Goal: Task Accomplishment & Management: Manage account settings

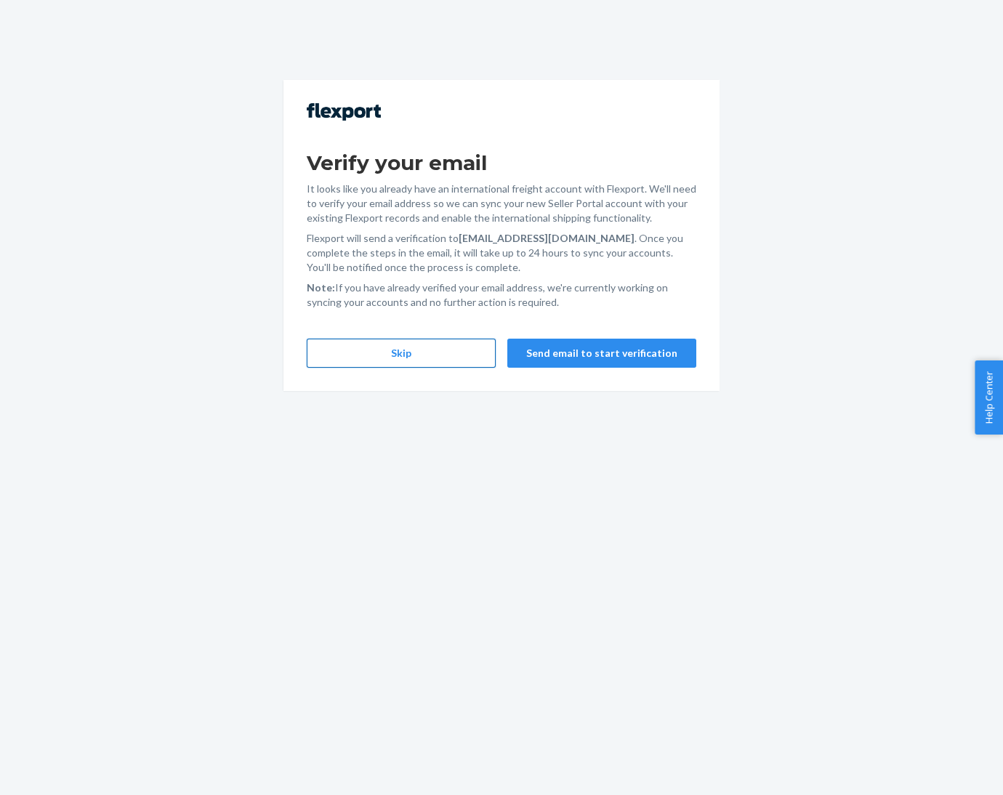
click at [378, 355] on button "Skip" at bounding box center [401, 353] width 189 height 29
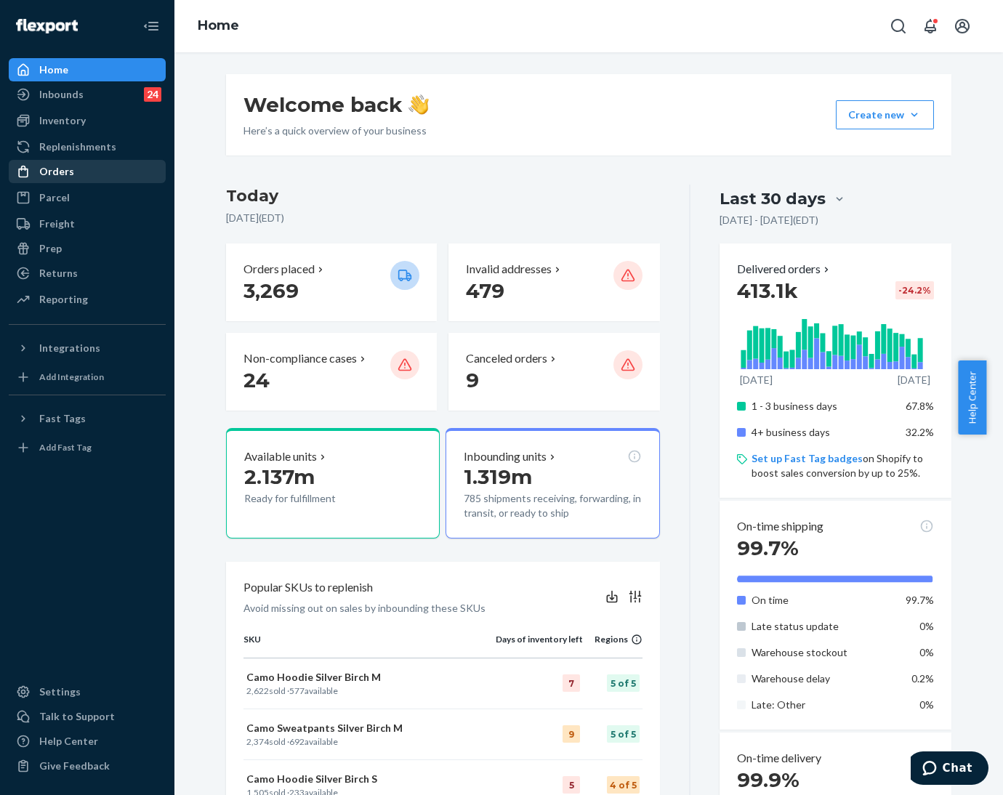
click at [59, 174] on div "Orders" at bounding box center [56, 171] width 35 height 15
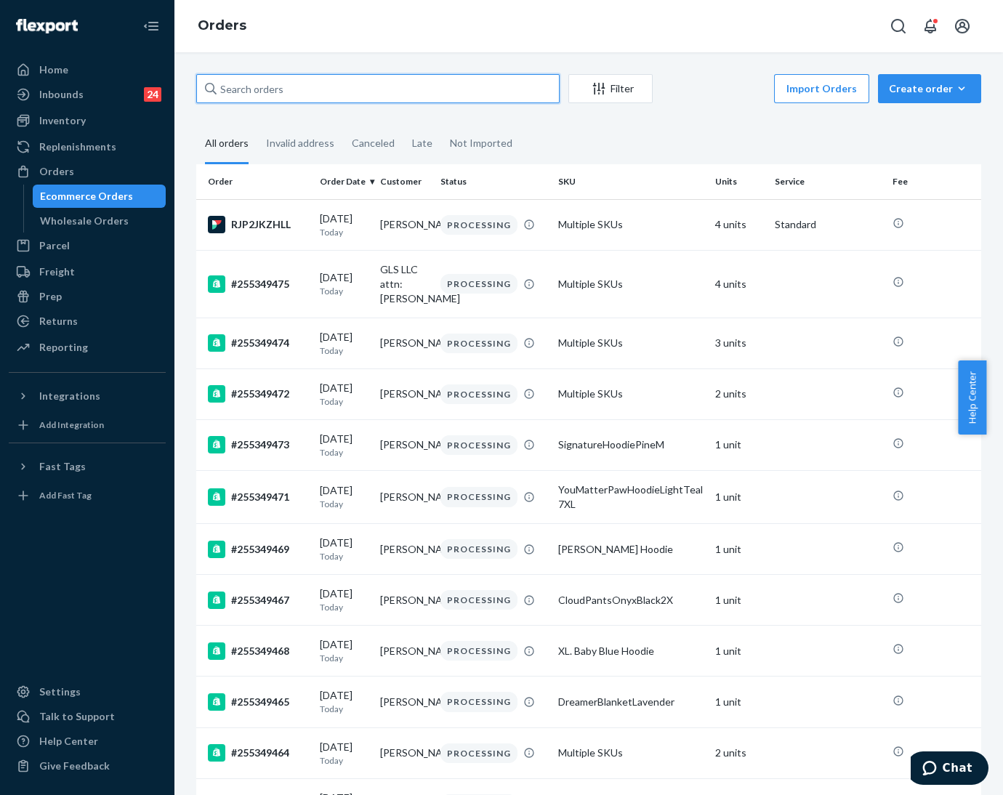
click at [337, 85] on input "text" at bounding box center [377, 88] width 363 height 29
paste input "255155037"
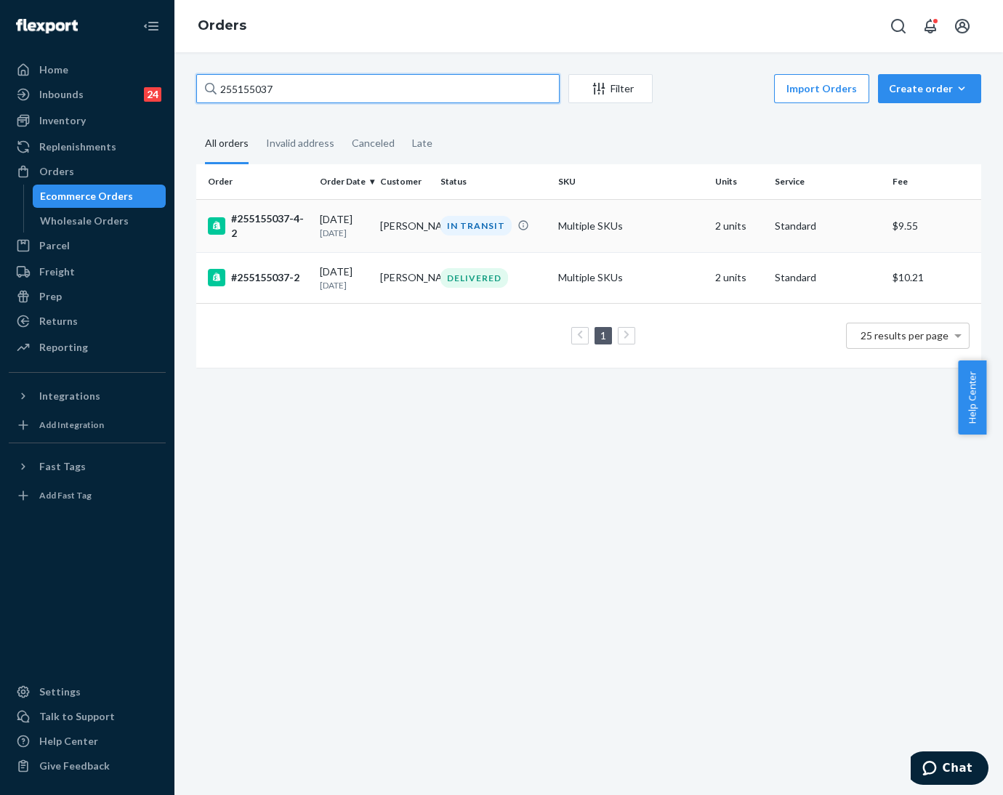
type input "255155037"
click at [422, 225] on td "Michael Mehney" at bounding box center [404, 225] width 60 height 53
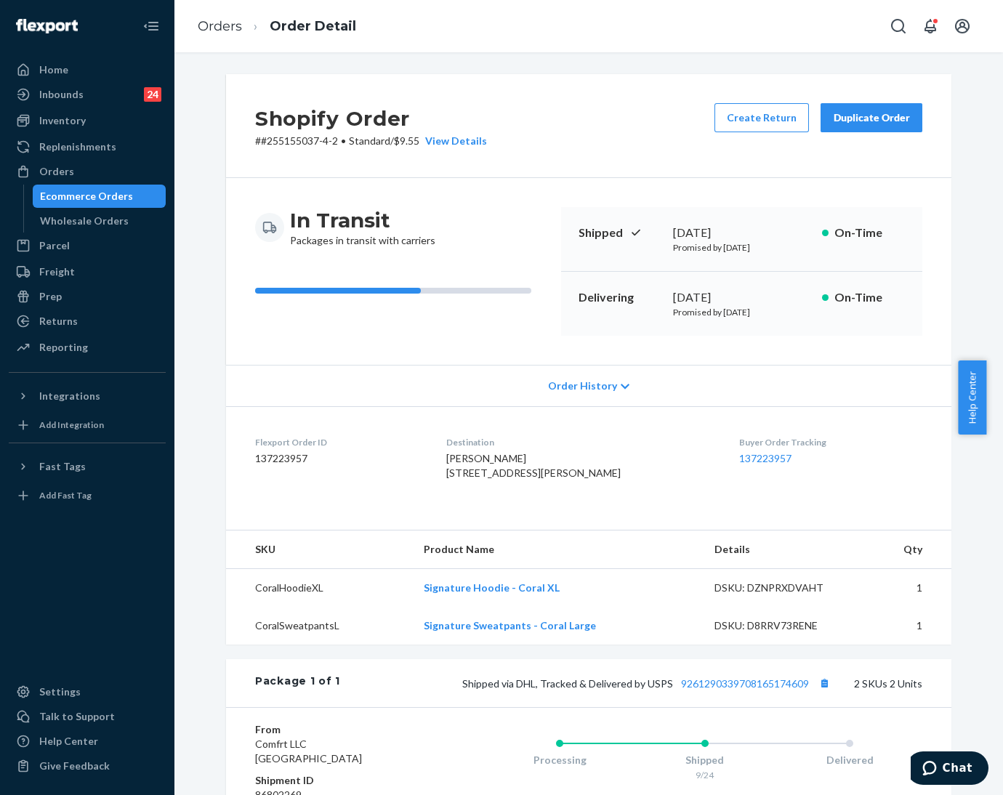
click at [381, 345] on div "In Transit Packages in transit with carriers Shipped September 24, 2025 Promise…" at bounding box center [589, 271] width 726 height 187
click at [39, 63] on div "Home" at bounding box center [53, 70] width 29 height 15
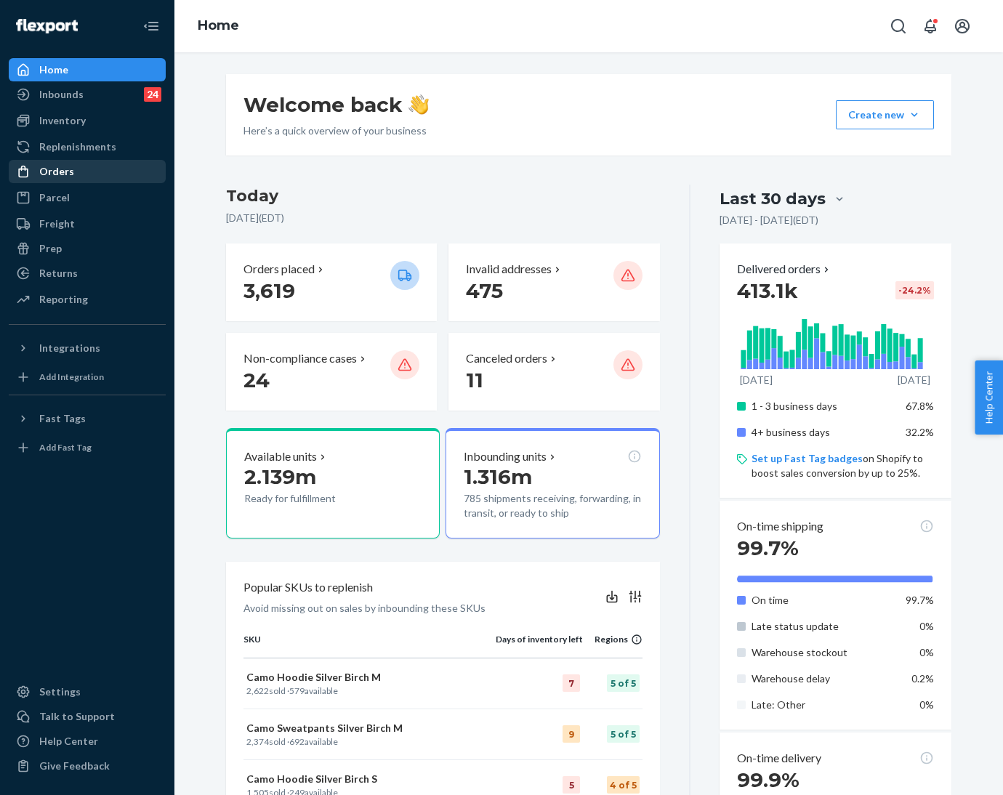
click at [41, 168] on div "Orders" at bounding box center [56, 171] width 35 height 15
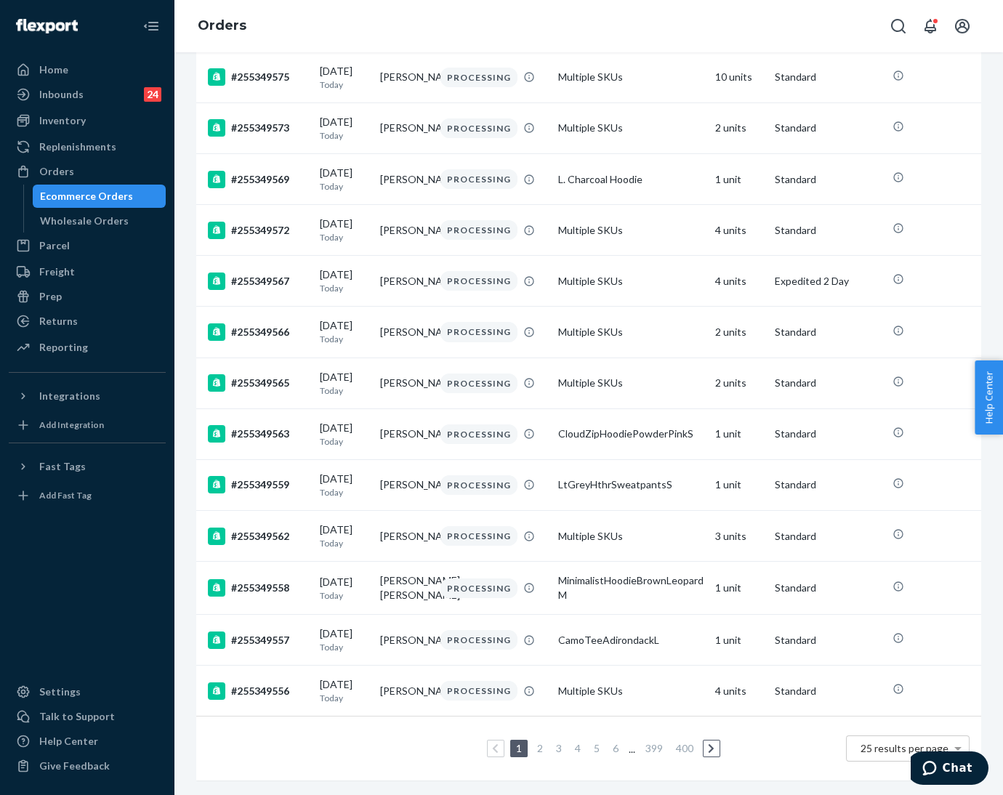
scroll to position [853, 0]
click at [534, 742] on link "2" at bounding box center [540, 748] width 12 height 12
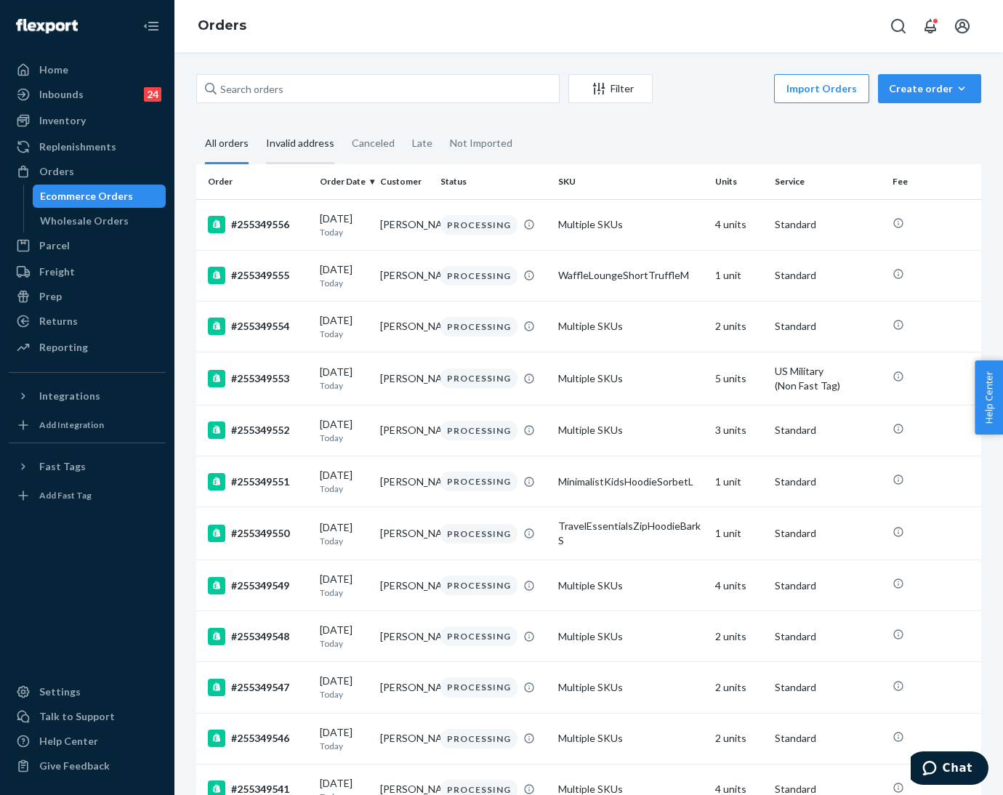
click at [309, 145] on div "Invalid address" at bounding box center [300, 144] width 68 height 40
click at [257, 124] on input "Invalid address" at bounding box center [257, 124] width 0 height 0
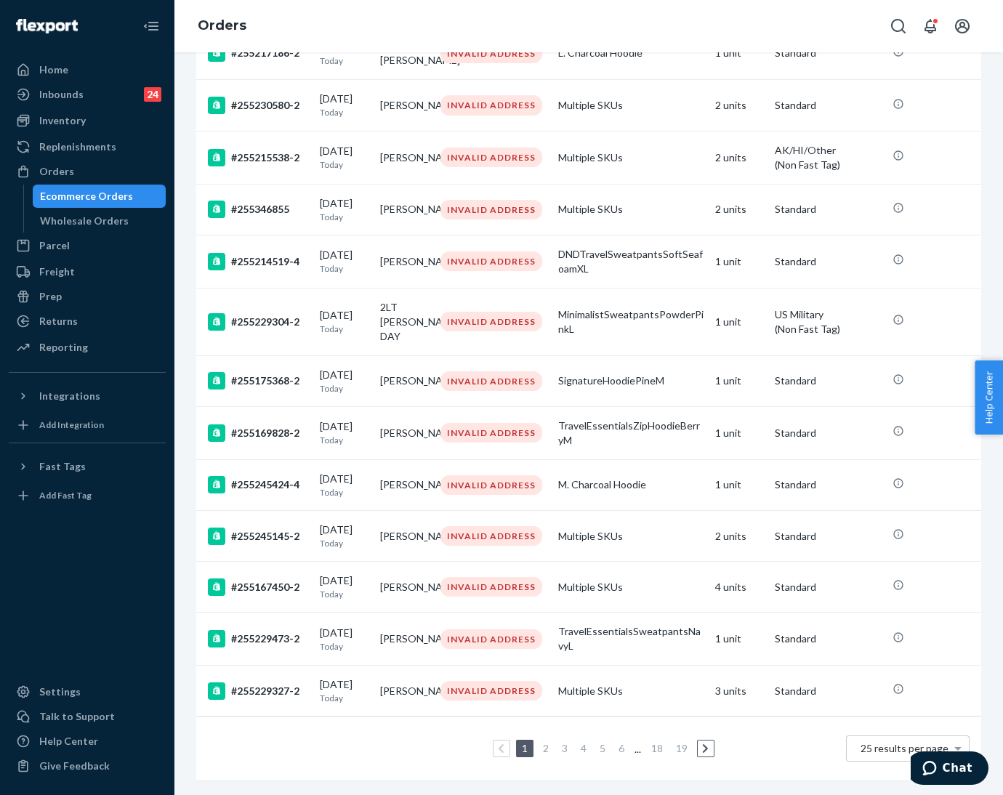
scroll to position [872, 0]
click at [540, 742] on link "2" at bounding box center [546, 748] width 12 height 12
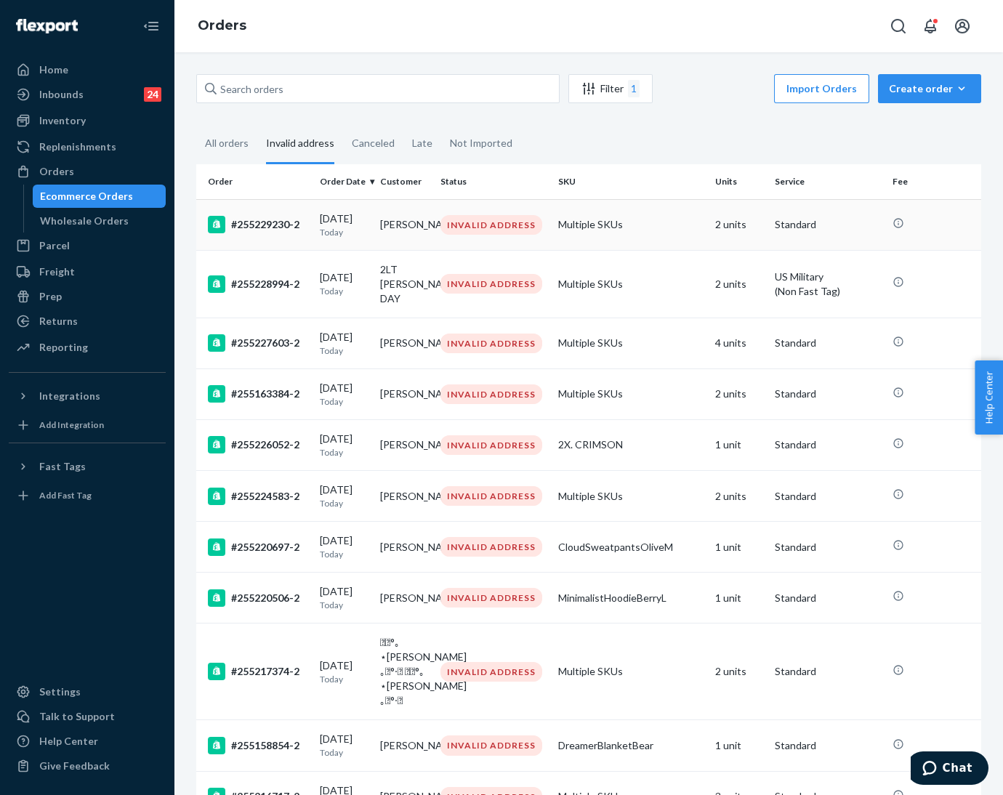
click at [393, 230] on td "[PERSON_NAME]" at bounding box center [404, 224] width 60 height 51
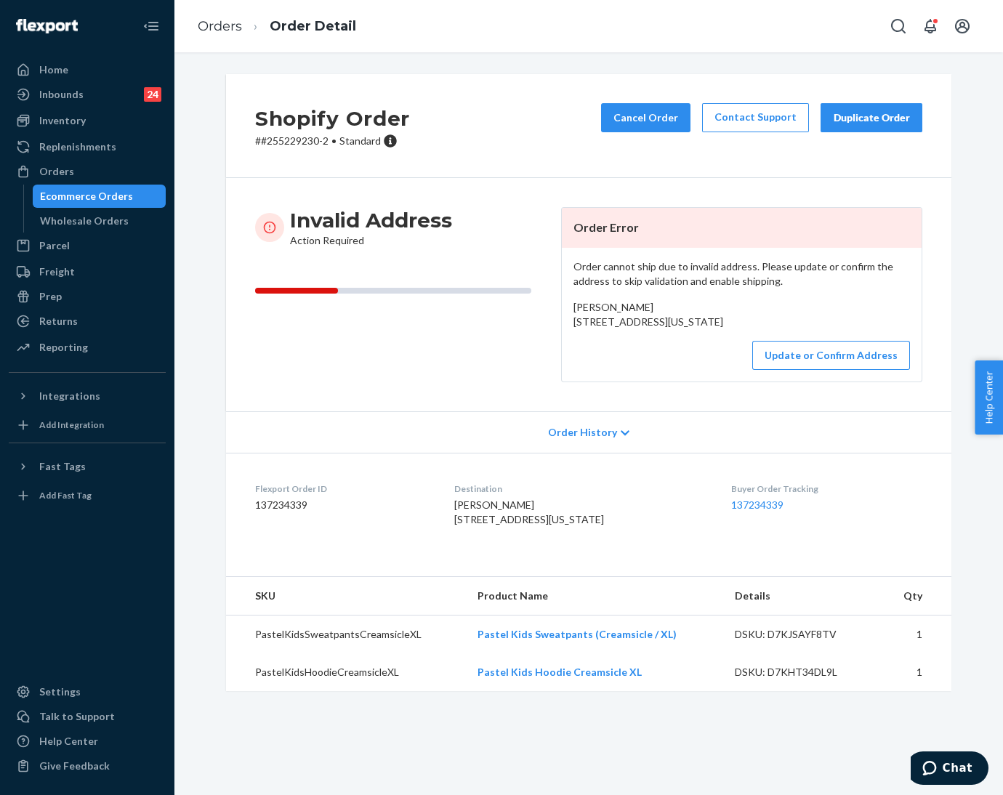
click at [273, 145] on p "# #255229230-2 • Standard" at bounding box center [332, 141] width 155 height 15
copy p "255229230"
click at [783, 370] on button "Update or Confirm Address" at bounding box center [831, 355] width 158 height 29
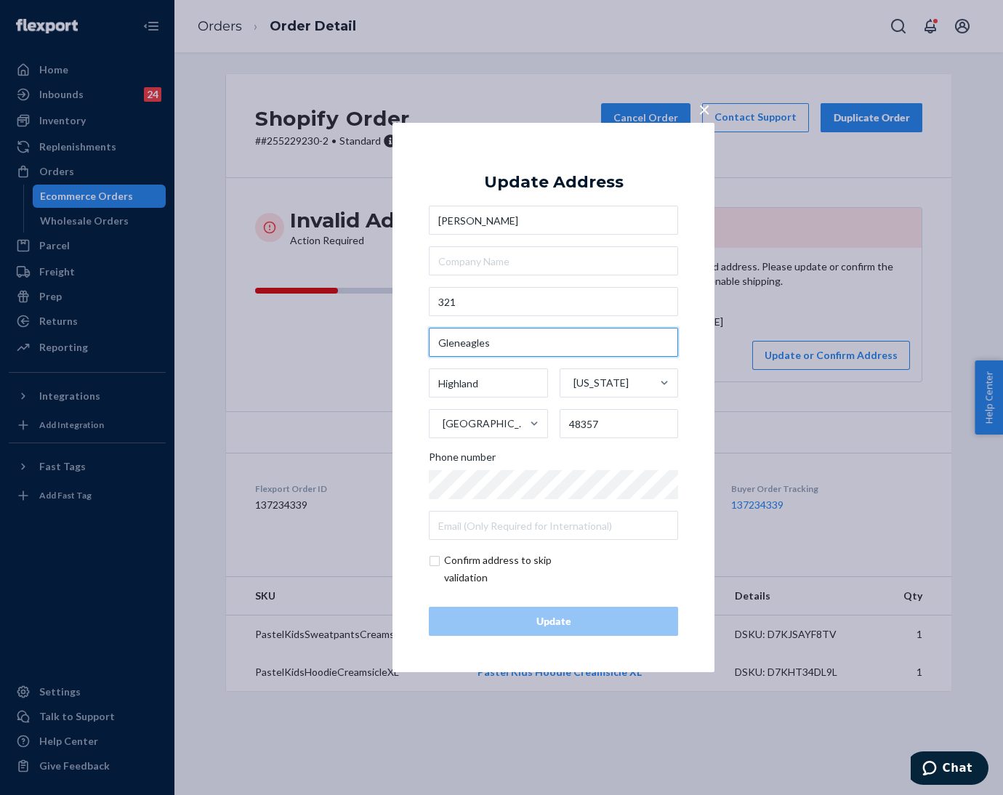
drag, startPoint x: 494, startPoint y: 339, endPoint x: 399, endPoint y: 336, distance: 95.3
click at [399, 336] on div "× Update Address [PERSON_NAME] [STREET_ADDRESS][US_STATE] Phone number Confirm …" at bounding box center [554, 398] width 322 height 550
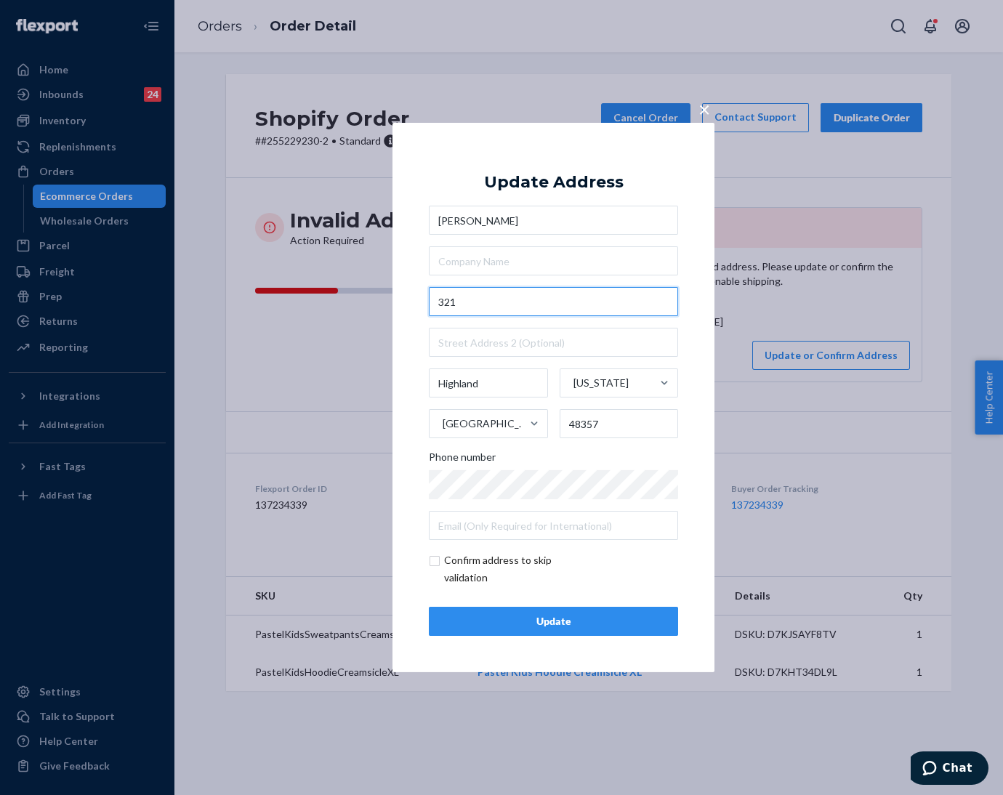
click at [514, 306] on input "321" at bounding box center [553, 301] width 249 height 29
paste input "Gleneagles"
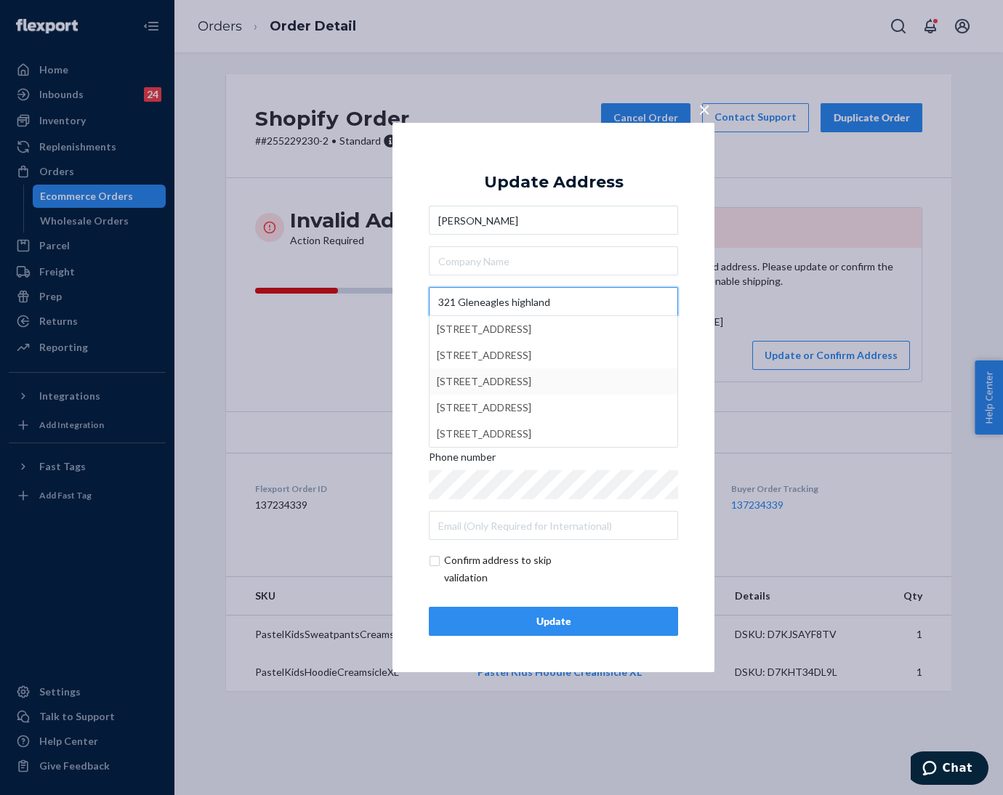
type input "321 Gleneagles highland"
type input "[US_STATE]"
type input "321 Gleneagles"
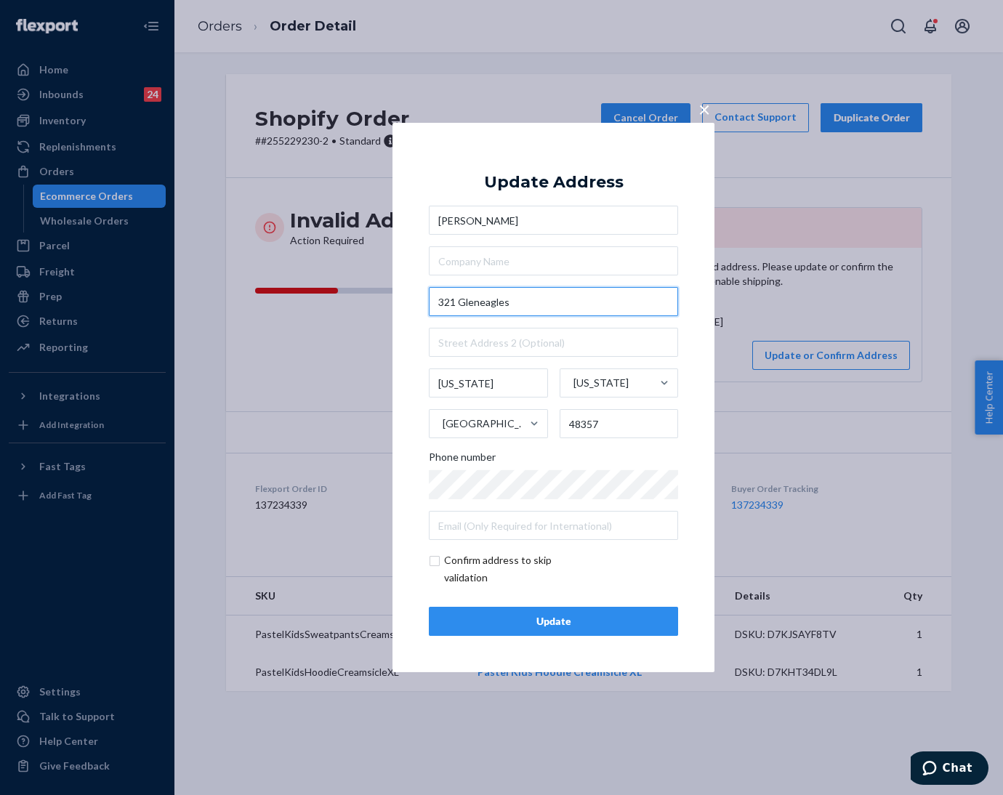
click at [583, 310] on input "321 Gleneagles" at bounding box center [553, 301] width 249 height 29
click at [707, 108] on span "×" at bounding box center [705, 109] width 12 height 25
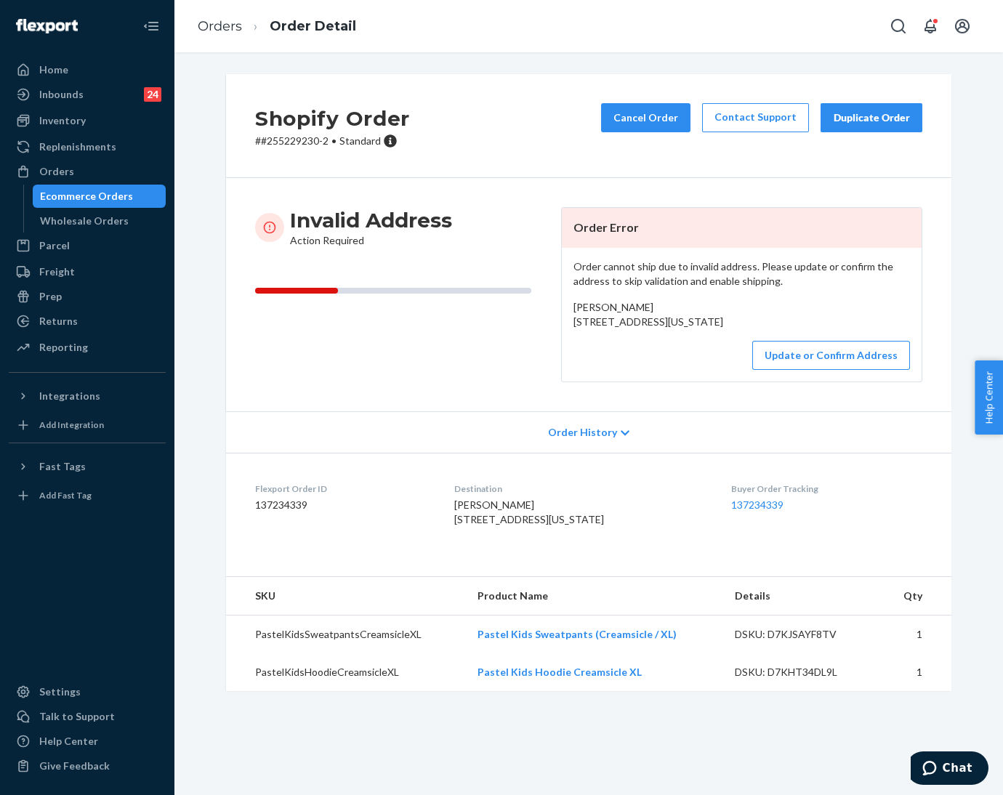
drag, startPoint x: 563, startPoint y: 318, endPoint x: 672, endPoint y: 346, distance: 112.7
click at [694, 348] on div "Order cannot ship due to invalid address. Please update or confirm the address …" at bounding box center [742, 315] width 360 height 134
copy span "[STREET_ADDRESS][US_STATE]"
click at [799, 370] on button "Update or Confirm Address" at bounding box center [831, 355] width 158 height 29
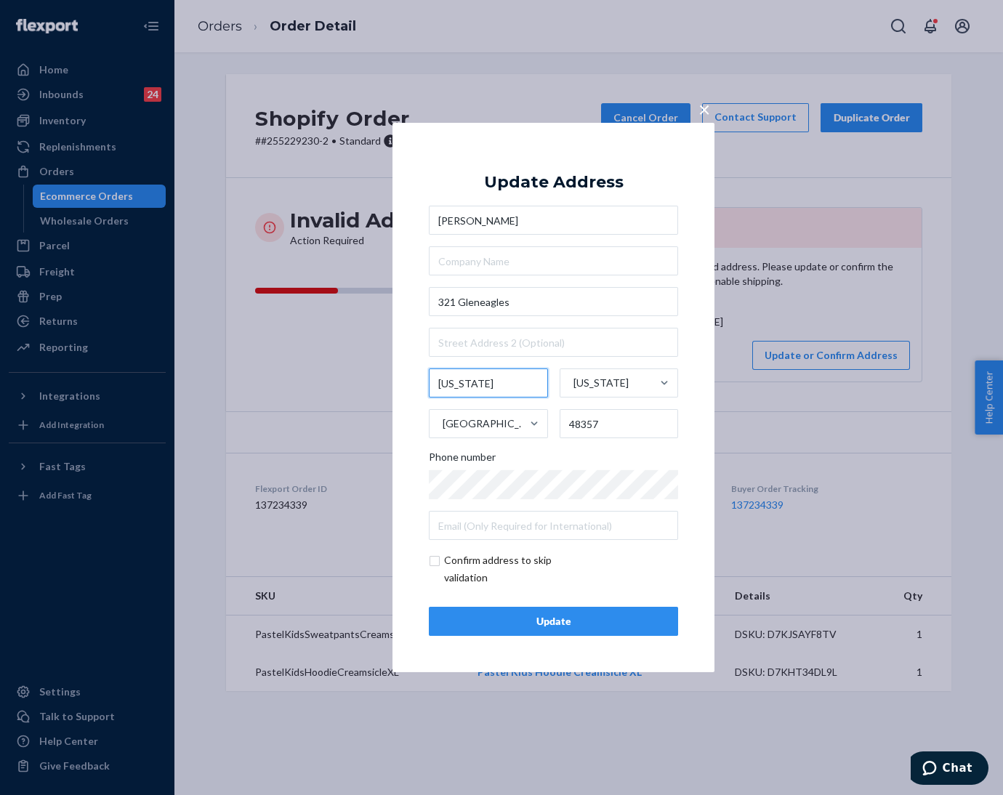
click at [488, 376] on input "[US_STATE]" at bounding box center [488, 383] width 119 height 29
paste input "Highland"
type input "Highland"
click at [520, 624] on div "Update" at bounding box center [553, 621] width 225 height 15
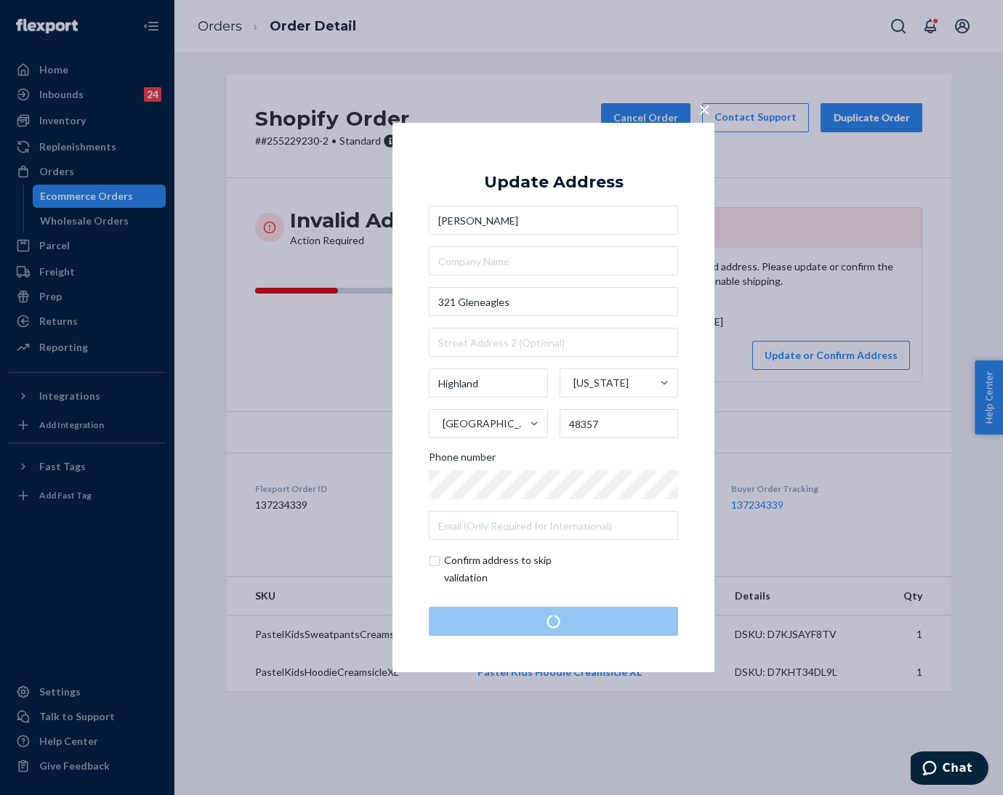
scroll to position [0, 0]
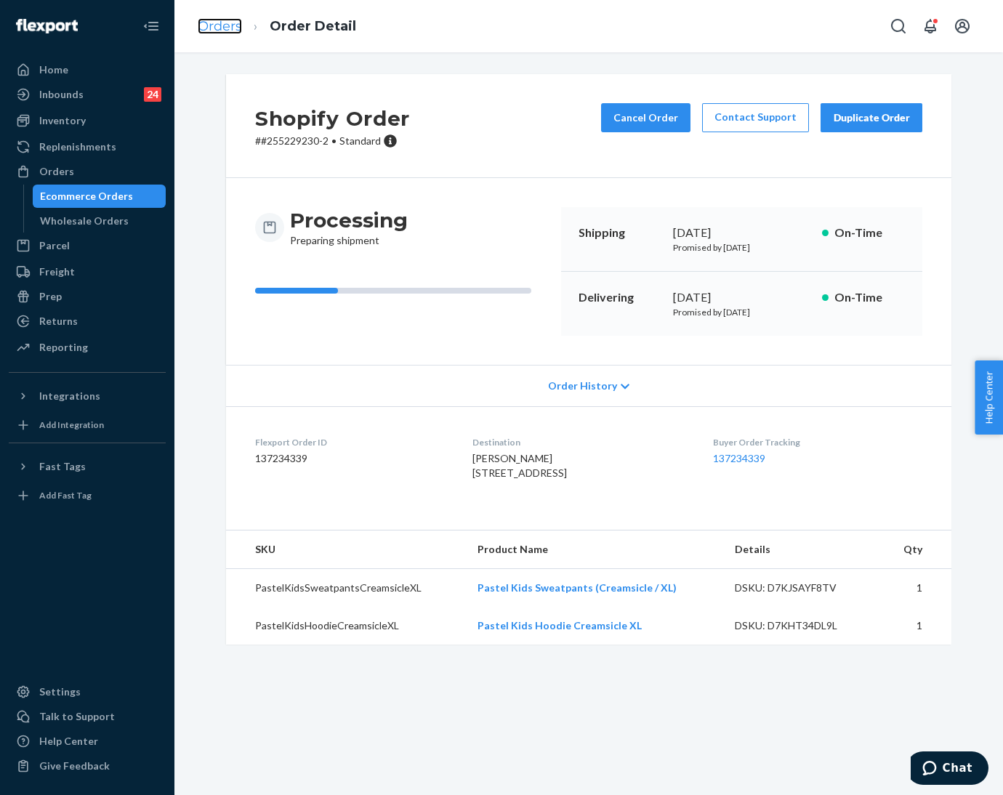
click at [225, 31] on link "Orders" at bounding box center [220, 26] width 44 height 16
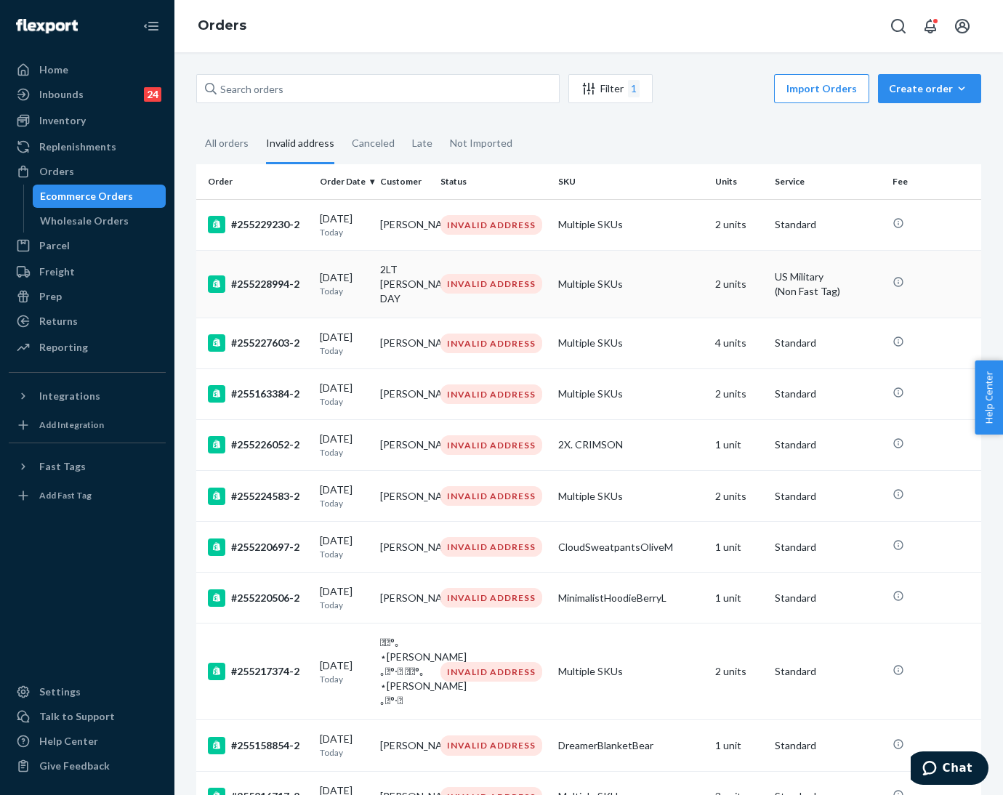
click at [393, 284] on td "2LT [PERSON_NAME] DAY" at bounding box center [404, 284] width 60 height 68
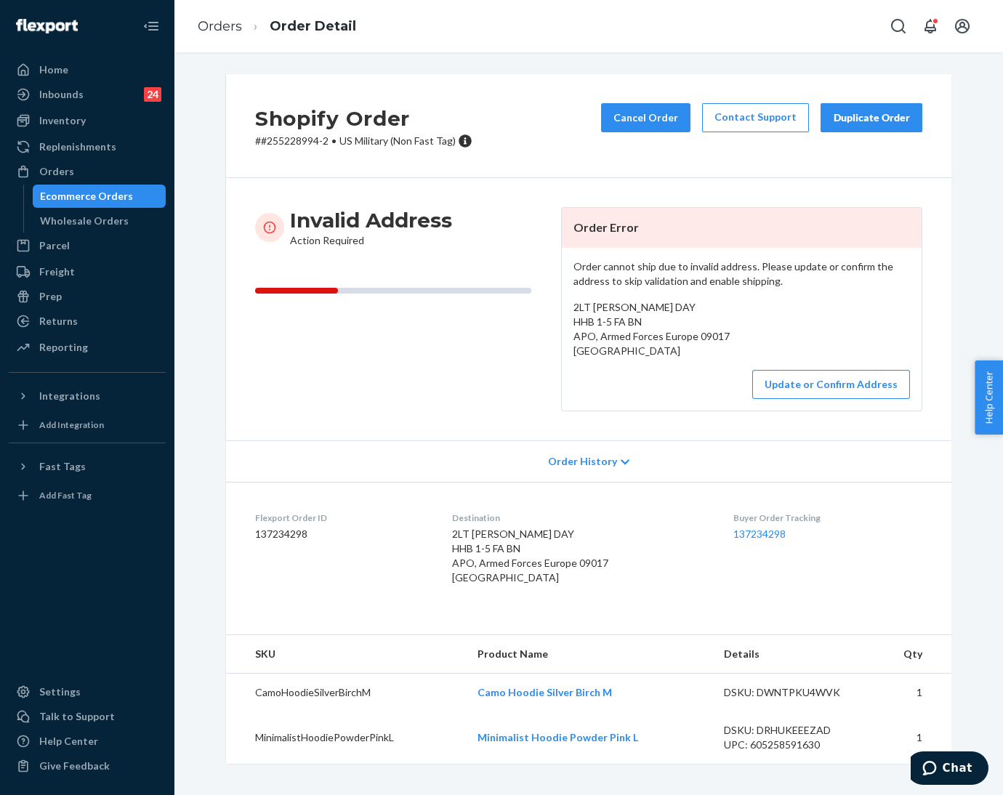
click at [286, 145] on p "# #255228994-2 • [DEMOGRAPHIC_DATA] Military (Non Fast Tag)" at bounding box center [363, 141] width 217 height 15
copy p "255228994"
click at [795, 390] on button "Update or Confirm Address" at bounding box center [831, 384] width 158 height 29
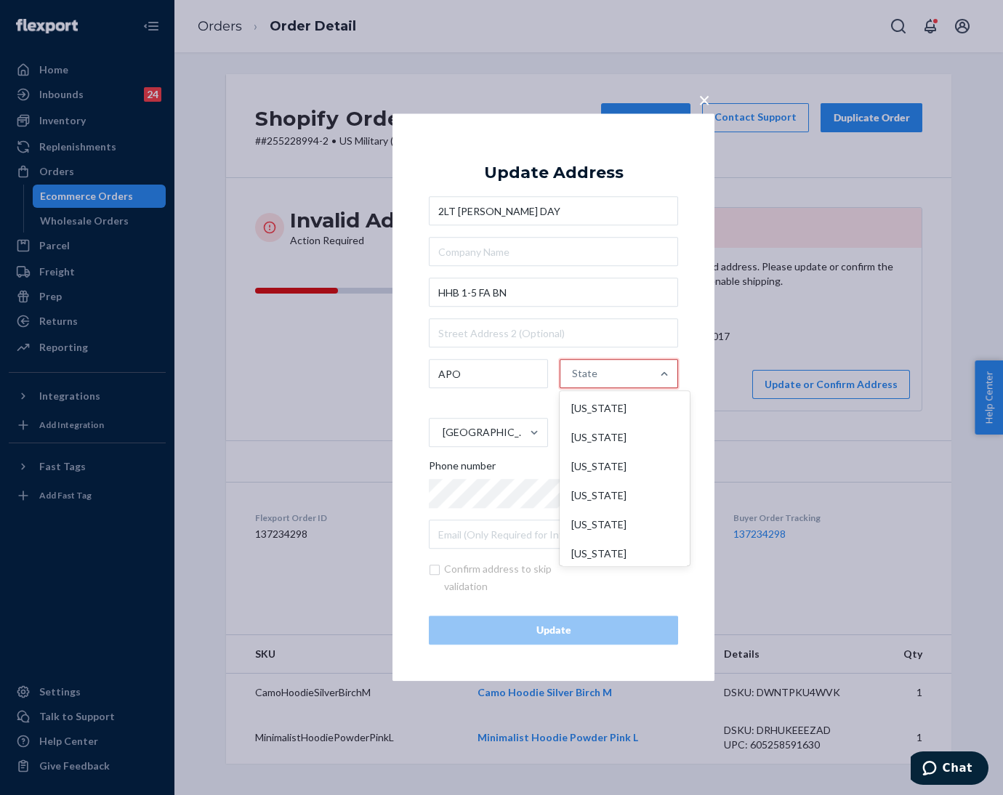
click at [620, 377] on div "State" at bounding box center [606, 375] width 92 height 44
click at [574, 377] on input "option [US_STATE] focused, 1 of 59. 59 results available. Use Up and Down to ch…" at bounding box center [572, 374] width 1 height 29
type input "ae"
click at [617, 414] on div "Armed Forces Europe (AE)" at bounding box center [617, 417] width 118 height 44
click at [579, 389] on input "ae" at bounding box center [573, 374] width 12 height 29
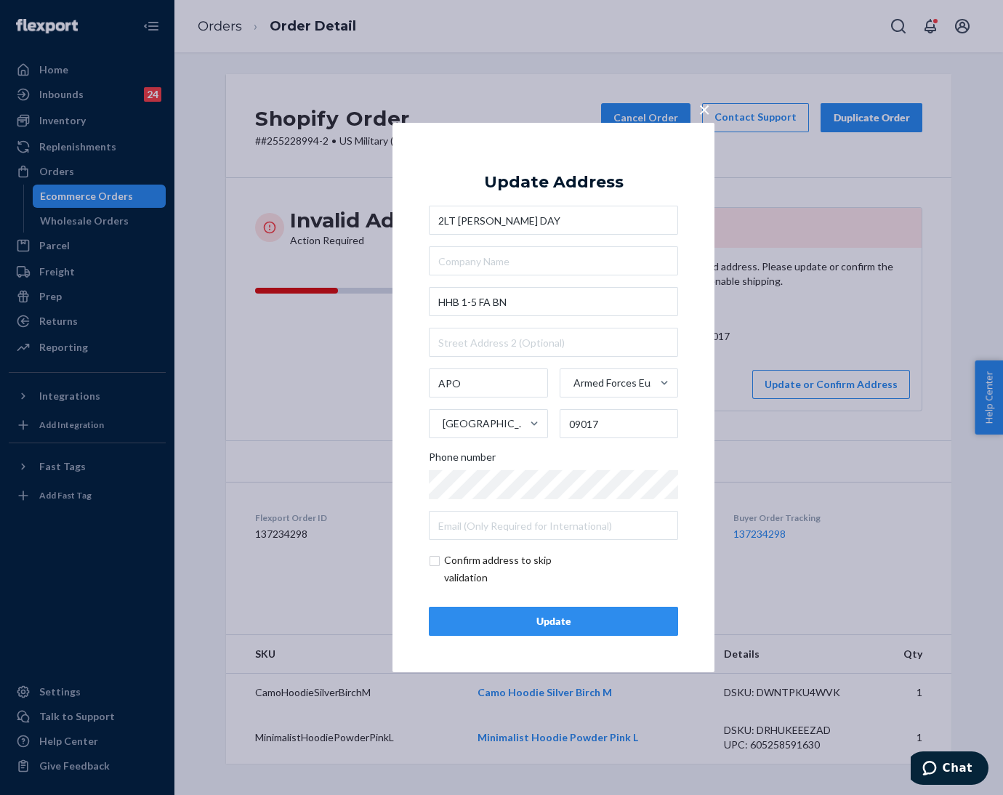
click at [598, 615] on div "Update" at bounding box center [553, 621] width 225 height 15
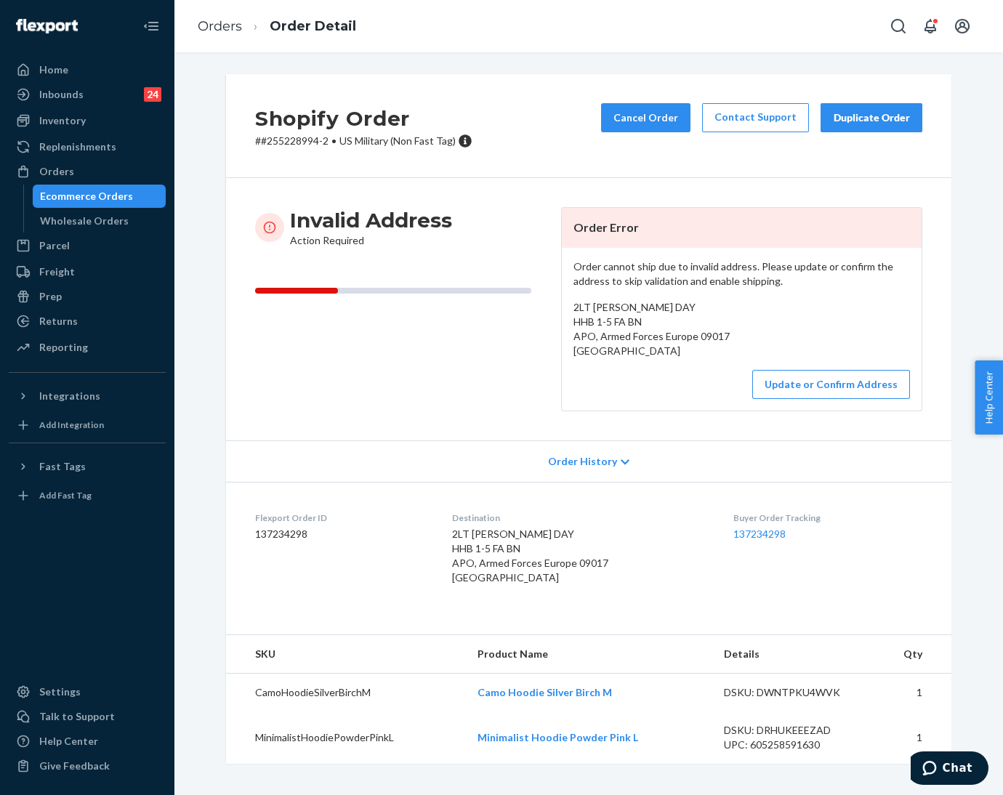
click at [225, 39] on ol "Orders Order Detail" at bounding box center [277, 26] width 182 height 43
click at [214, 14] on ol "Orders Order Detail" at bounding box center [277, 26] width 182 height 43
click at [217, 23] on link "Orders" at bounding box center [220, 26] width 44 height 16
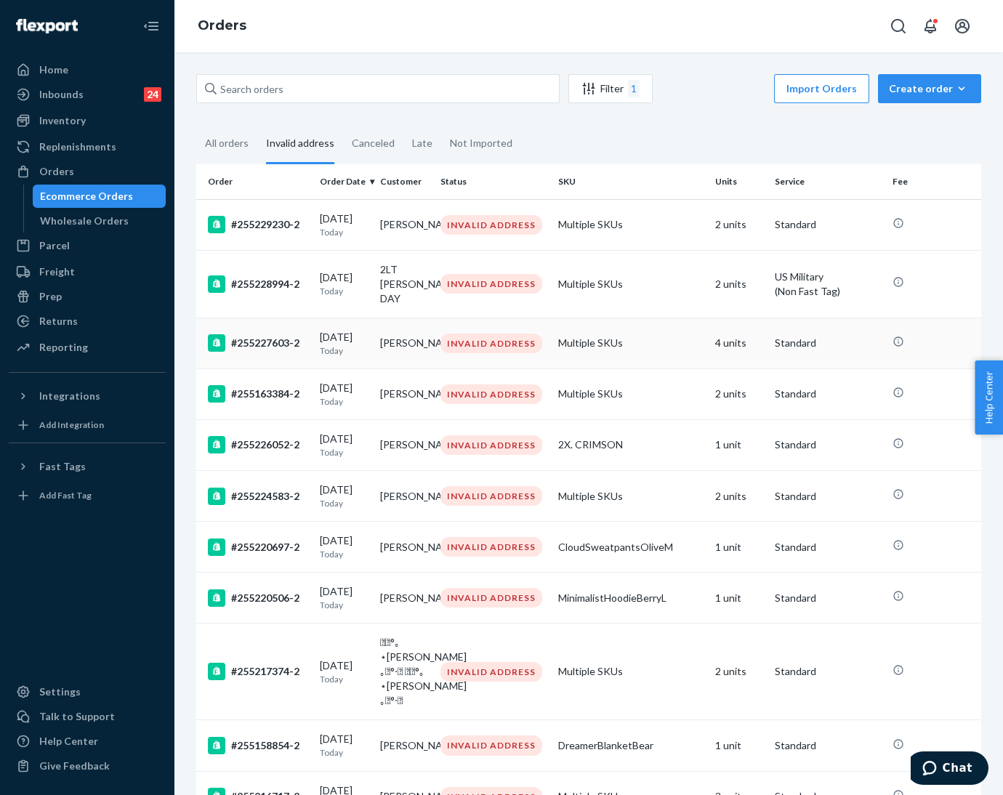
click at [341, 357] on p "Today" at bounding box center [344, 351] width 49 height 12
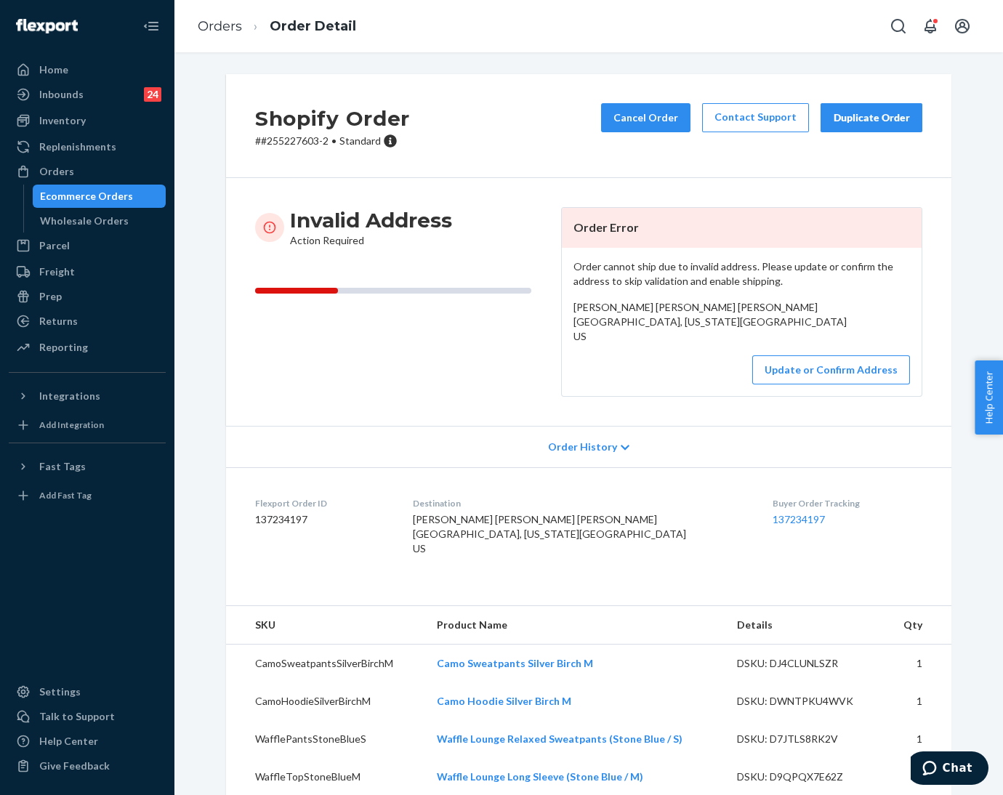
click at [296, 141] on p "# #255227603-2 • Standard" at bounding box center [332, 141] width 155 height 15
copy p "255227603"
drag, startPoint x: 557, startPoint y: 318, endPoint x: 714, endPoint y: 336, distance: 158.1
click at [714, 336] on div "Order cannot ship due to invalid address. Please update or confirm the address …" at bounding box center [742, 322] width 360 height 148
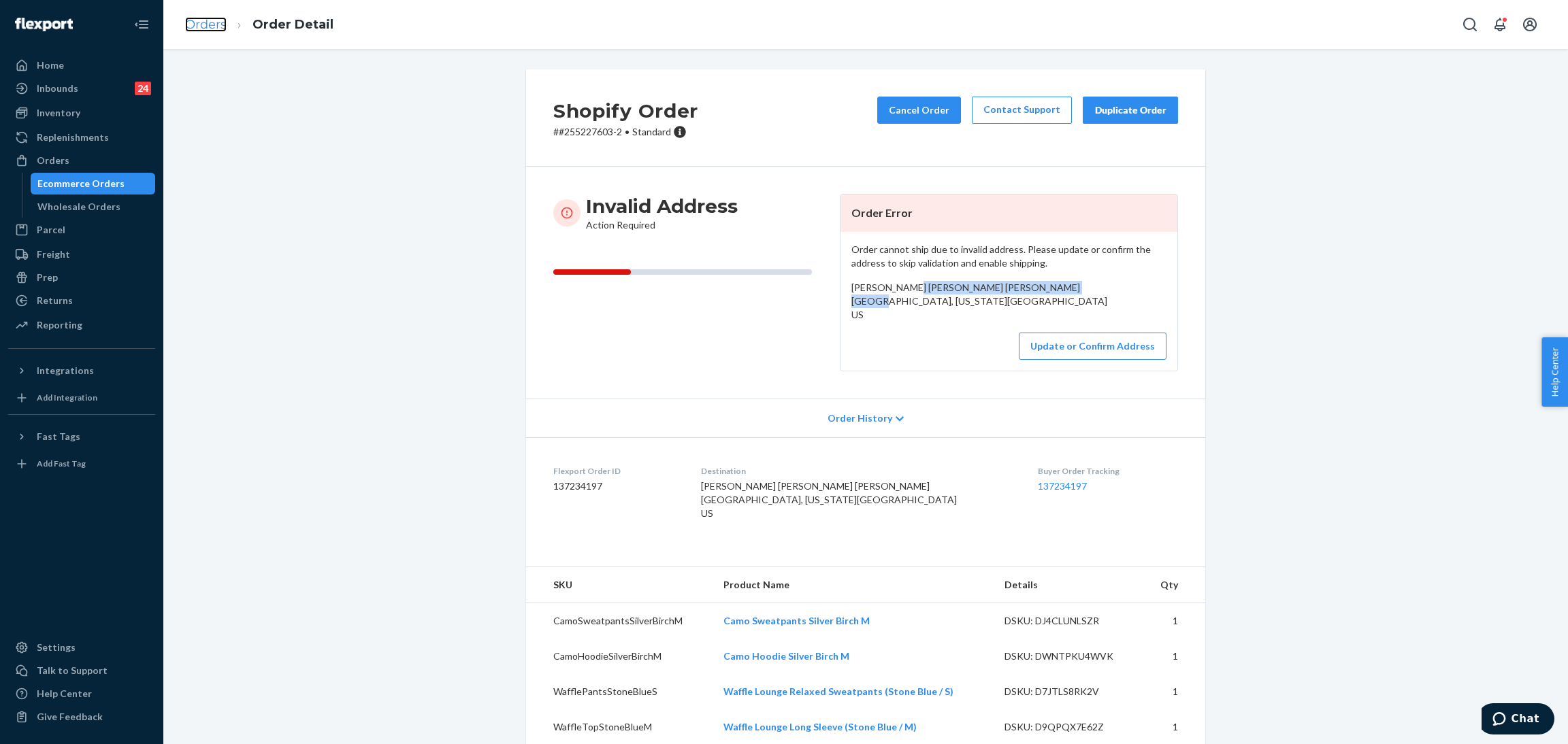
click at [188, 26] on link "Orders" at bounding box center [206, 24] width 41 height 15
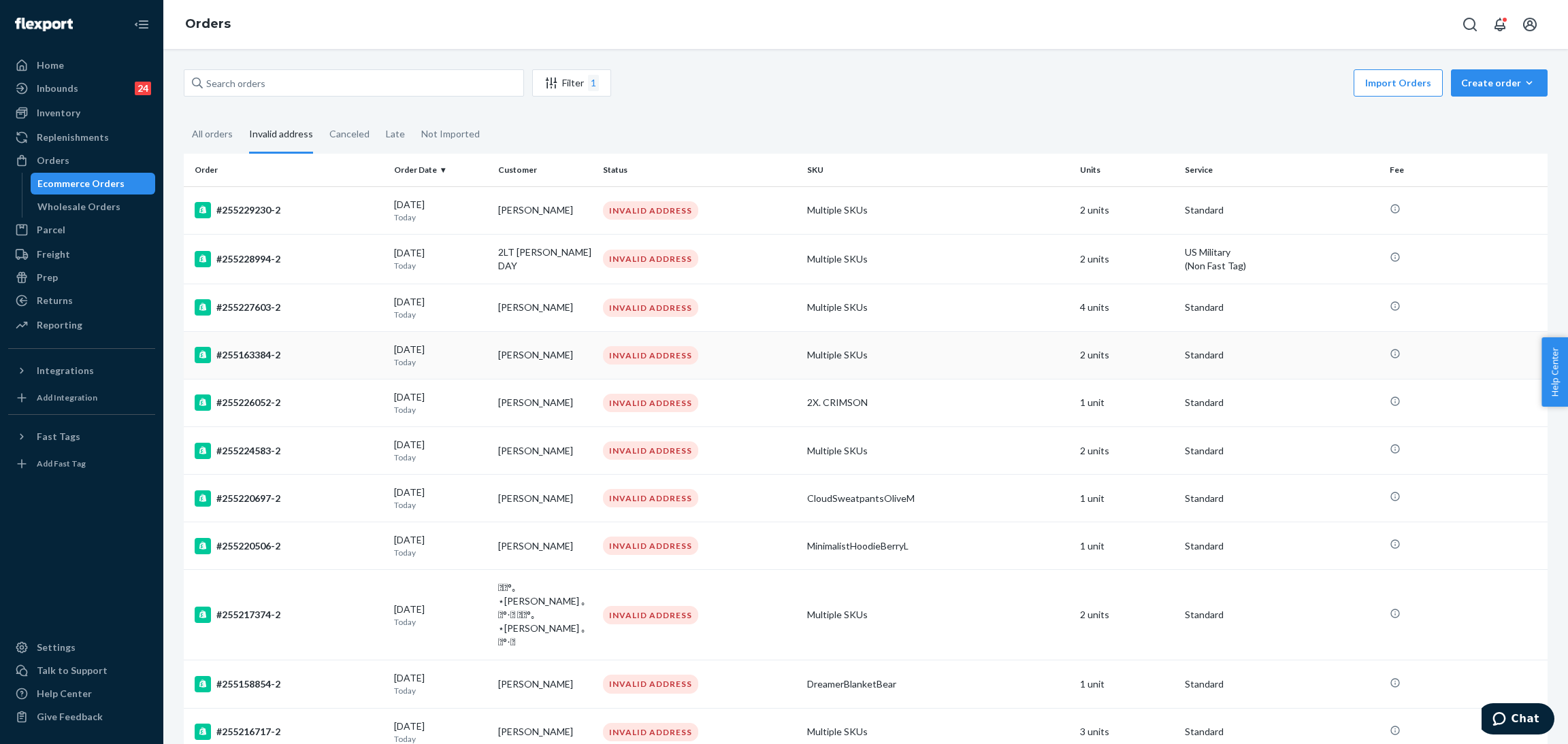
click at [431, 352] on div "[DATE] [DATE]" at bounding box center [441, 355] width 94 height 25
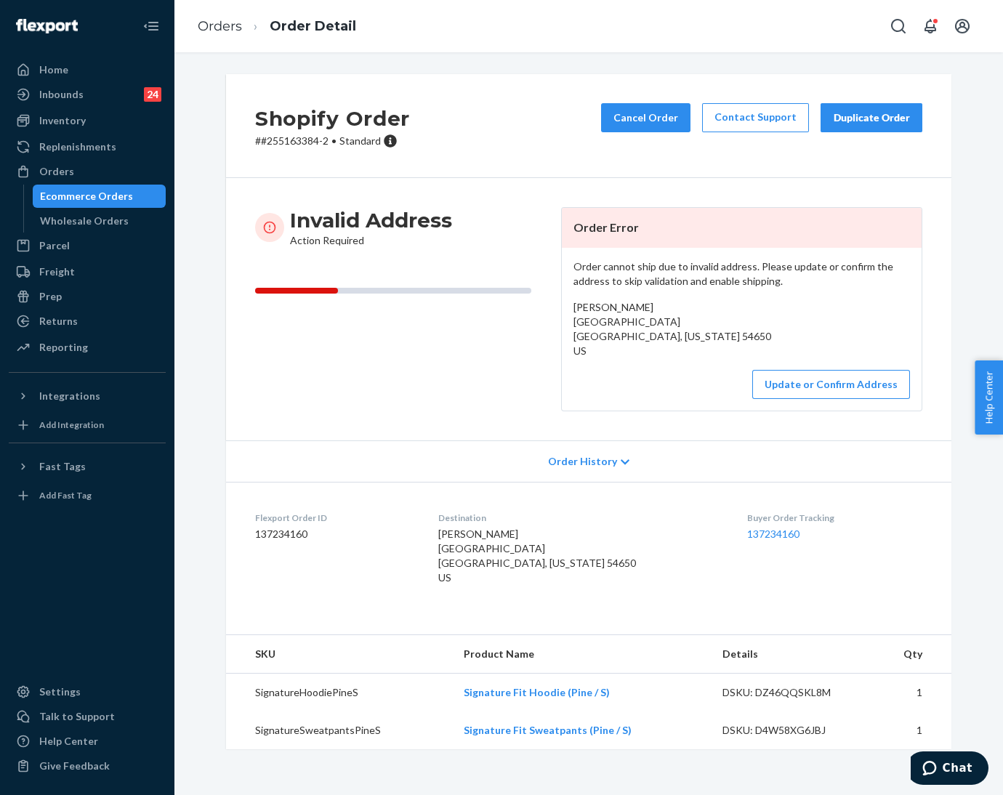
click at [286, 143] on p "# #255163384-2 • Standard" at bounding box center [332, 141] width 155 height 15
copy p "255163384"
click at [225, 31] on link "Orders" at bounding box center [220, 26] width 44 height 16
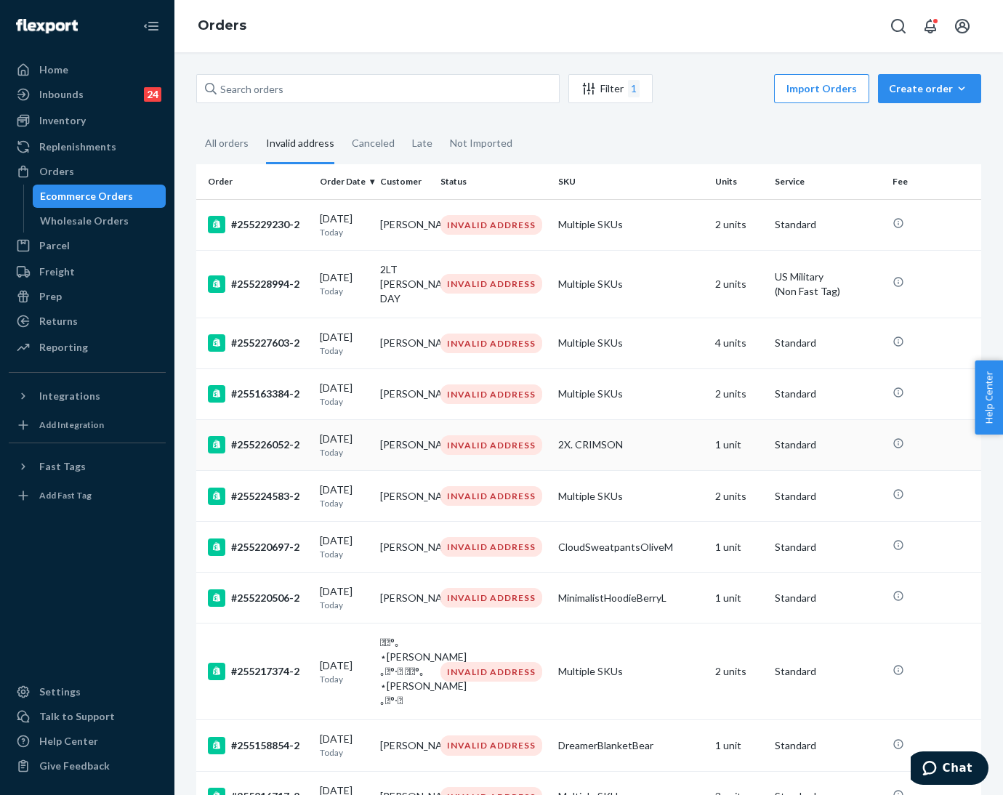
click at [344, 446] on div "[DATE] [DATE]" at bounding box center [344, 445] width 49 height 27
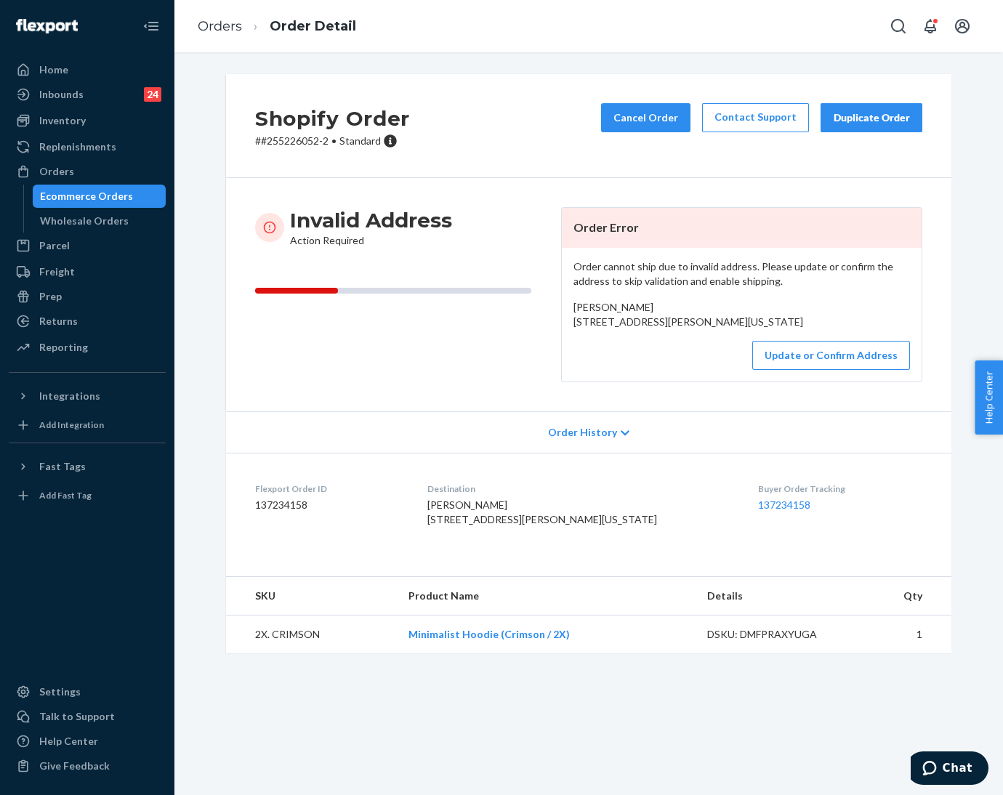
click at [283, 136] on p "# #255226052-2 • Standard" at bounding box center [332, 141] width 155 height 15
copy p "255226052"
drag, startPoint x: 566, startPoint y: 323, endPoint x: 740, endPoint y: 332, distance: 174.7
click at [740, 329] on div "[PERSON_NAME] [STREET_ADDRESS][PERSON_NAME][US_STATE]" at bounding box center [742, 314] width 337 height 29
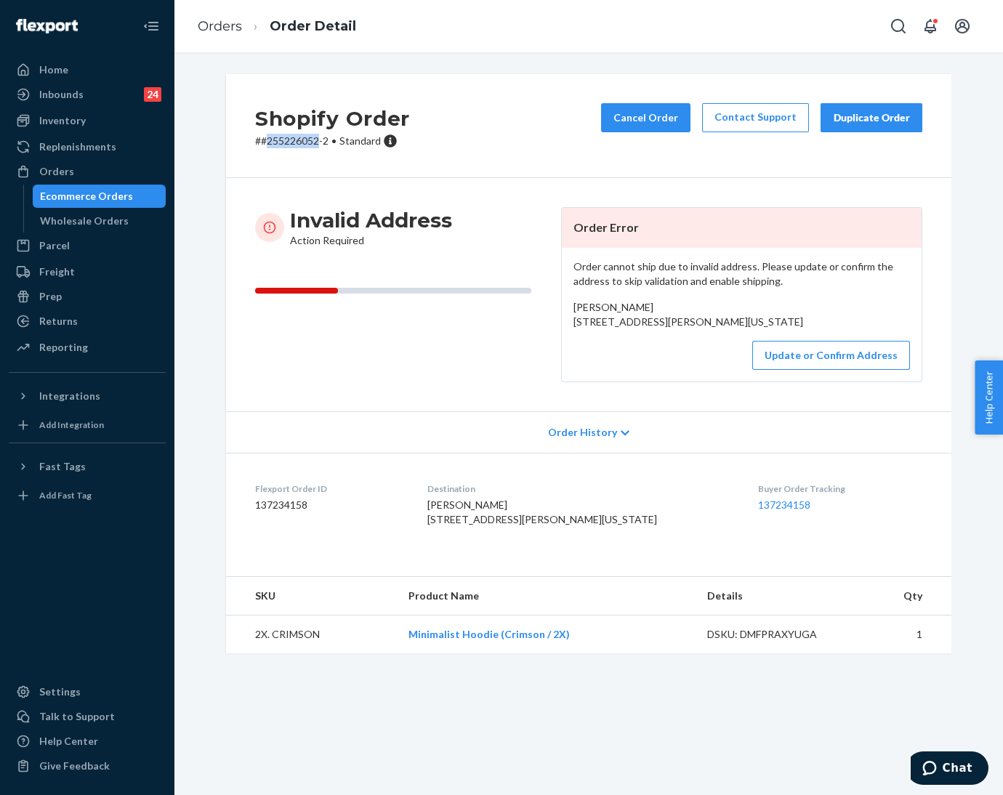
copy span "[STREET_ADDRESS][PERSON_NAME][US_STATE]"
click at [280, 140] on p "# #255226052-2 • Standard" at bounding box center [332, 141] width 155 height 15
copy p "255226052"
click at [215, 27] on link "Orders" at bounding box center [220, 26] width 44 height 16
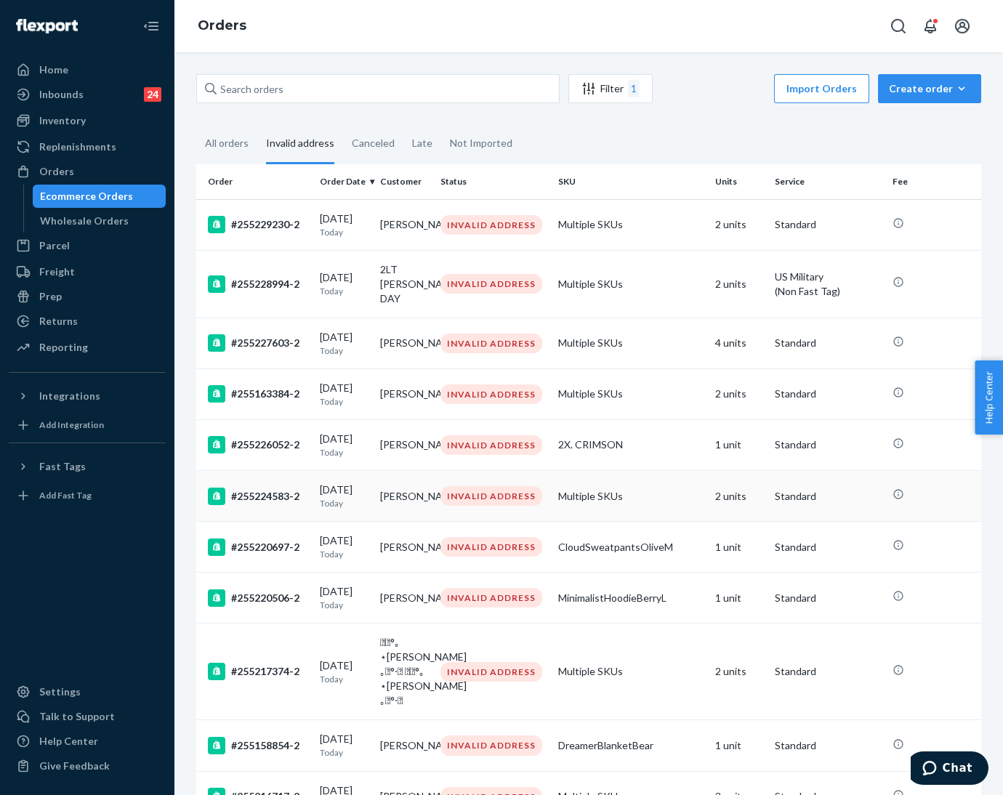
click at [332, 508] on p "Today" at bounding box center [344, 503] width 49 height 12
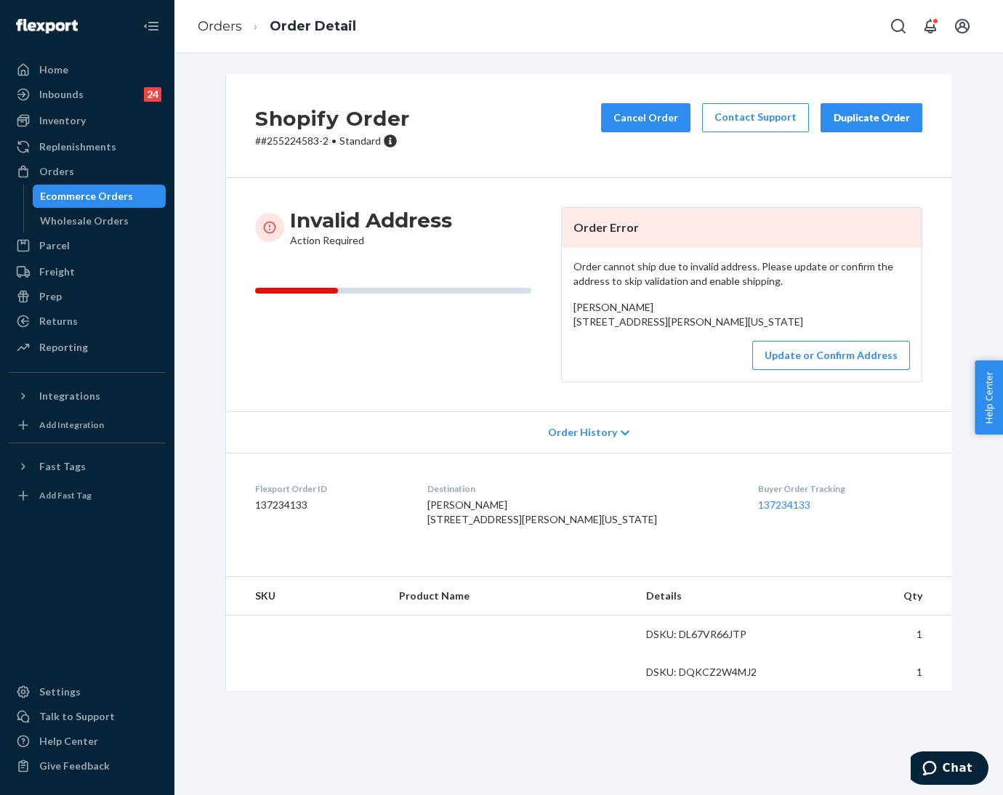
click at [278, 139] on p "# #255224583-2 • Standard" at bounding box center [332, 141] width 155 height 15
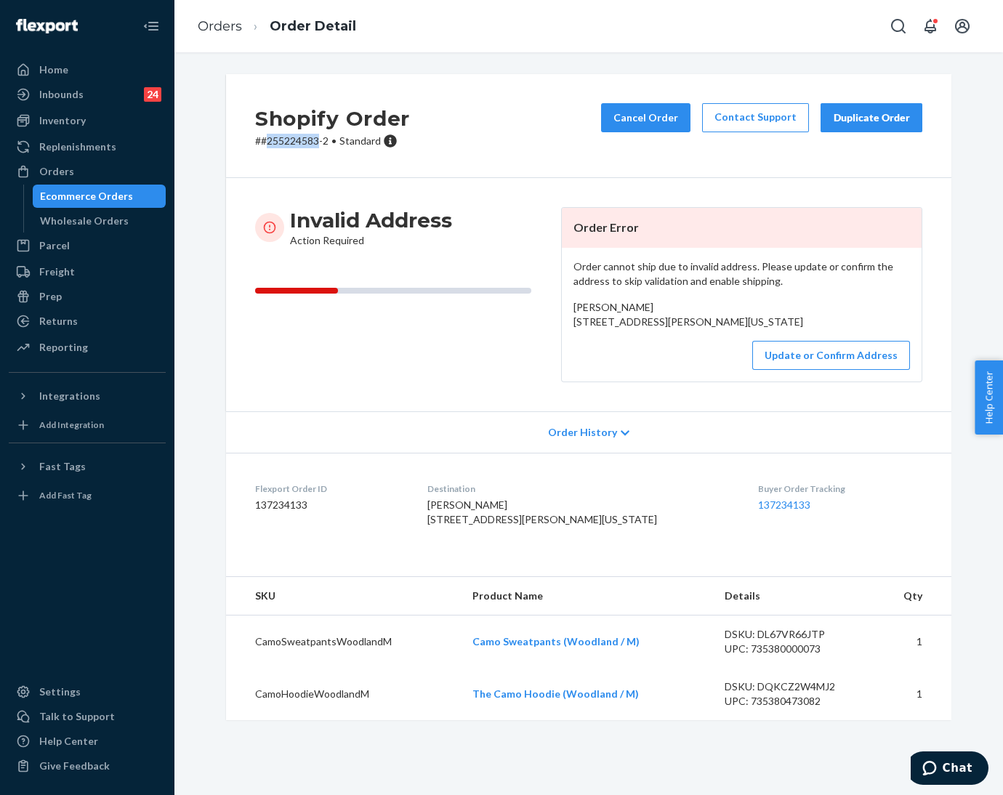
copy p "255224583"
drag, startPoint x: 560, startPoint y: 323, endPoint x: 678, endPoint y: 334, distance: 119.0
click at [678, 334] on div "Order cannot ship due to invalid address. Please update or confirm the address …" at bounding box center [742, 315] width 360 height 134
copy span "[STREET_ADDRESS][PERSON_NAME][US_STATE]"
click at [823, 370] on button "Update or Confirm Address" at bounding box center [831, 355] width 158 height 29
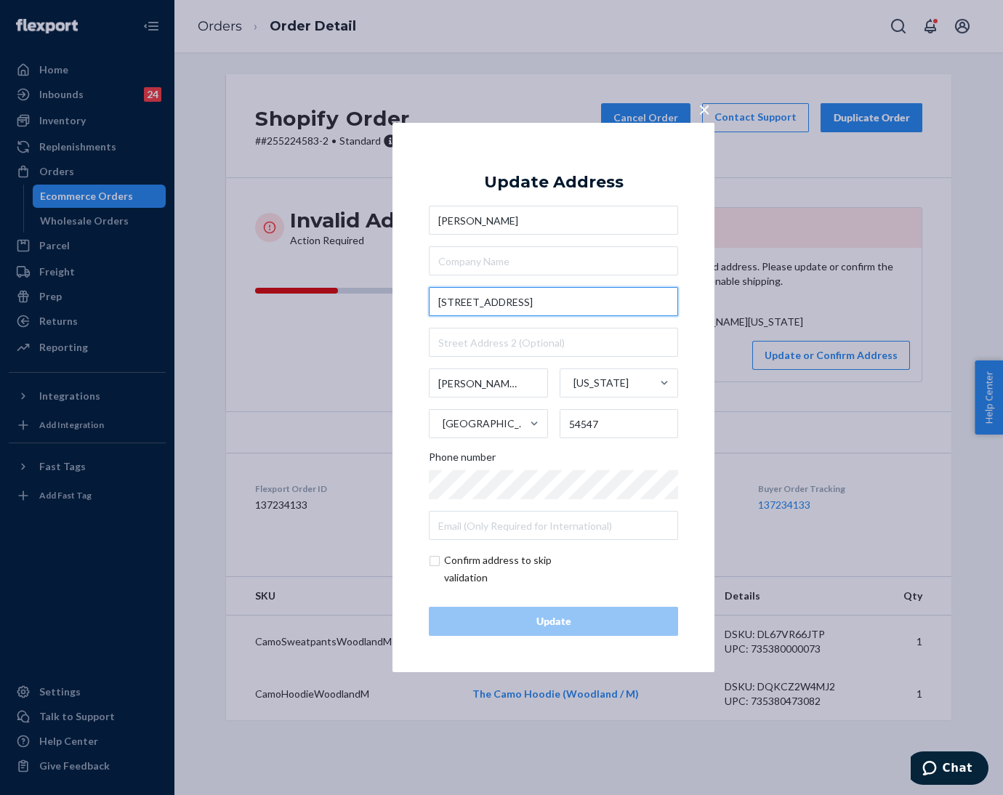
click at [560, 313] on input "[STREET_ADDRESS]" at bounding box center [553, 301] width 249 height 29
paste input "W [GEOGRAPHIC_DATA] J"
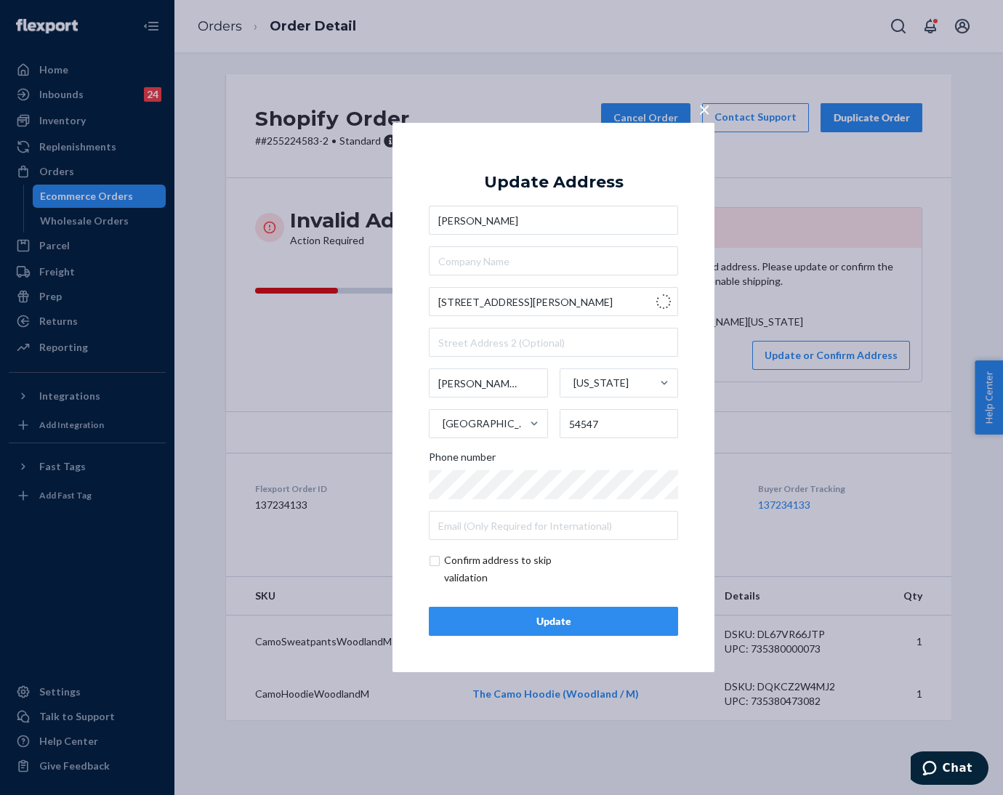
type input "[STREET_ADDRESS]"
type input "Monroe"
type input "53566"
click at [451, 385] on input "Monroe" at bounding box center [488, 383] width 119 height 29
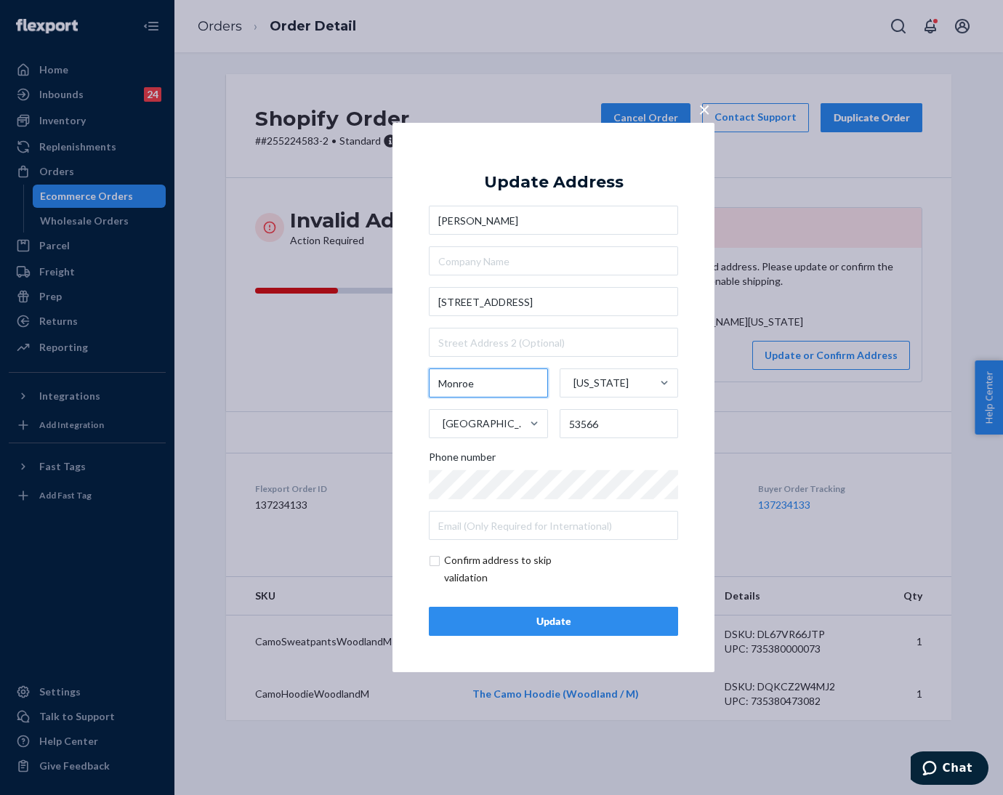
paste input "ercer"
type input "[PERSON_NAME]"
click at [579, 427] on input "53566" at bounding box center [619, 423] width 119 height 29
type input "54547"
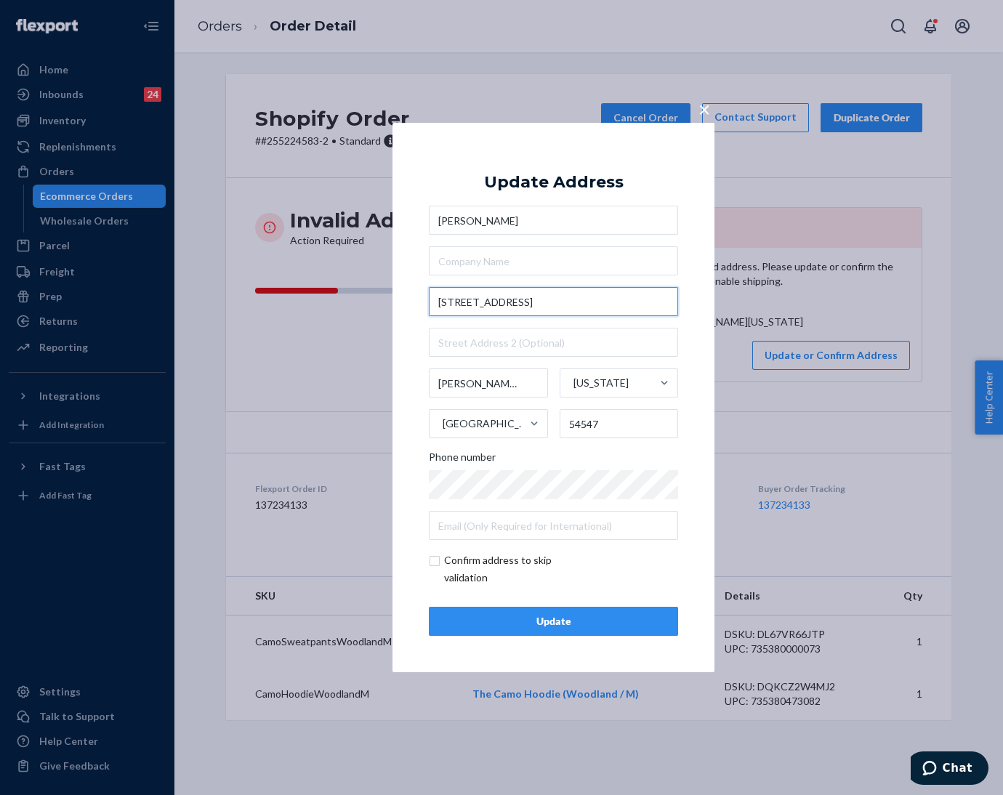
click at [542, 302] on input "[STREET_ADDRESS]" at bounding box center [553, 301] width 249 height 29
paste input "W [GEOGRAPHIC_DATA]"
type input "[STREET_ADDRESS]"
click at [401, 549] on div "× Update Address [PERSON_NAME] [STREET_ADDRESS][PERSON_NAME][US_STATE] Phone nu…" at bounding box center [554, 398] width 322 height 550
click at [540, 619] on div "Update" at bounding box center [553, 621] width 225 height 15
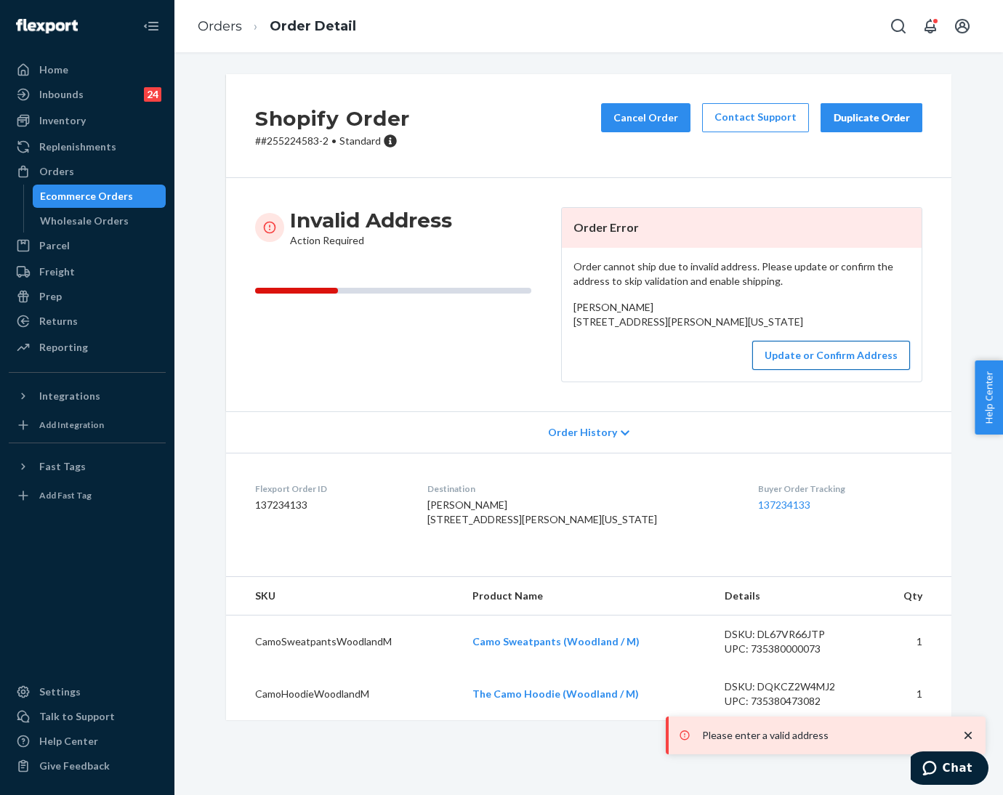
click at [827, 370] on button "Update or Confirm Address" at bounding box center [831, 355] width 158 height 29
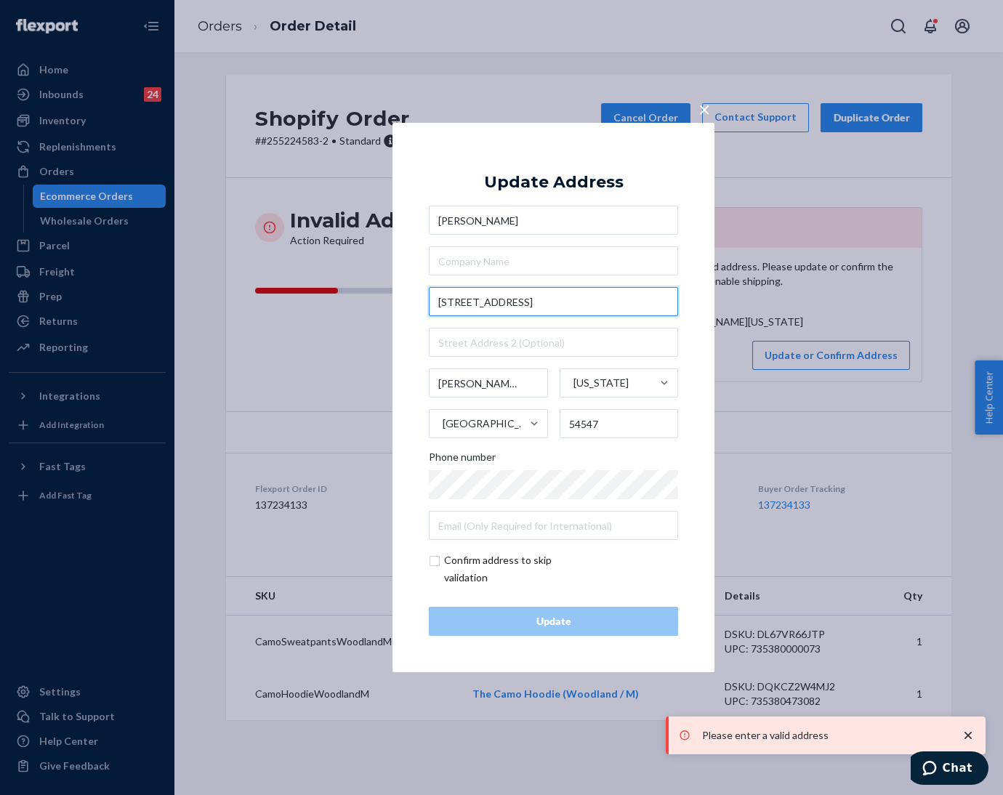
click at [569, 294] on input "[STREET_ADDRESS]" at bounding box center [553, 301] width 249 height 29
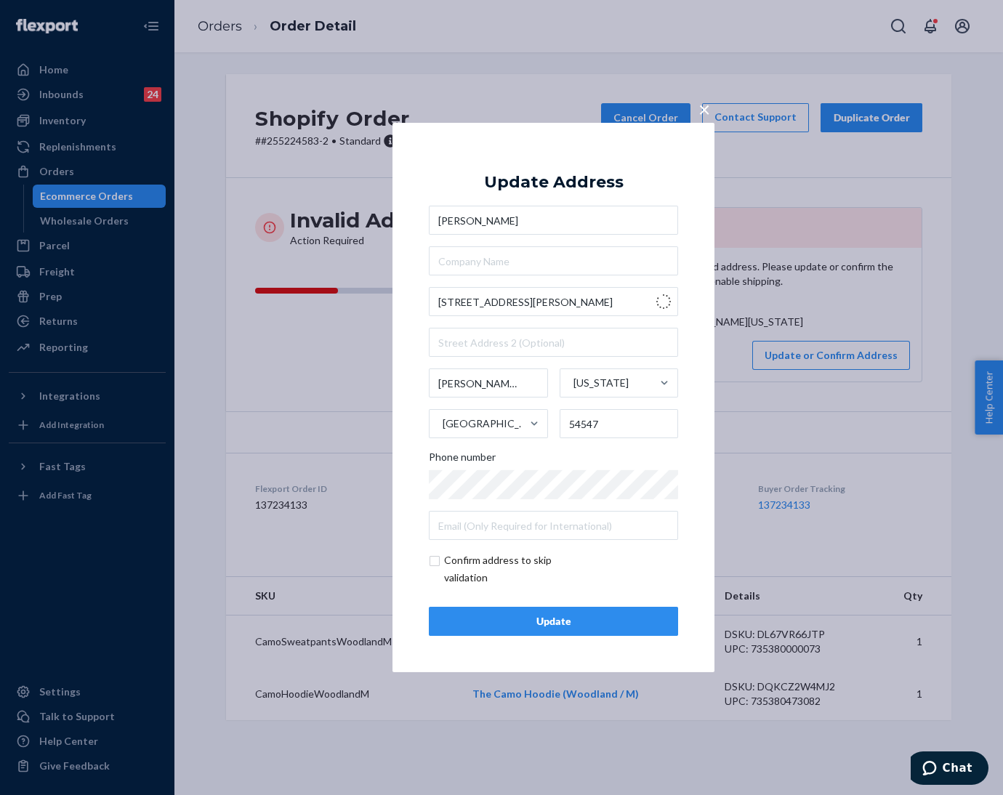
type input "County Rd C and J"
type input "[US_STATE]"
type input "53073"
click at [539, 298] on input "County Rd C and J" at bounding box center [553, 301] width 249 height 29
paste input "[STREET_ADDRESS]"
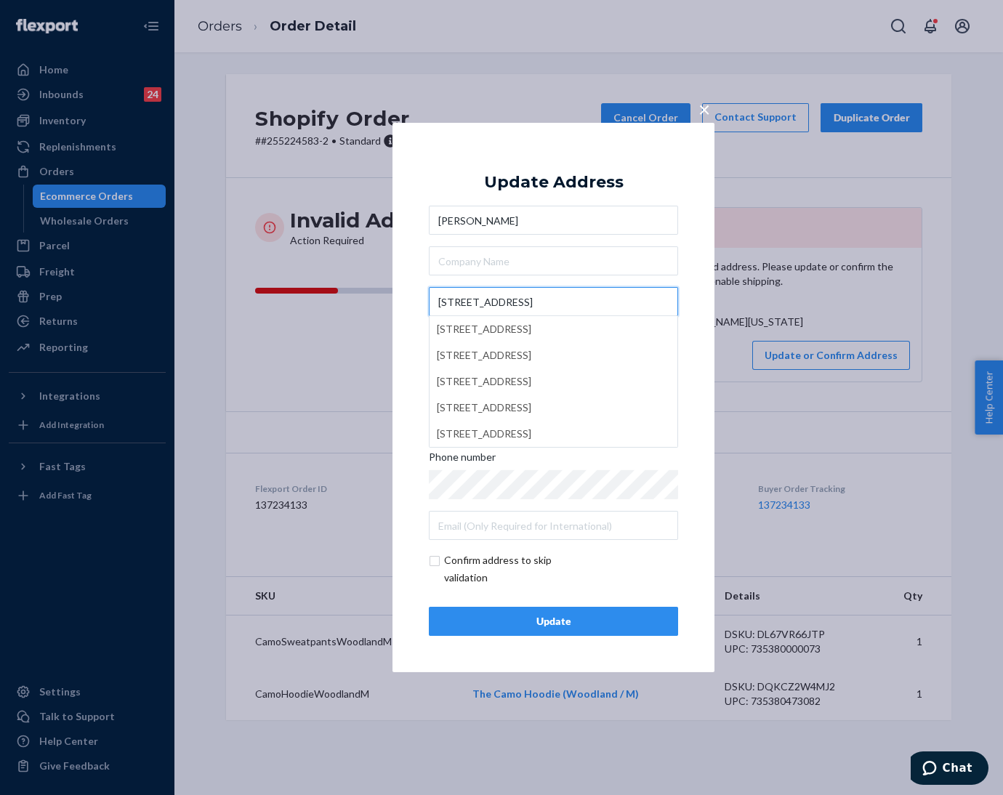
click at [539, 298] on input "[STREET_ADDRESS]" at bounding box center [553, 301] width 249 height 29
type input "[STREET_ADDRESS]"
click at [405, 534] on div "× Update Address [PERSON_NAME][GEOGRAPHIC_DATA][STREET_ADDRESS][STREET_ADDRESS]…" at bounding box center [554, 398] width 322 height 550
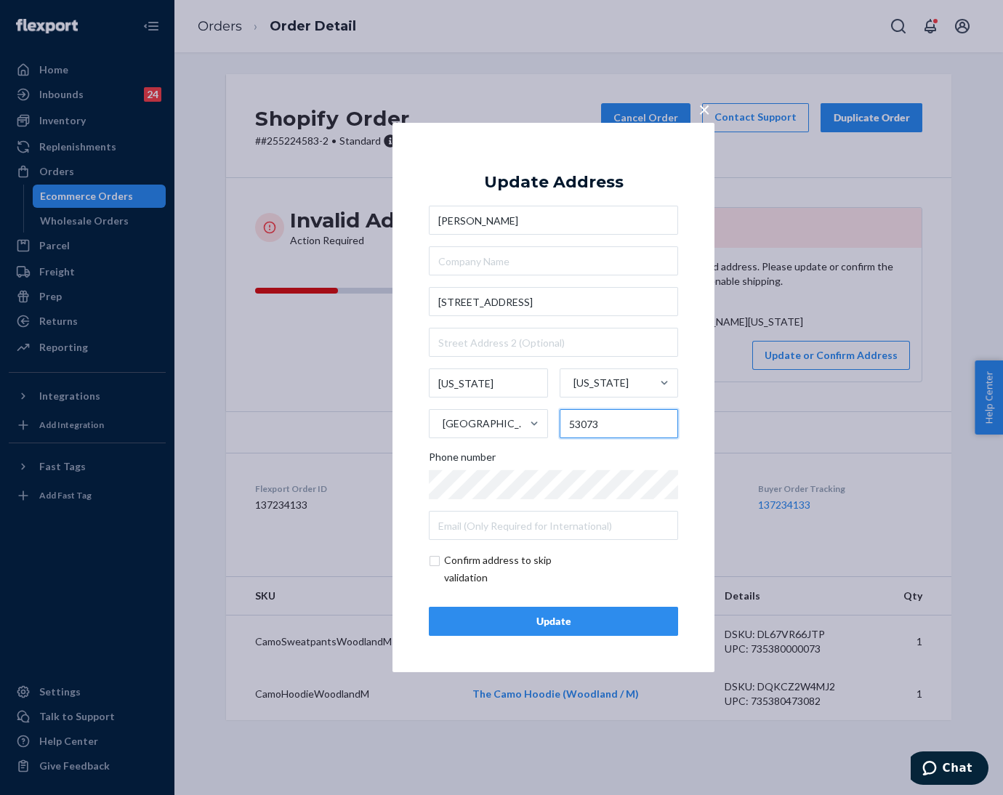
click at [579, 419] on input "53073" at bounding box center [619, 423] width 119 height 29
paste input "4547"
type input "54547"
click at [463, 422] on div "[GEOGRAPHIC_DATA]" at bounding box center [486, 424] width 86 height 15
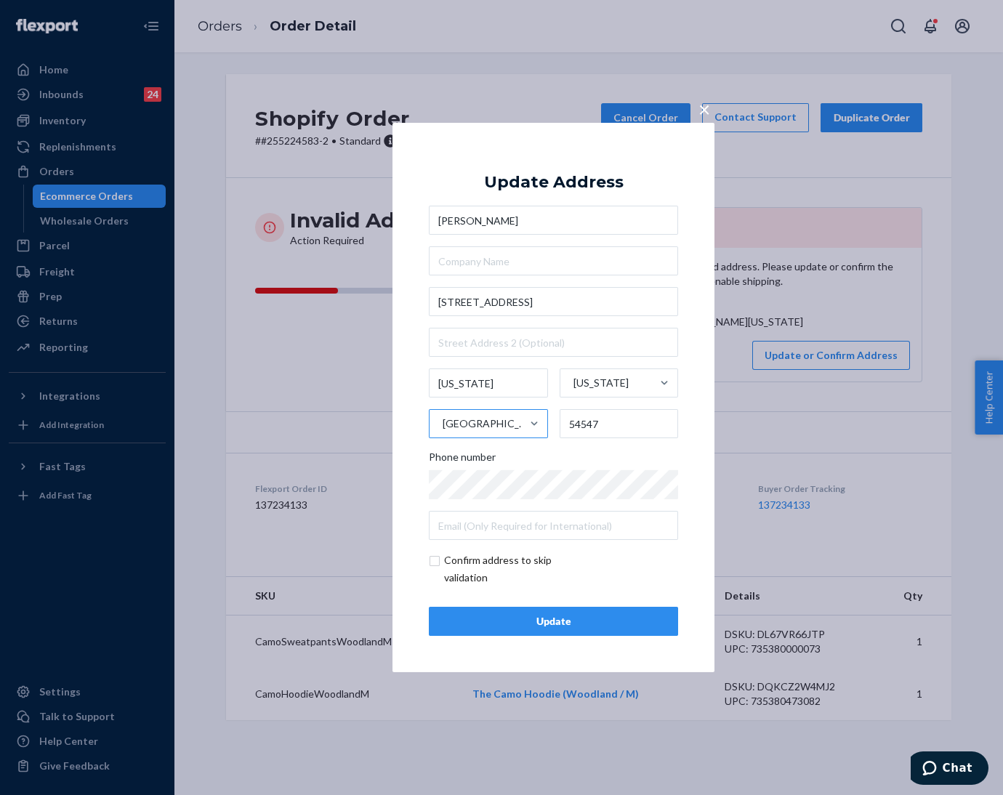
click at [443, 422] on input "[GEOGRAPHIC_DATA]" at bounding box center [441, 423] width 1 height 29
click at [463, 422] on div "[GEOGRAPHIC_DATA]" at bounding box center [486, 424] width 86 height 15
click at [443, 422] on input "0 results available. Select is focused ,type to refine list, press Down to open…" at bounding box center [441, 423] width 1 height 29
click at [465, 381] on input "[US_STATE]" at bounding box center [488, 383] width 119 height 29
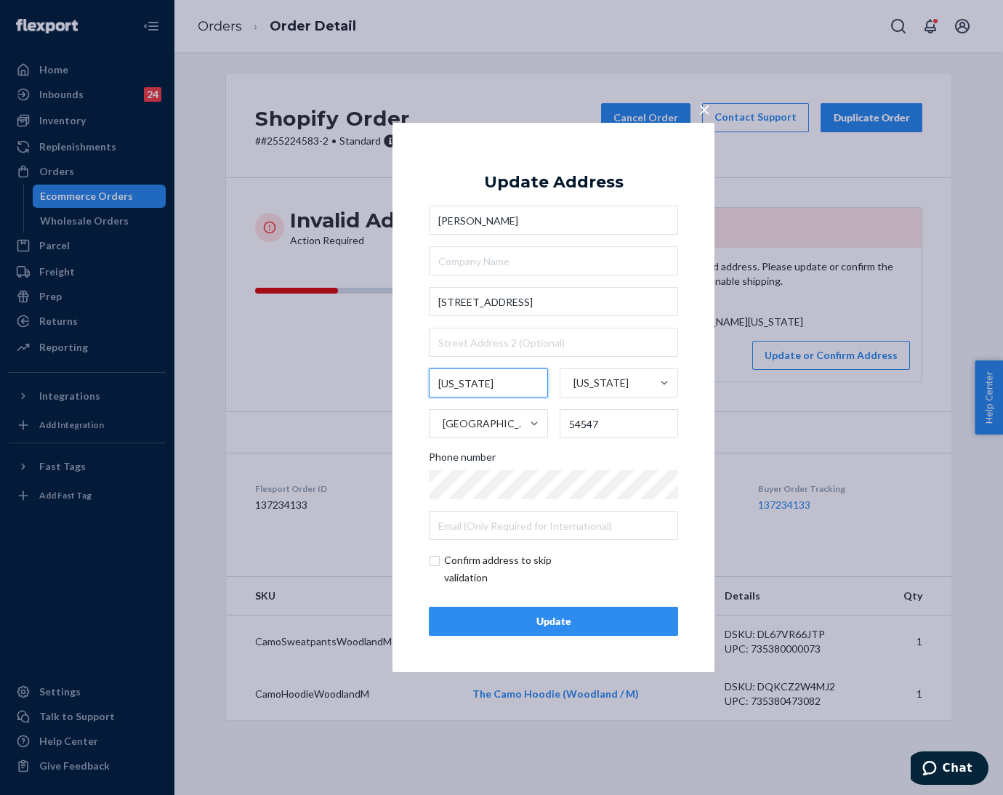
paste input "[PERSON_NAME]"
type input "[PERSON_NAME]"
click at [429, 560] on input "checkbox" at bounding box center [513, 569] width 169 height 35
checkbox input "true"
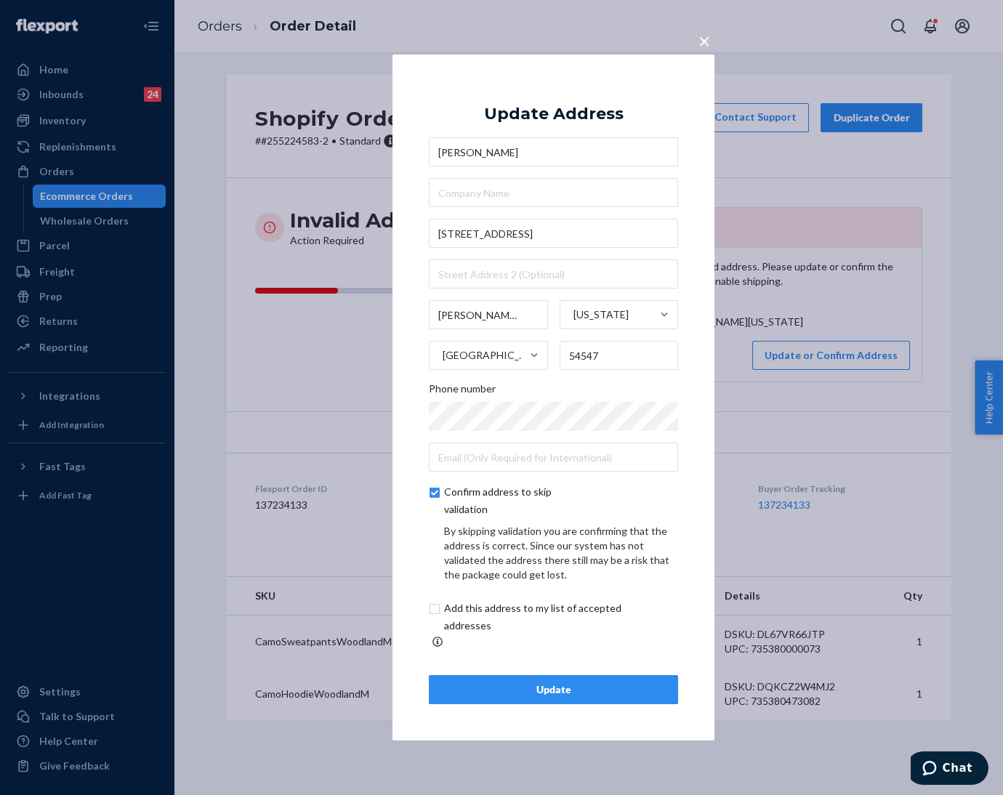
click at [570, 683] on div "Update" at bounding box center [553, 690] width 225 height 15
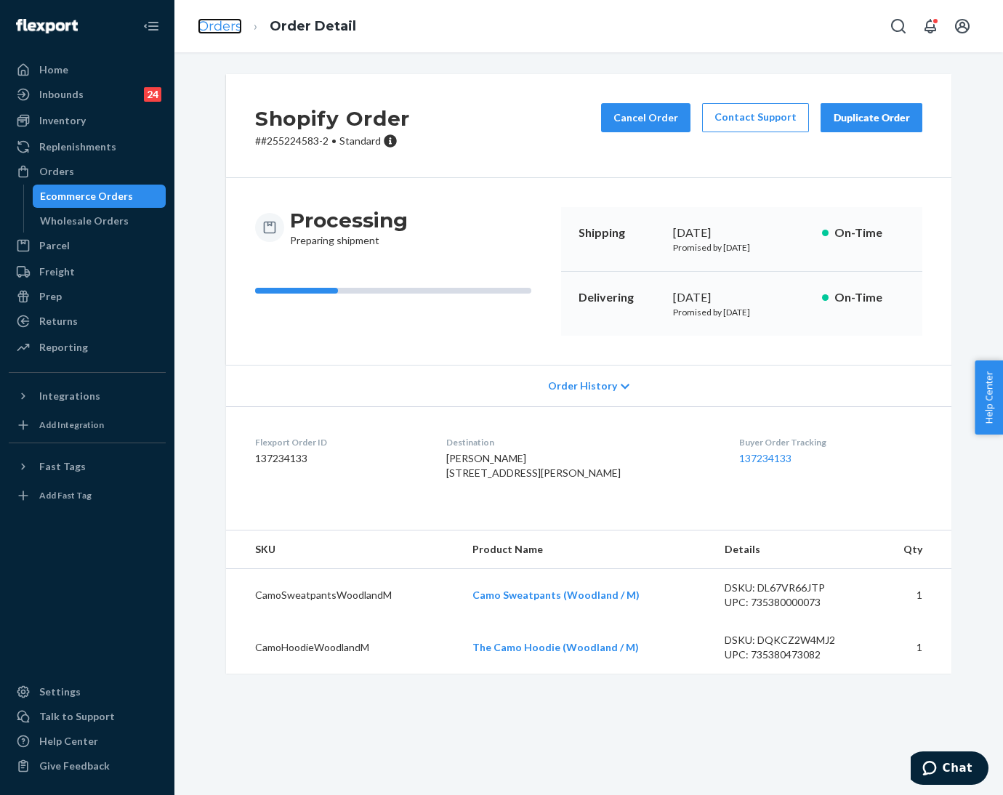
click at [198, 28] on link "Orders" at bounding box center [220, 26] width 44 height 16
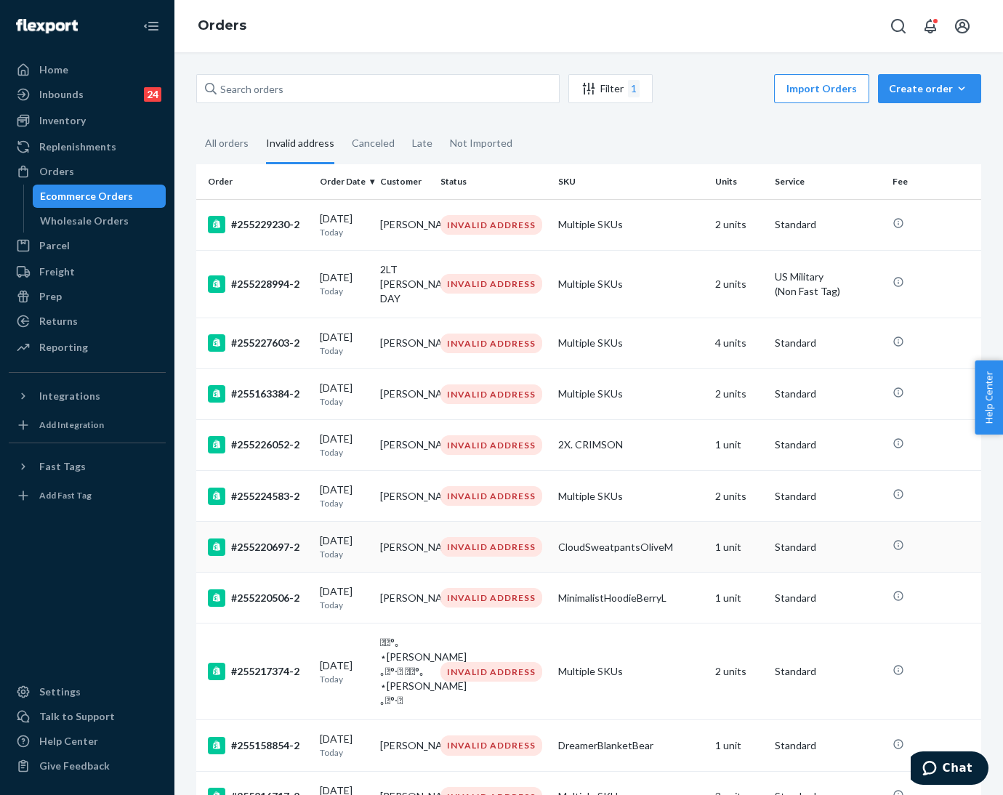
click at [276, 556] on div "#255220697-2" at bounding box center [258, 547] width 100 height 17
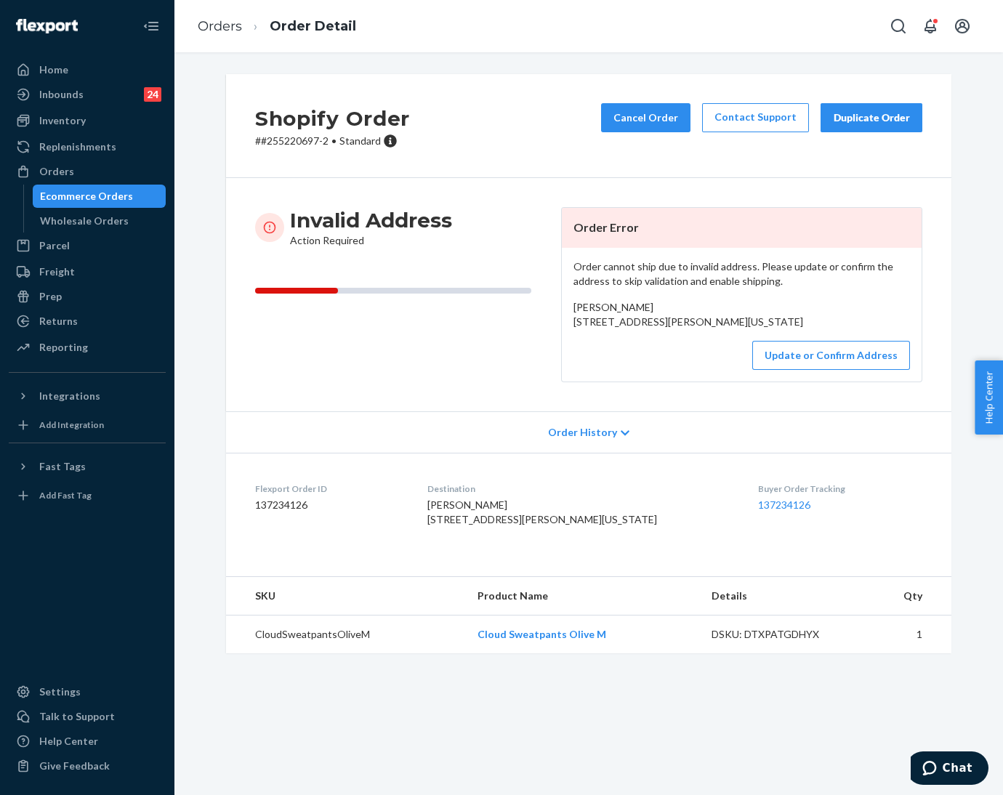
click at [283, 145] on p "# #255220697-2 • Standard" at bounding box center [332, 141] width 155 height 15
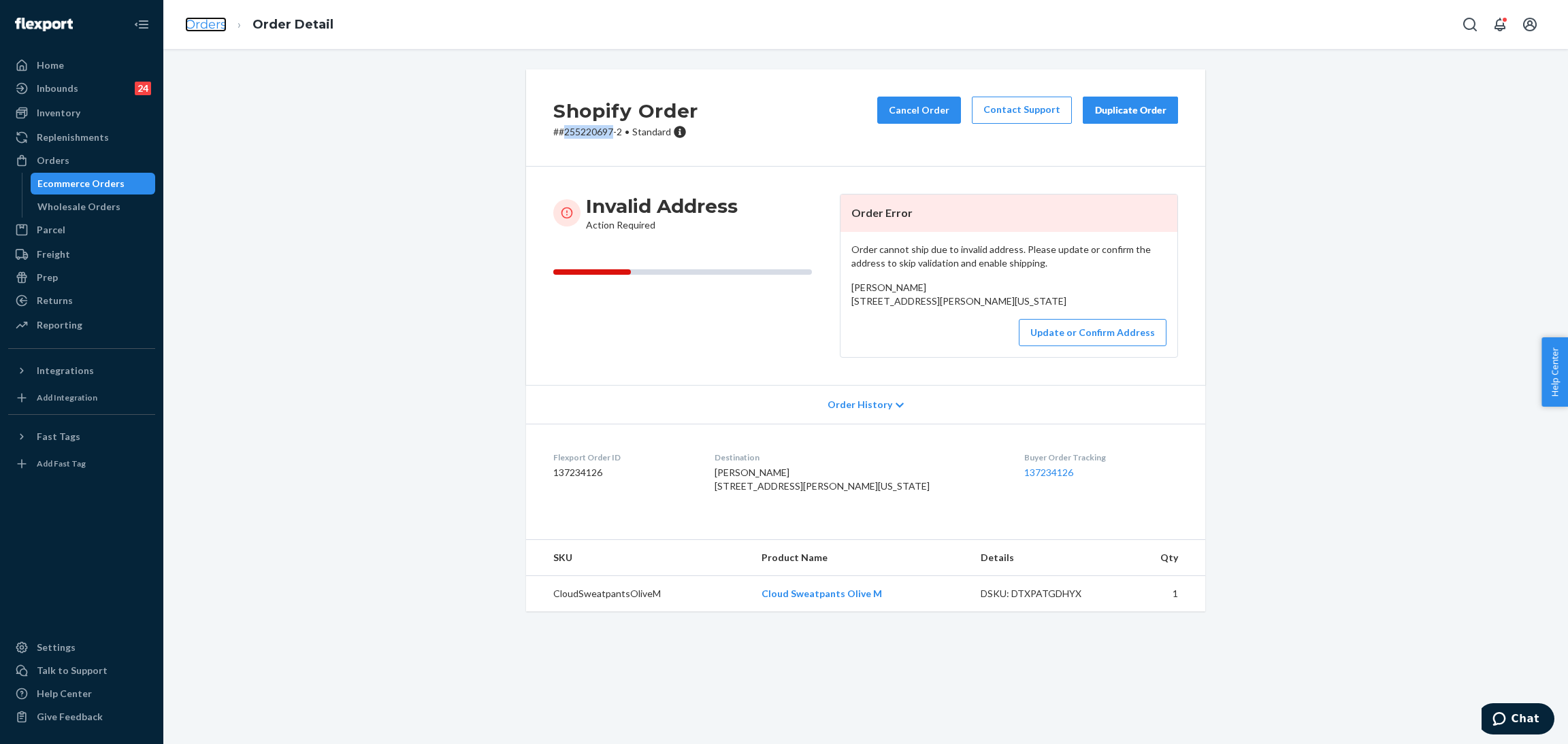
click at [202, 22] on link "Orders" at bounding box center [206, 24] width 41 height 15
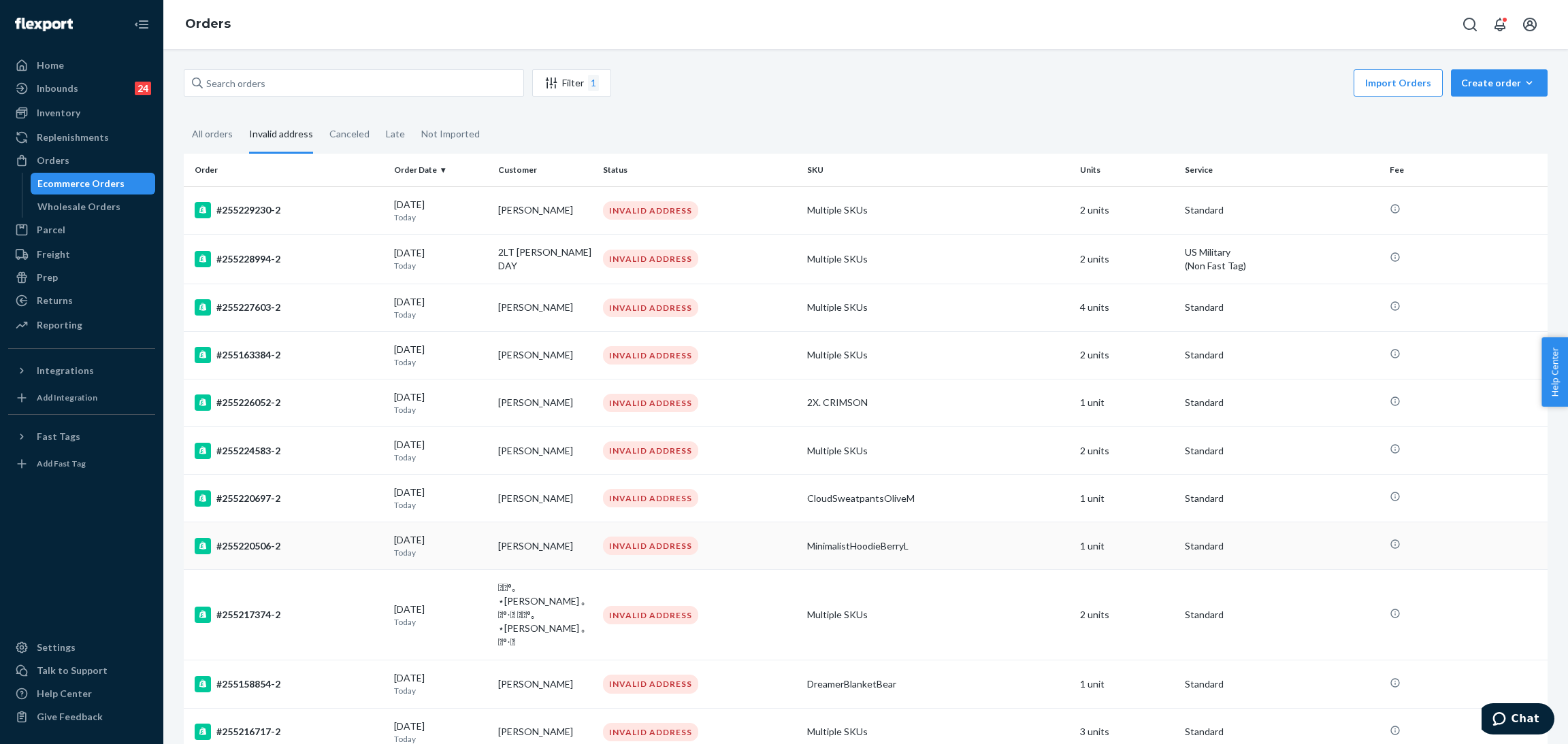
click at [403, 549] on p "Today" at bounding box center [441, 552] width 94 height 11
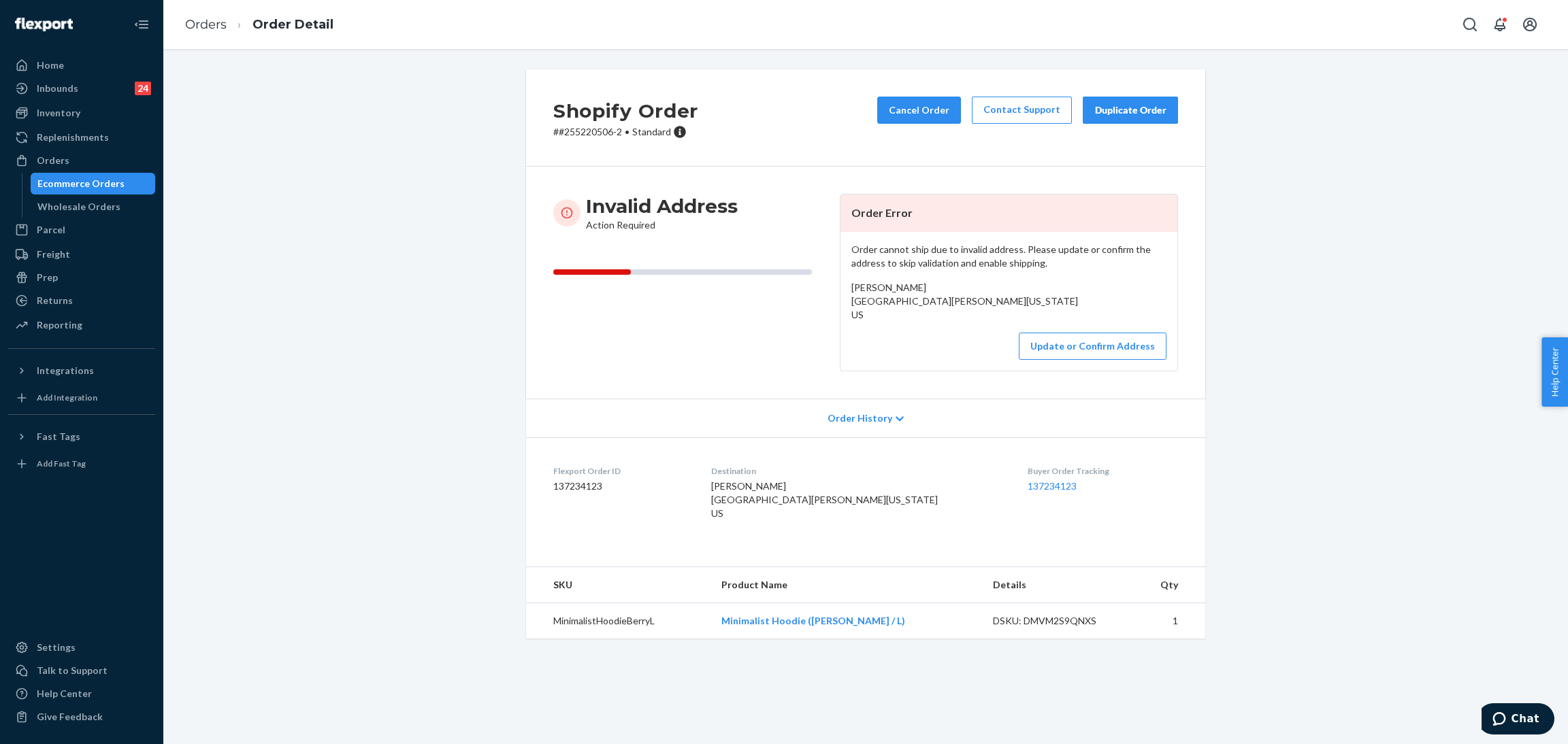
click at [581, 135] on p "# #255220506-2 • Standard" at bounding box center [625, 132] width 145 height 14
click at [206, 25] on link "Orders" at bounding box center [206, 24] width 41 height 15
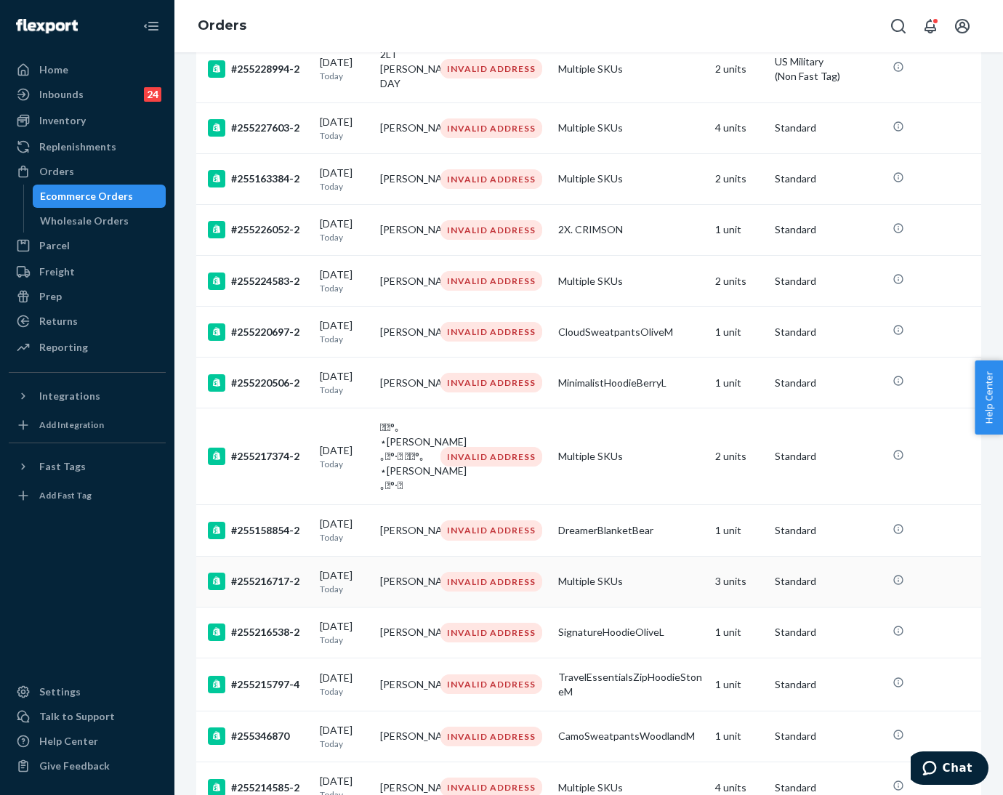
scroll to position [218, 0]
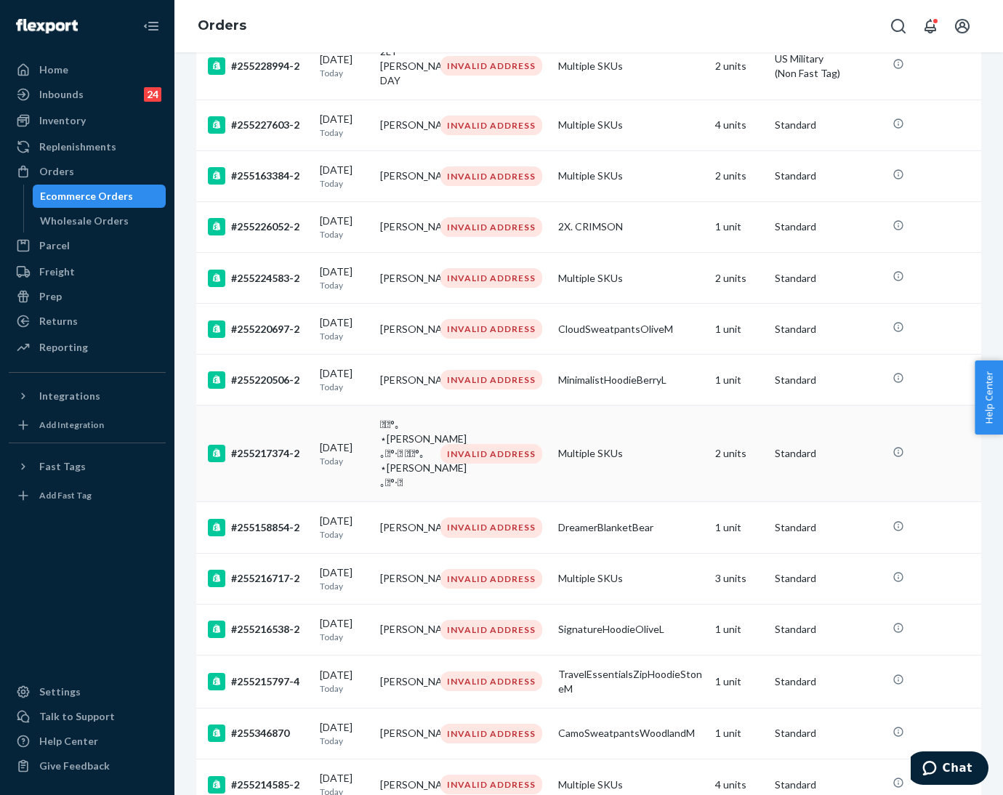
click at [355, 467] on p "Today" at bounding box center [344, 461] width 49 height 12
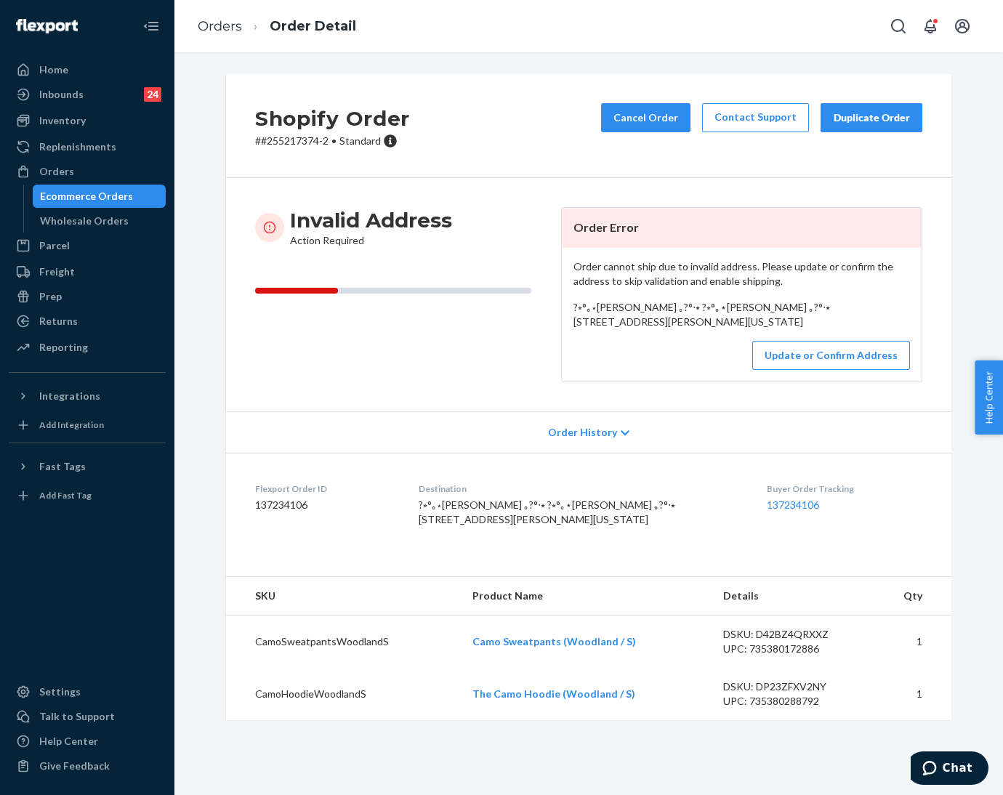
click at [839, 382] on div "Order cannot ship due to invalid address. Please update or confirm the address …" at bounding box center [742, 315] width 360 height 134
click at [801, 370] on button "Update or Confirm Address" at bounding box center [831, 355] width 158 height 29
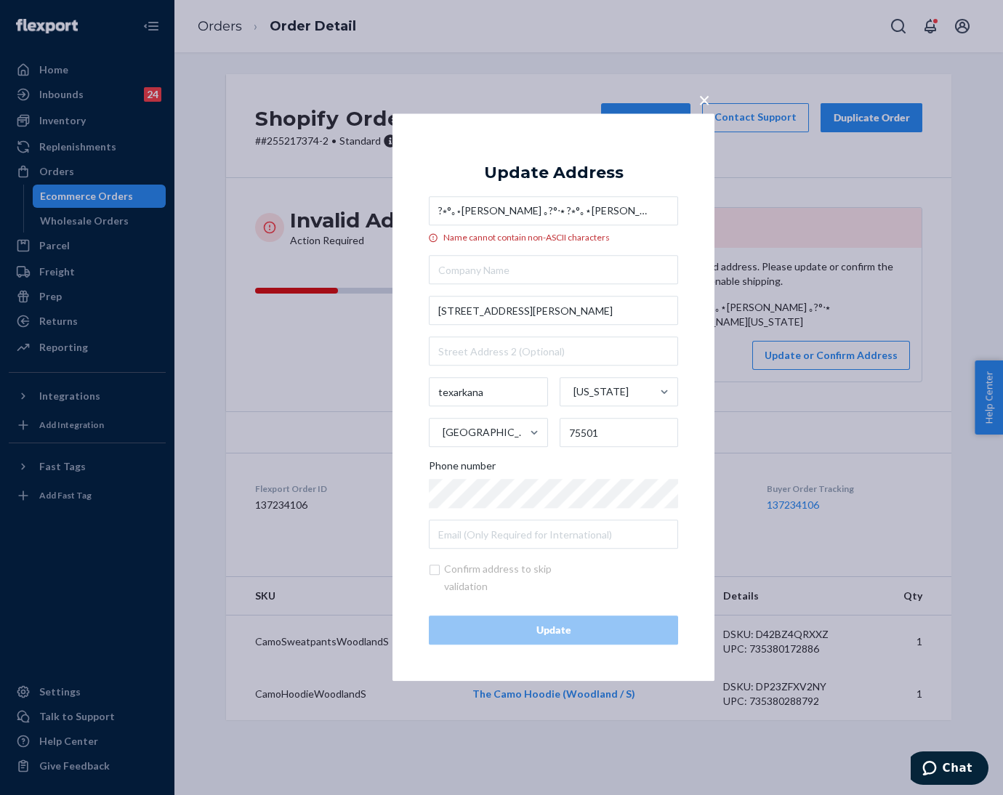
drag, startPoint x: 563, startPoint y: 213, endPoint x: 644, endPoint y: 216, distance: 80.7
click at [644, 216] on input "?⭒°｡⋆[PERSON_NAME] ｡?°‧⭑ ?⭒°｡⋆[PERSON_NAME] ｡?°‧⭑" at bounding box center [553, 211] width 249 height 29
drag, startPoint x: 538, startPoint y: 209, endPoint x: 489, endPoint y: 209, distance: 48.7
click at [489, 209] on input "?⭒°｡⋆[PERSON_NAME] ｡?°‧⭑ ?⭒°｡⋆[PERSON_NAME]" at bounding box center [553, 211] width 249 height 29
type input "?⭒°｡⋆[PERSON_NAME] [PERSON_NAME]"
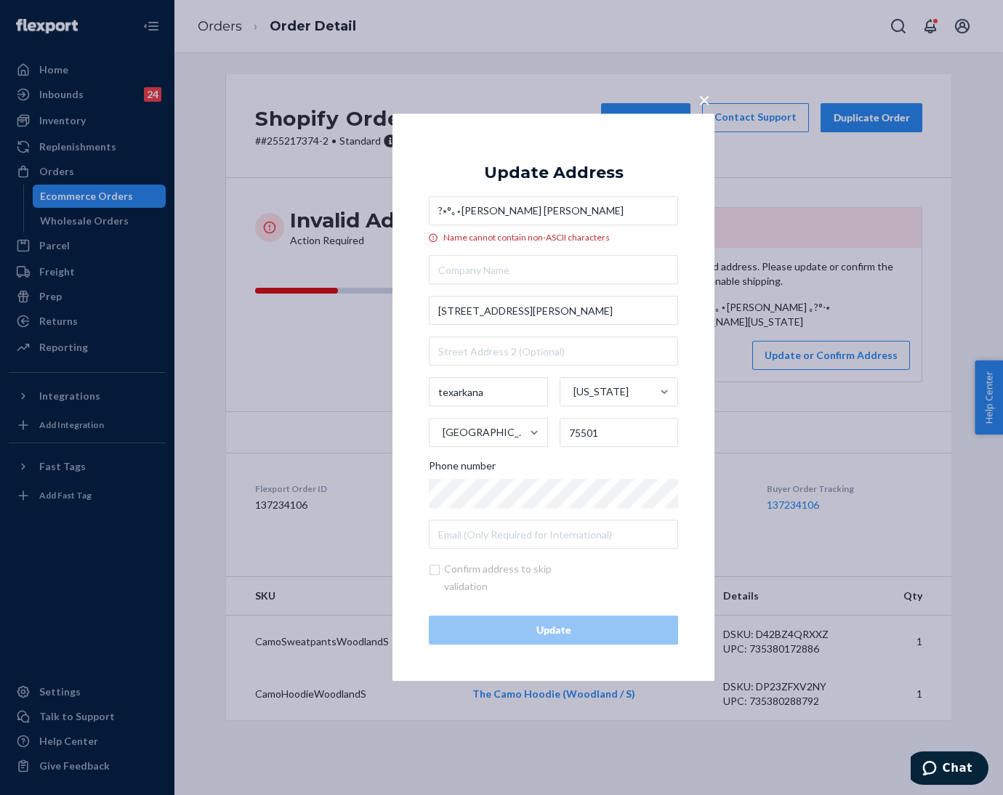
drag, startPoint x: 460, startPoint y: 212, endPoint x: 382, endPoint y: 216, distance: 77.9
click at [382, 216] on div "× Update Address ?⭒°｡⋆[PERSON_NAME] [PERSON_NAME] Name cannot contain non-ASCII…" at bounding box center [501, 397] width 1003 height 795
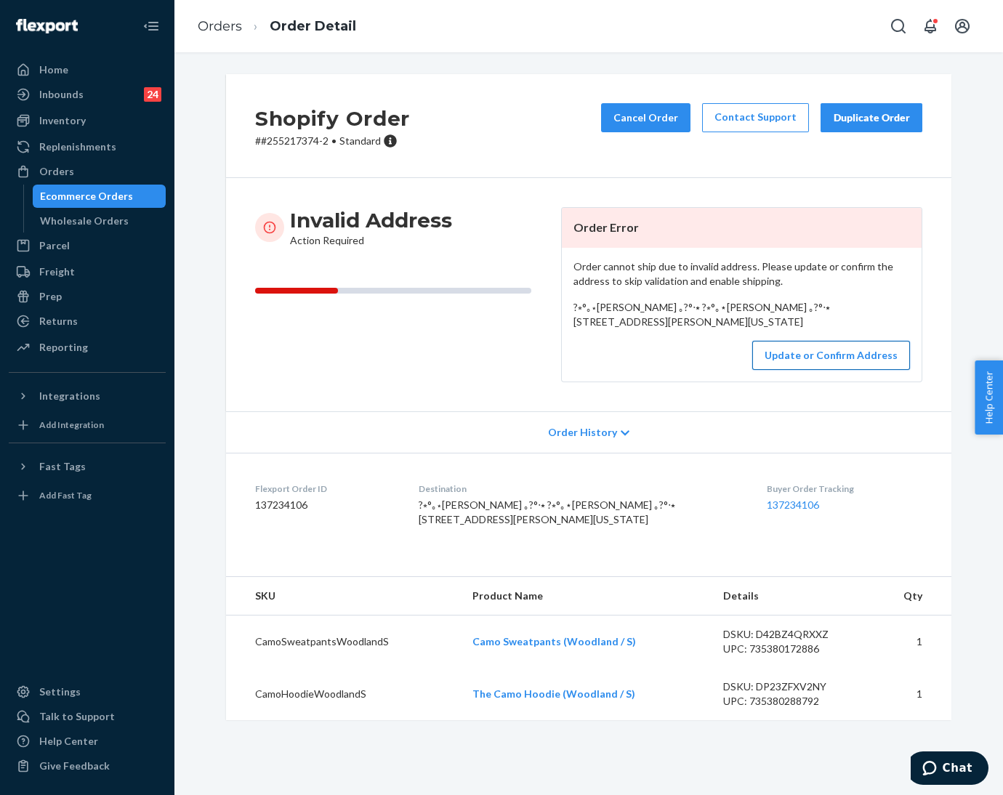
click at [795, 370] on button "Update or Confirm Address" at bounding box center [831, 355] width 158 height 29
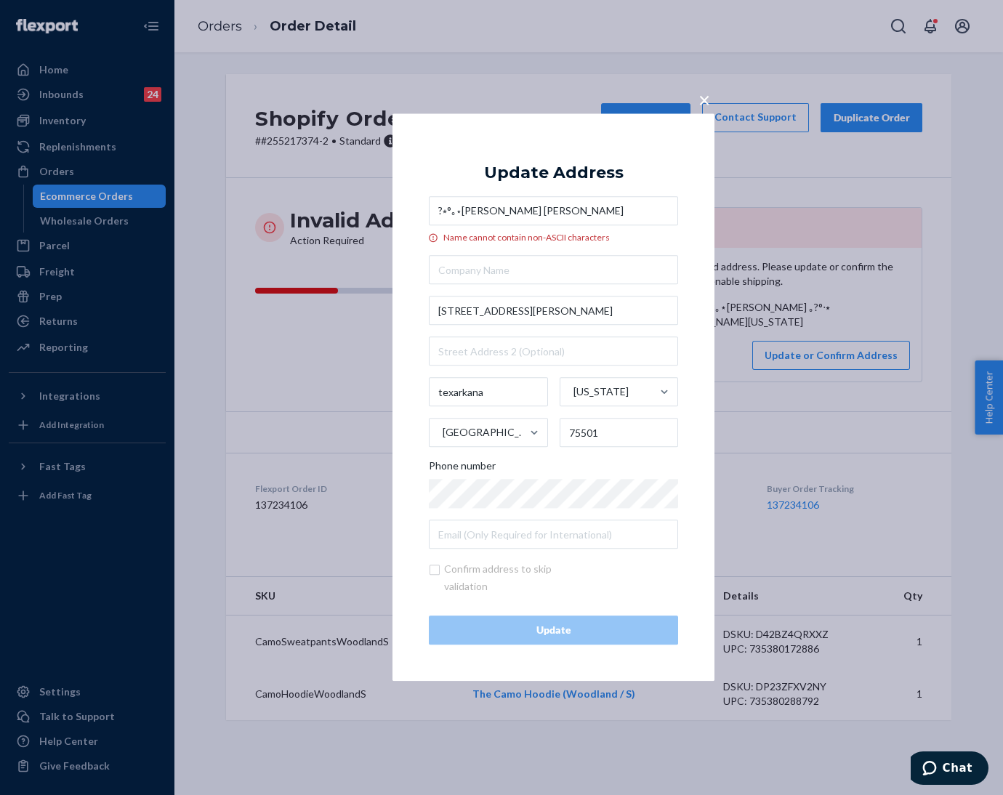
drag, startPoint x: 460, startPoint y: 210, endPoint x: 425, endPoint y: 215, distance: 35.3
click at [425, 215] on div "× Update Address ?⭒°｡⋆[PERSON_NAME] [PERSON_NAME] Name cannot contain non-ASCII…" at bounding box center [554, 397] width 322 height 568
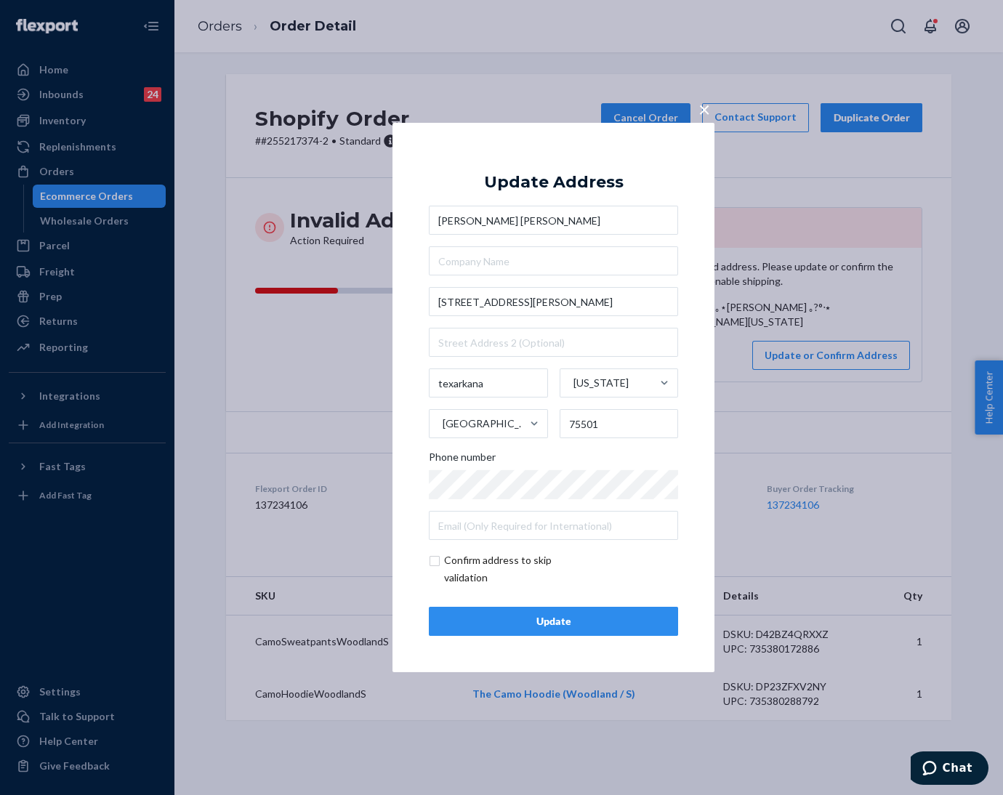
type input "[PERSON_NAME] [PERSON_NAME]"
click at [492, 635] on button "Update" at bounding box center [553, 621] width 249 height 29
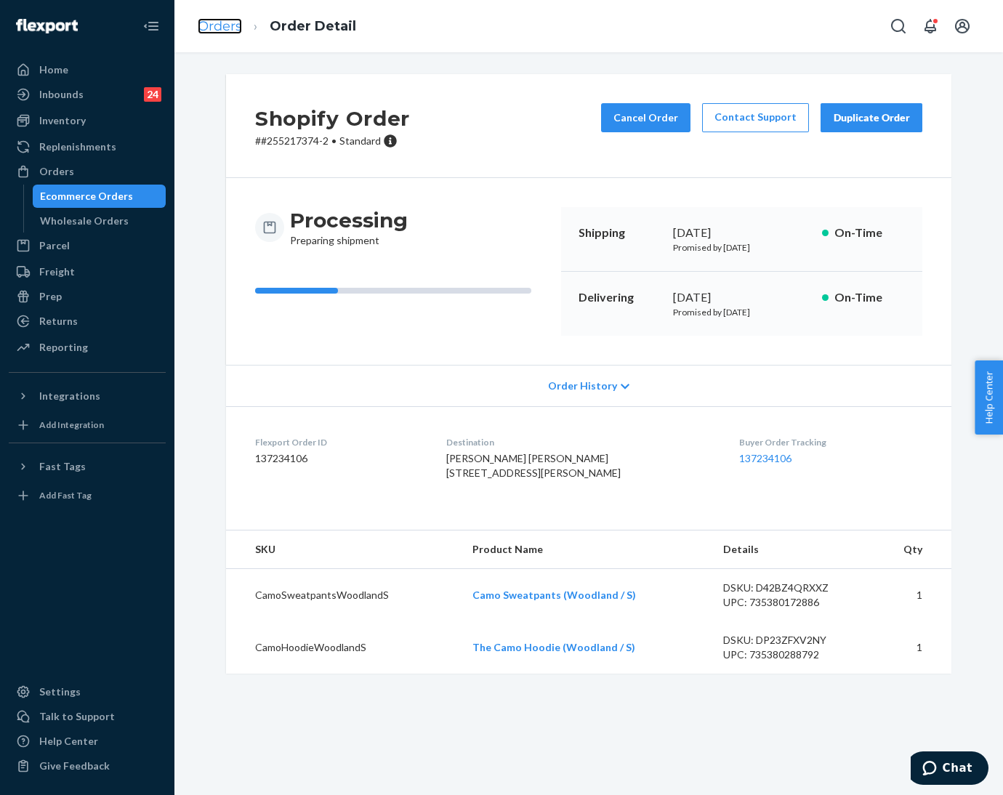
click at [202, 23] on link "Orders" at bounding box center [220, 26] width 44 height 16
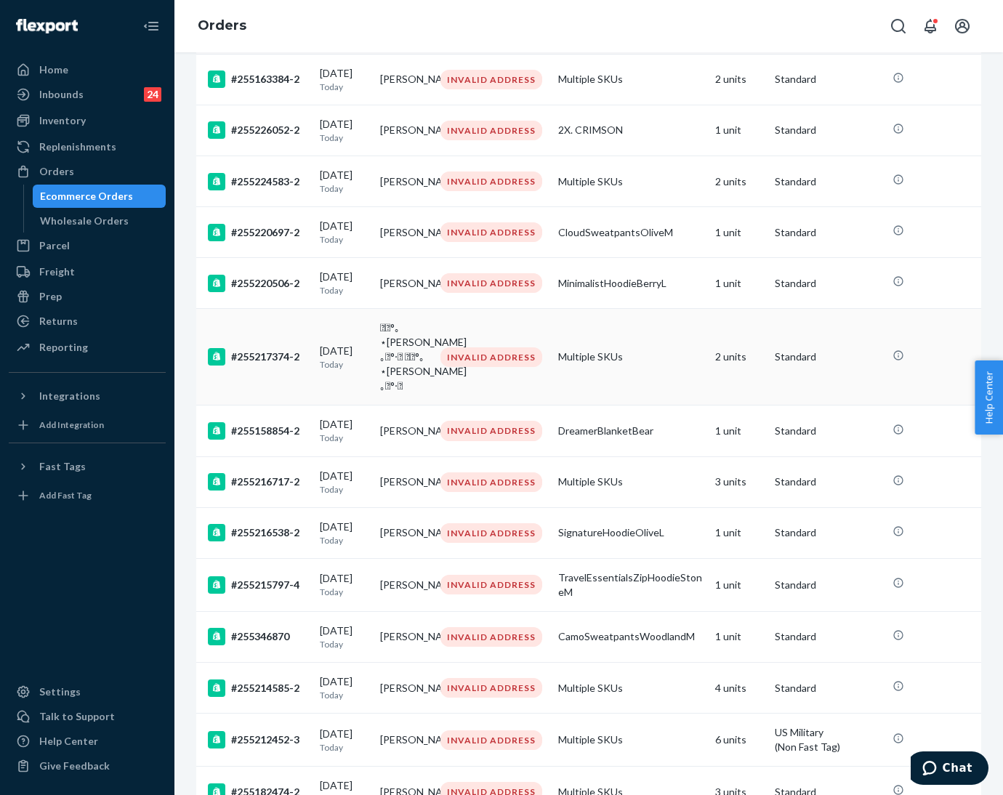
scroll to position [354, 0]
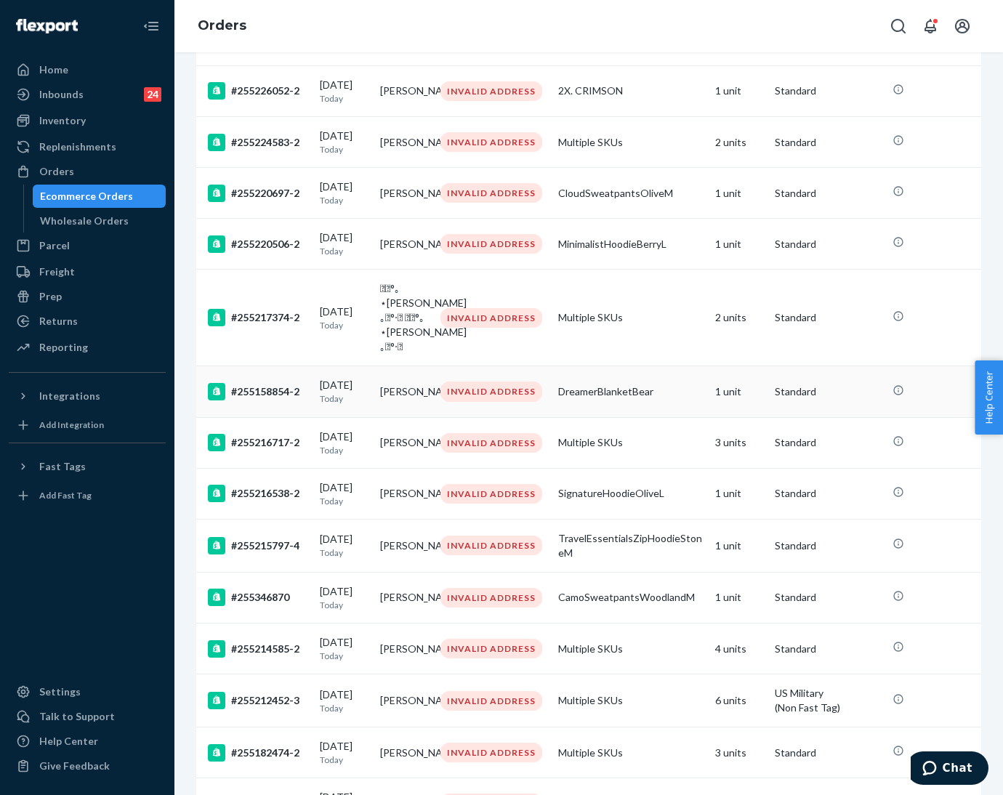
click at [422, 417] on td "[PERSON_NAME]" at bounding box center [404, 391] width 60 height 51
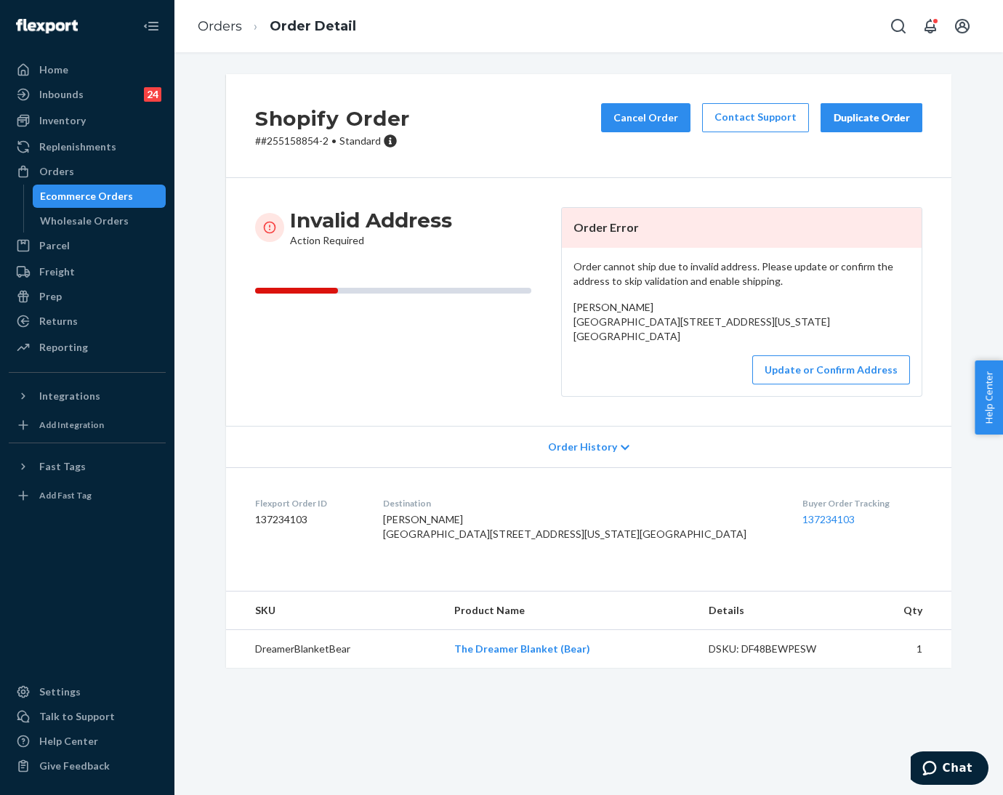
click at [286, 145] on p "# #255158854-2 • Standard" at bounding box center [332, 141] width 155 height 15
click at [228, 28] on link "Orders" at bounding box center [220, 26] width 44 height 16
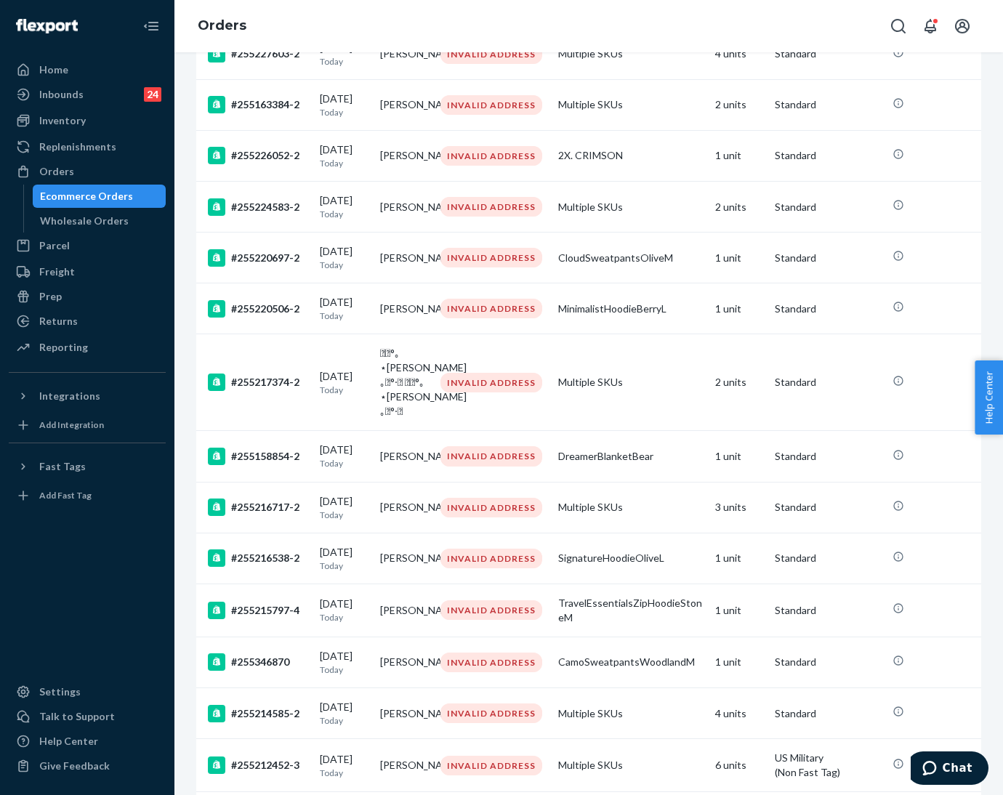
scroll to position [326, 0]
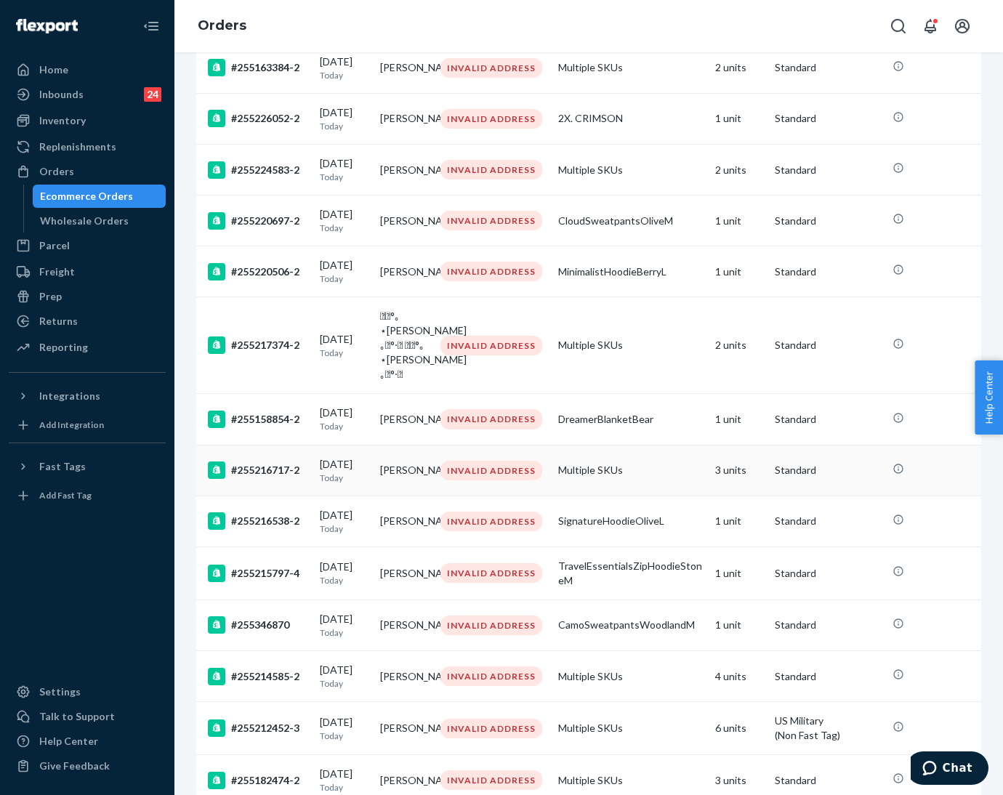
click at [314, 496] on td "[DATE] [DATE]" at bounding box center [344, 470] width 60 height 51
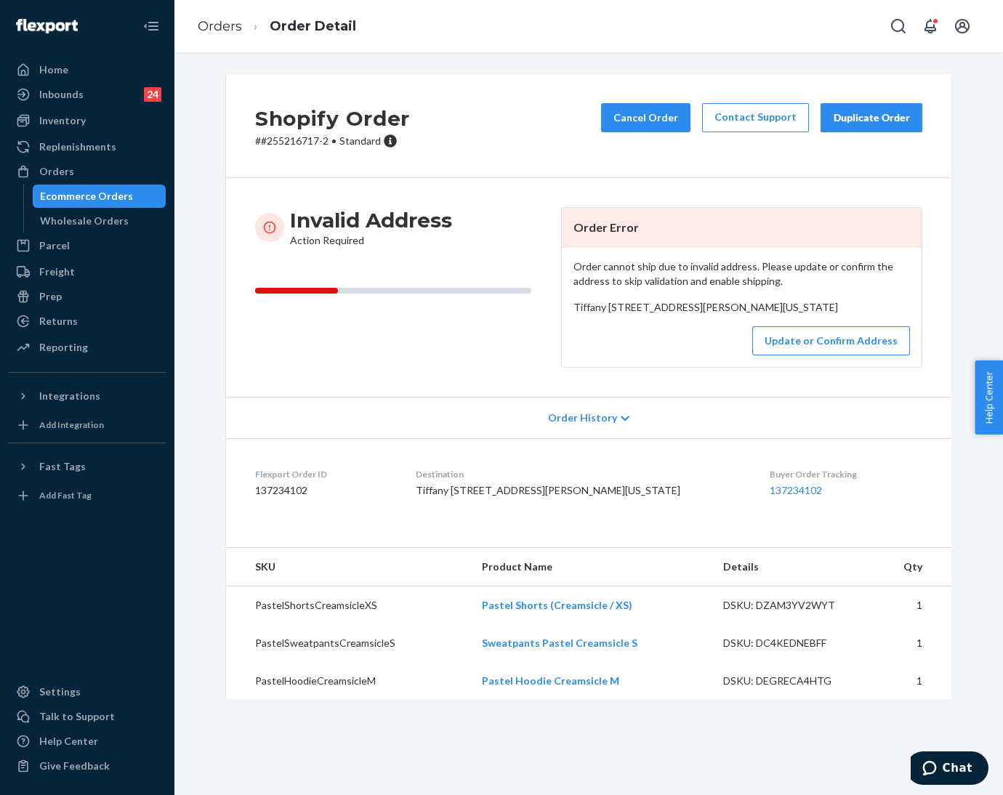
click at [278, 140] on p "# #255216717-2 • Standard" at bounding box center [332, 141] width 155 height 15
click at [223, 18] on link "Orders" at bounding box center [220, 26] width 44 height 16
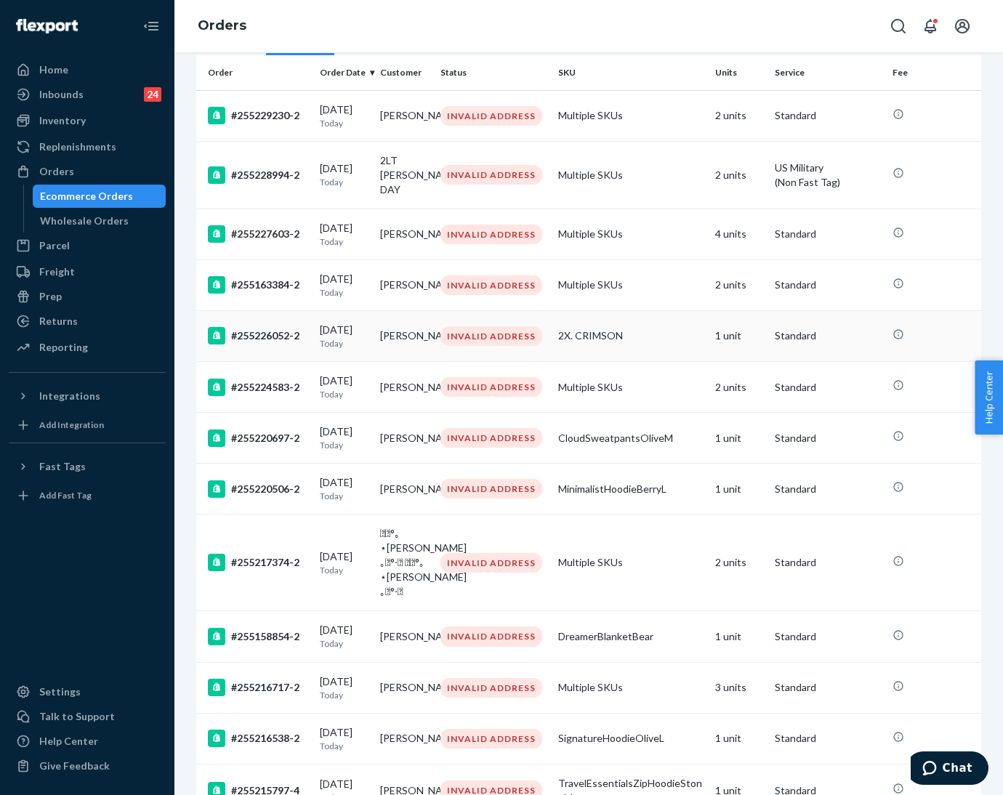
scroll to position [218, 0]
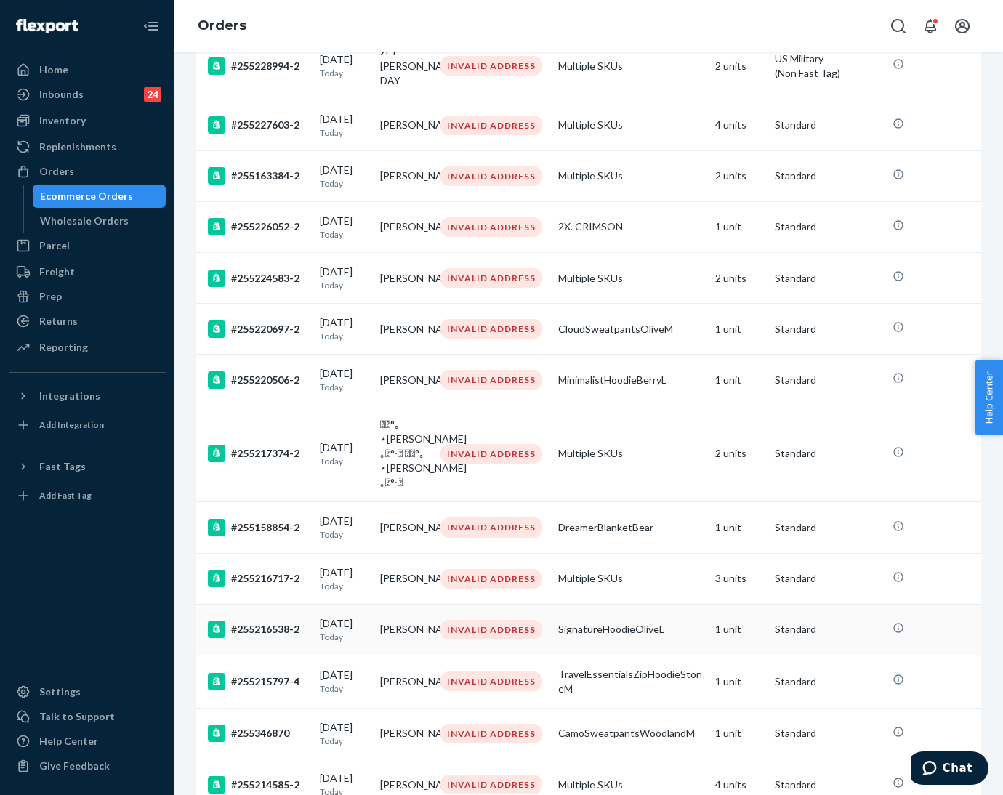
click at [334, 643] on p "Today" at bounding box center [344, 637] width 49 height 12
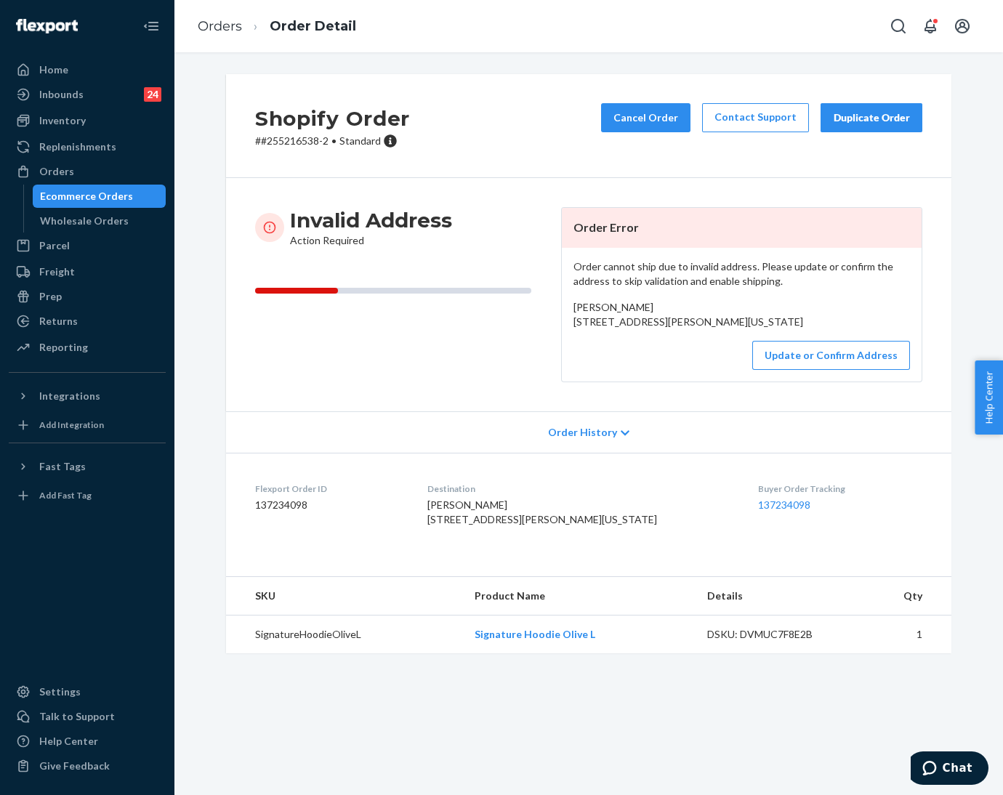
click at [294, 145] on p "# #255216538-2 • Standard" at bounding box center [332, 141] width 155 height 15
drag, startPoint x: 563, startPoint y: 324, endPoint x: 688, endPoint y: 350, distance: 127.2
click at [712, 348] on div "Order cannot ship due to invalid address. Please update or confirm the address …" at bounding box center [742, 315] width 360 height 134
click at [813, 370] on button "Update or Confirm Address" at bounding box center [831, 355] width 158 height 29
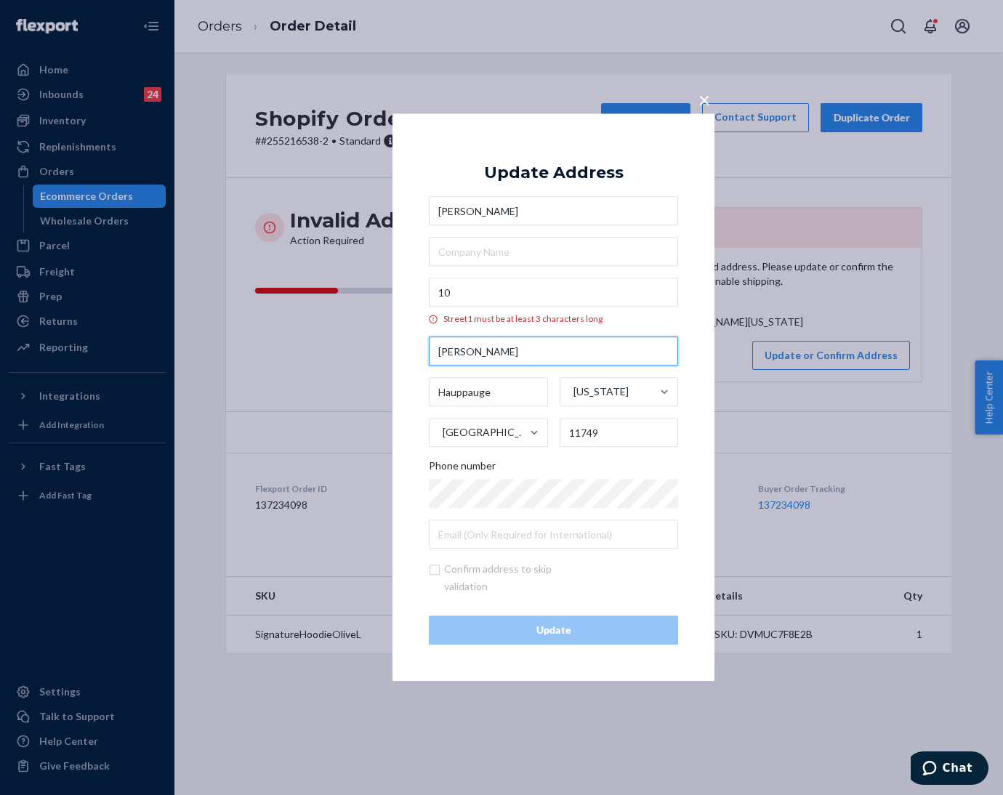
drag, startPoint x: 498, startPoint y: 351, endPoint x: 427, endPoint y: 350, distance: 71.3
click at [427, 350] on div "× Update Address [PERSON_NAME] [STREET_ADDRESS][PERSON_NAME][US_STATE] Phone nu…" at bounding box center [554, 397] width 322 height 568
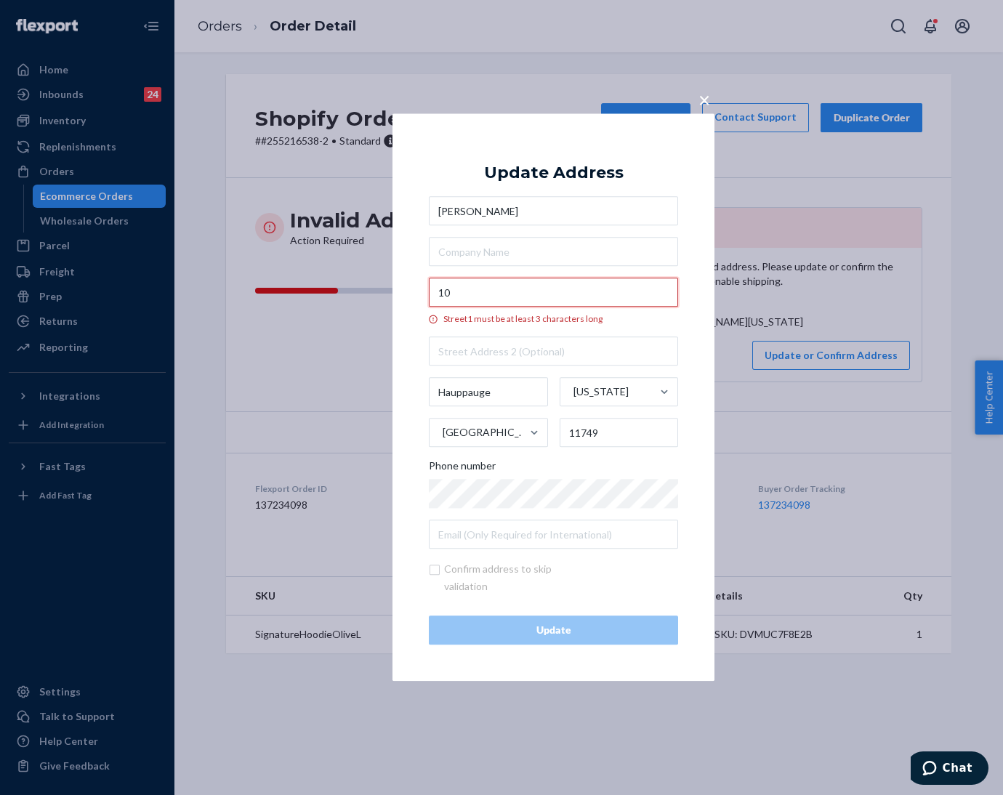
click at [473, 292] on input "10" at bounding box center [553, 292] width 249 height 29
paste input "[PERSON_NAME]"
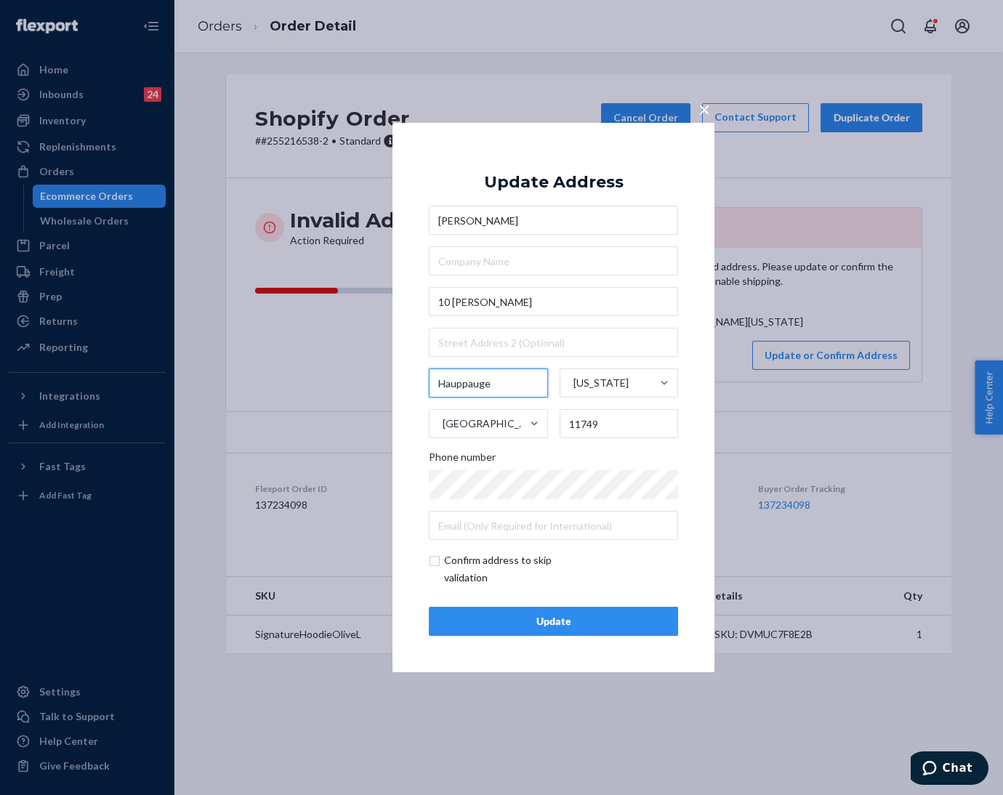
click at [459, 388] on input "Hauppauge" at bounding box center [488, 383] width 119 height 29
click at [547, 309] on input "10 [PERSON_NAME]" at bounding box center [553, 301] width 249 height 29
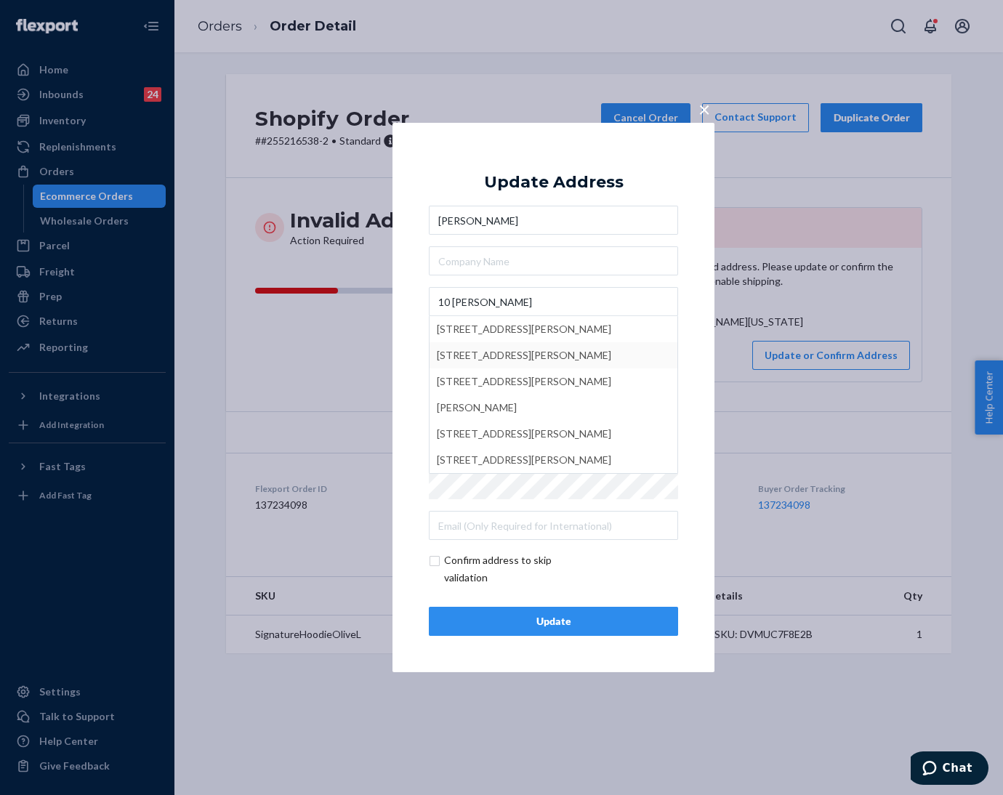
click at [398, 355] on div "× Update Address [PERSON_NAME] 10 [PERSON_NAME] [STREET_ADDRESS][PERSON_NAME] […" at bounding box center [554, 398] width 322 height 550
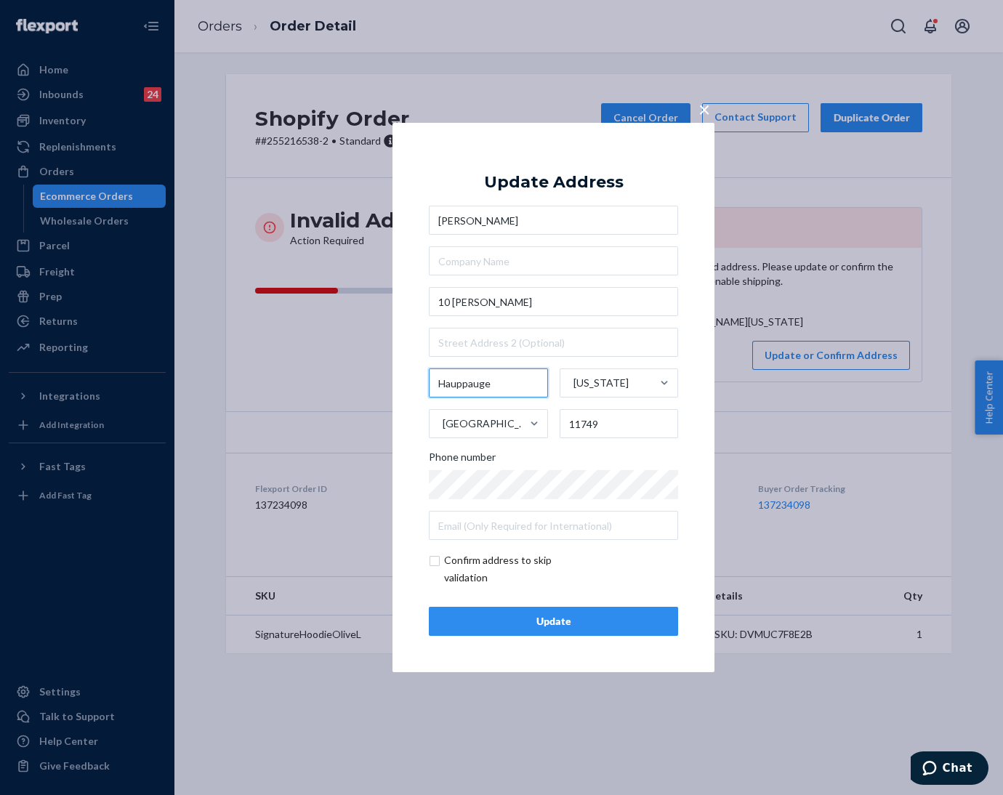
click at [469, 381] on input "Hauppauge" at bounding box center [488, 383] width 119 height 29
click at [525, 292] on input "10 [PERSON_NAME]" at bounding box center [553, 301] width 249 height 29
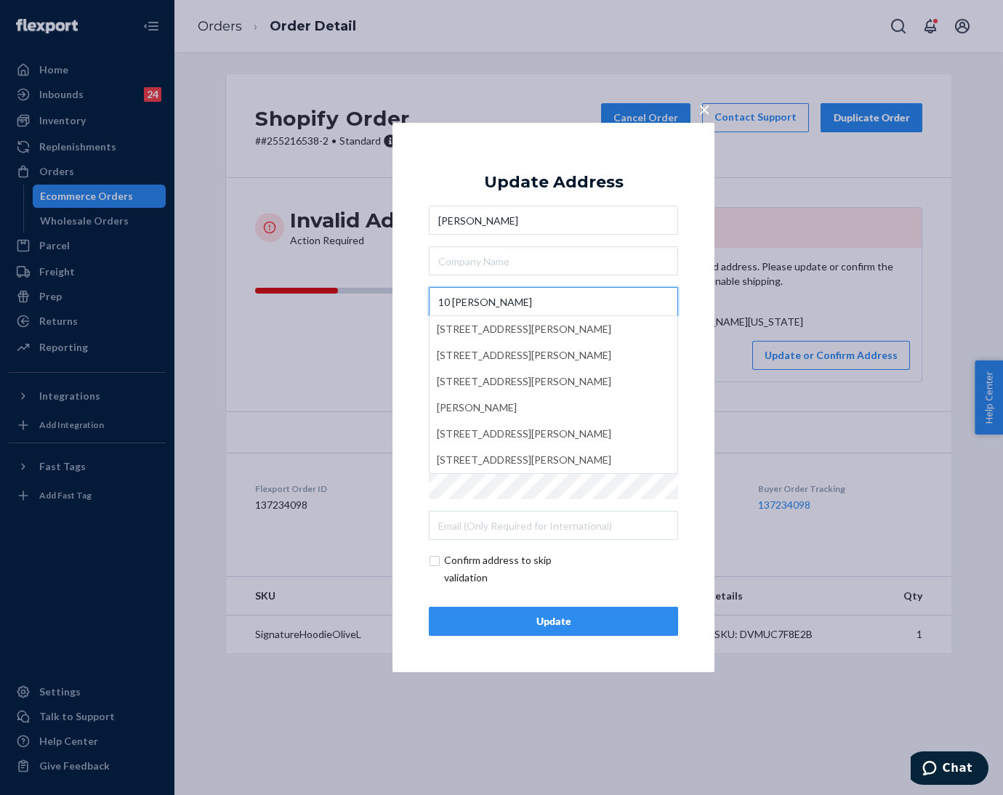
paste input "Hauppauge"
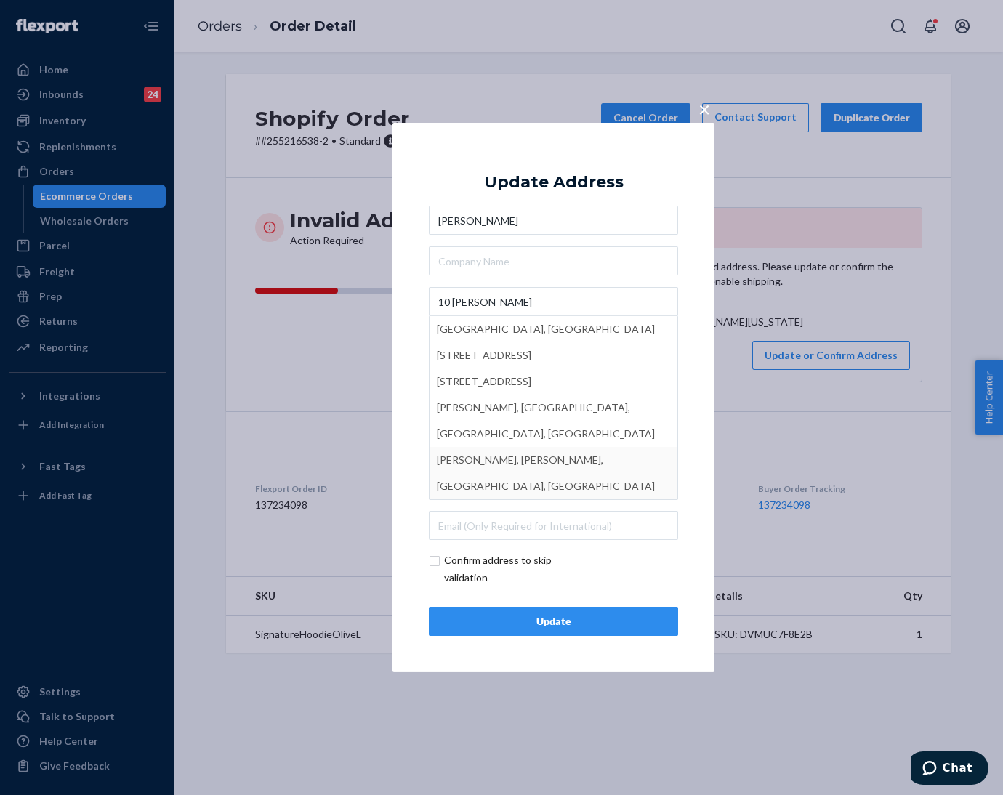
click at [416, 443] on div "× Update Address [PERSON_NAME] 10 [PERSON_NAME] [GEOGRAPHIC_DATA][STREET_ADDRES…" at bounding box center [554, 398] width 322 height 550
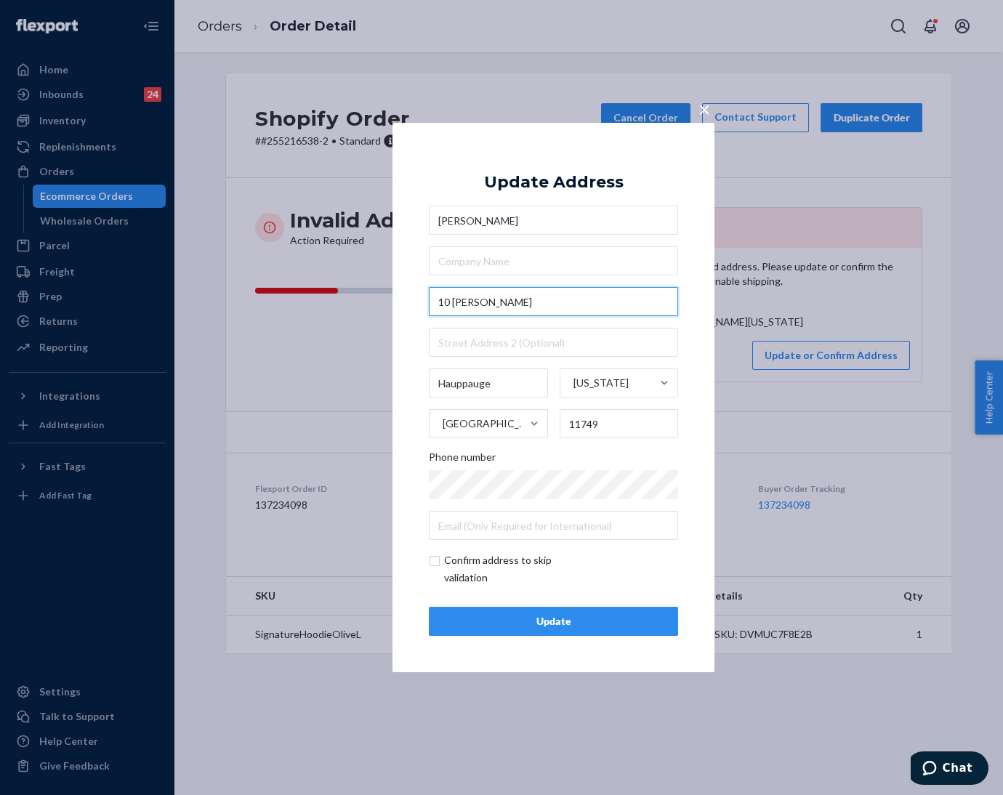
click at [527, 305] on input "10 [PERSON_NAME]" at bounding box center [553, 301] width 249 height 29
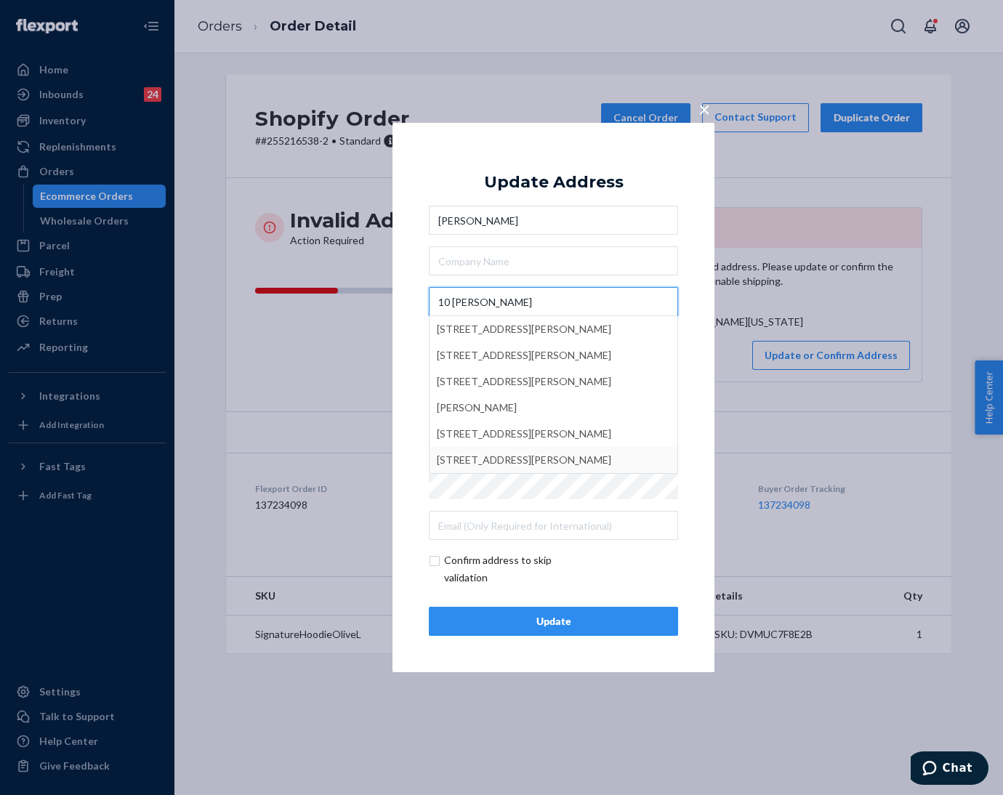
type input "10 [PERSON_NAME]"
click at [507, 630] on button "Update" at bounding box center [553, 621] width 249 height 29
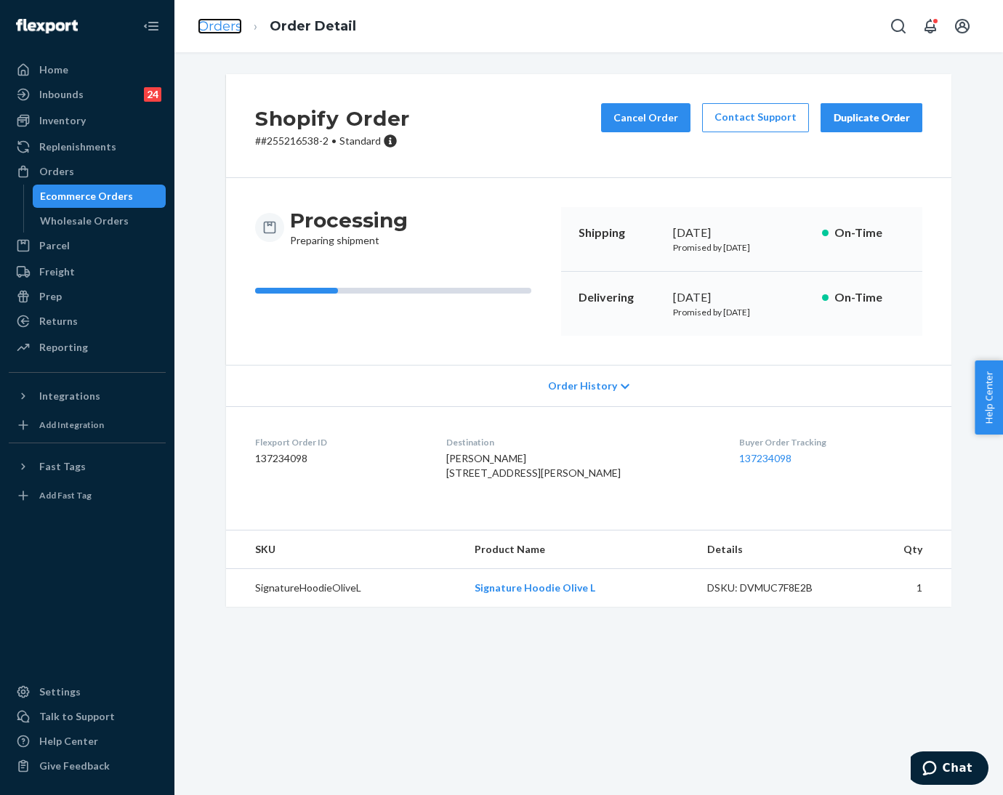
click at [217, 32] on link "Orders" at bounding box center [220, 26] width 44 height 16
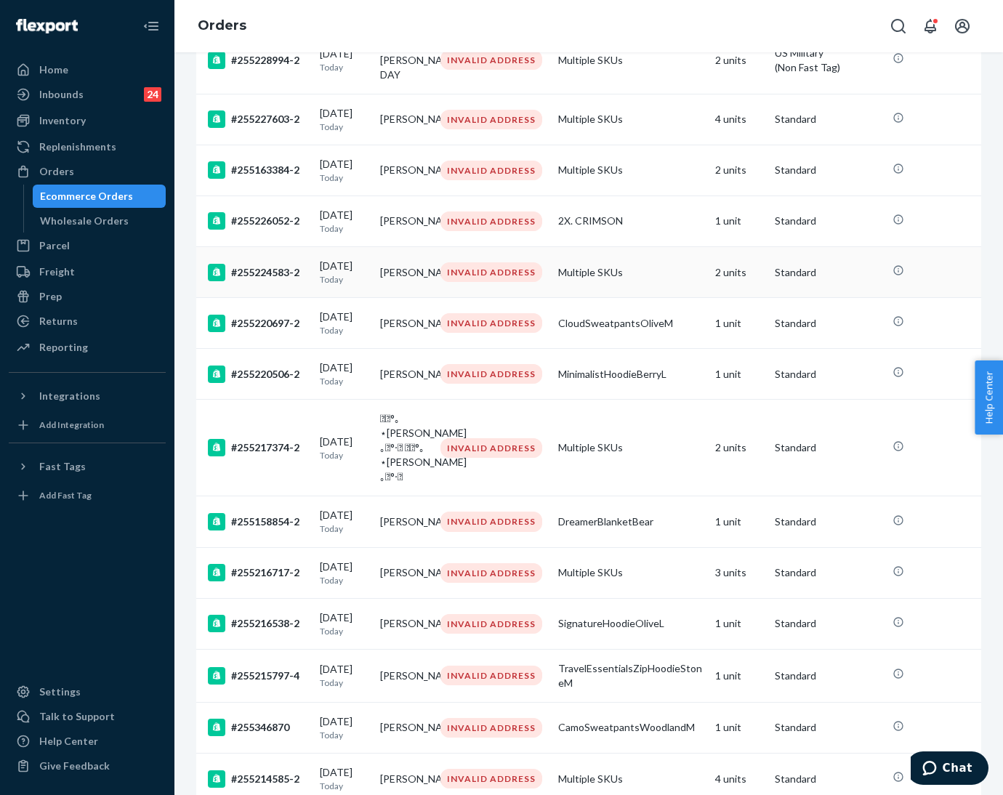
scroll to position [326, 0]
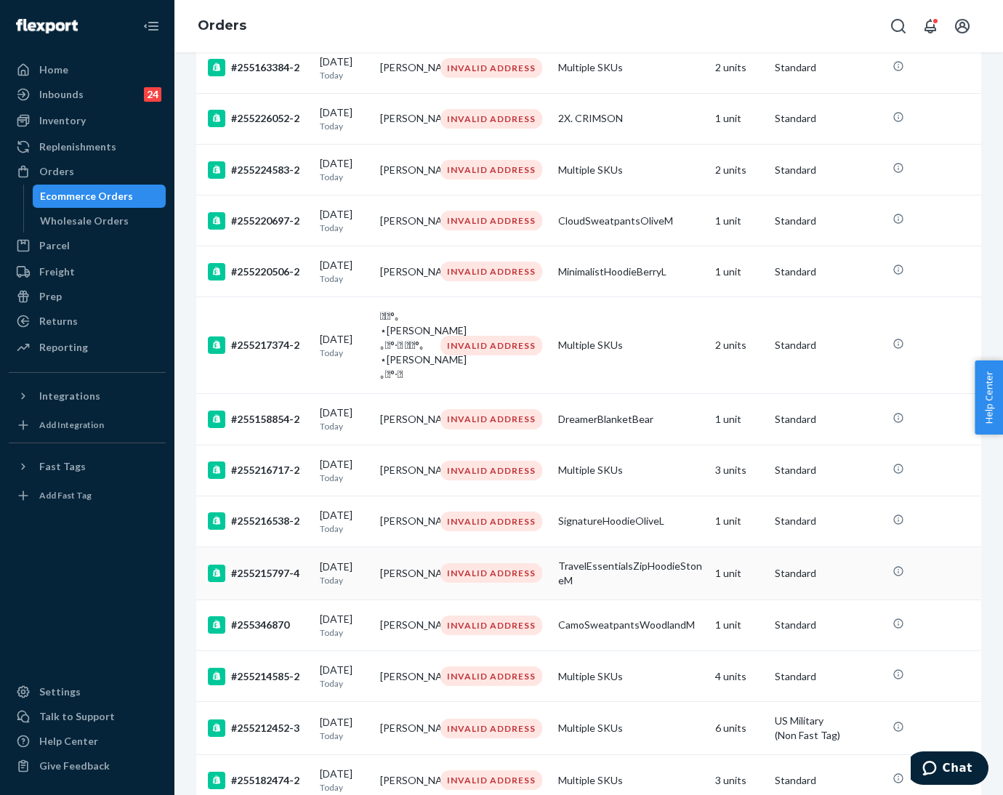
click at [302, 582] on div "#255215797-4" at bounding box center [258, 573] width 100 height 17
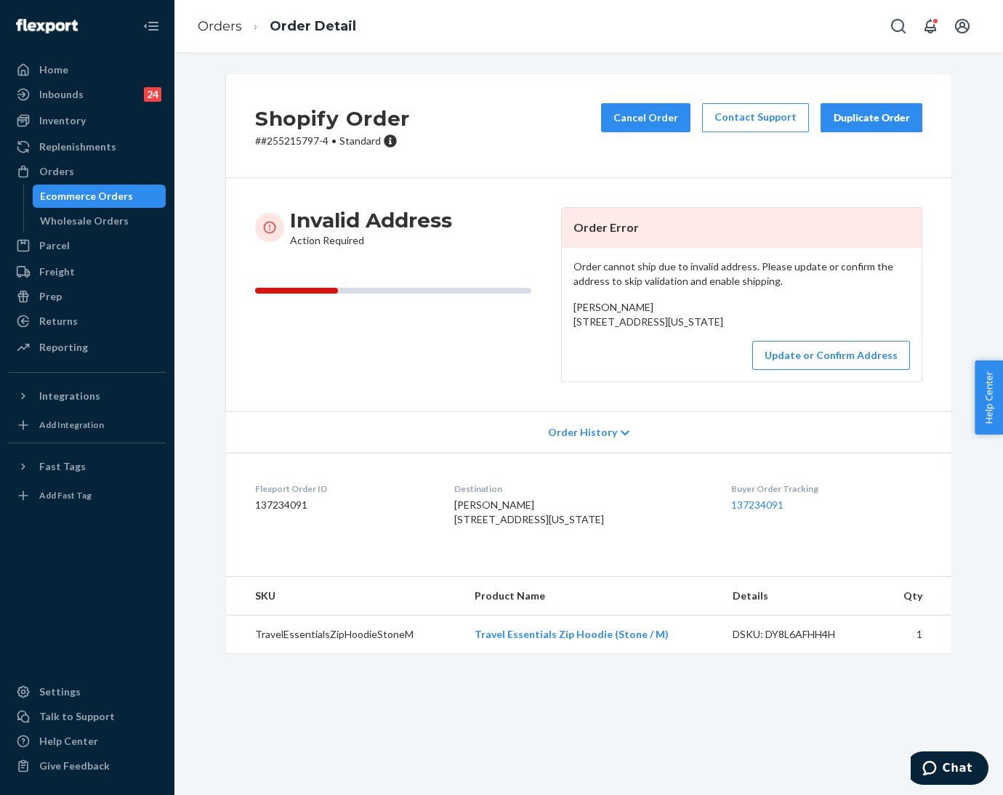
click at [280, 139] on p "# #255215797-4 • Standard" at bounding box center [332, 141] width 155 height 15
drag, startPoint x: 564, startPoint y: 329, endPoint x: 714, endPoint y: 341, distance: 150.3
click at [726, 342] on div "Order cannot ship due to invalid address. Please update or confirm the address …" at bounding box center [742, 315] width 360 height 134
click at [282, 137] on p "# #255215797-4 • Standard" at bounding box center [332, 141] width 155 height 15
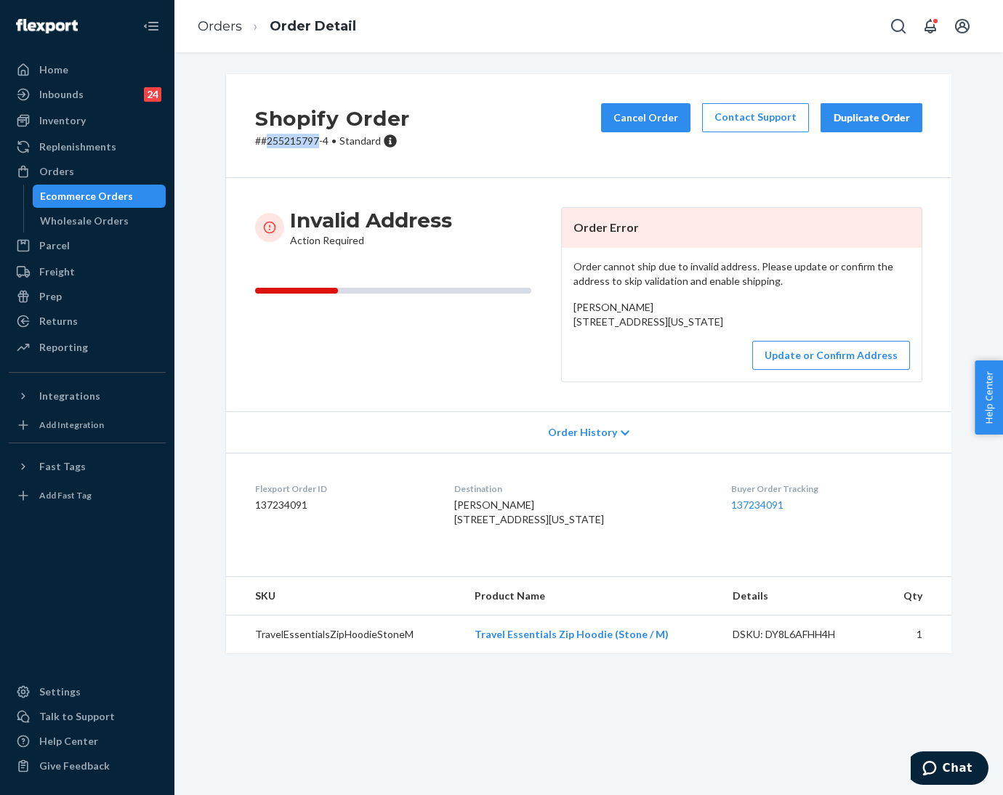
click at [282, 137] on p "# #255215797-4 • Standard" at bounding box center [332, 141] width 155 height 15
click at [209, 28] on link "Orders" at bounding box center [220, 26] width 44 height 16
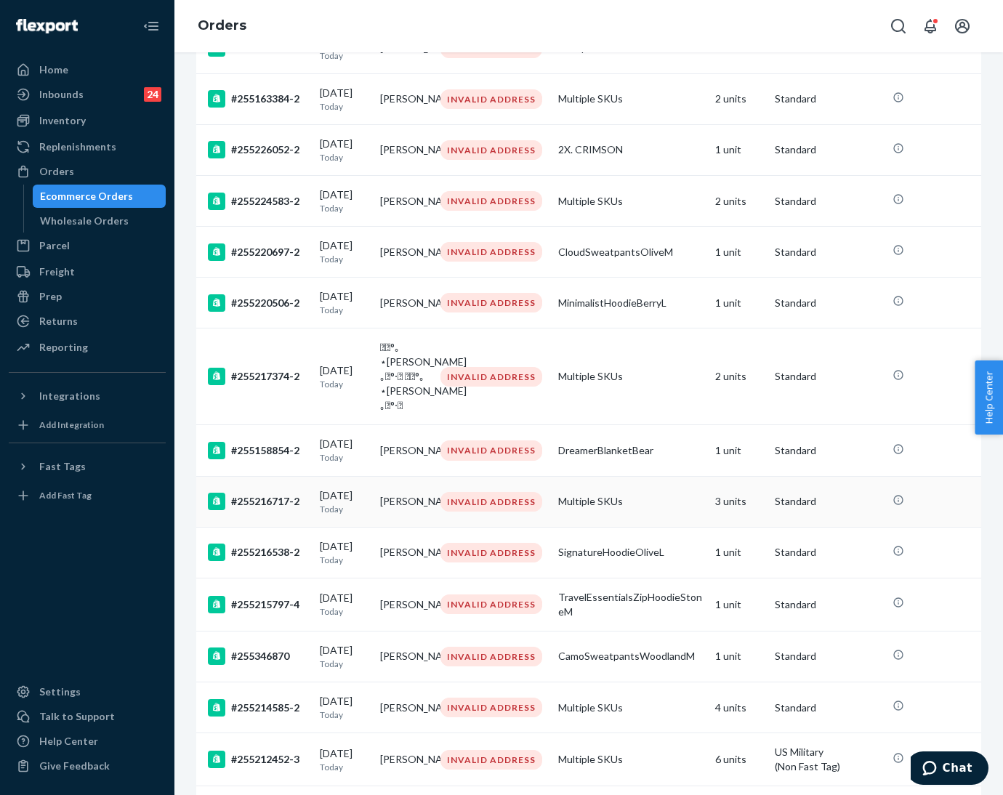
scroll to position [436, 0]
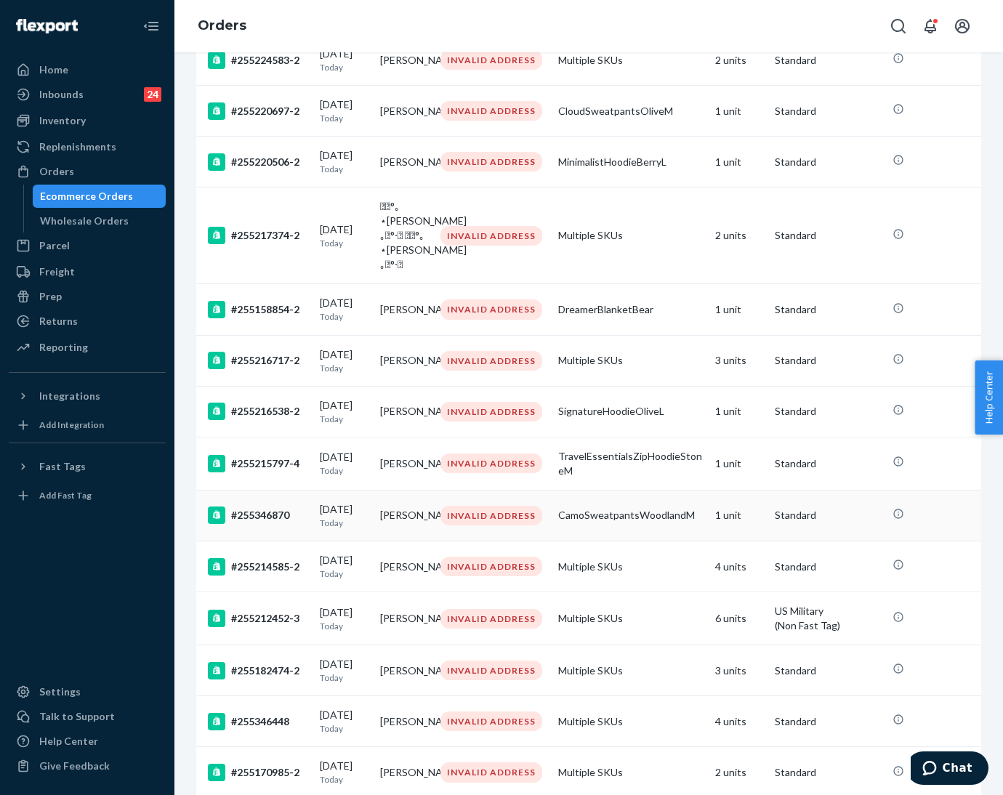
click at [377, 541] on td "[PERSON_NAME]" at bounding box center [404, 515] width 60 height 51
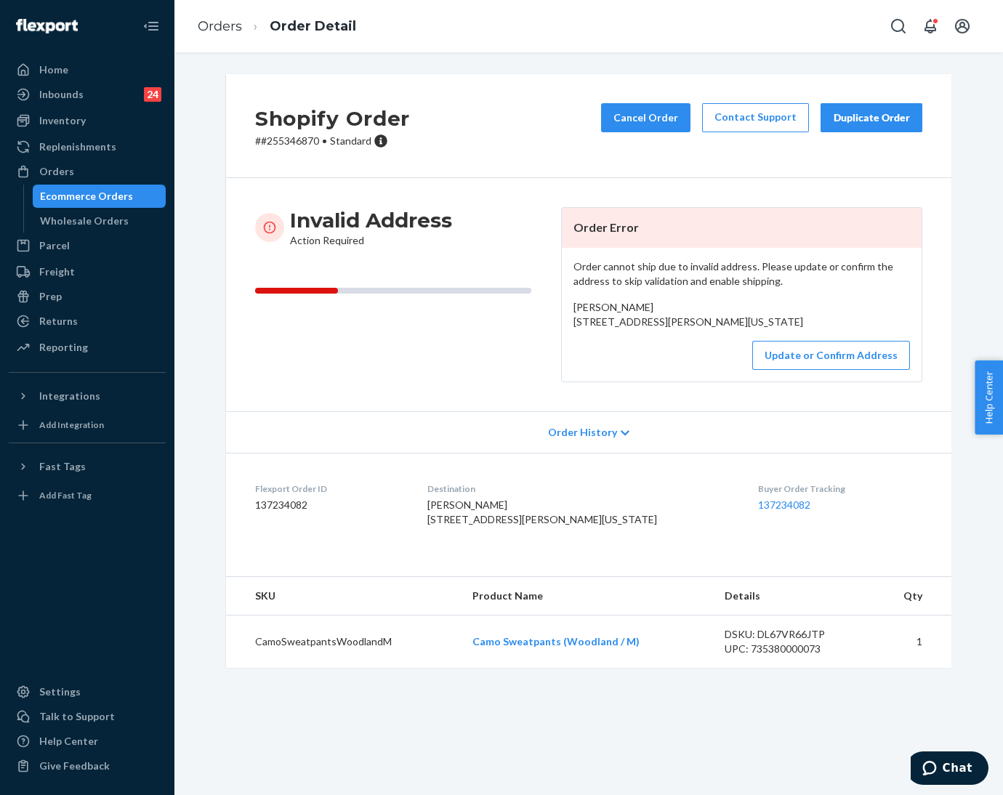
click at [277, 139] on p "# #255346870 • Standard" at bounding box center [332, 141] width 155 height 15
click at [838, 370] on button "Update or Confirm Address" at bounding box center [831, 355] width 158 height 29
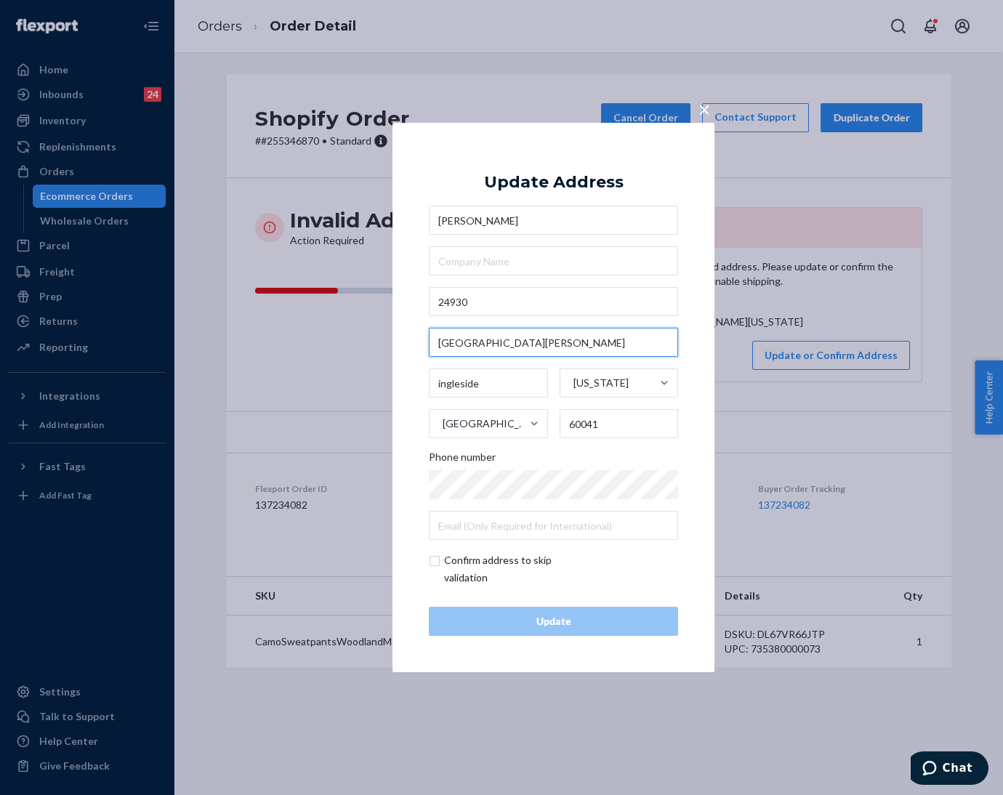
drag, startPoint x: 534, startPoint y: 350, endPoint x: 418, endPoint y: 339, distance: 116.8
click at [418, 339] on div "× Update Address [PERSON_NAME] [STREET_ADDRESS][PERSON_NAME][US_STATE] Phone nu…" at bounding box center [554, 398] width 322 height 550
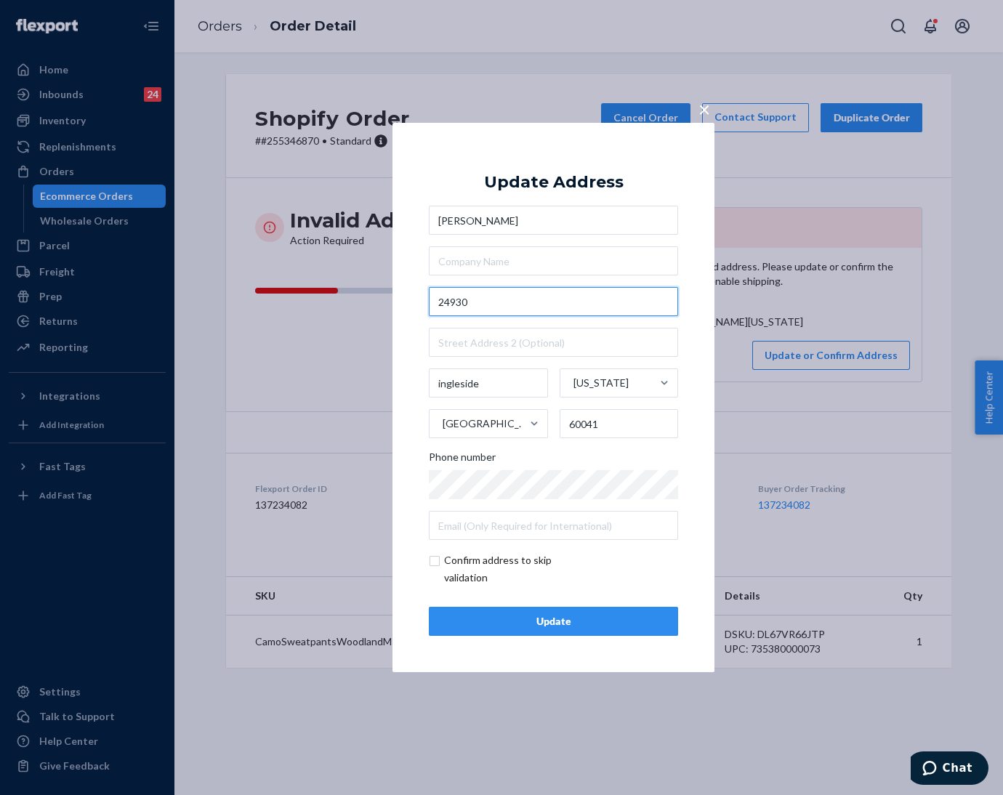
click at [531, 301] on input "24930" at bounding box center [553, 301] width 249 height 29
paste input "[GEOGRAPHIC_DATA][PERSON_NAME]"
type input "[STREET_ADDRESS][PERSON_NAME]"
type input "[US_STATE]"
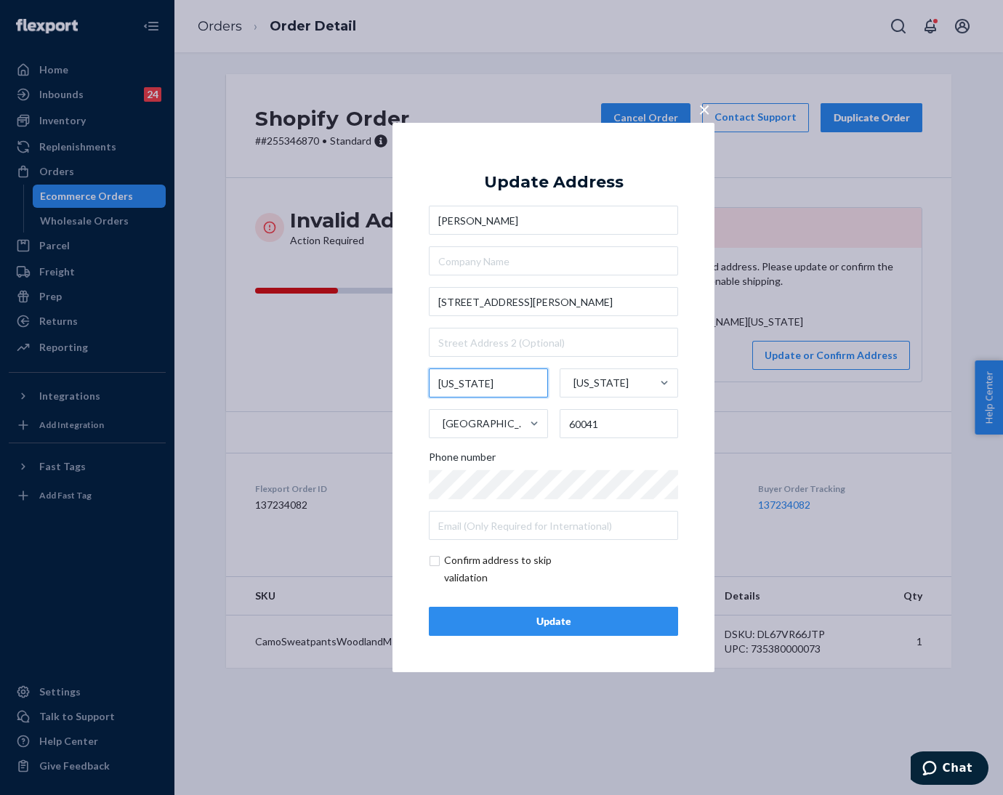
click at [486, 385] on input "[US_STATE]" at bounding box center [488, 383] width 119 height 29
click at [560, 302] on input "[STREET_ADDRESS][PERSON_NAME]" at bounding box center [553, 301] width 249 height 29
click at [696, 102] on button "×" at bounding box center [704, 106] width 20 height 25
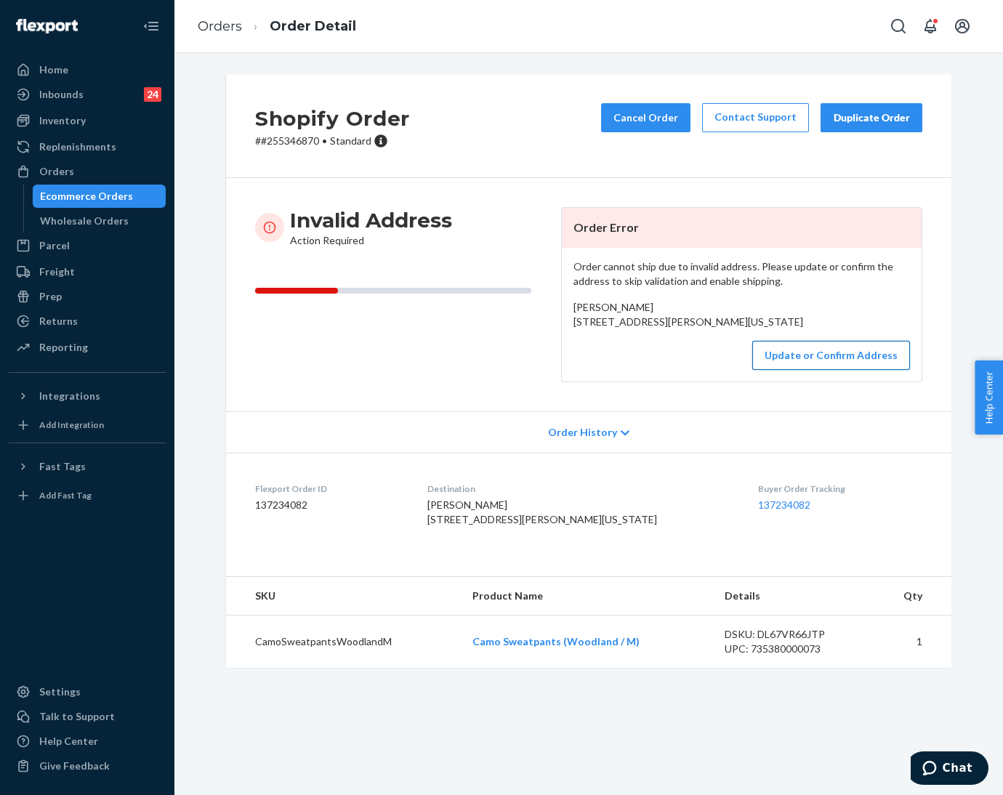
click at [778, 370] on button "Update or Confirm Address" at bounding box center [831, 355] width 158 height 29
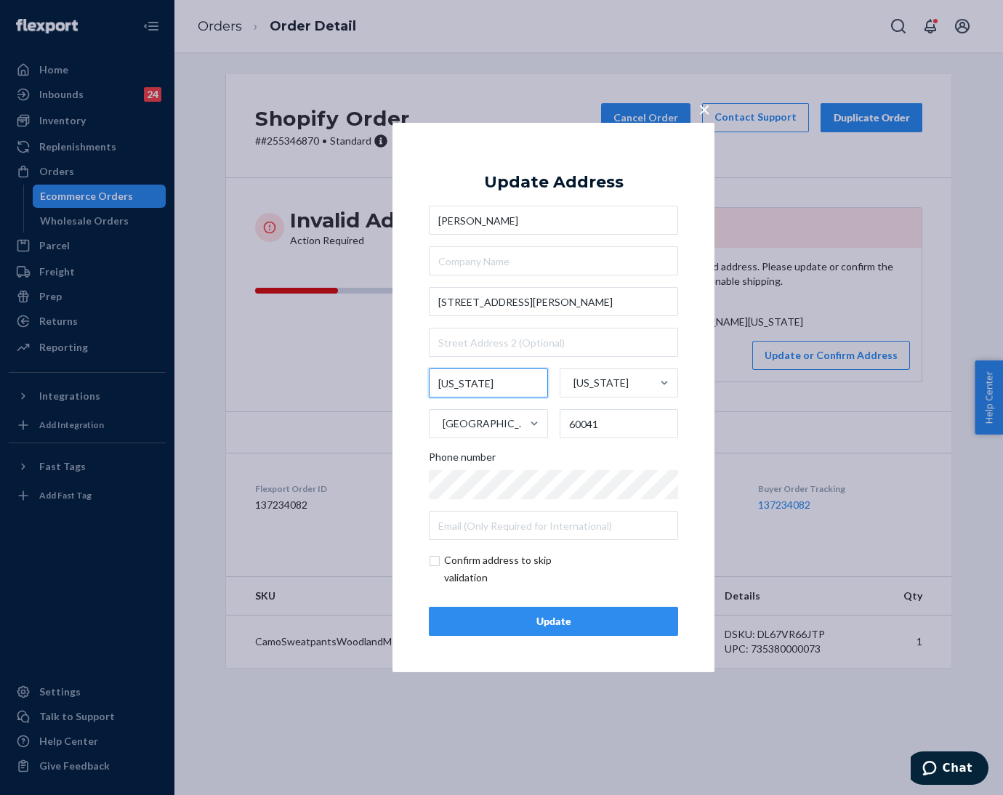
drag, startPoint x: 487, startPoint y: 379, endPoint x: 390, endPoint y: 390, distance: 97.4
click at [390, 390] on div "× Update Address [PERSON_NAME] [STREET_ADDRESS][PERSON_NAME][US_STATE][US_STATE…" at bounding box center [501, 397] width 1003 height 795
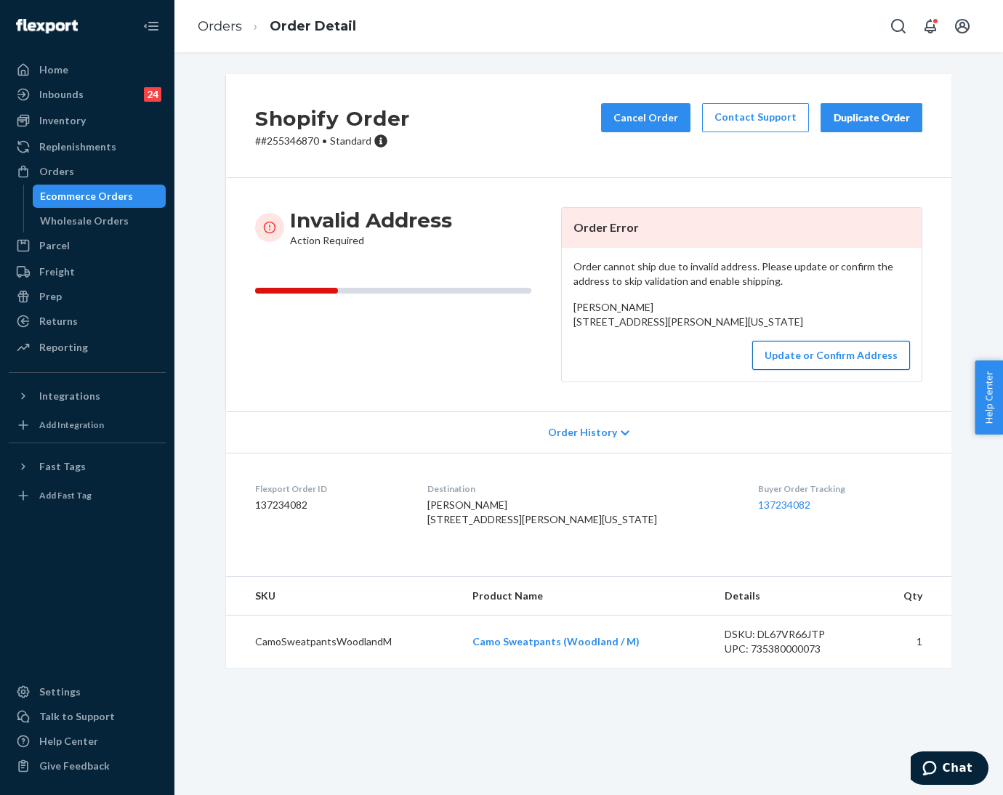
click at [771, 370] on button "Update or Confirm Address" at bounding box center [831, 355] width 158 height 29
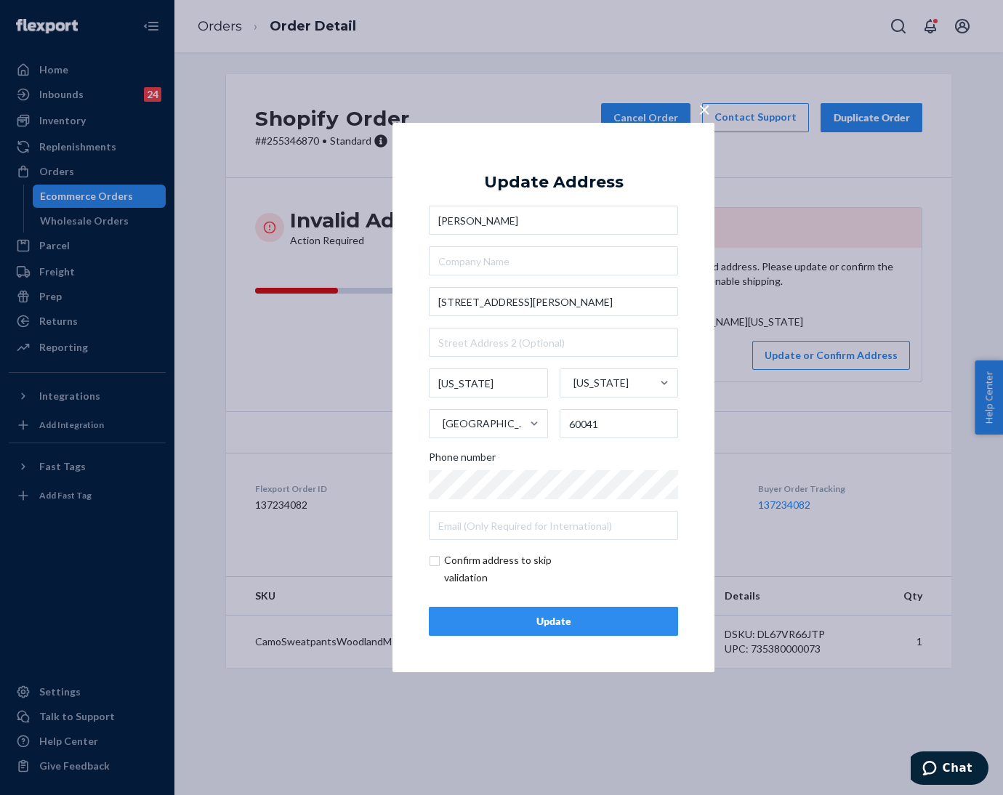
click at [782, 472] on div "× Update Address [PERSON_NAME] [STREET_ADDRESS][PERSON_NAME][US_STATE][US_STATE…" at bounding box center [501, 397] width 1003 height 795
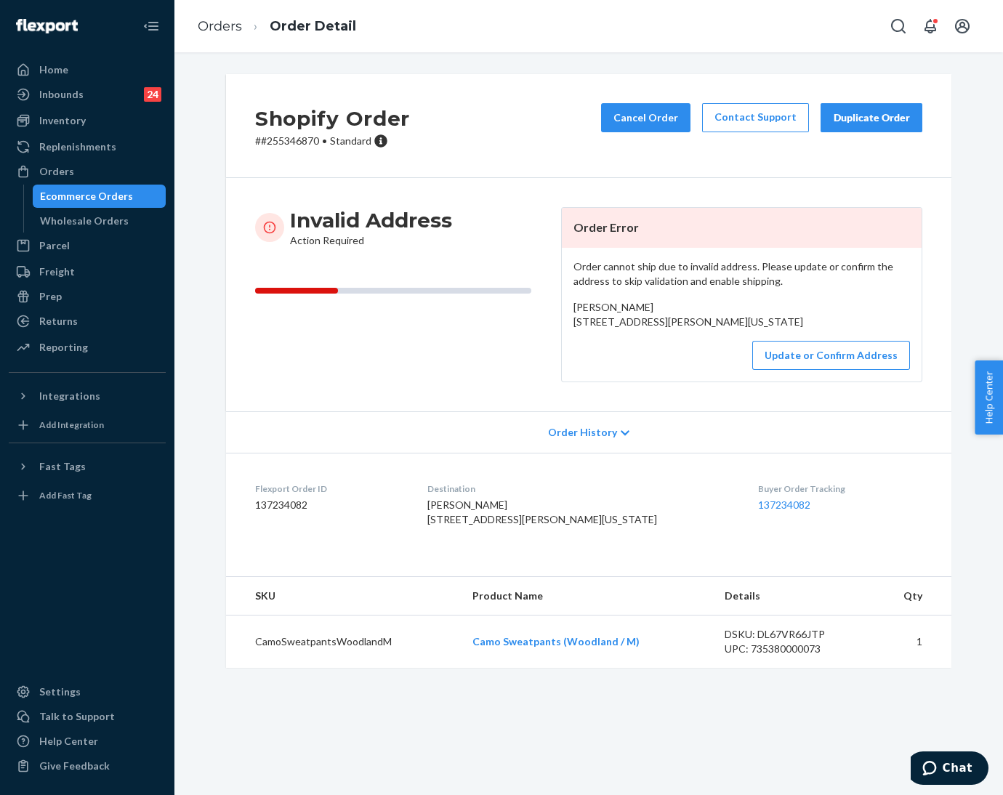
click at [584, 328] on span "[PERSON_NAME] [STREET_ADDRESS][PERSON_NAME][US_STATE]" at bounding box center [689, 314] width 230 height 27
click at [840, 370] on button "Update or Confirm Address" at bounding box center [831, 355] width 158 height 29
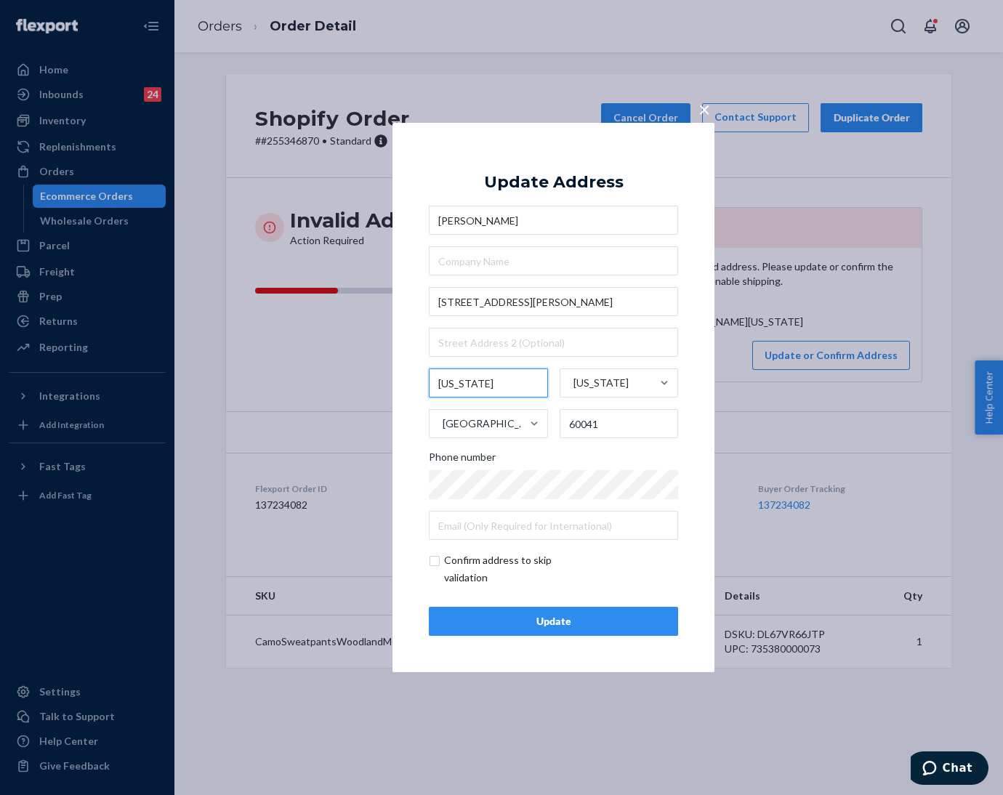
drag, startPoint x: 472, startPoint y: 385, endPoint x: 355, endPoint y: 388, distance: 116.4
click at [355, 388] on div "× Update Address [PERSON_NAME] [STREET_ADDRESS][PERSON_NAME][US_STATE][US_STATE…" at bounding box center [501, 397] width 1003 height 795
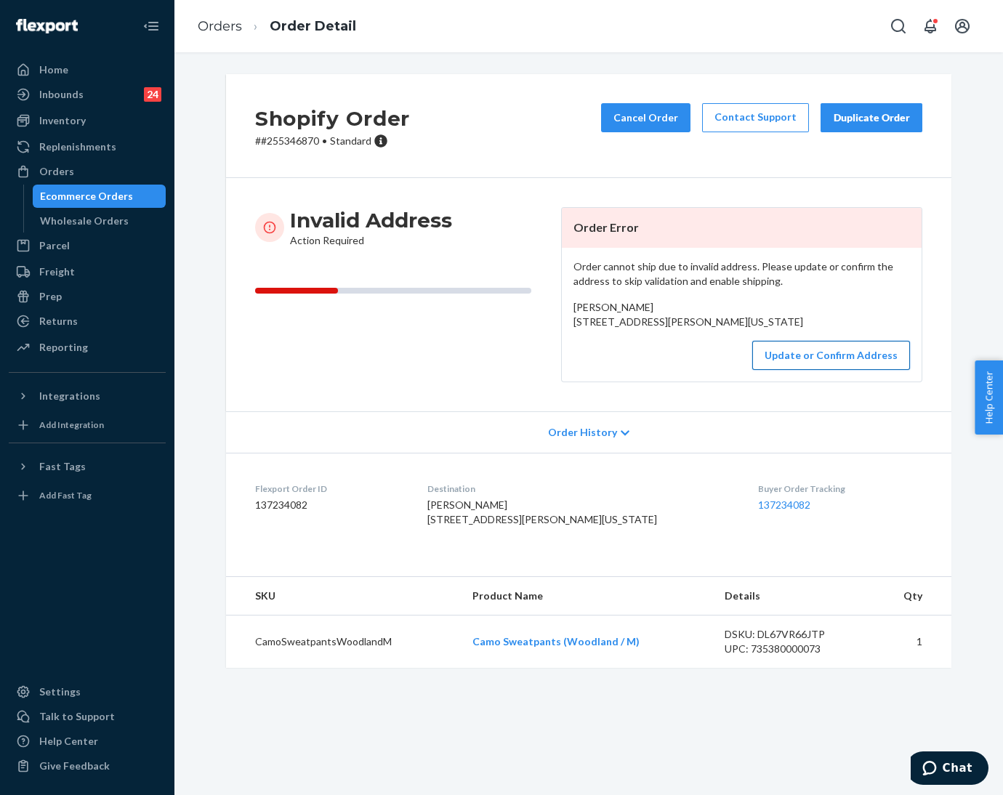
click at [853, 370] on button "Update or Confirm Address" at bounding box center [831, 355] width 158 height 29
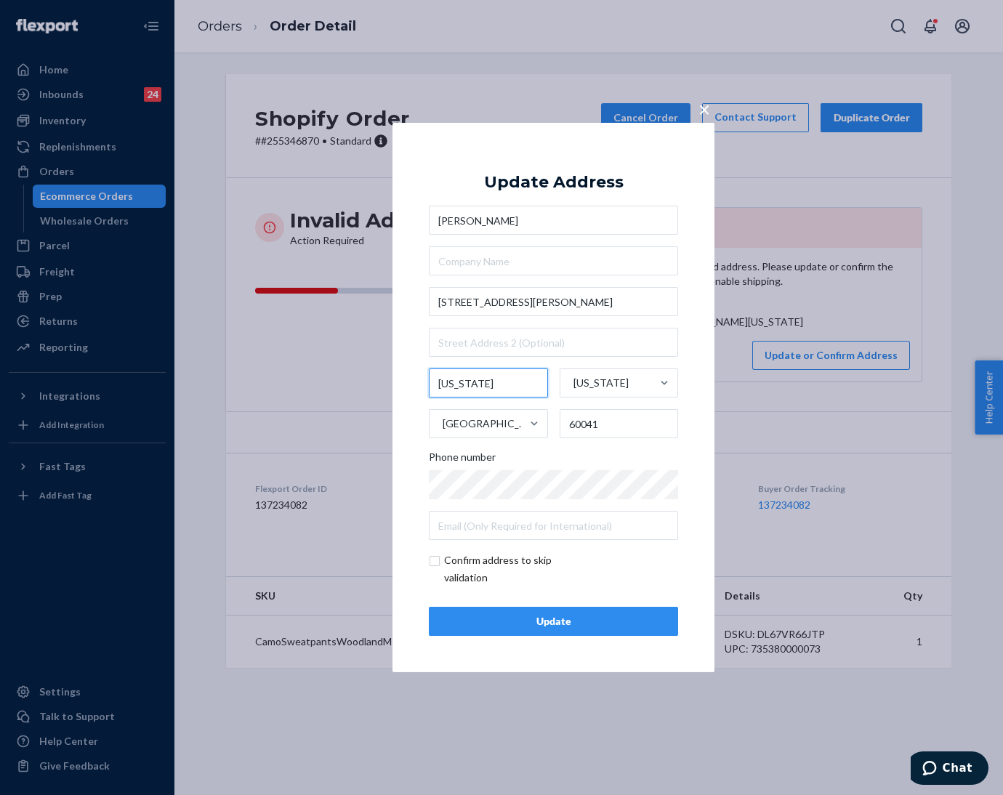
click at [448, 388] on input "[US_STATE]" at bounding box center [488, 383] width 119 height 29
paste input "ingleside"
click at [442, 389] on input "ingleside" at bounding box center [488, 383] width 119 height 29
type input "Ingleside"
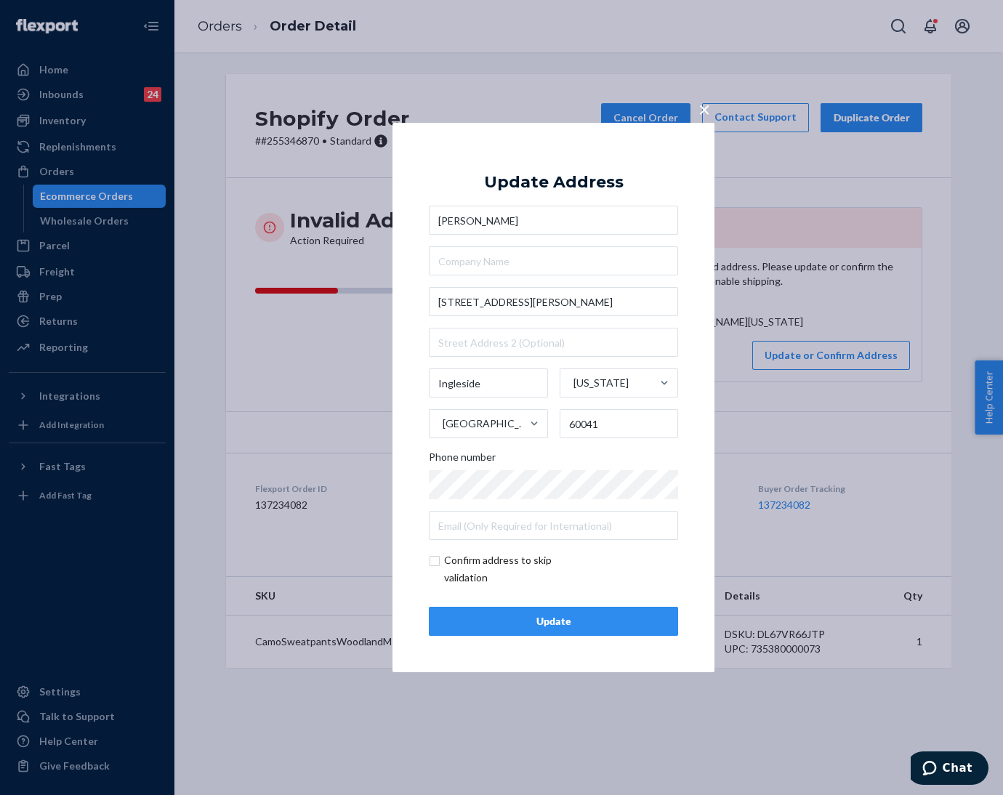
click at [521, 615] on div "Update" at bounding box center [553, 621] width 225 height 15
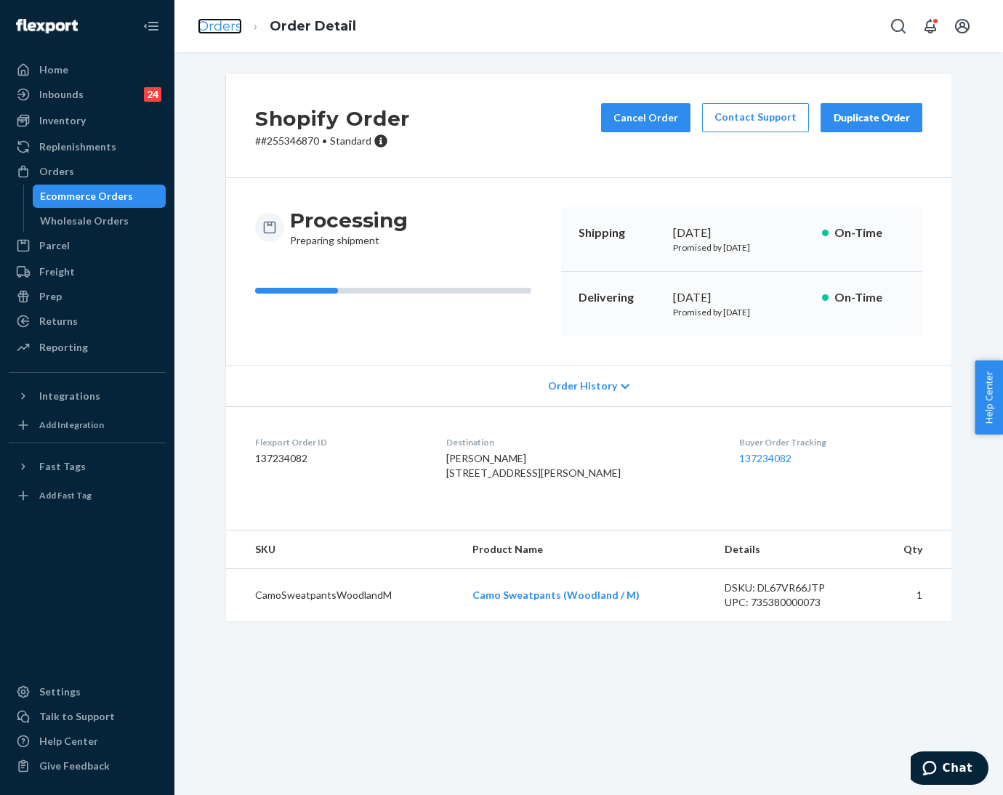
click at [214, 23] on link "Orders" at bounding box center [220, 26] width 44 height 16
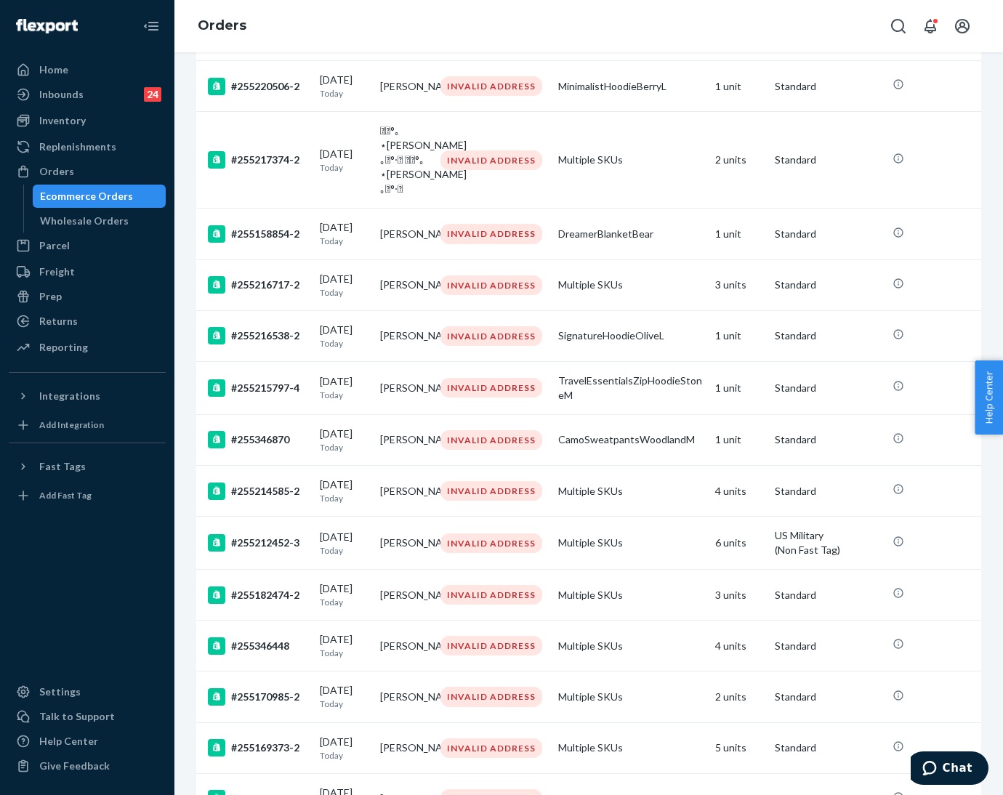
scroll to position [545, 0]
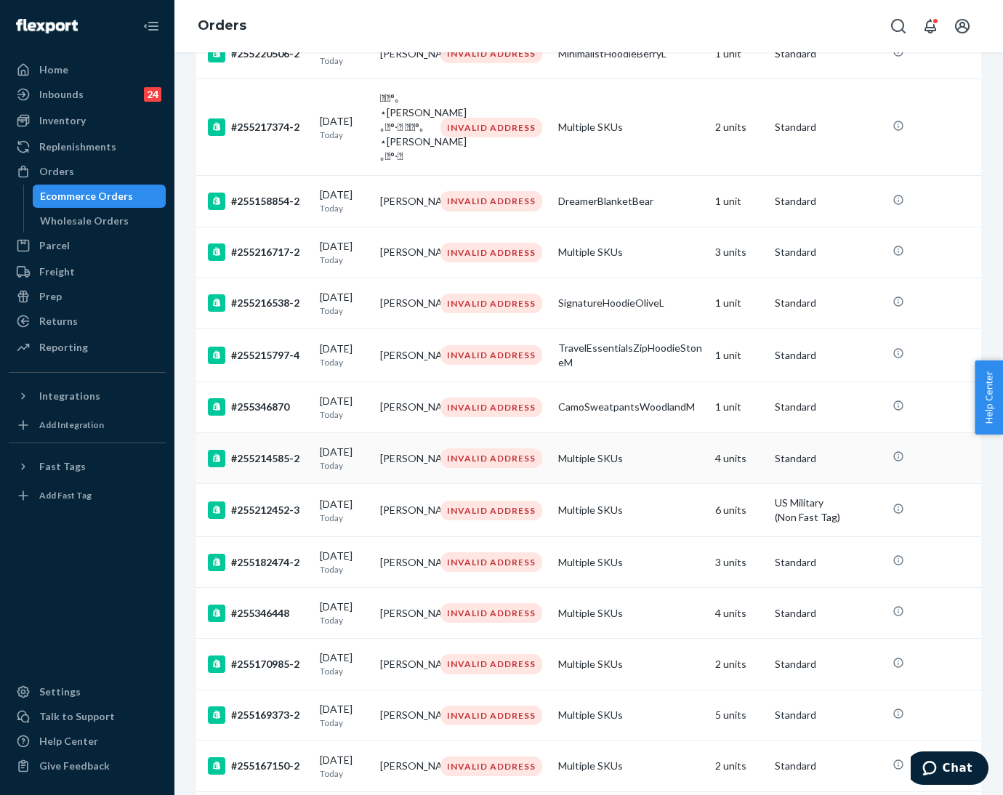
click at [320, 472] on p "Today" at bounding box center [344, 465] width 49 height 12
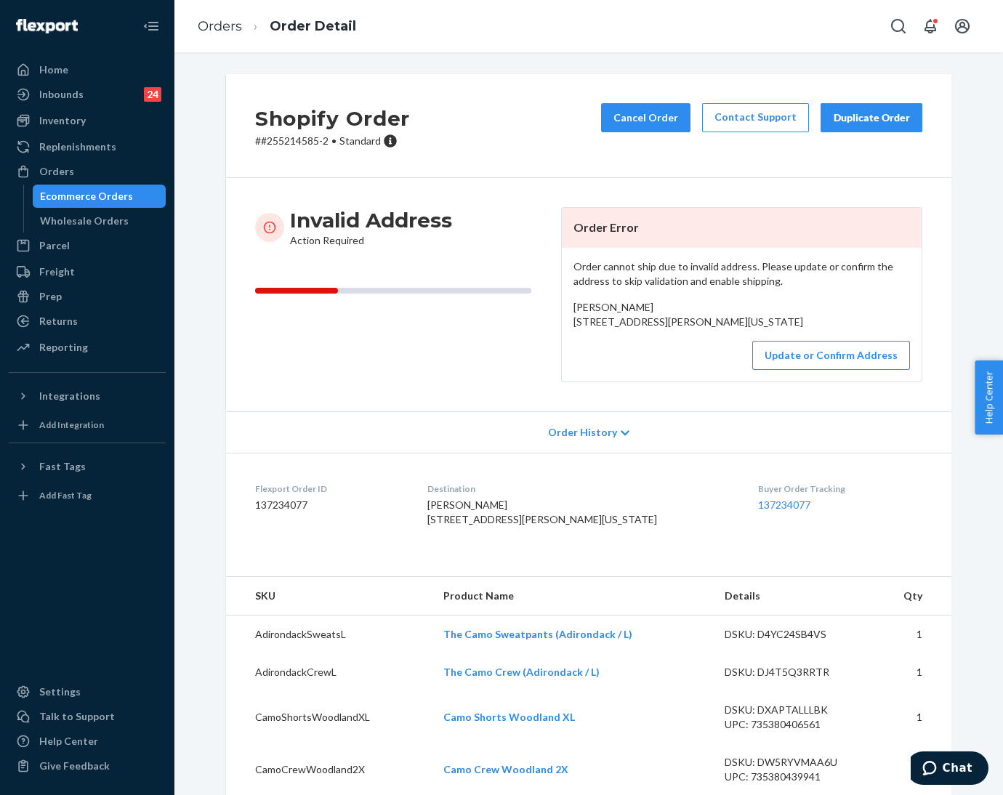
click at [285, 136] on p "# #255214585-2 • Standard" at bounding box center [332, 141] width 155 height 15
drag, startPoint x: 564, startPoint y: 326, endPoint x: 684, endPoint y: 337, distance: 120.4
click at [684, 337] on div "Order cannot ship due to invalid address. Please update or confirm the address …" at bounding box center [742, 315] width 360 height 134
click at [271, 141] on p "# #255214585-2 • Standard" at bounding box center [332, 141] width 155 height 15
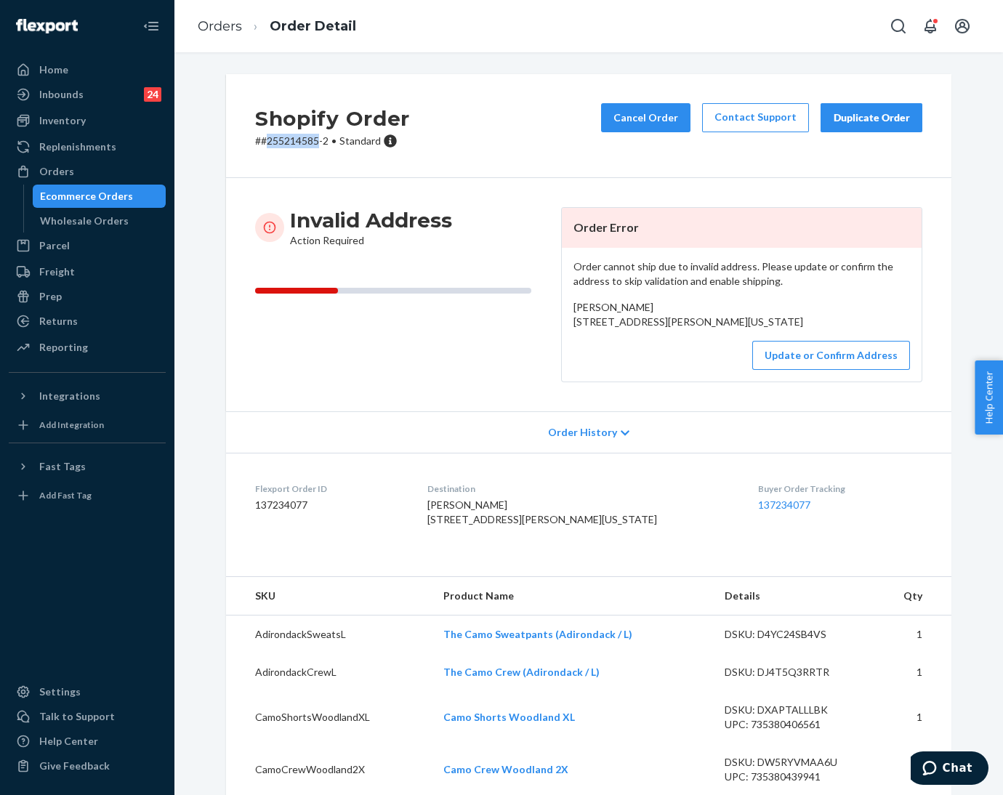
click at [271, 141] on p "# #255214585-2 • Standard" at bounding box center [332, 141] width 155 height 15
click at [209, 27] on link "Orders" at bounding box center [220, 26] width 44 height 16
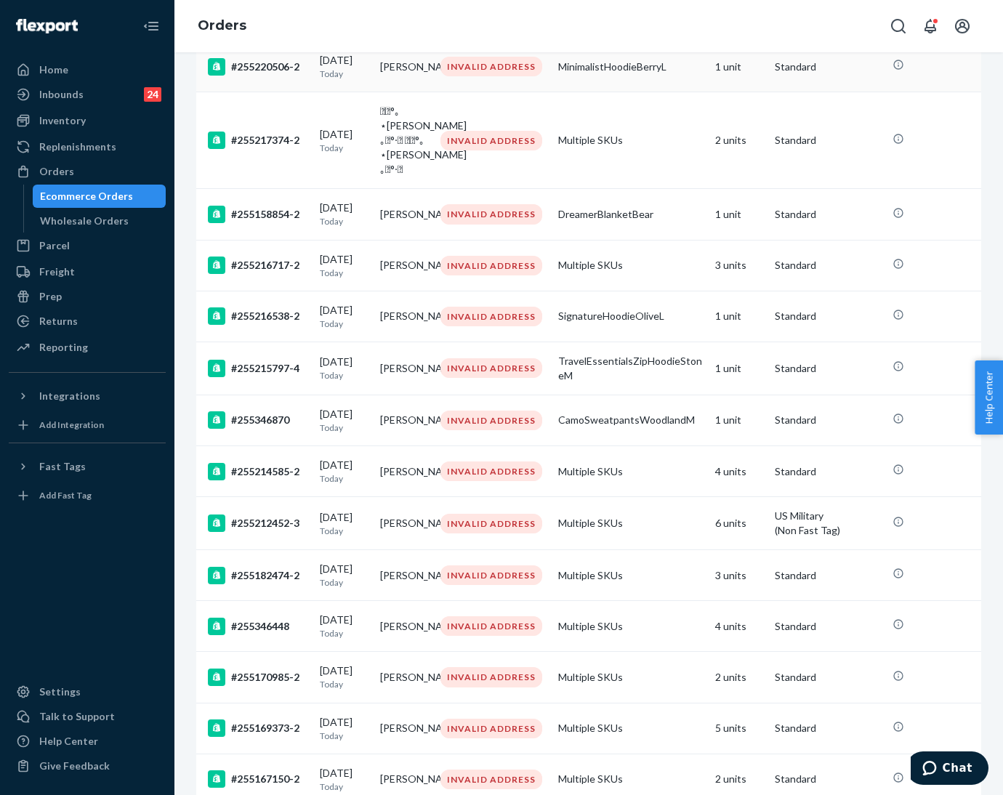
scroll to position [545, 0]
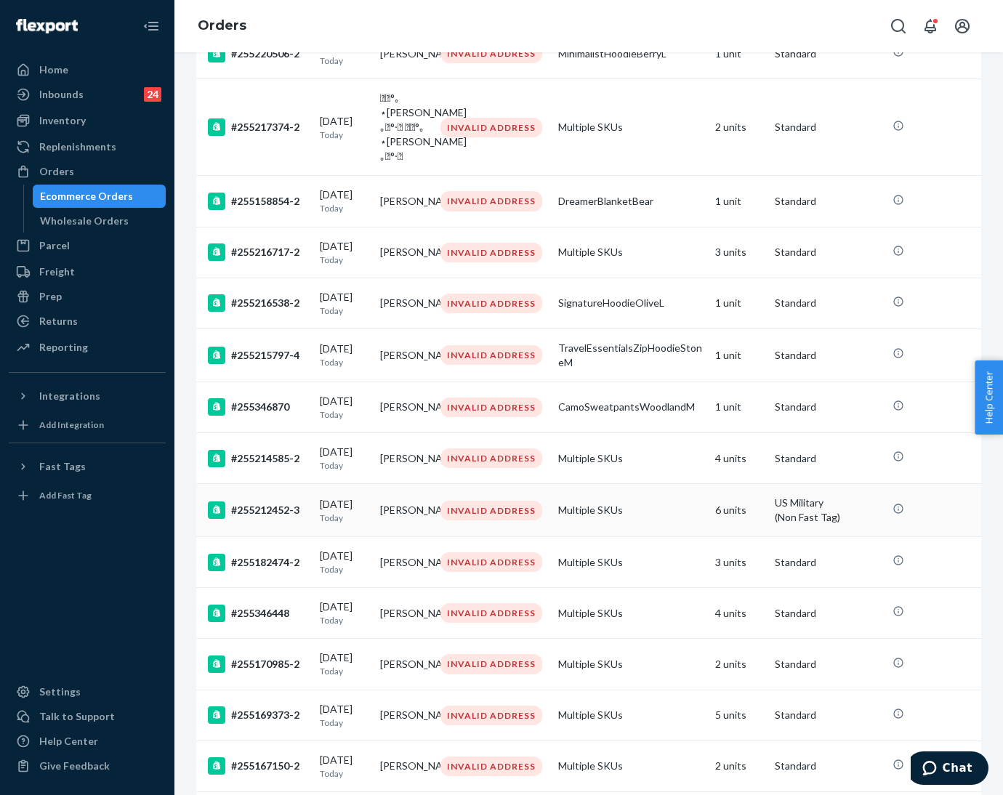
click at [346, 524] on div "[DATE] [DATE]" at bounding box center [344, 510] width 49 height 27
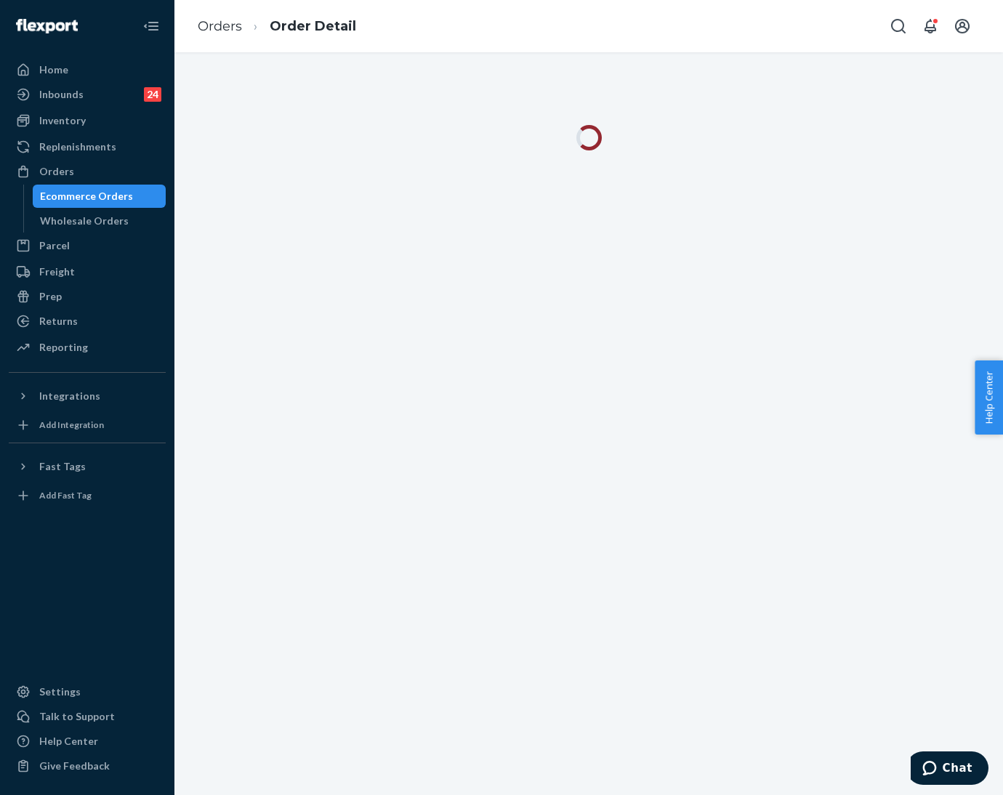
click at [321, 435] on div at bounding box center [588, 423] width 829 height 743
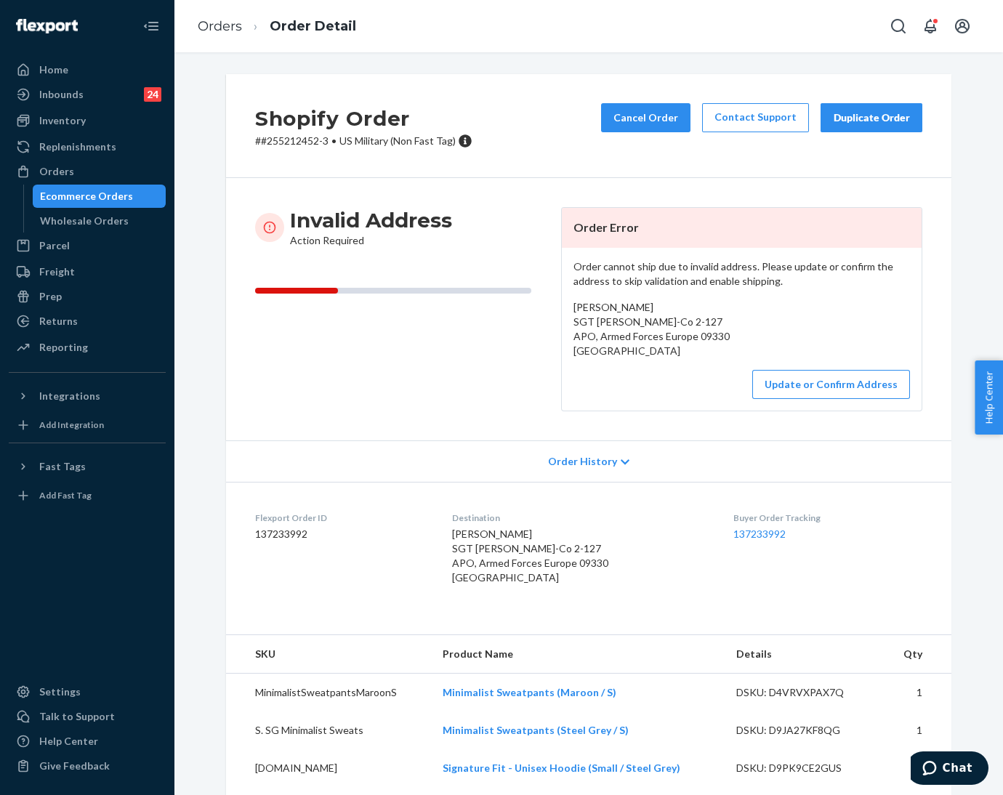
click at [282, 145] on p "# #255212452-3 • [DEMOGRAPHIC_DATA] Military (Non Fast Tag)" at bounding box center [363, 141] width 217 height 15
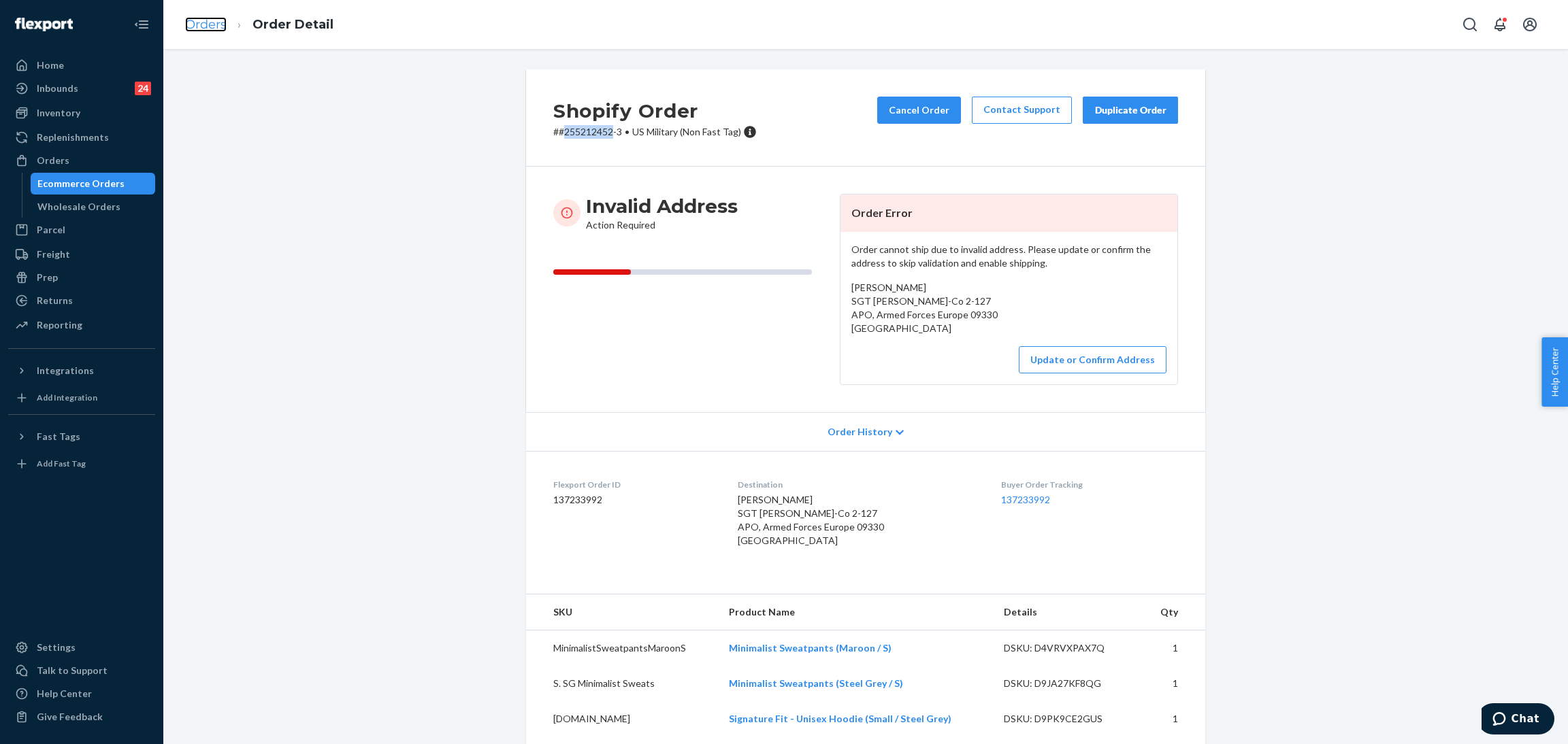
click at [196, 31] on link "Orders" at bounding box center [206, 24] width 41 height 15
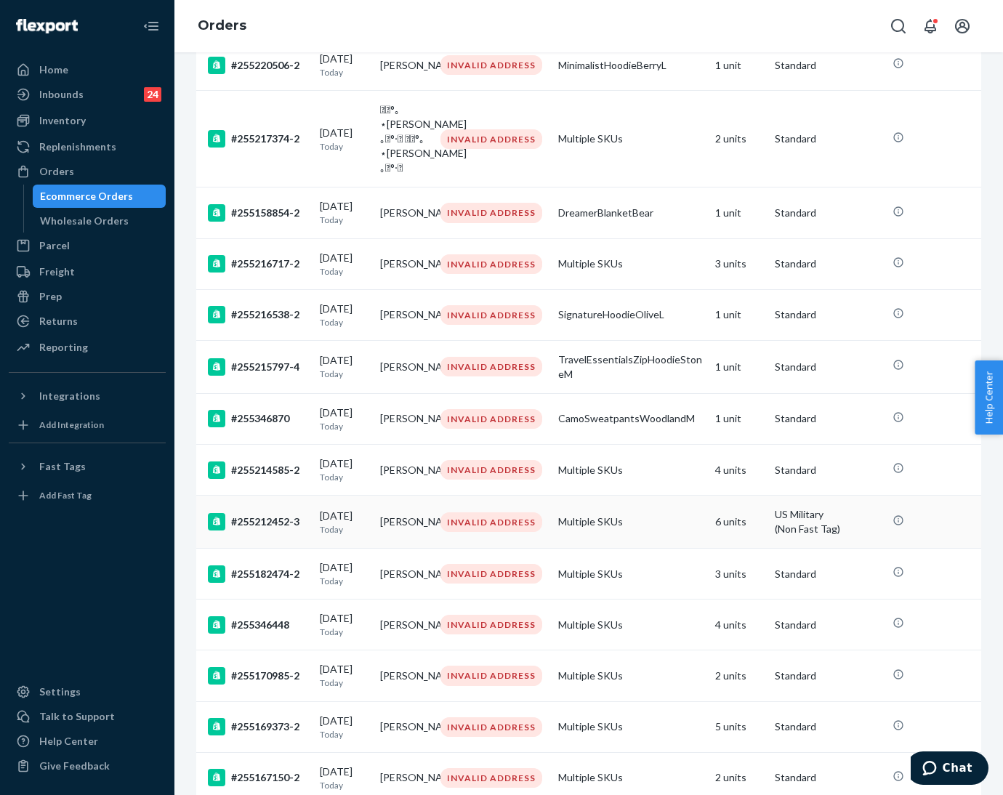
scroll to position [583, 0]
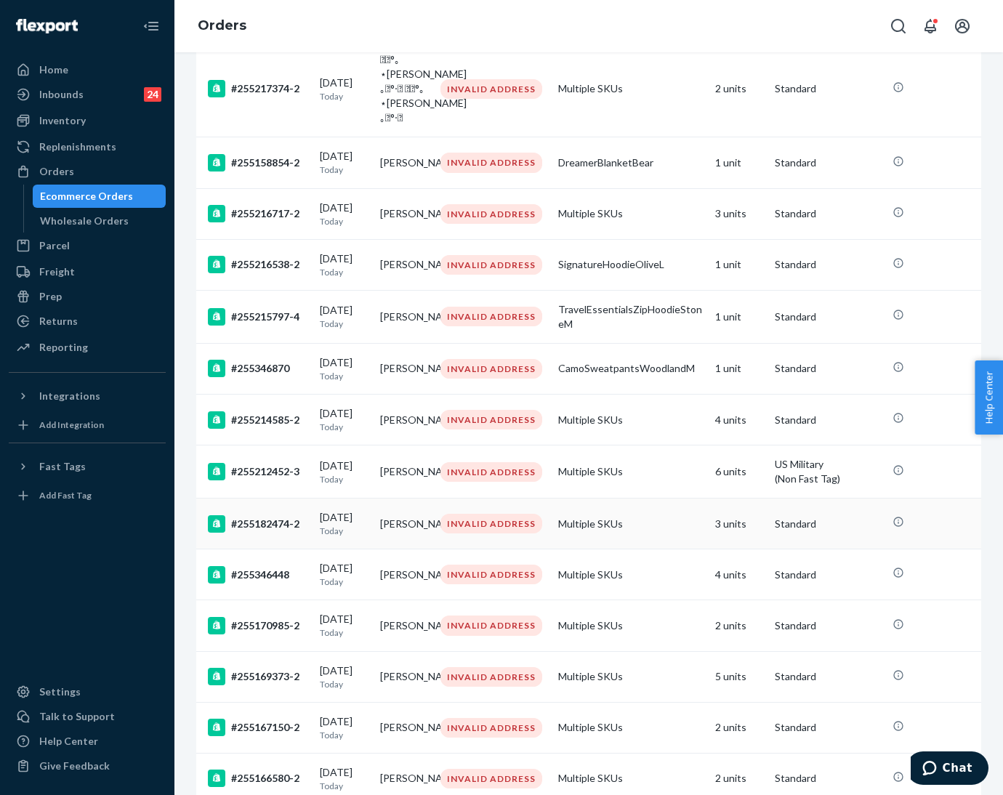
click at [307, 550] on td "#255182474-2" at bounding box center [255, 524] width 118 height 51
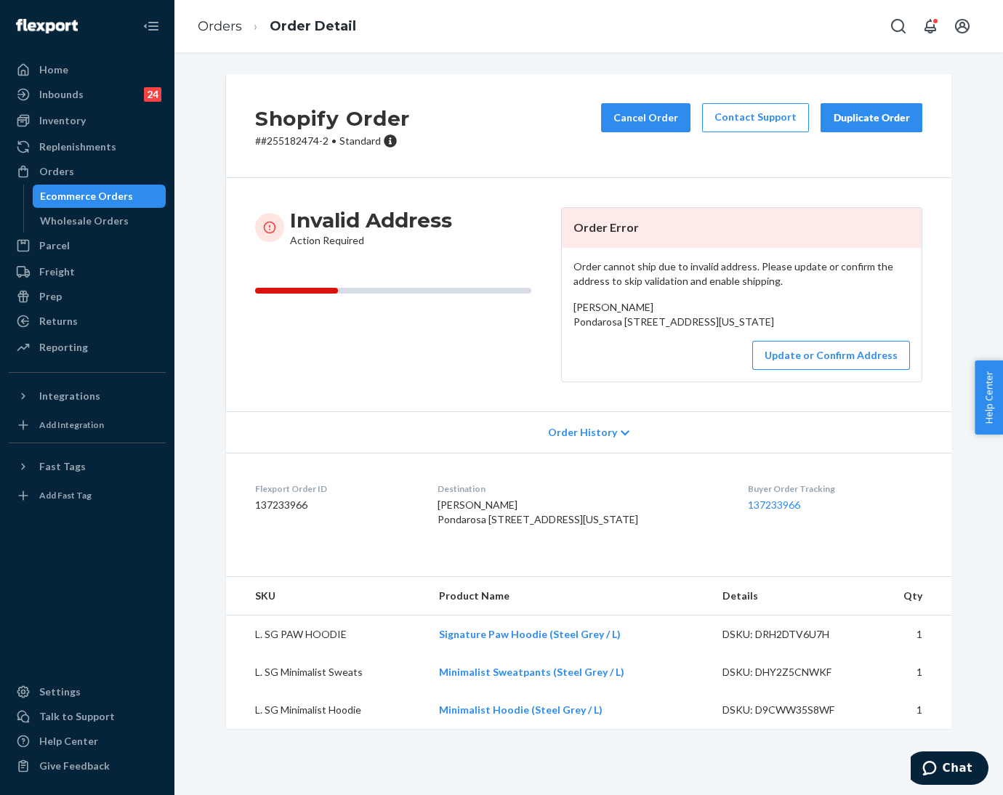
click at [287, 145] on p "# #255182474-2 • Standard" at bounding box center [332, 141] width 155 height 15
drag, startPoint x: 563, startPoint y: 322, endPoint x: 712, endPoint y: 337, distance: 149.7
click at [731, 340] on div "Order cannot ship due to invalid address. Please update or confirm the address …" at bounding box center [742, 315] width 360 height 134
click at [803, 370] on button "Update or Confirm Address" at bounding box center [831, 355] width 158 height 29
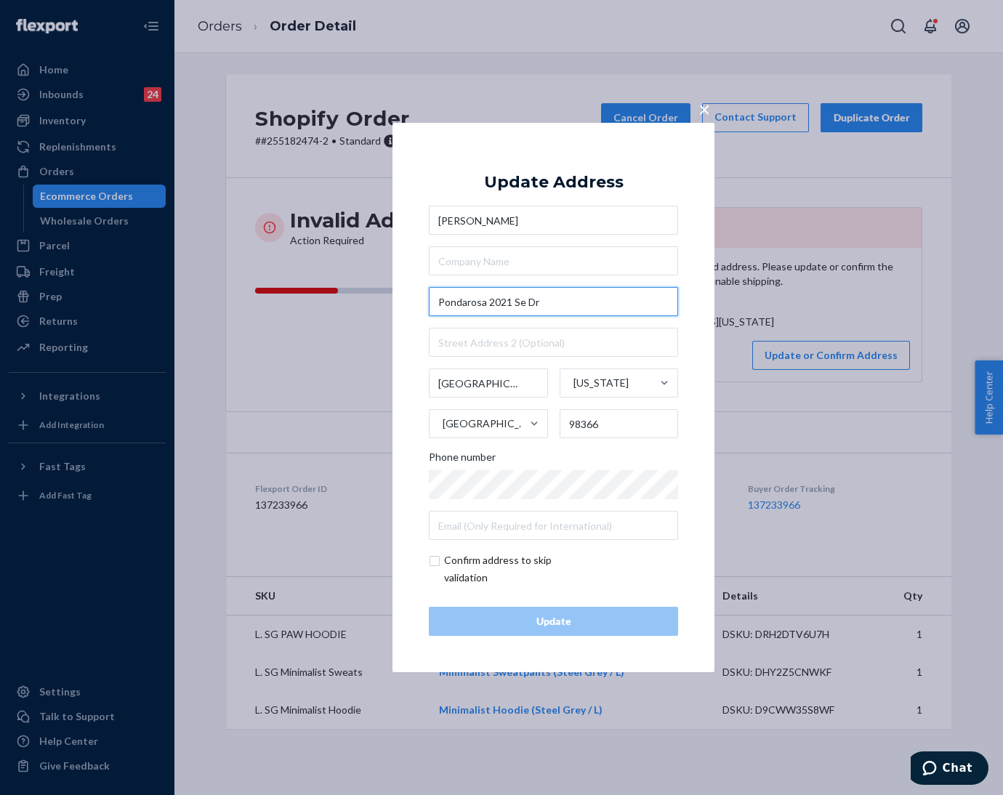
click at [560, 302] on input "Pondarosa 2021 Se Dr" at bounding box center [553, 301] width 249 height 29
paste input "2021 Ponderosa Dr [PERSON_NAME]"
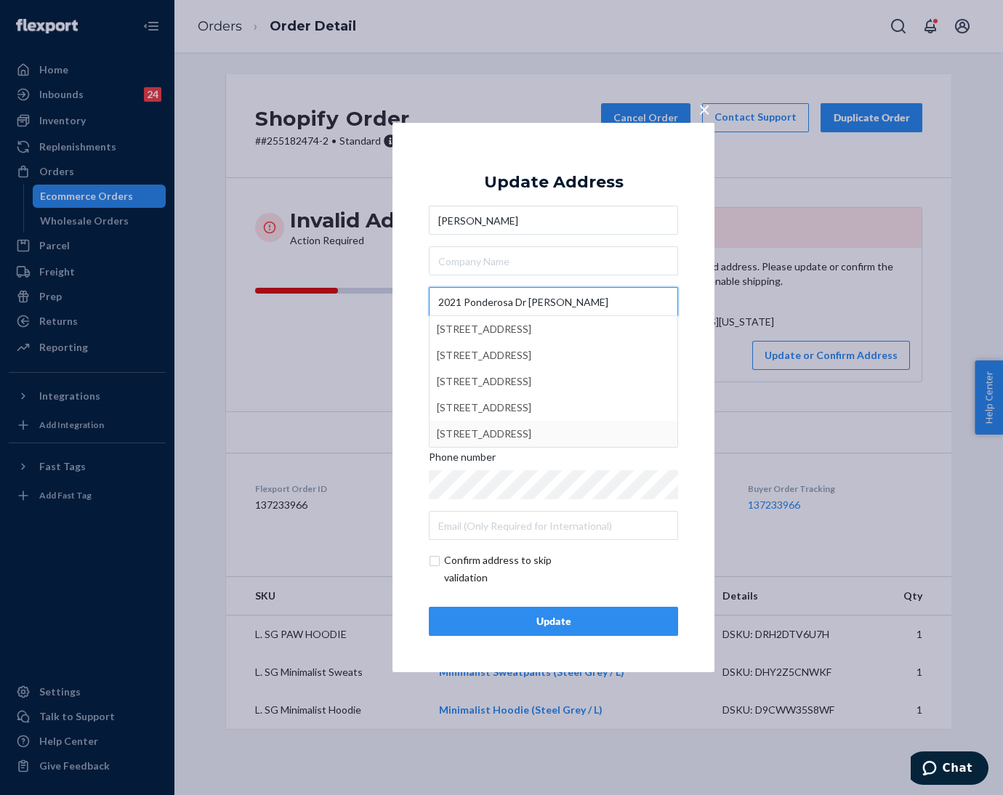
type input "2021 Ponderosa Dr [PERSON_NAME]"
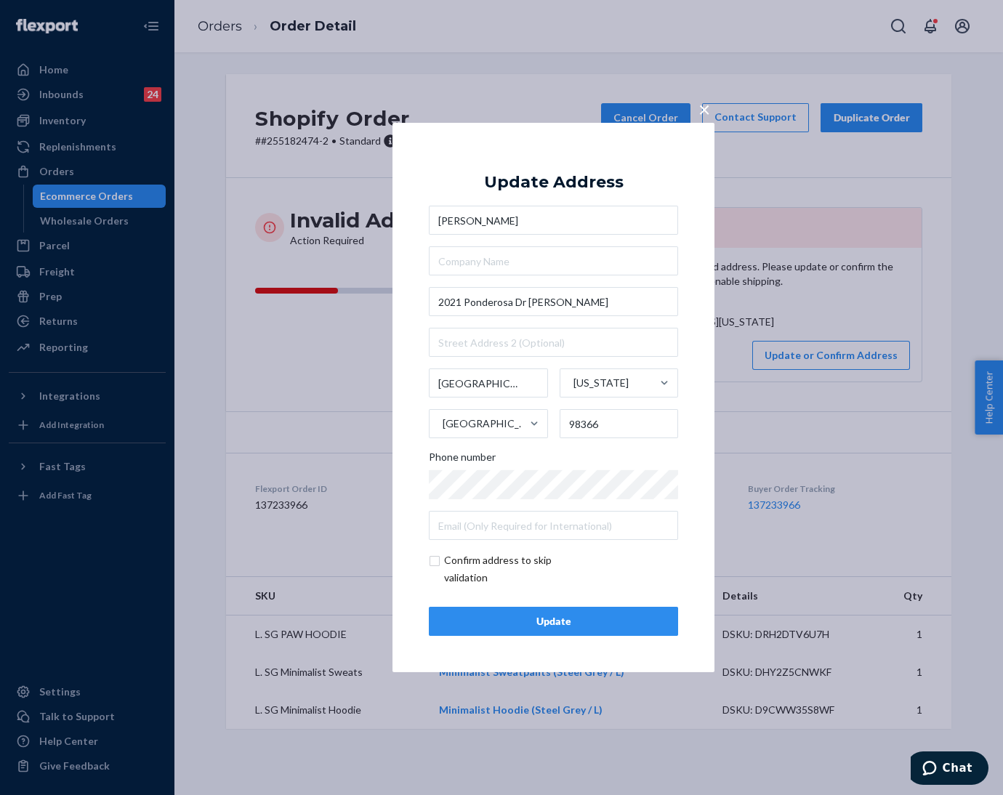
click at [476, 621] on div "Update" at bounding box center [553, 621] width 225 height 15
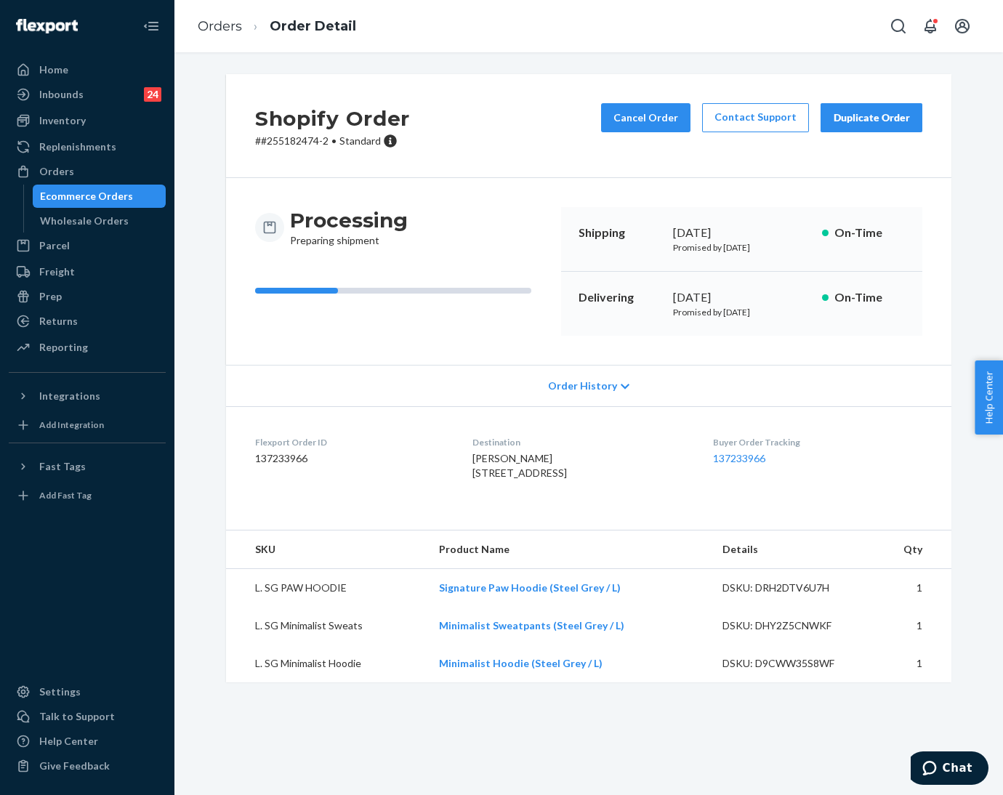
click at [286, 140] on p "# #255182474-2 • Standard" at bounding box center [332, 141] width 155 height 15
click at [219, 24] on link "Orders" at bounding box center [220, 26] width 44 height 16
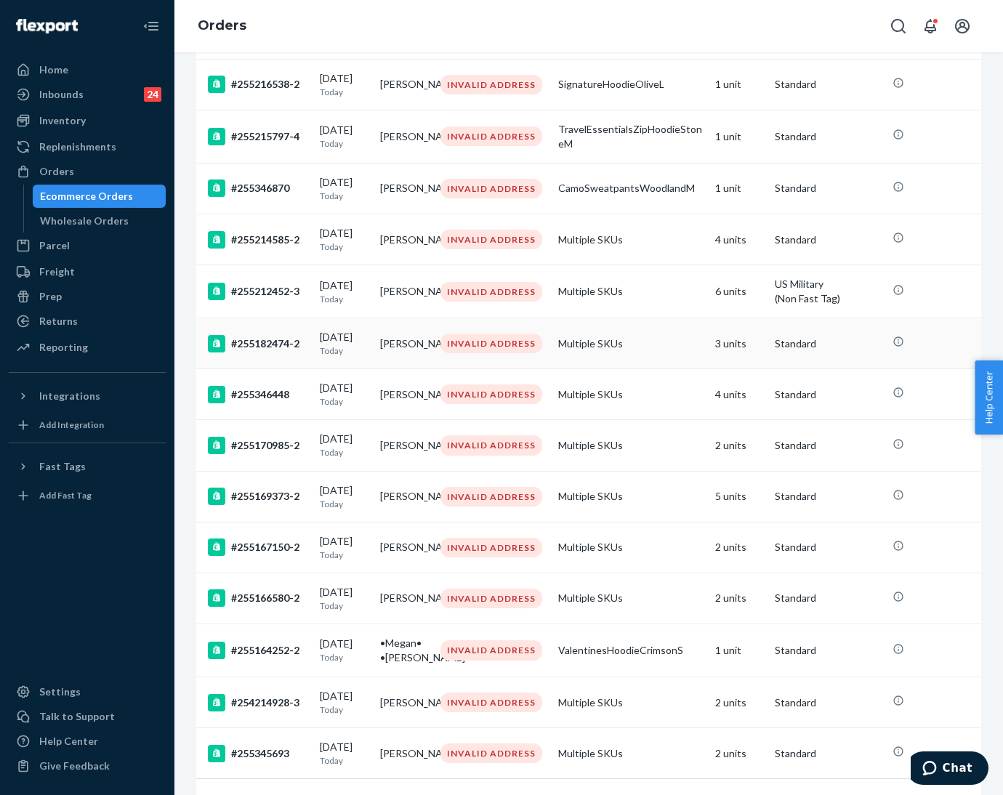
scroll to position [872, 0]
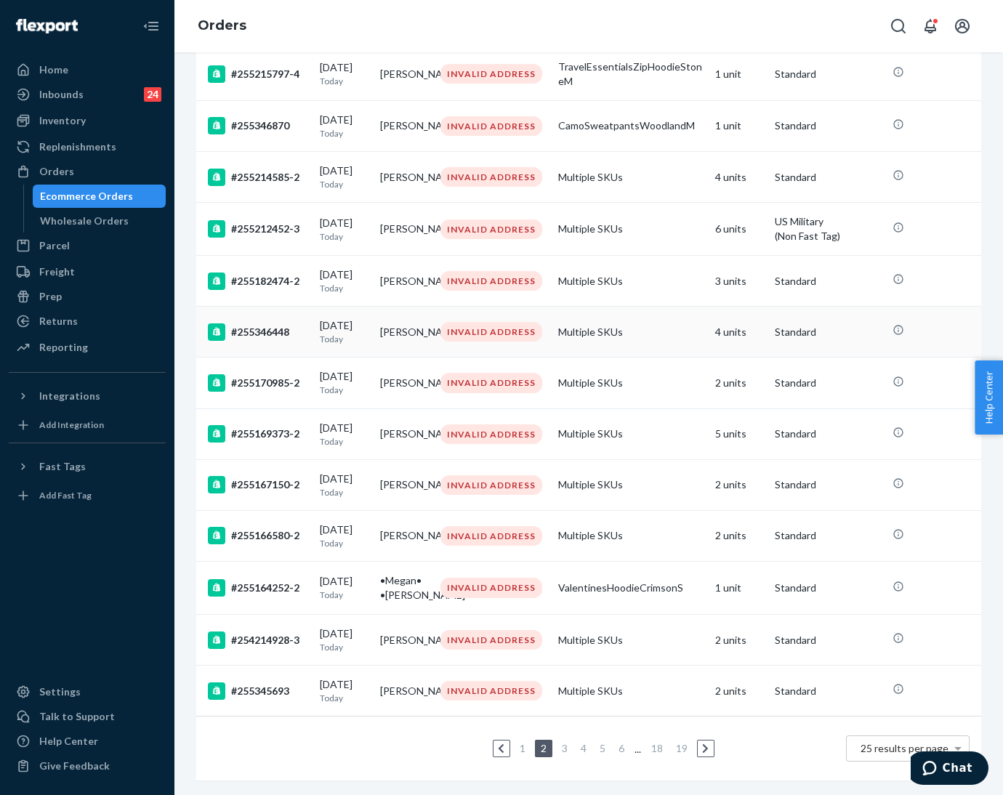
click at [334, 334] on p "Today" at bounding box center [344, 339] width 49 height 12
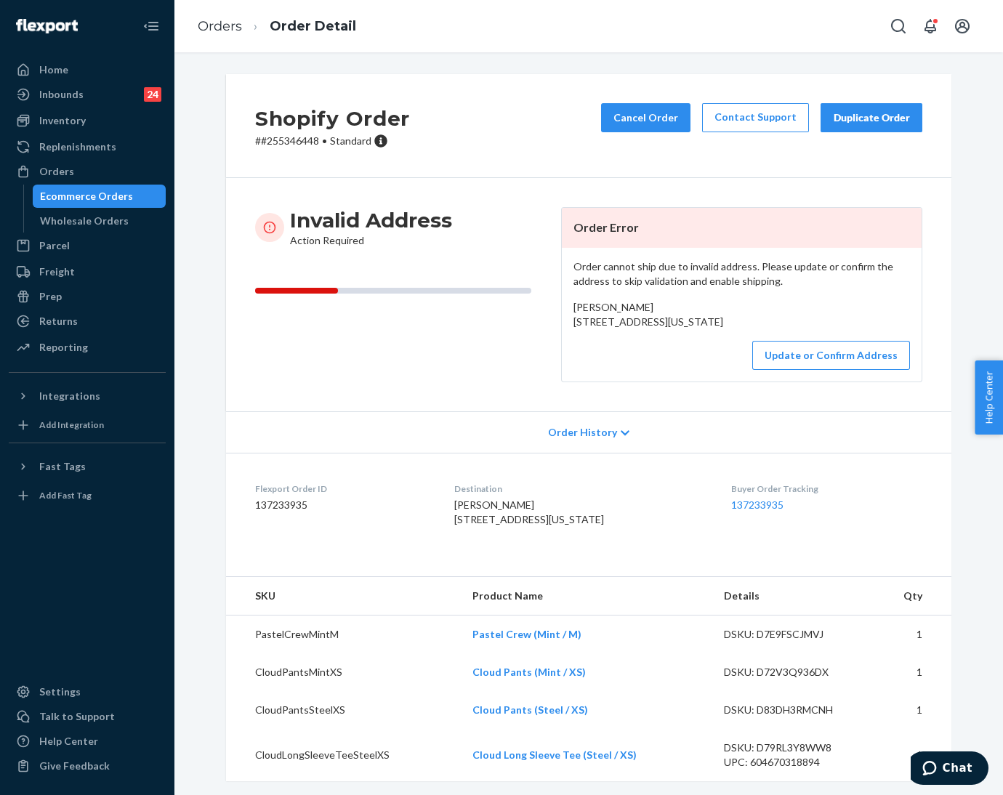
click at [285, 142] on p "# #255346448 • Standard" at bounding box center [332, 141] width 155 height 15
drag, startPoint x: 559, startPoint y: 318, endPoint x: 699, endPoint y: 332, distance: 140.3
click at [699, 332] on div "Order cannot ship due to invalid address. Please update or confirm the address …" at bounding box center [742, 315] width 360 height 134
click at [289, 142] on p "# #255346448 • Standard" at bounding box center [332, 141] width 155 height 15
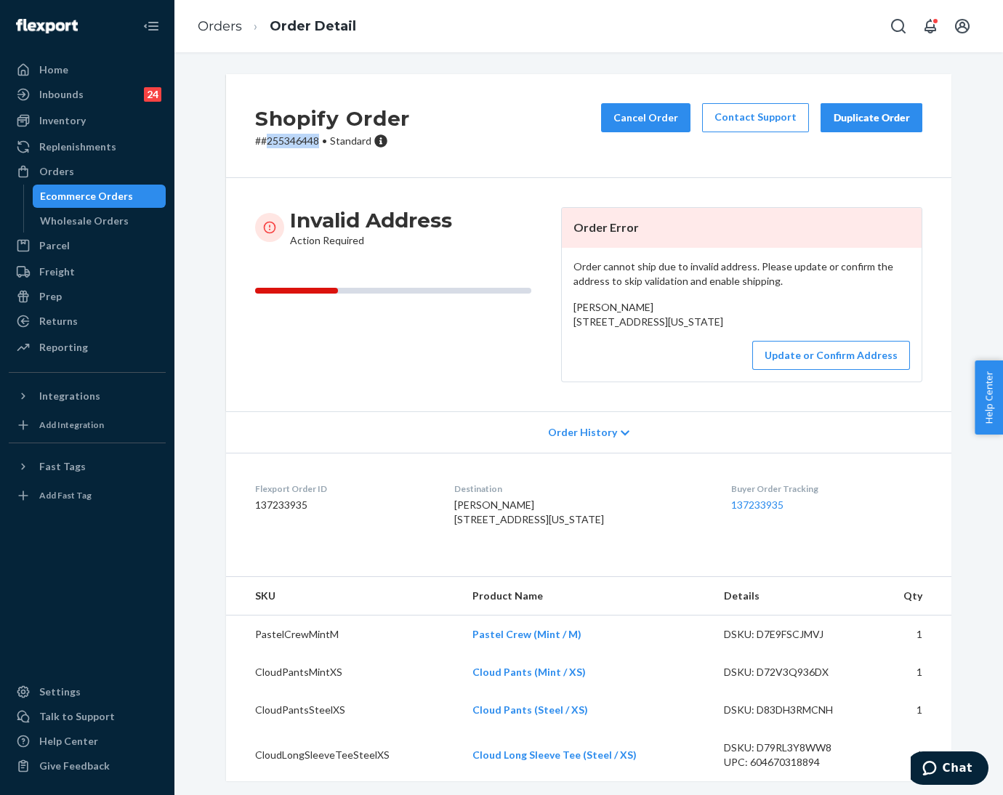
click at [289, 142] on p "# #255346448 • Standard" at bounding box center [332, 141] width 155 height 15
click at [224, 28] on link "Orders" at bounding box center [220, 26] width 44 height 16
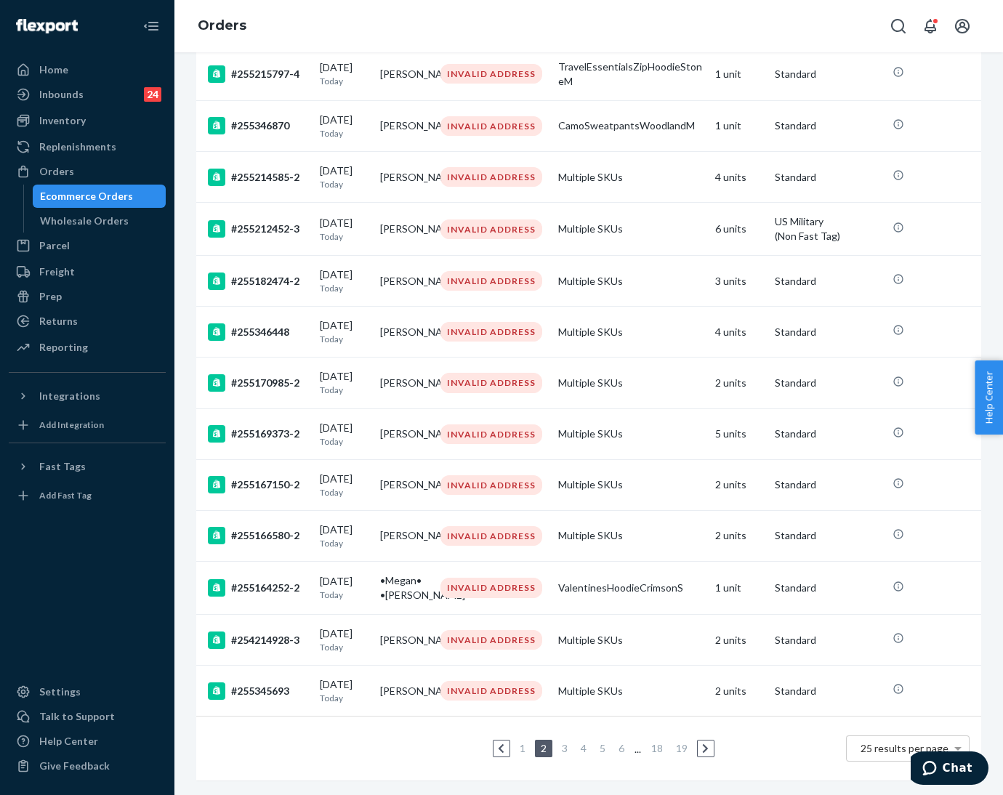
scroll to position [899, 0]
click at [385, 358] on td "[PERSON_NAME]" at bounding box center [404, 383] width 60 height 51
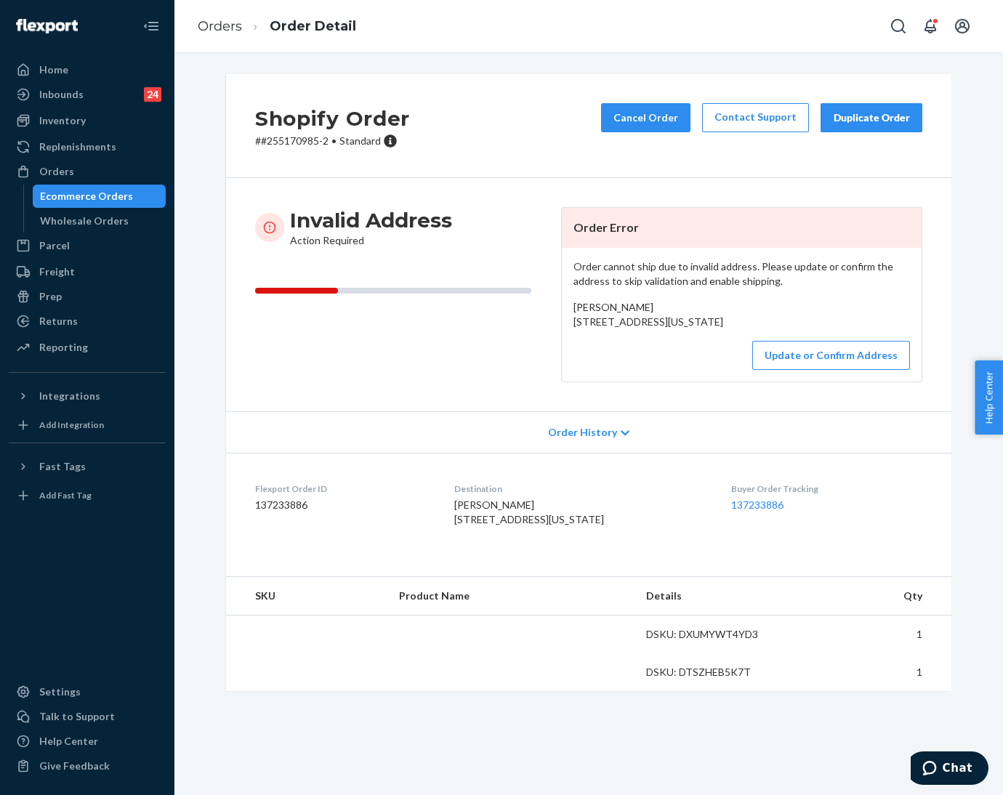
click at [281, 141] on p "# #255170985-2 • Standard" at bounding box center [332, 141] width 155 height 15
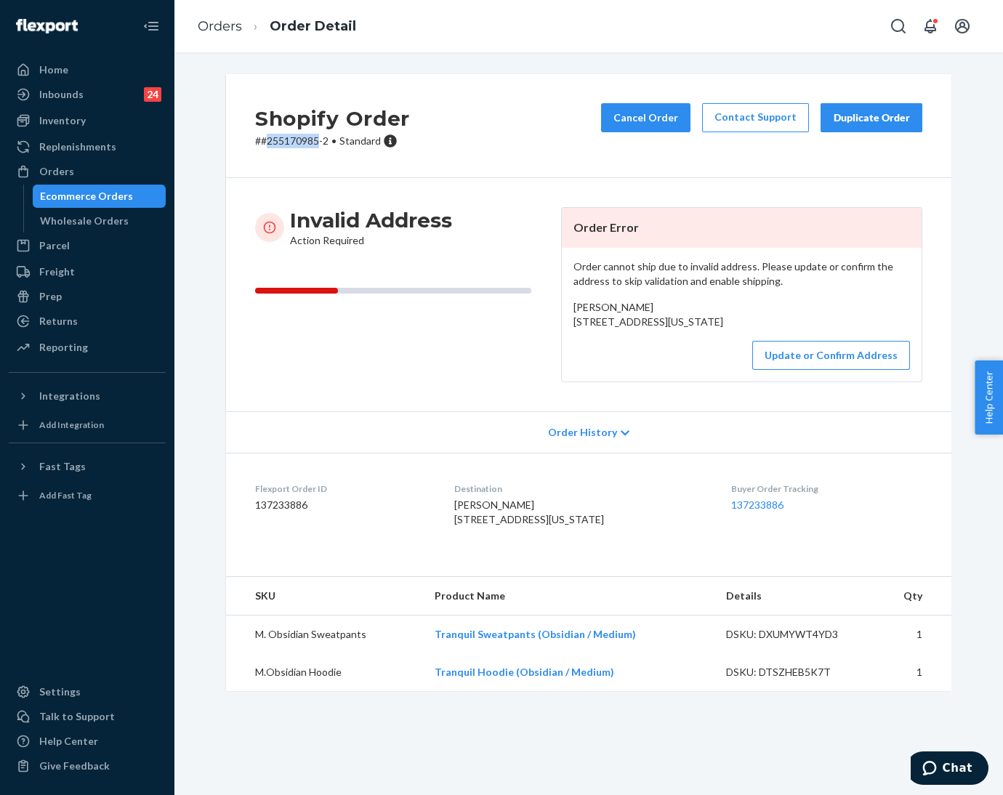
drag, startPoint x: 564, startPoint y: 324, endPoint x: 700, endPoint y: 336, distance: 136.4
click at [703, 336] on div "Order cannot ship due to invalid address. Please update or confirm the address …" at bounding box center [742, 315] width 360 height 134
click at [219, 27] on link "Orders" at bounding box center [220, 26] width 44 height 16
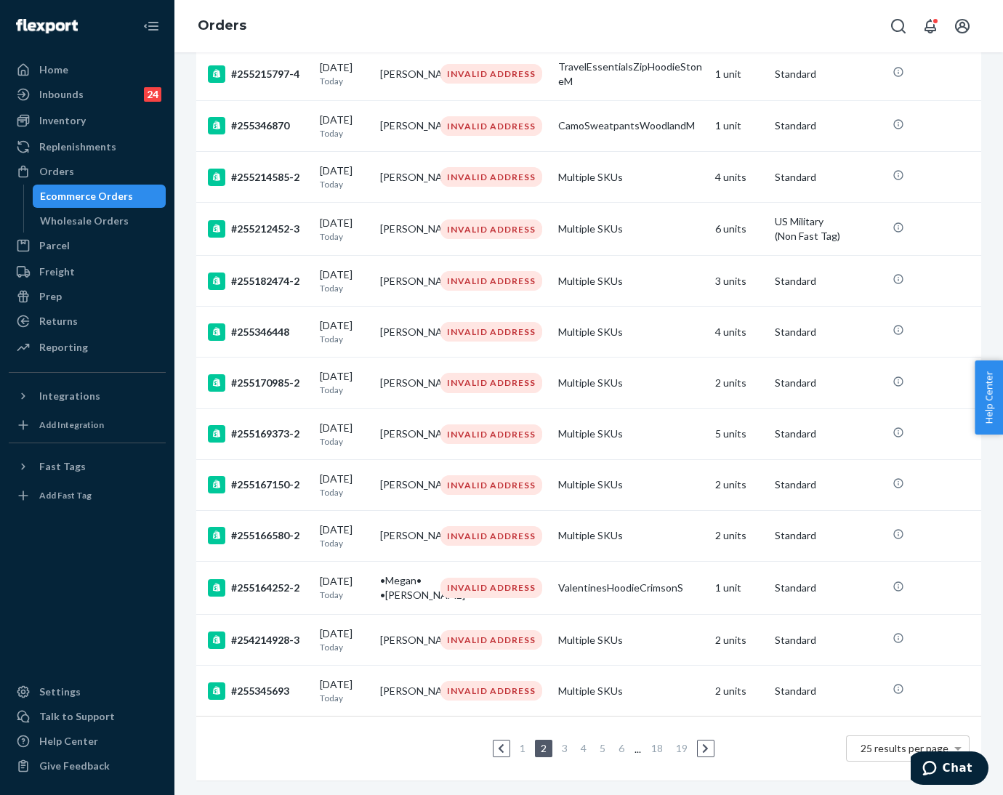
scroll to position [872, 0]
click at [374, 443] on td "[PERSON_NAME]" at bounding box center [404, 434] width 60 height 51
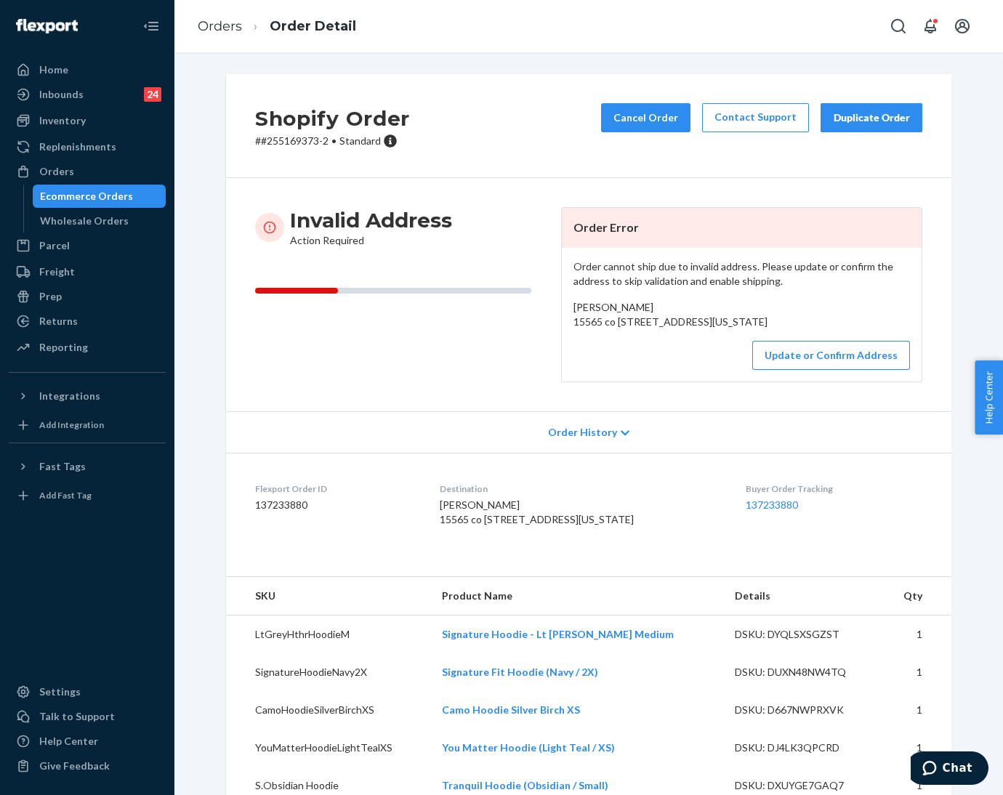
click at [273, 144] on p "# #255169373-2 • Standard" at bounding box center [332, 141] width 155 height 15
drag, startPoint x: 566, startPoint y: 322, endPoint x: 714, endPoint y: 333, distance: 148.0
click at [714, 329] on div "[PERSON_NAME] 15565 co [STREET_ADDRESS][US_STATE]" at bounding box center [742, 314] width 337 height 29
click at [780, 370] on button "Update or Confirm Address" at bounding box center [831, 355] width 158 height 29
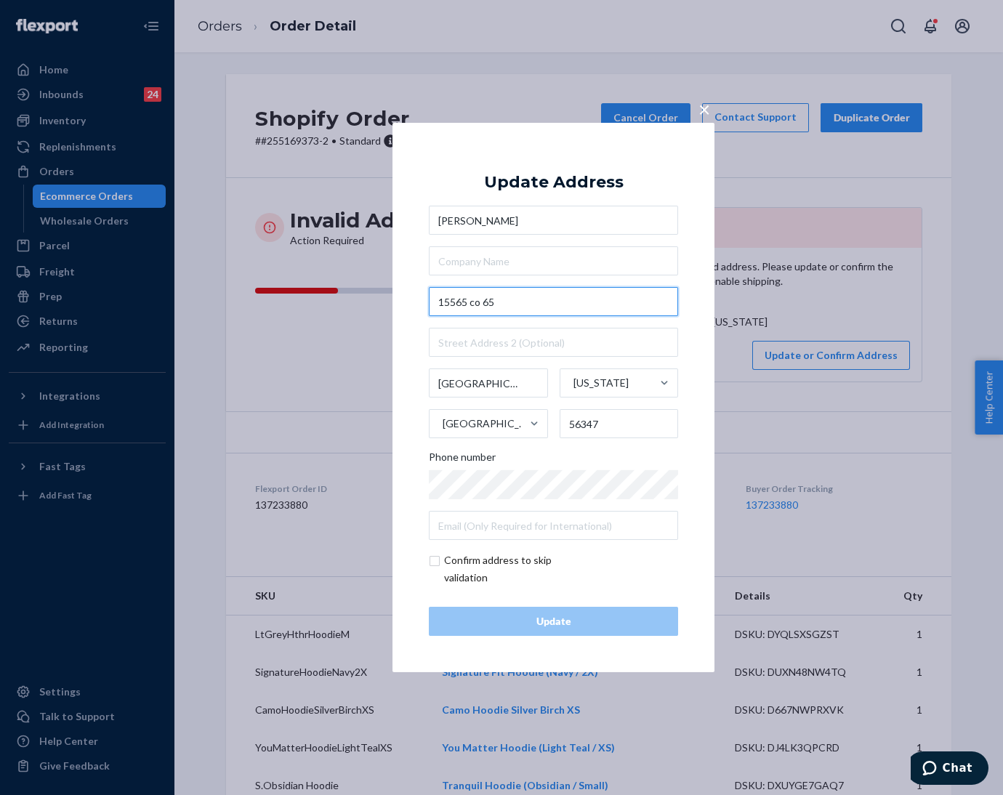
click at [533, 289] on input "15565 co 65" at bounding box center [553, 301] width 249 height 29
paste input "Co Rd"
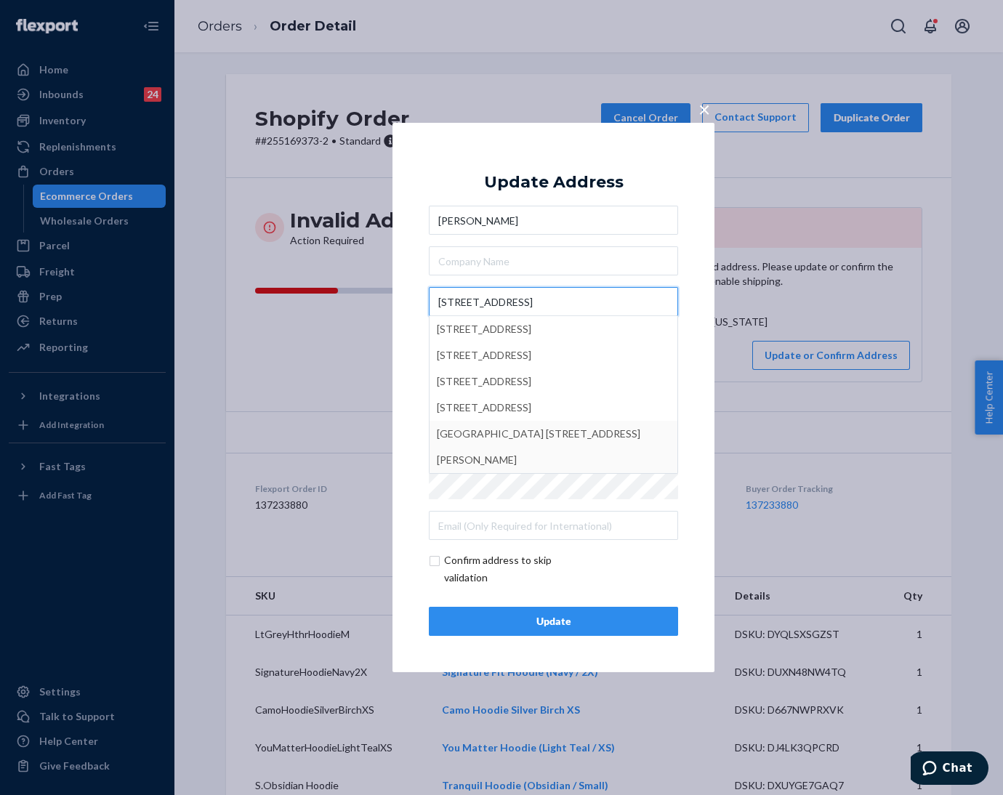
type input "[STREET_ADDRESS]"
click at [555, 619] on div "Update" at bounding box center [553, 621] width 225 height 15
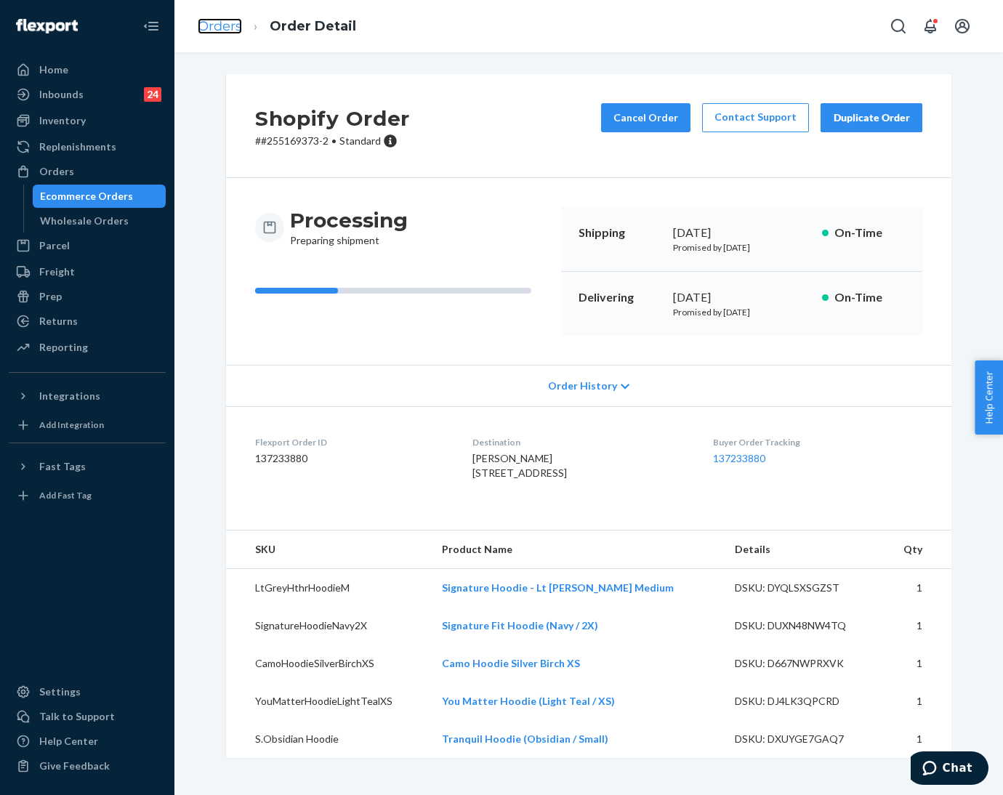
click at [225, 32] on link "Orders" at bounding box center [220, 26] width 44 height 16
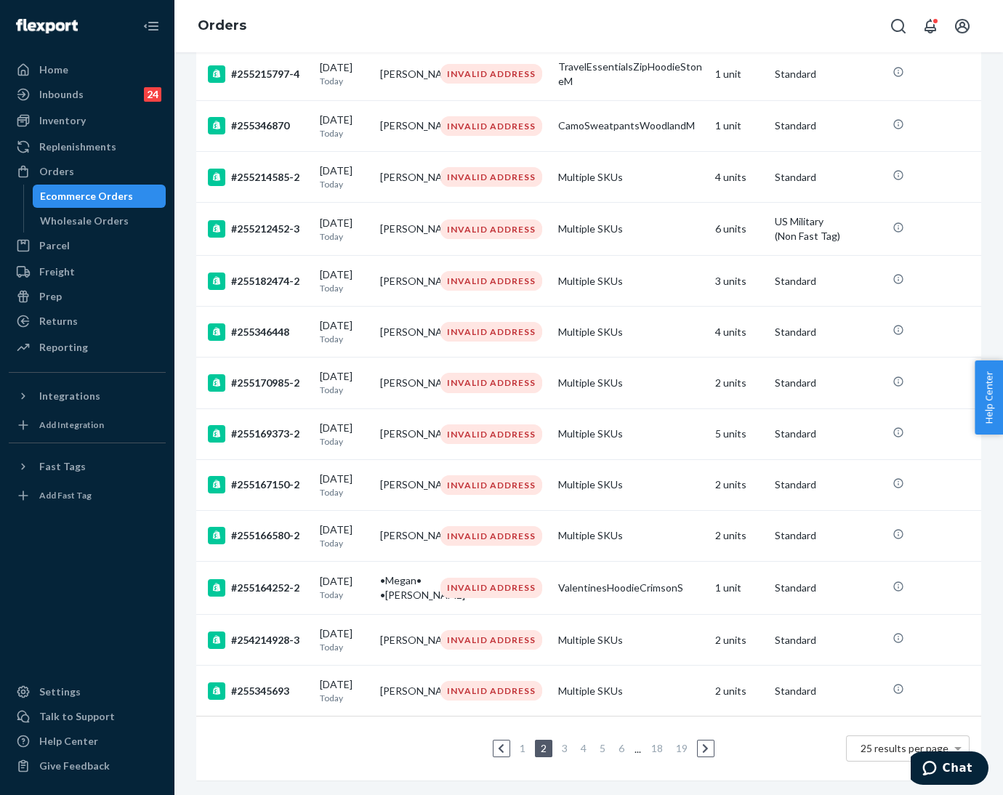
scroll to position [899, 0]
click at [374, 459] on td "[PERSON_NAME]" at bounding box center [404, 484] width 60 height 51
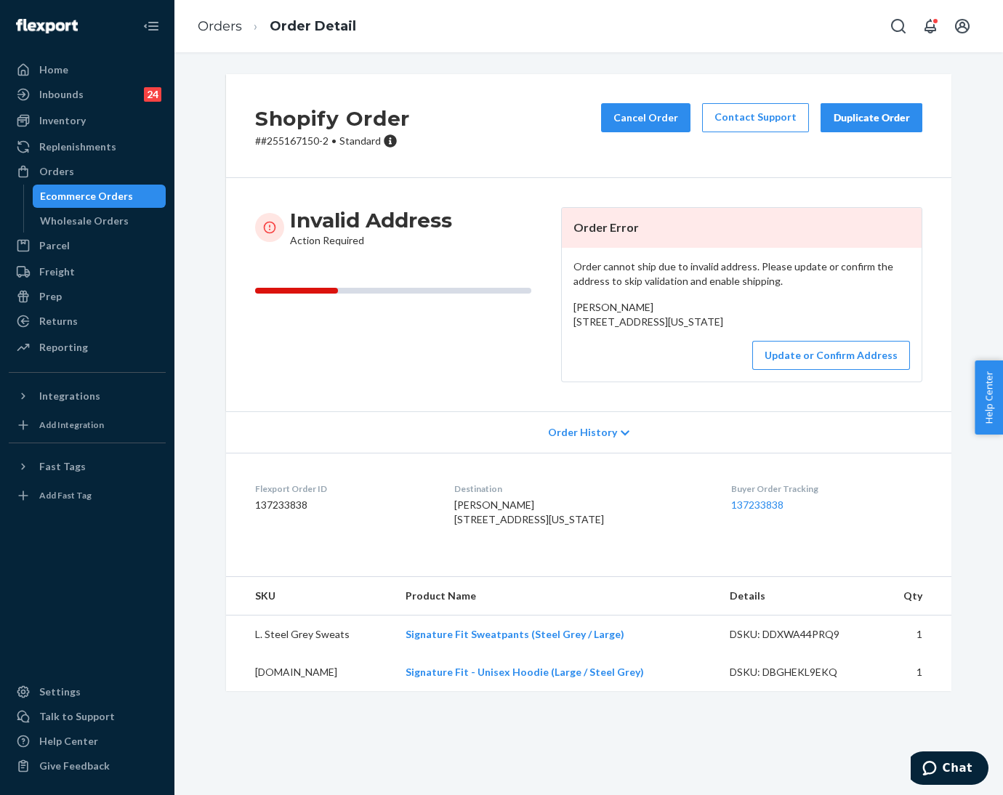
click at [265, 139] on p "# #255167150-2 • Standard" at bounding box center [332, 141] width 155 height 15
drag, startPoint x: 562, startPoint y: 321, endPoint x: 667, endPoint y: 351, distance: 109.0
click at [667, 351] on div "Order cannot ship due to invalid address. Please update or confirm the address …" at bounding box center [742, 315] width 360 height 134
click at [417, 354] on div "Invalid Address Action Required" at bounding box center [402, 294] width 294 height 175
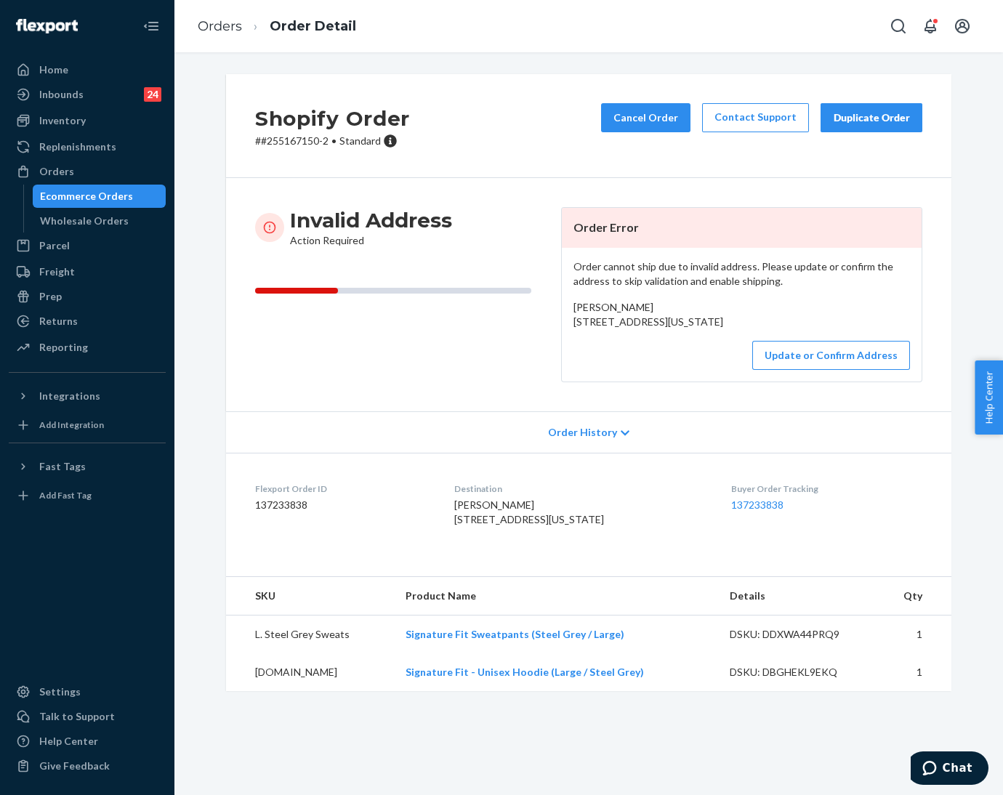
click at [294, 143] on p "# #255167150-2 • Standard" at bounding box center [332, 141] width 155 height 15
drag, startPoint x: 556, startPoint y: 314, endPoint x: 662, endPoint y: 350, distance: 111.3
click at [662, 350] on div "Order cannot ship due to invalid address. Please update or confirm the address …" at bounding box center [742, 315] width 360 height 134
drag, startPoint x: 629, startPoint y: 351, endPoint x: 535, endPoint y: 341, distance: 94.3
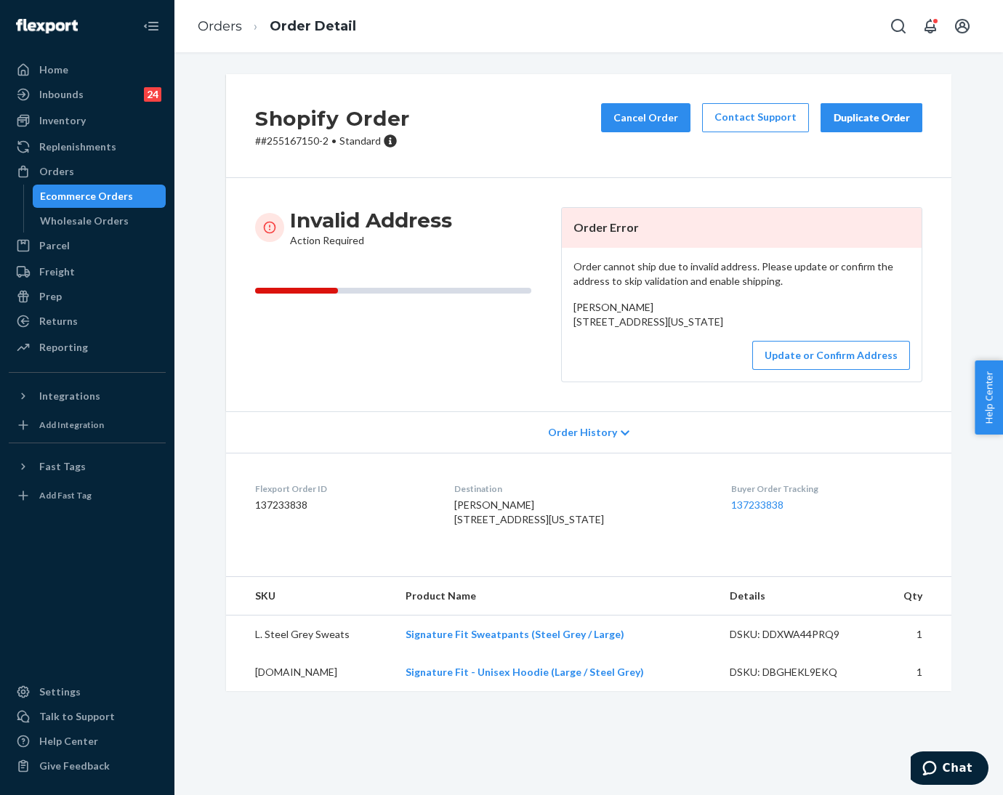
click at [535, 341] on div "Invalid Address Action Required" at bounding box center [402, 294] width 294 height 175
drag, startPoint x: 568, startPoint y: 322, endPoint x: 652, endPoint y: 353, distance: 89.9
click at [652, 329] on div "[PERSON_NAME] [STREET_ADDRESS][US_STATE]" at bounding box center [742, 314] width 337 height 29
click at [220, 26] on link "Orders" at bounding box center [220, 26] width 44 height 16
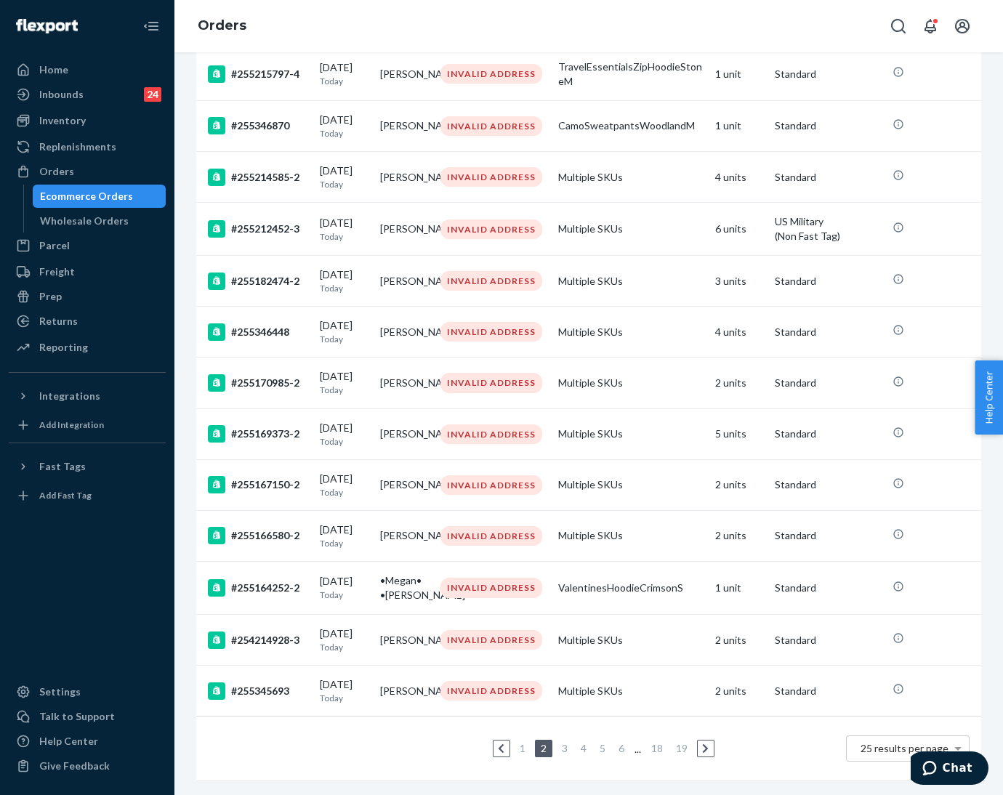
scroll to position [899, 0]
click at [296, 527] on div "#255166580-2" at bounding box center [258, 535] width 100 height 17
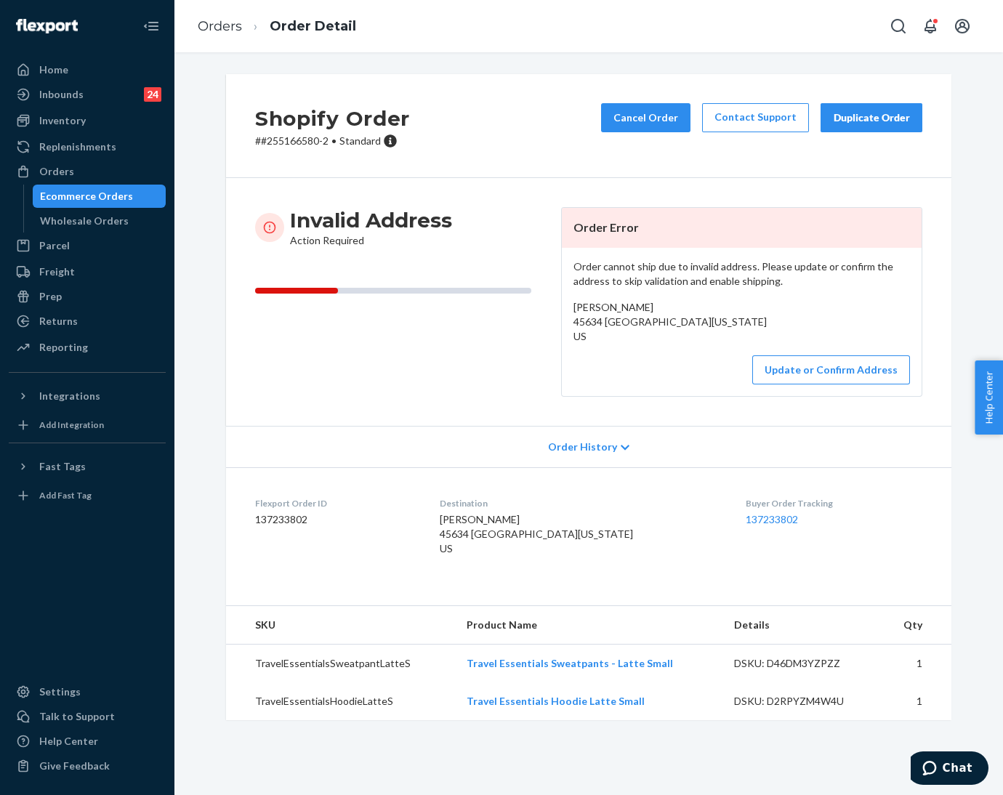
click at [300, 140] on p "# #255166580-2 • Standard" at bounding box center [332, 141] width 155 height 15
drag, startPoint x: 555, startPoint y: 321, endPoint x: 734, endPoint y: 337, distance: 179.6
click at [734, 337] on div "Order cannot ship due to invalid address. Please update or confirm the address …" at bounding box center [742, 322] width 360 height 148
click at [806, 382] on button "Update or Confirm Address" at bounding box center [831, 369] width 158 height 29
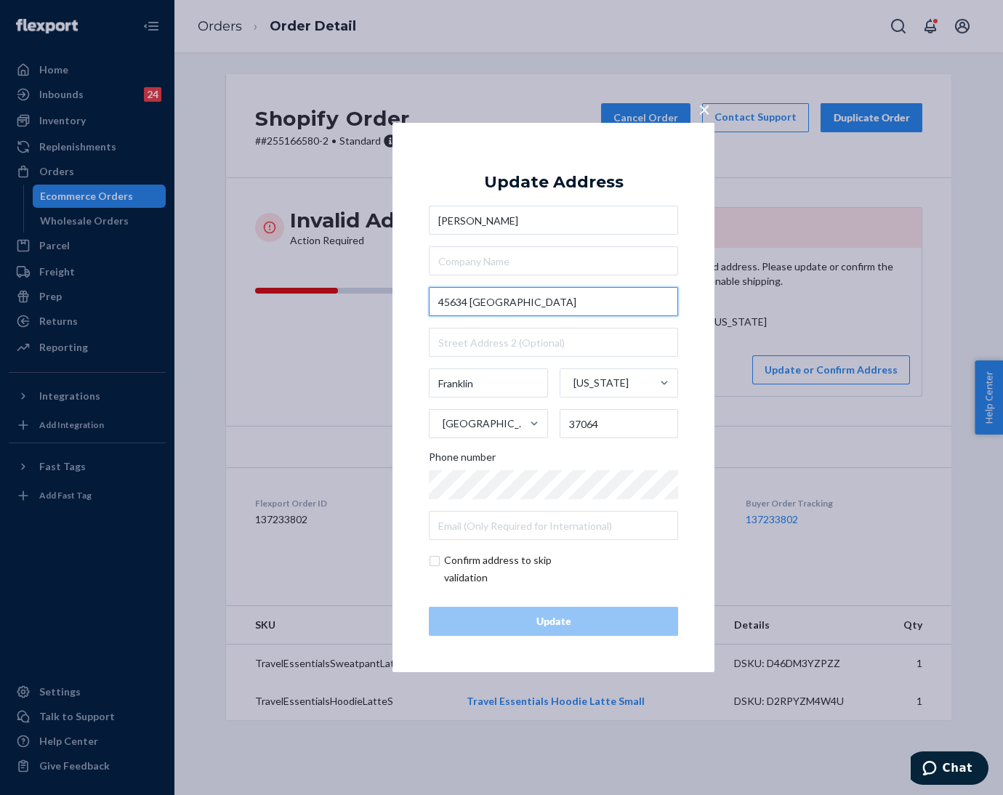
click at [553, 296] on input "45634 [GEOGRAPHIC_DATA]" at bounding box center [553, 301] width 249 height 29
paste input "eytonsville Rd"
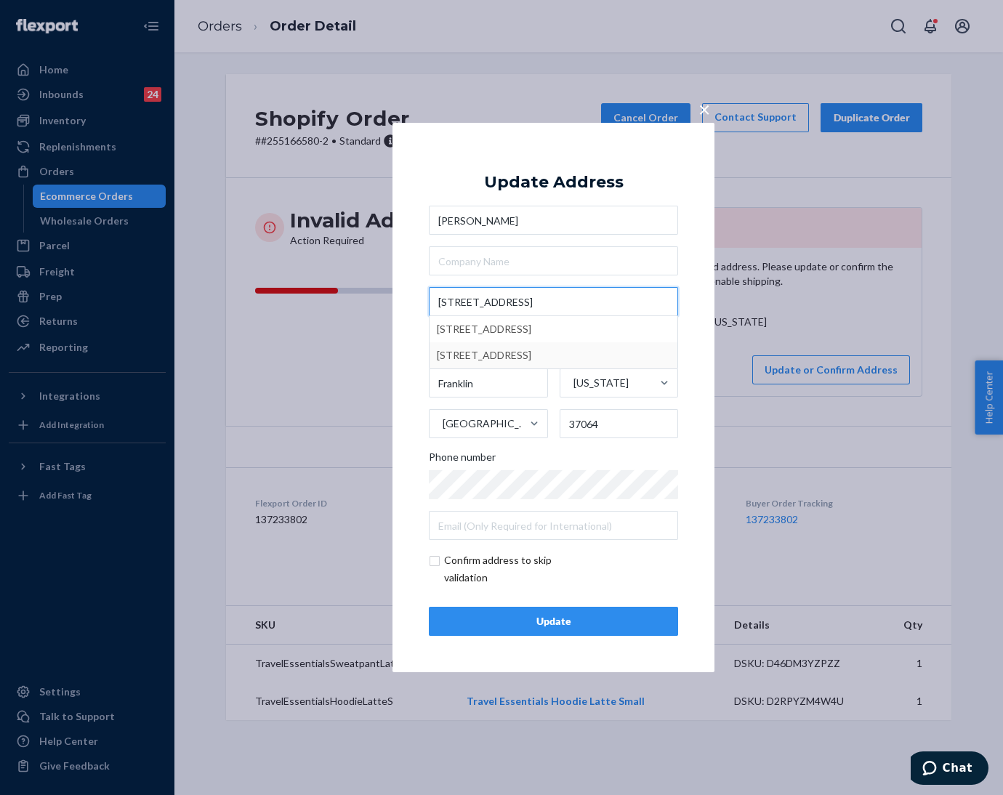
type input "[STREET_ADDRESS]"
drag, startPoint x: 537, startPoint y: 625, endPoint x: 713, endPoint y: 640, distance: 176.6
click at [539, 625] on div "Update" at bounding box center [553, 621] width 225 height 15
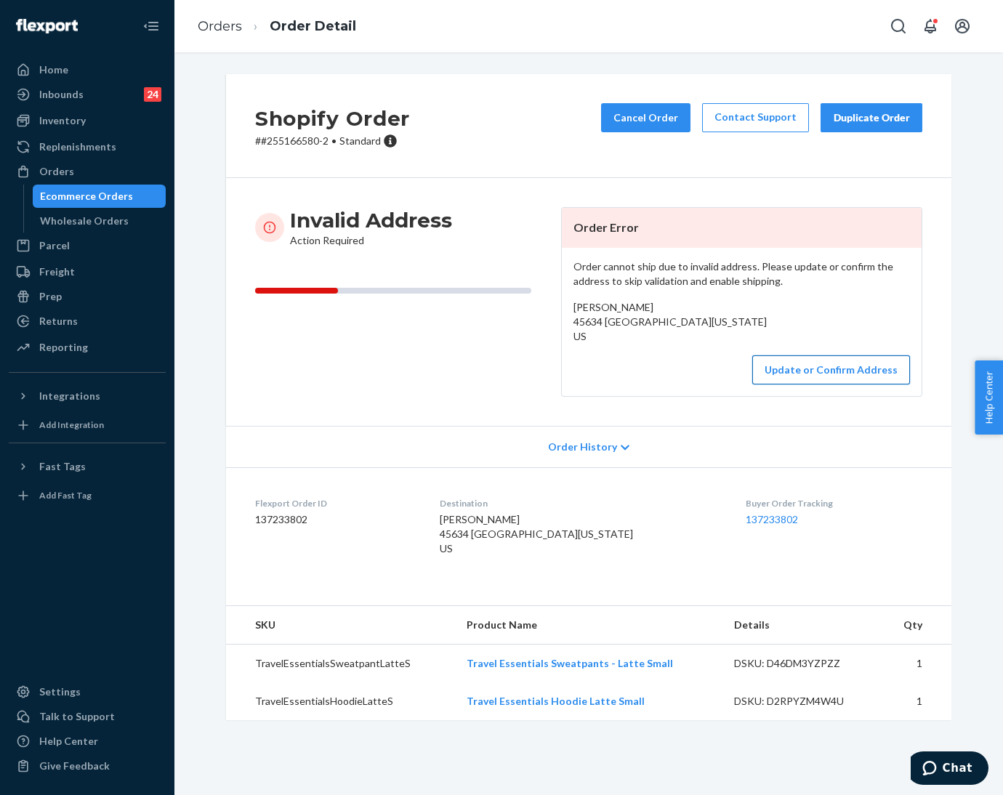
click at [792, 384] on button "Update or Confirm Address" at bounding box center [831, 369] width 158 height 29
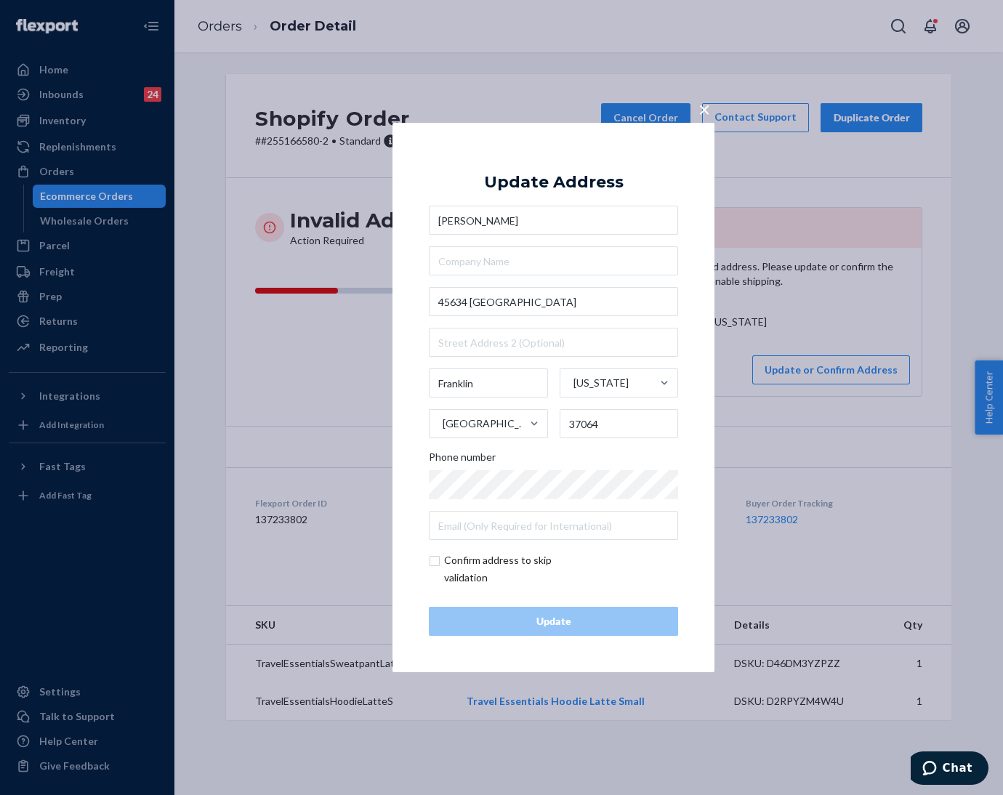
click at [268, 393] on div "× Update Address [PERSON_NAME] [GEOGRAPHIC_DATA][US_STATE] Phone number Confirm…" at bounding box center [501, 397] width 1003 height 795
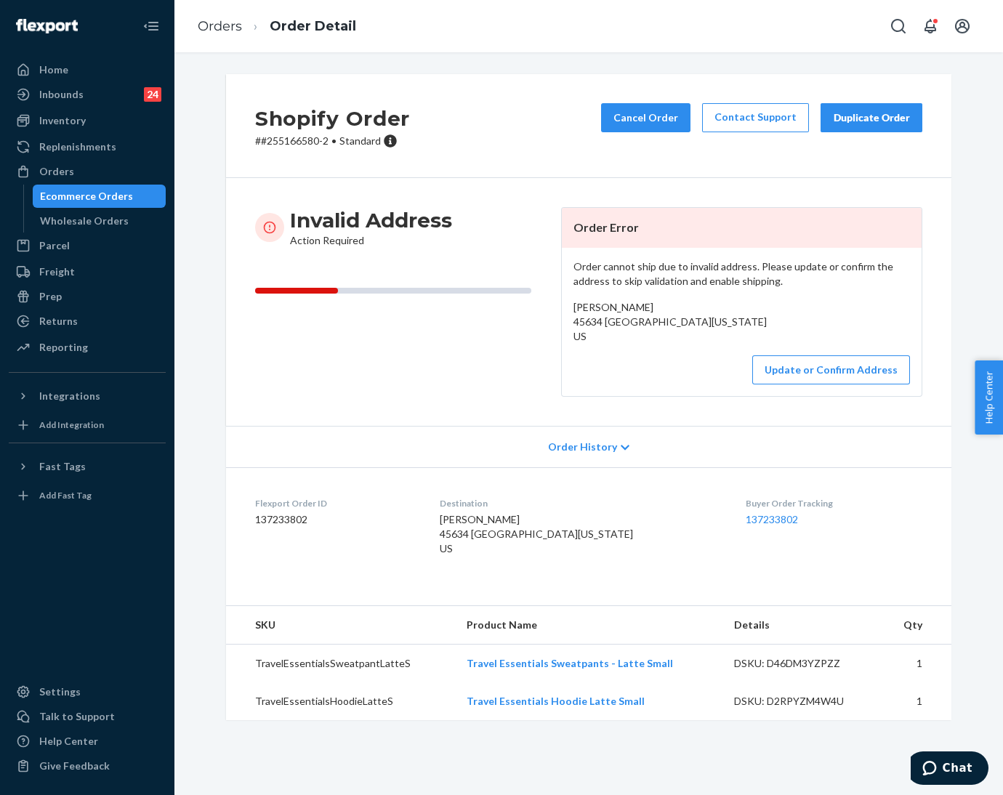
click at [276, 143] on p "# #255166580-2 • Standard" at bounding box center [332, 141] width 155 height 15
click at [213, 21] on link "Orders" at bounding box center [220, 26] width 44 height 16
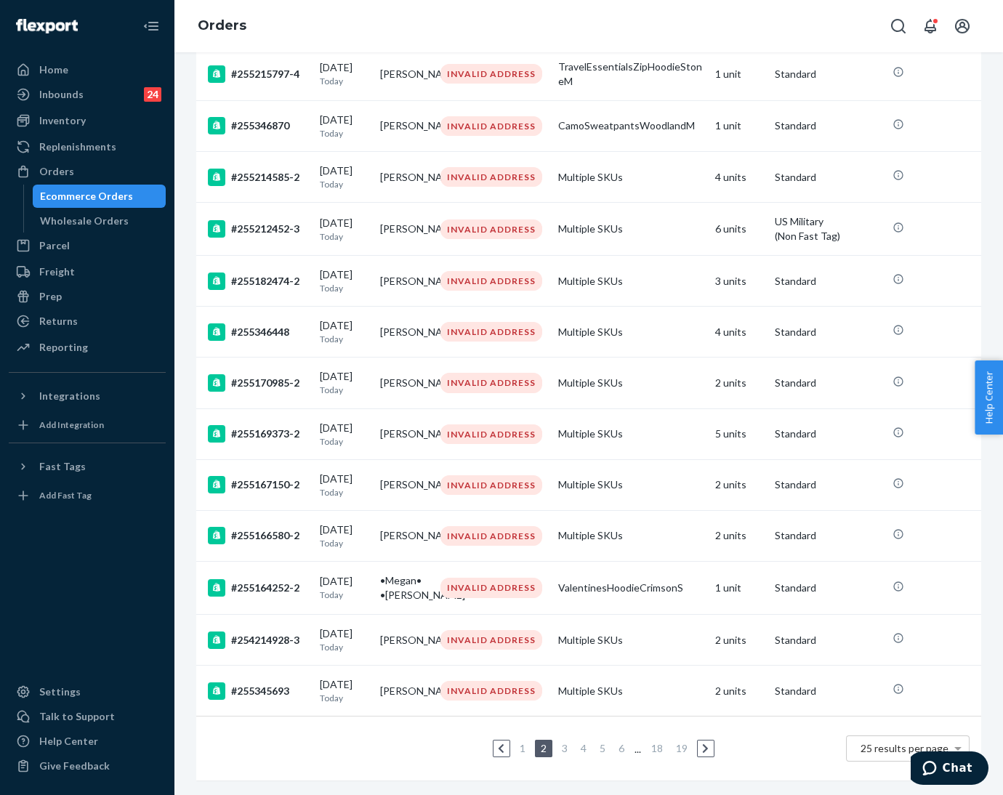
scroll to position [899, 0]
click at [316, 566] on td "[DATE] [DATE]" at bounding box center [344, 588] width 60 height 53
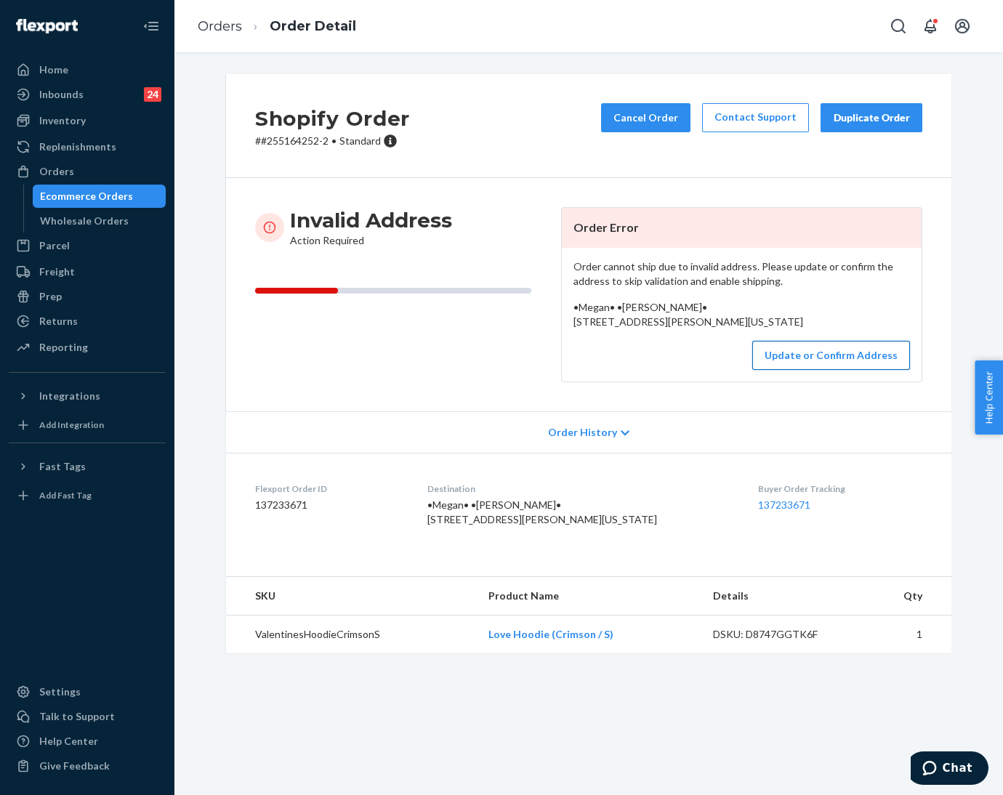
click at [819, 370] on button "Update or Confirm Address" at bounding box center [831, 355] width 158 height 29
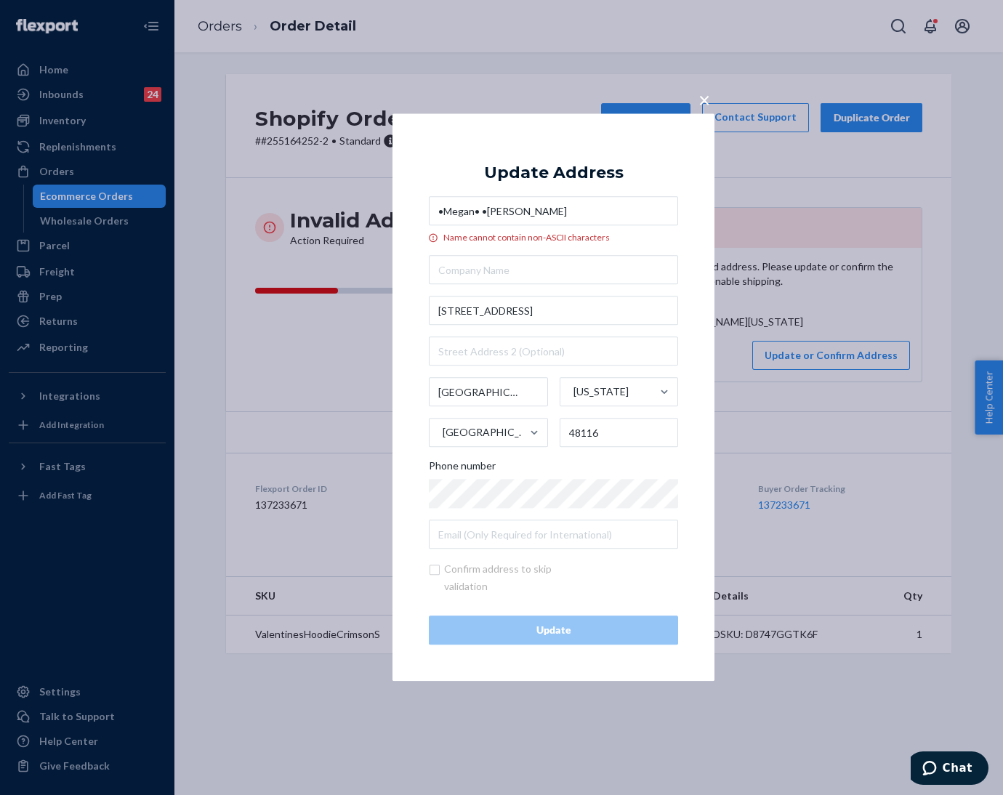
click at [491, 214] on input "•Megan• •[PERSON_NAME]" at bounding box center [553, 211] width 249 height 29
click at [443, 214] on input "•[PERSON_NAME] [PERSON_NAME]" at bounding box center [553, 211] width 249 height 29
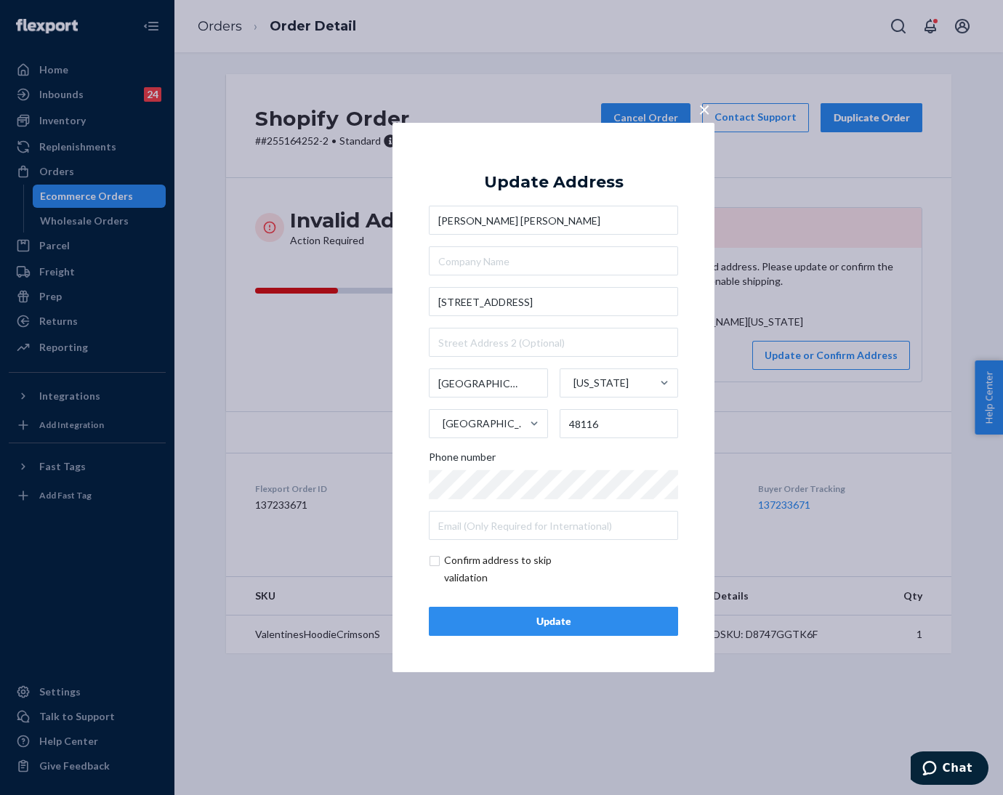
type input "[PERSON_NAME] [PERSON_NAME]"
click at [495, 614] on div "Update" at bounding box center [553, 621] width 225 height 15
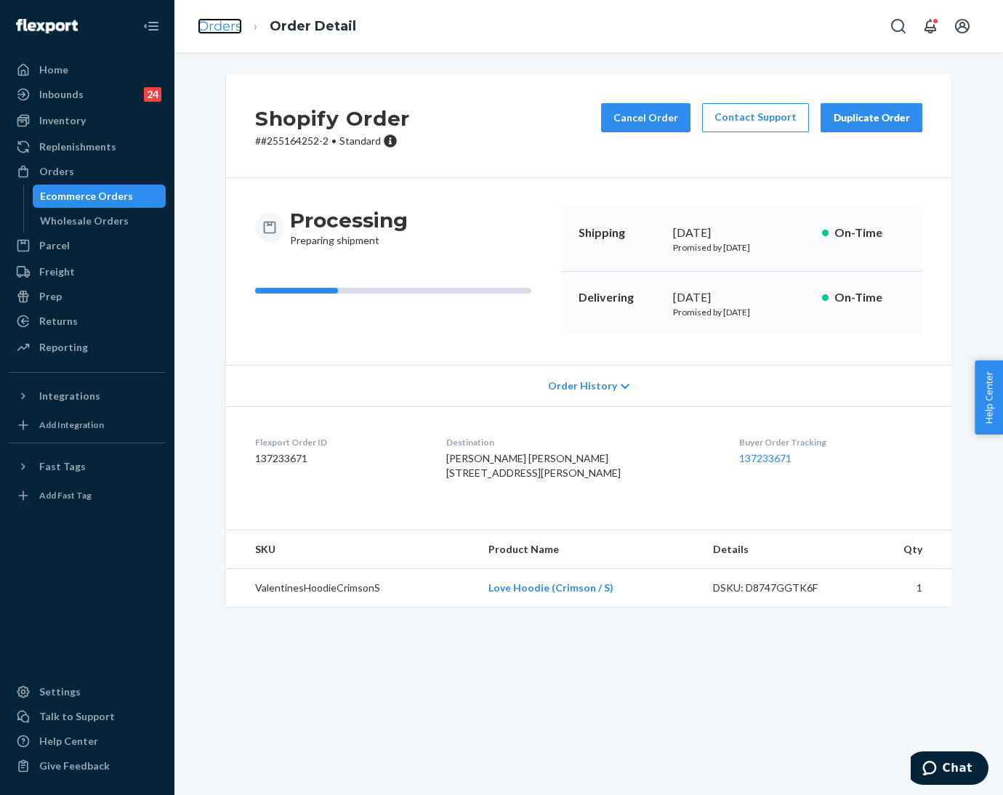
click at [212, 28] on link "Orders" at bounding box center [220, 26] width 44 height 16
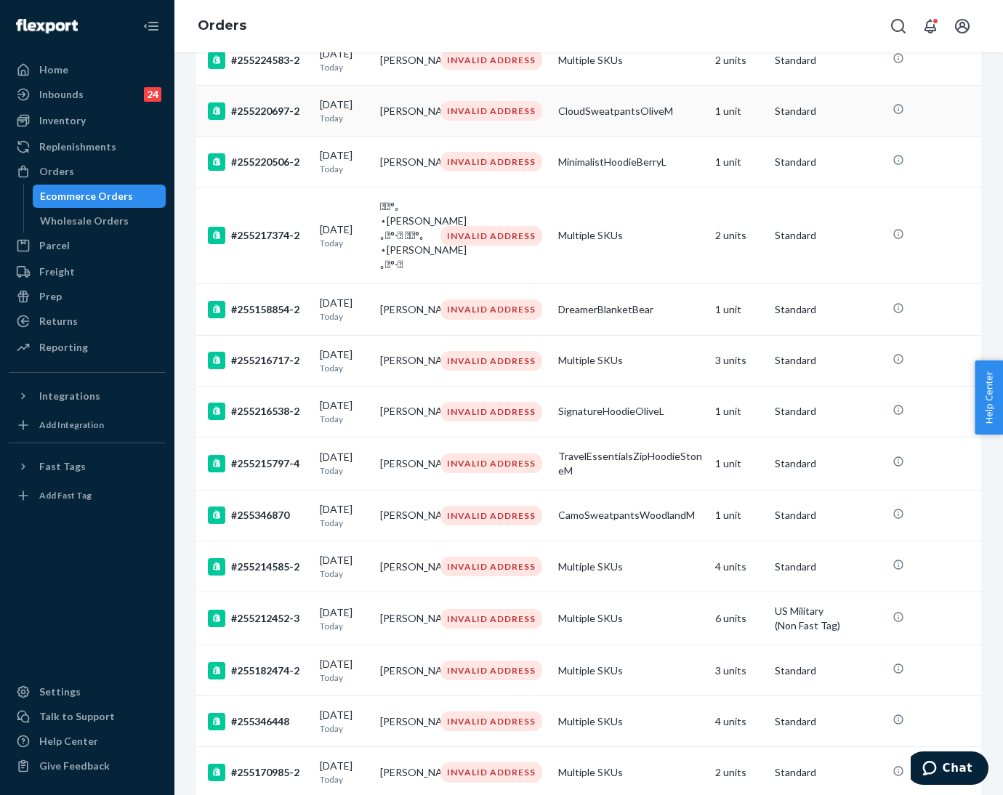
scroll to position [899, 0]
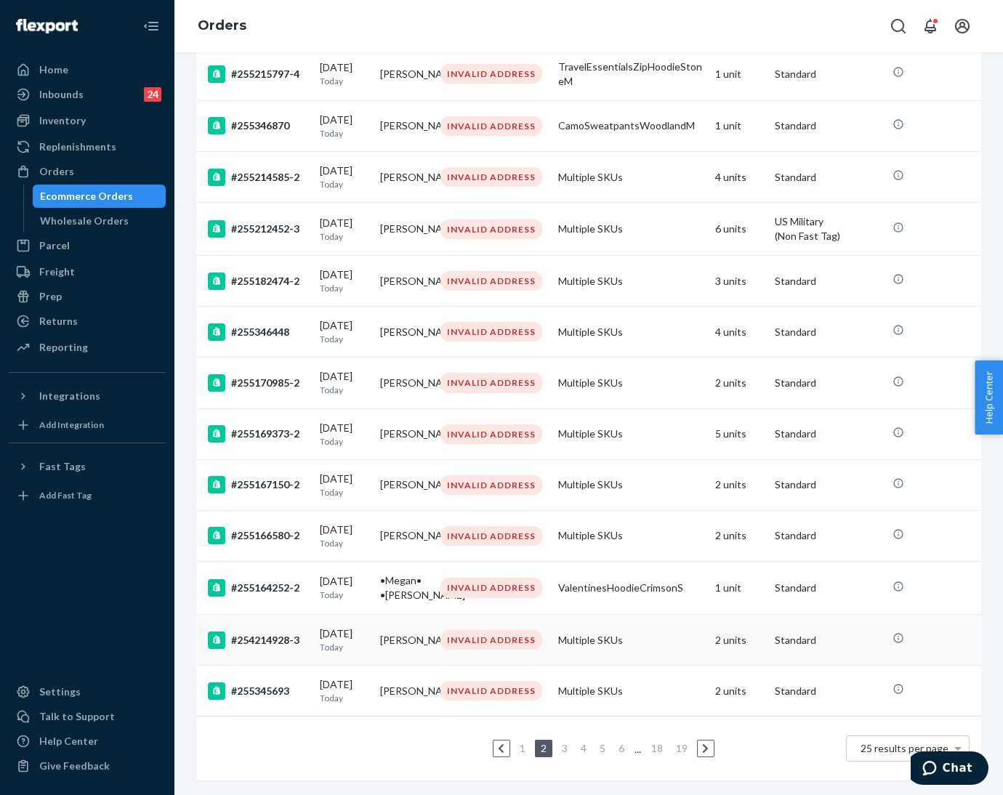
click at [329, 627] on div "[DATE] [DATE]" at bounding box center [344, 640] width 49 height 27
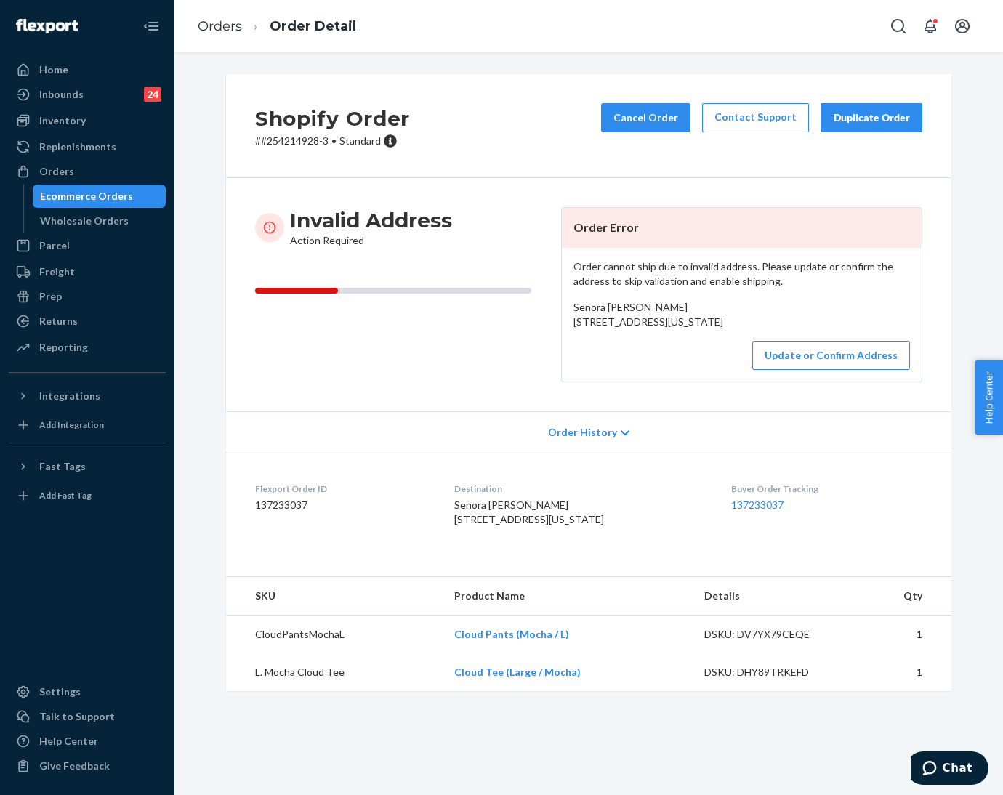
click at [274, 144] on p "# #254214928-3 • Standard" at bounding box center [332, 141] width 155 height 15
drag, startPoint x: 560, startPoint y: 324, endPoint x: 731, endPoint y: 353, distance: 173.3
click at [731, 353] on div "Order cannot ship due to invalid address. Please update or confirm the address …" at bounding box center [742, 315] width 360 height 134
click at [808, 370] on button "Update or Confirm Address" at bounding box center [831, 355] width 158 height 29
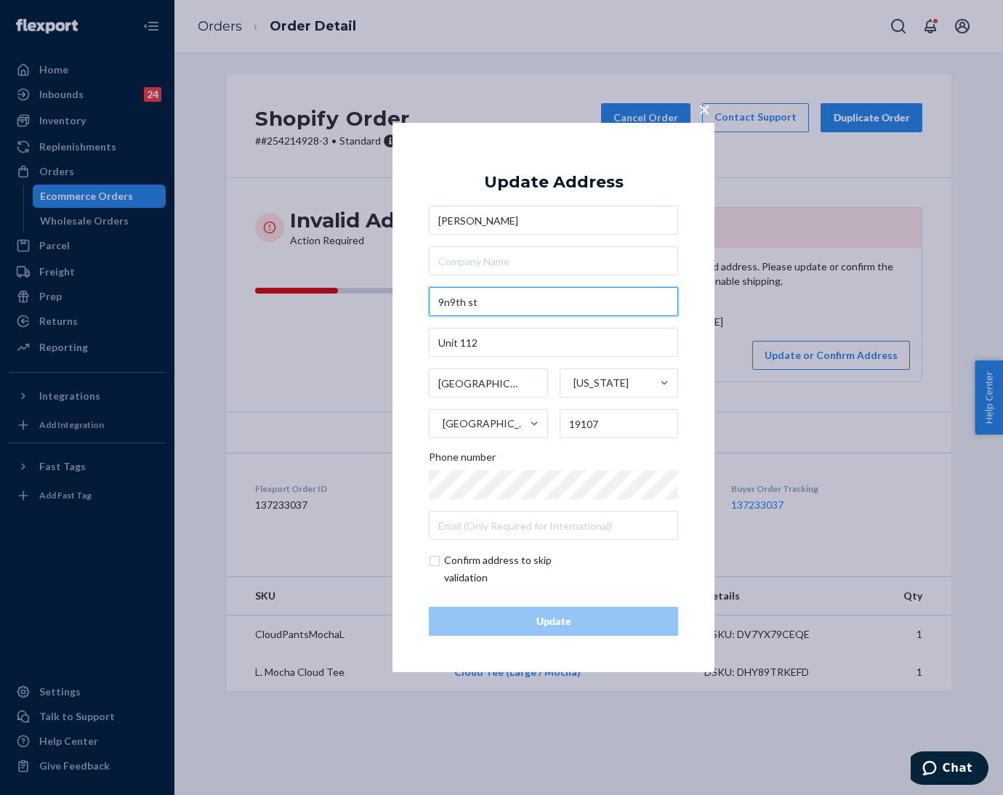
click at [451, 308] on input "9n9th st" at bounding box center [553, 301] width 249 height 29
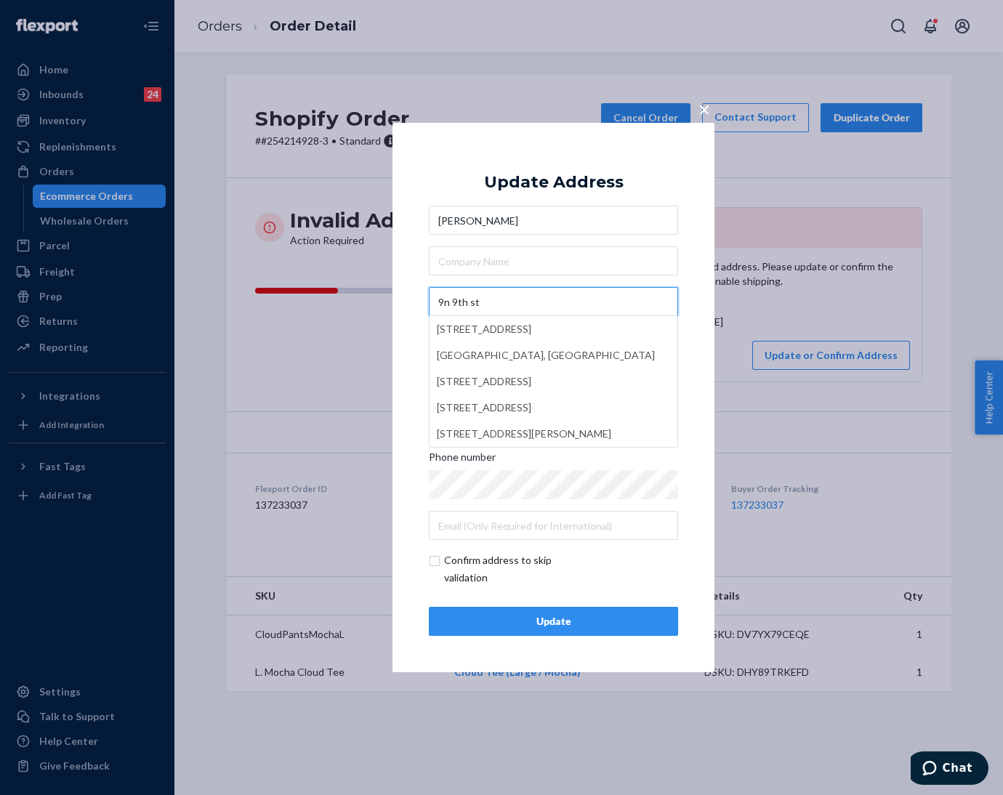
type input "9n 9th st"
click at [513, 621] on div "Update" at bounding box center [553, 621] width 225 height 15
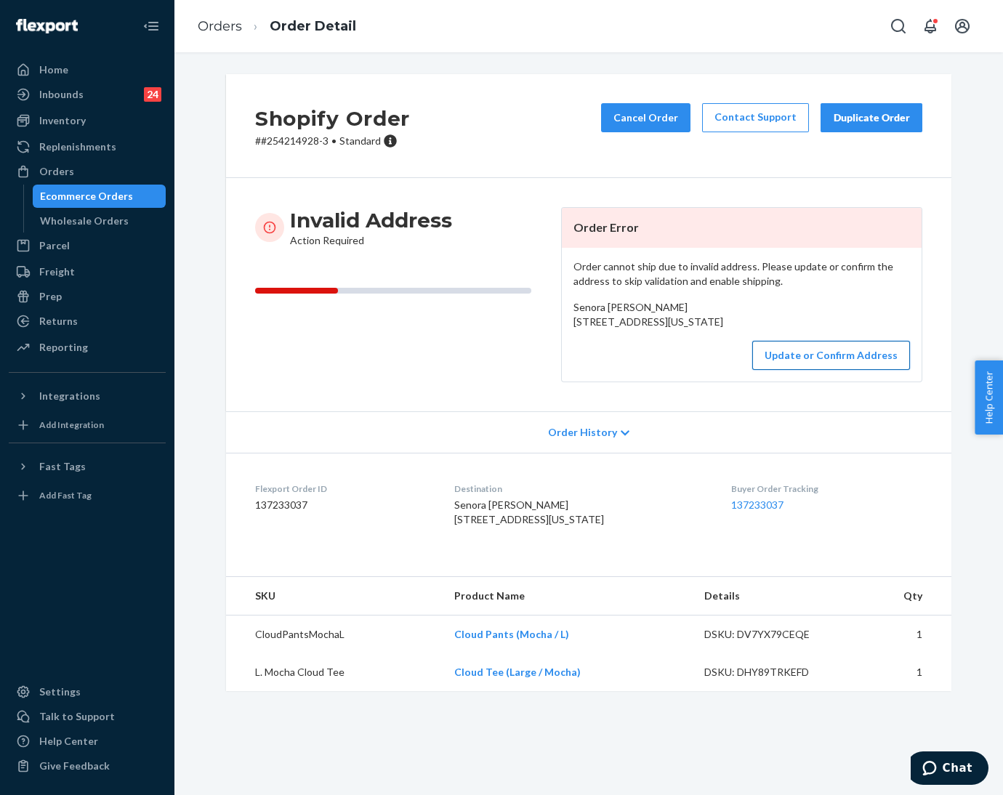
click at [818, 370] on button "Update or Confirm Address" at bounding box center [831, 355] width 158 height 29
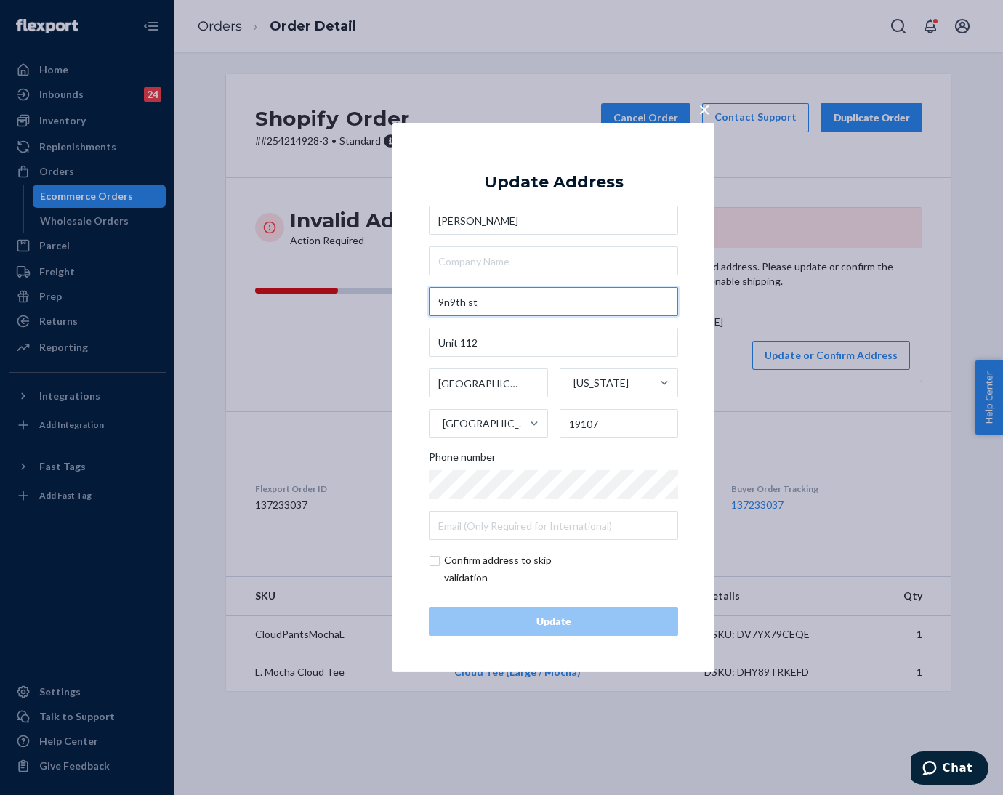
click at [583, 305] on input "9n9th st" at bounding box center [553, 301] width 249 height 29
paste input "N 9th S"
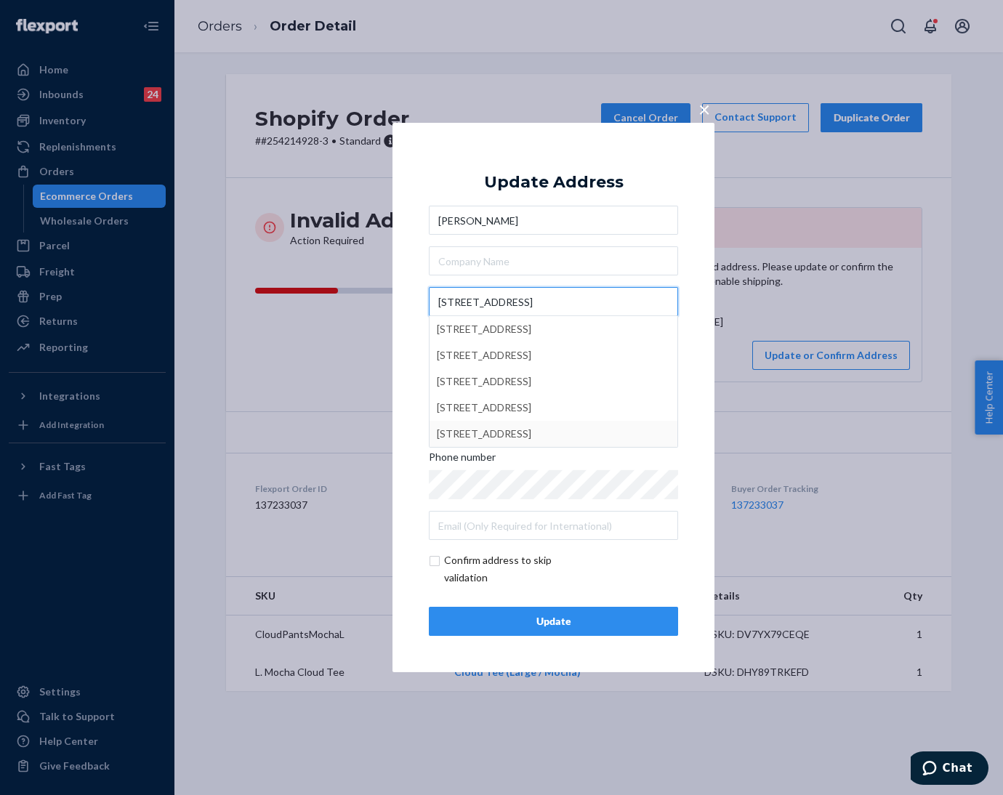
type input "[STREET_ADDRESS]"
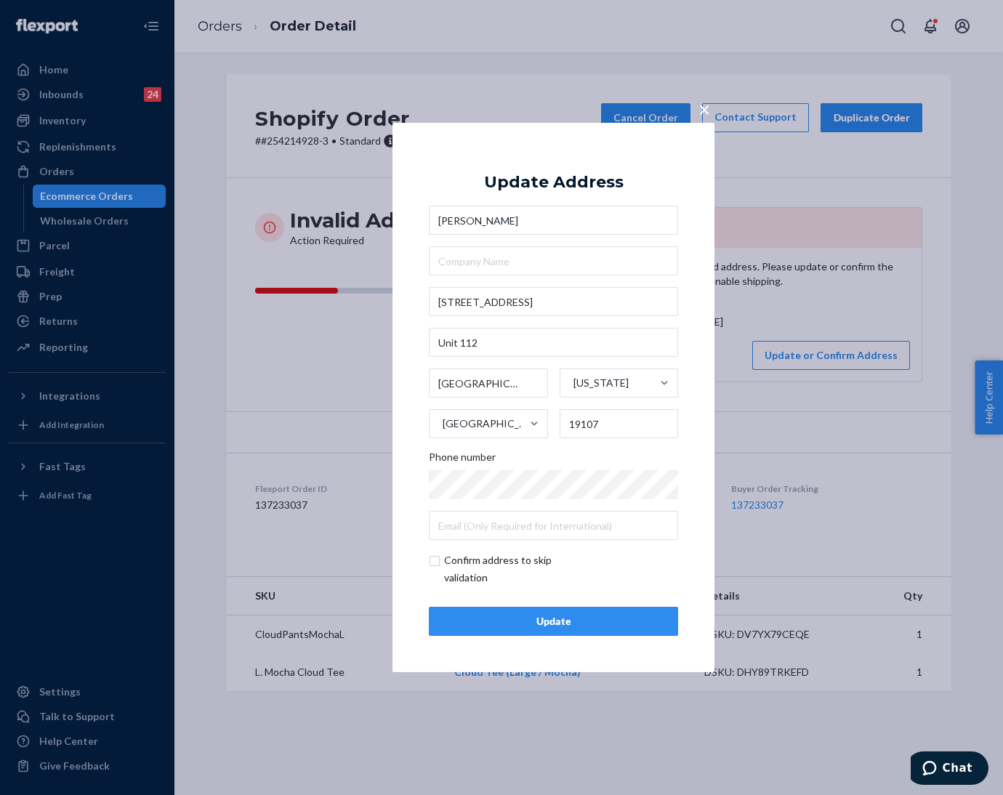
click at [545, 613] on button "Update" at bounding box center [553, 621] width 249 height 29
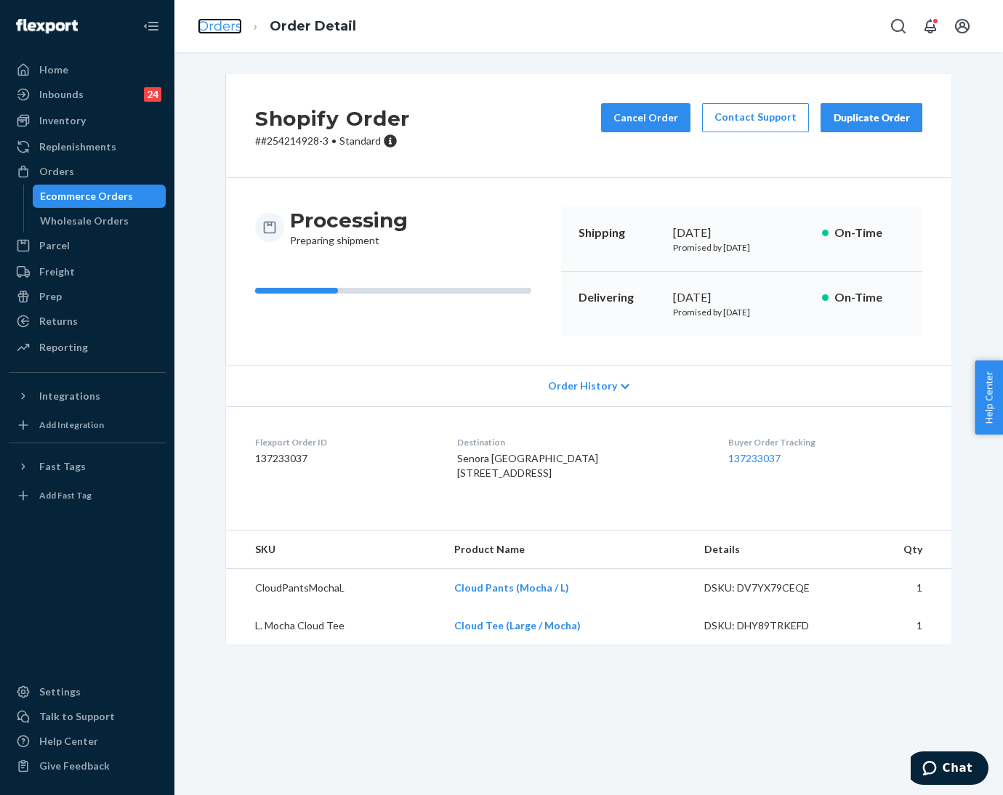
click at [217, 25] on link "Orders" at bounding box center [220, 26] width 44 height 16
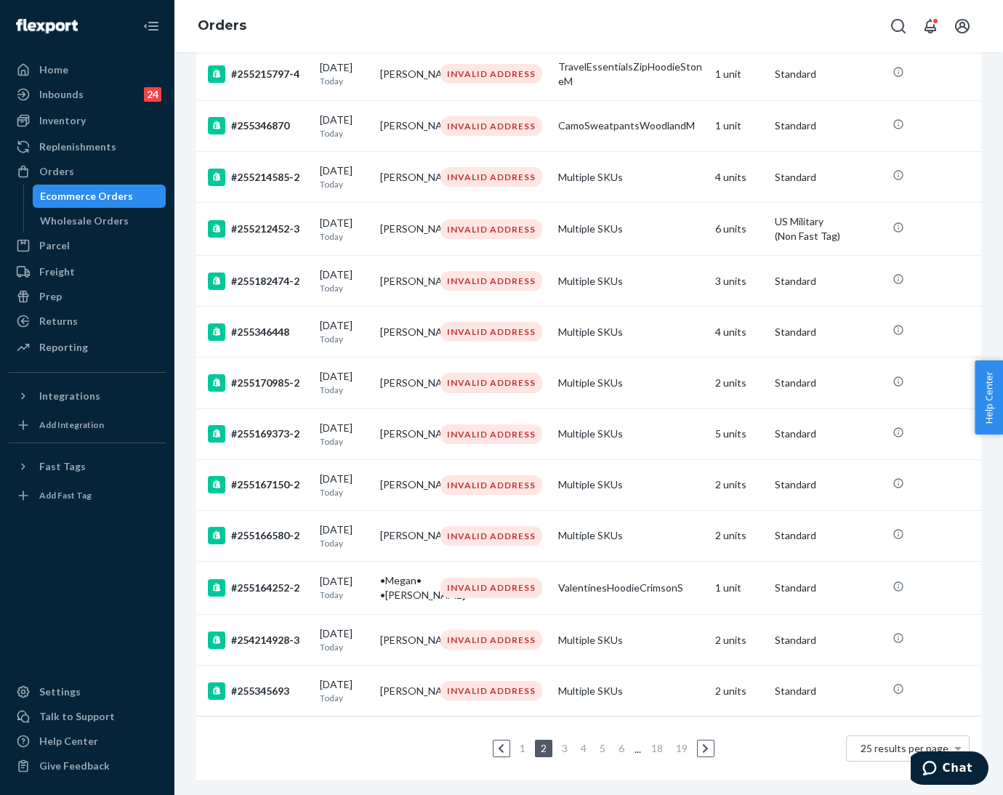
scroll to position [899, 0]
click at [387, 678] on td "[PERSON_NAME]" at bounding box center [404, 691] width 60 height 51
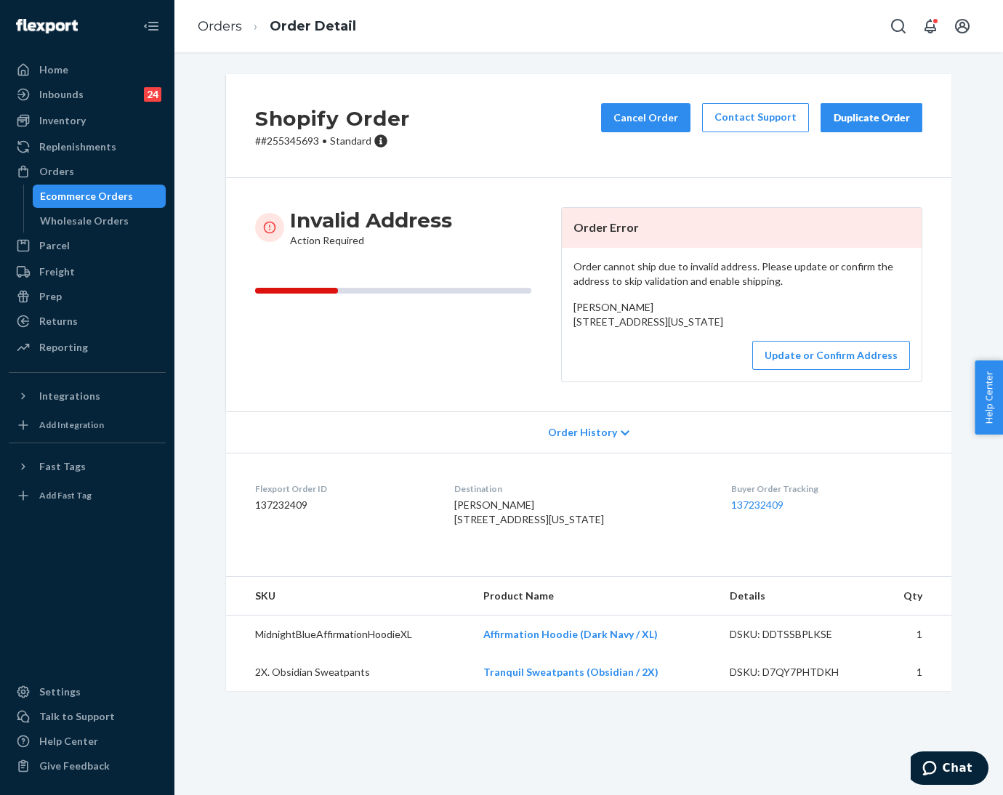
click at [283, 136] on p "# #255345693 • Standard" at bounding box center [332, 141] width 155 height 15
click at [282, 136] on p "# #255345693 • Standard" at bounding box center [332, 141] width 155 height 15
drag, startPoint x: 563, startPoint y: 324, endPoint x: 674, endPoint y: 335, distance: 111.0
click at [686, 334] on div "Order cannot ship due to invalid address. Please update or confirm the address …" at bounding box center [742, 315] width 360 height 134
click at [811, 370] on button "Update or Confirm Address" at bounding box center [831, 355] width 158 height 29
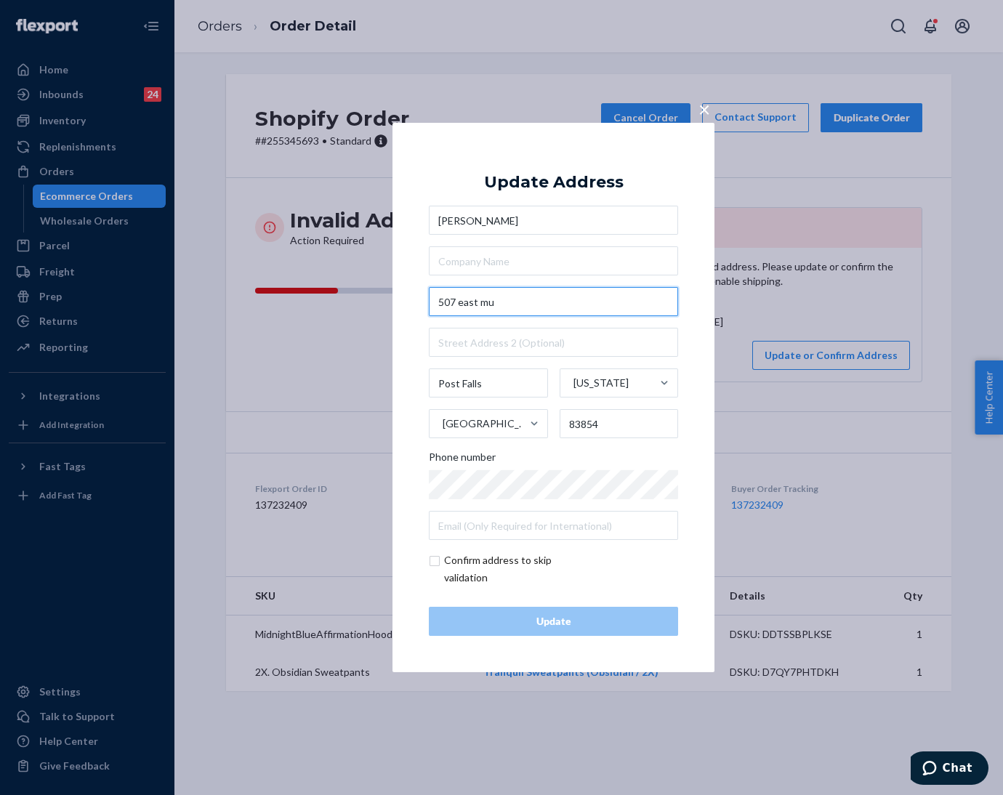
click at [531, 297] on input "507 east mu" at bounding box center [553, 301] width 249 height 29
paste input "E [PERSON_NAME] Ave"
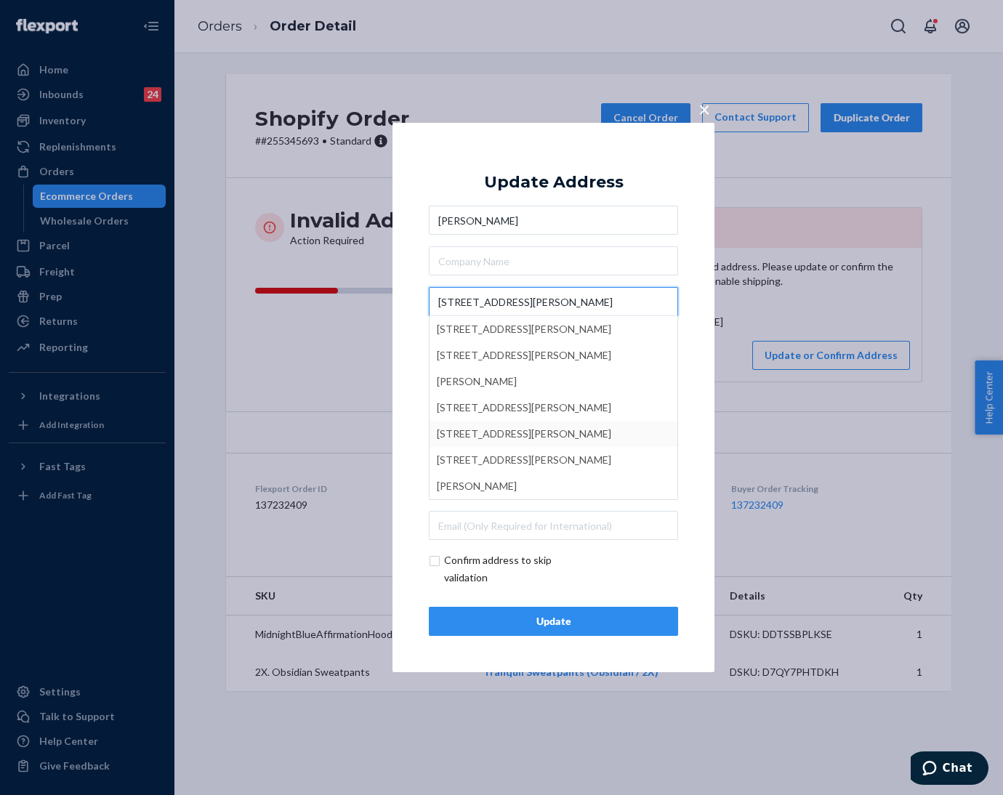
type input "[STREET_ADDRESS][PERSON_NAME]"
click at [582, 634] on button "Update" at bounding box center [553, 621] width 249 height 29
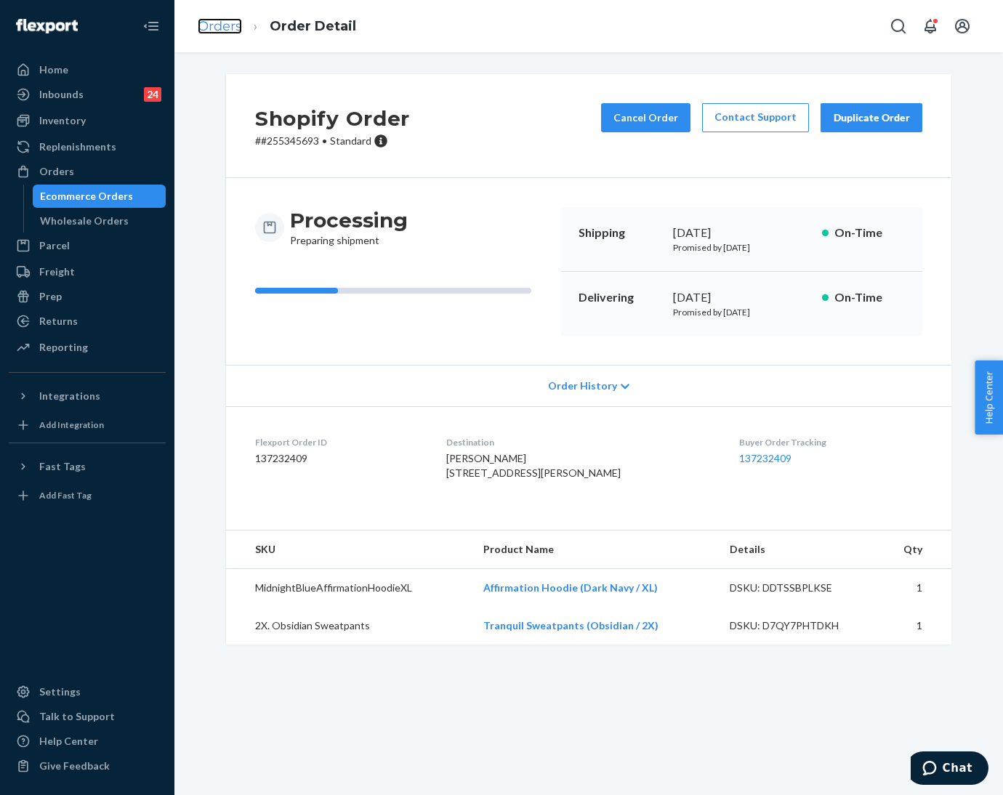
click at [217, 30] on link "Orders" at bounding box center [220, 26] width 44 height 16
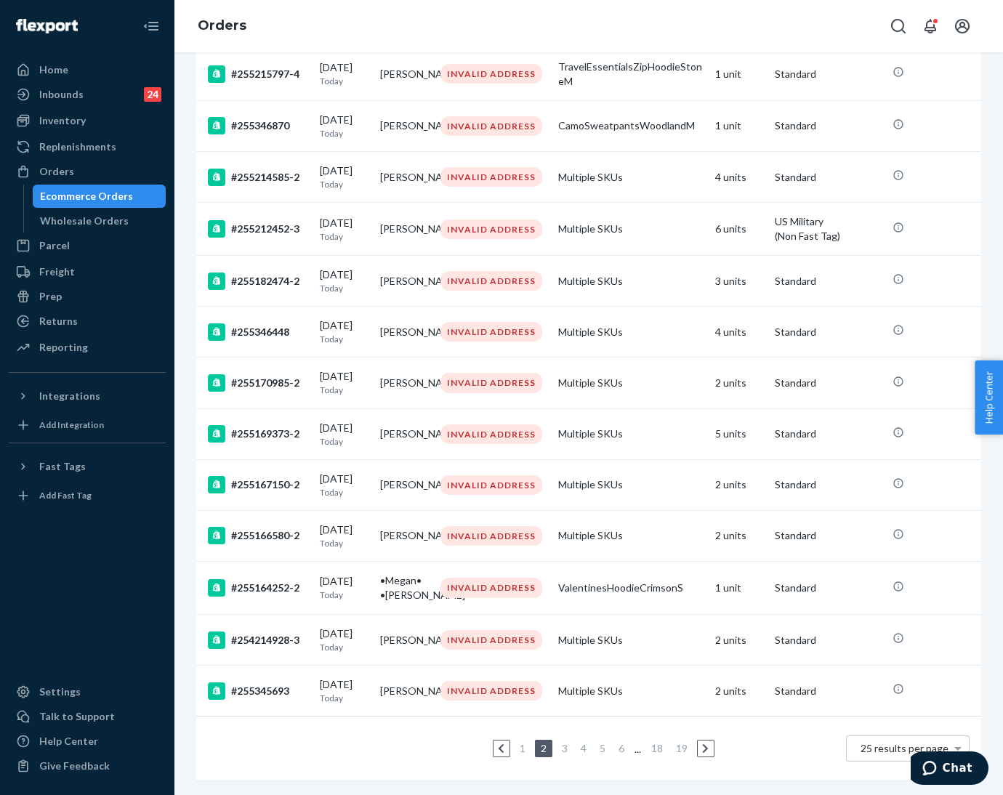
scroll to position [899, 0]
click at [42, 75] on div "Home" at bounding box center [53, 70] width 29 height 15
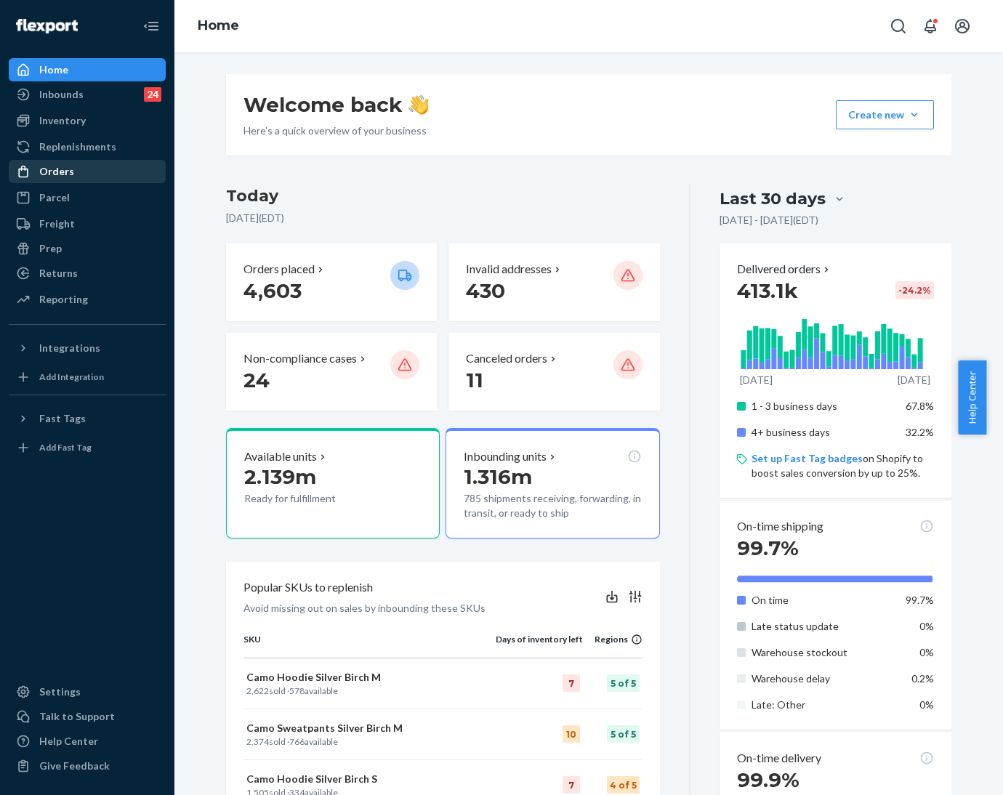
click at [43, 177] on div "Orders" at bounding box center [56, 171] width 35 height 15
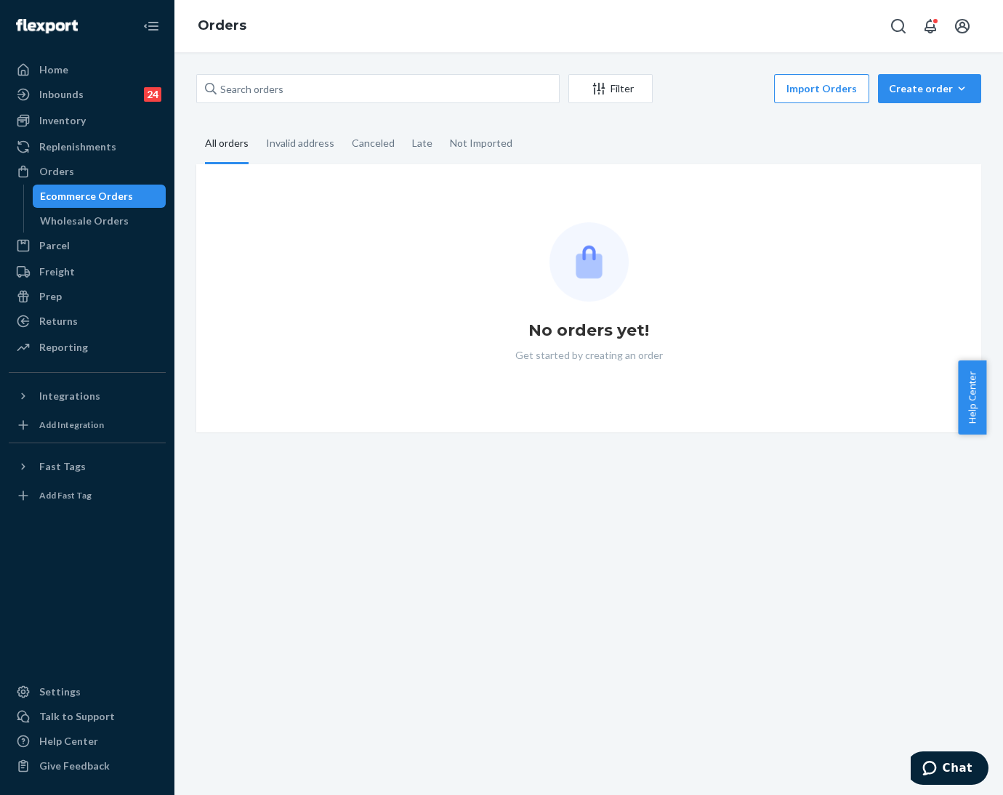
drag, startPoint x: 289, startPoint y: 143, endPoint x: 377, endPoint y: 316, distance: 194.1
click at [289, 143] on div "Invalid address" at bounding box center [300, 143] width 68 height 38
click at [257, 124] on input "Invalid address" at bounding box center [257, 124] width 0 height 0
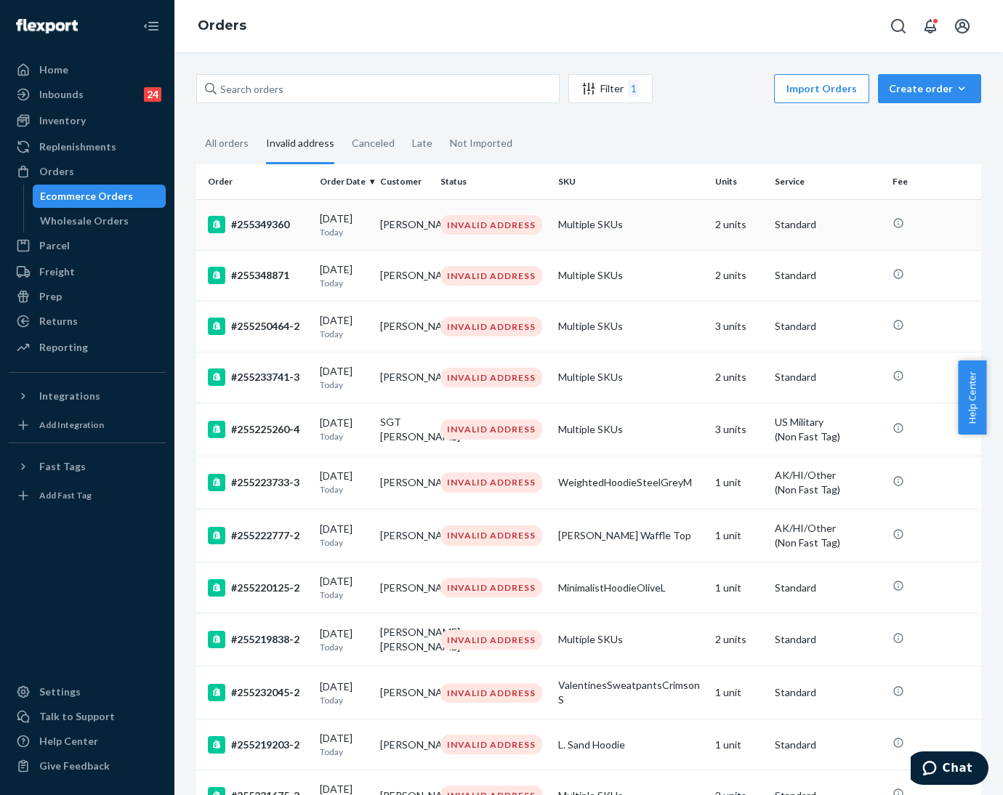
click at [377, 231] on td "Christine Roberts" at bounding box center [404, 224] width 60 height 51
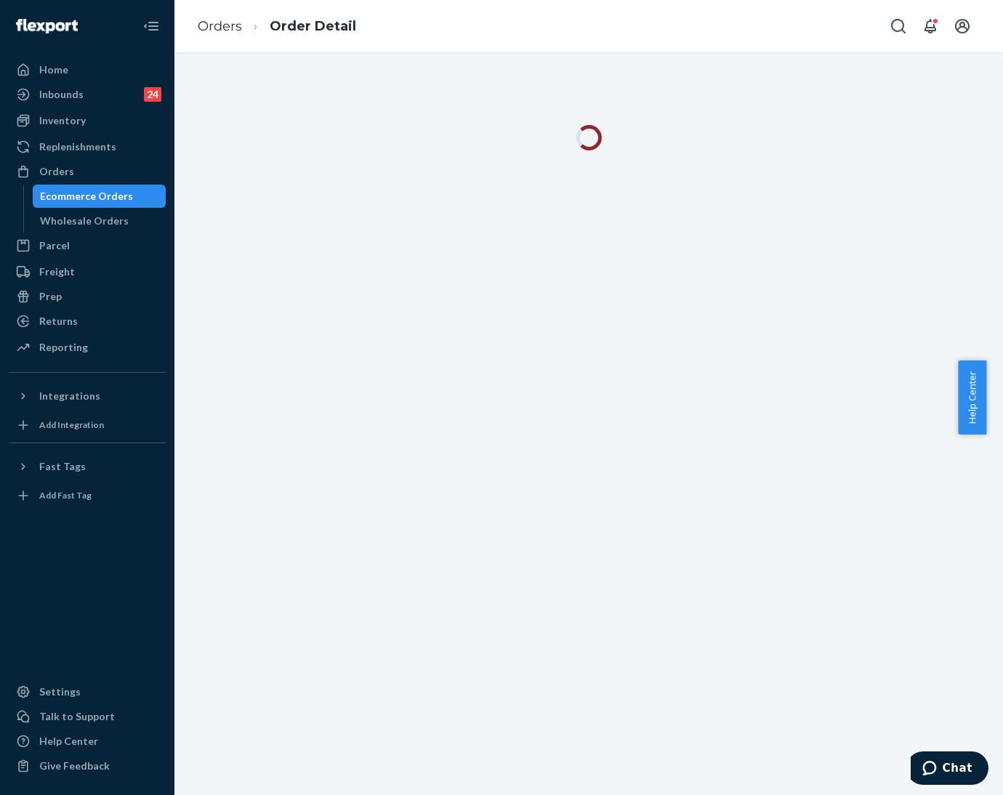
click at [217, 31] on link "Orders" at bounding box center [220, 26] width 44 height 16
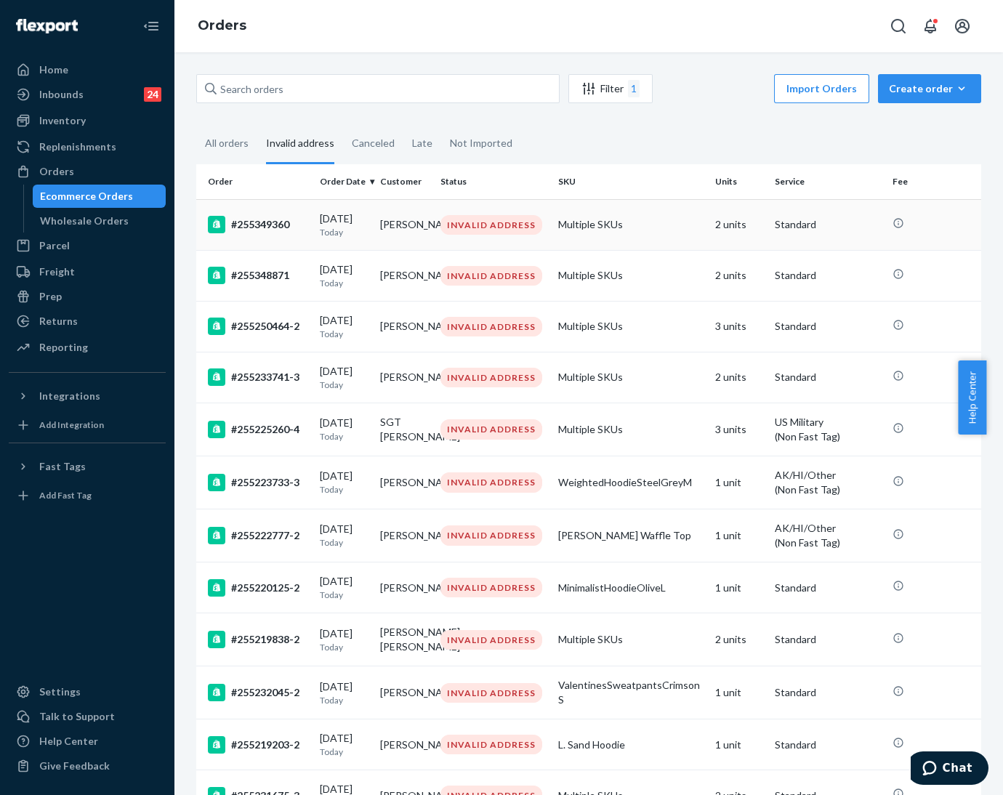
click at [353, 224] on div "[DATE] [DATE]" at bounding box center [344, 225] width 49 height 27
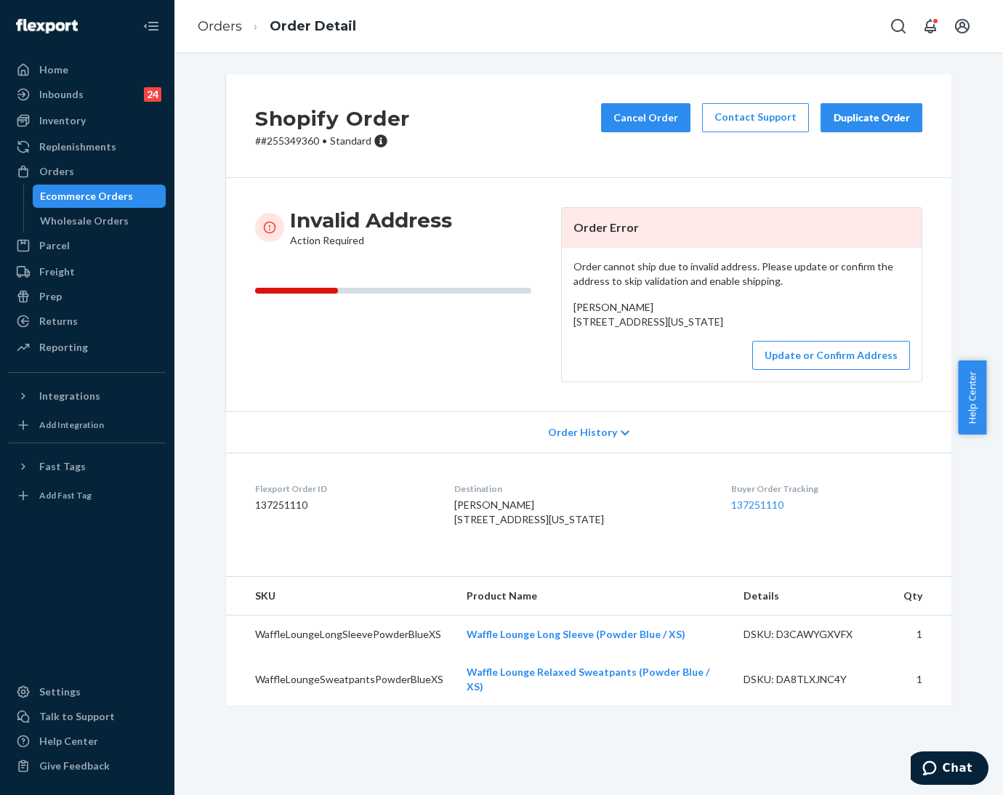
click at [278, 137] on p "# #255349360 • Standard" at bounding box center [332, 141] width 155 height 15
copy p "255349360"
drag, startPoint x: 563, startPoint y: 321, endPoint x: 673, endPoint y: 340, distance: 111.5
click at [673, 340] on div "Order cannot ship due to invalid address. Please update or confirm the address …" at bounding box center [742, 315] width 360 height 134
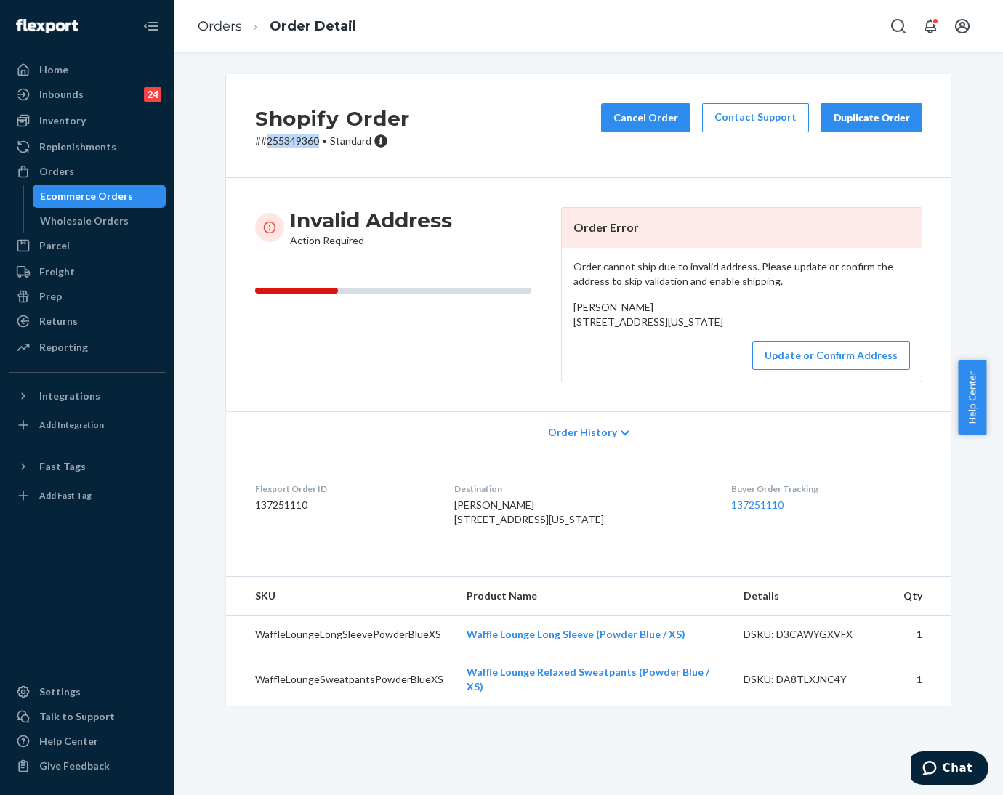
copy span "259 North 500 East Manila, Utah 84046"
click at [804, 370] on button "Update or Confirm Address" at bounding box center [831, 355] width 158 height 29
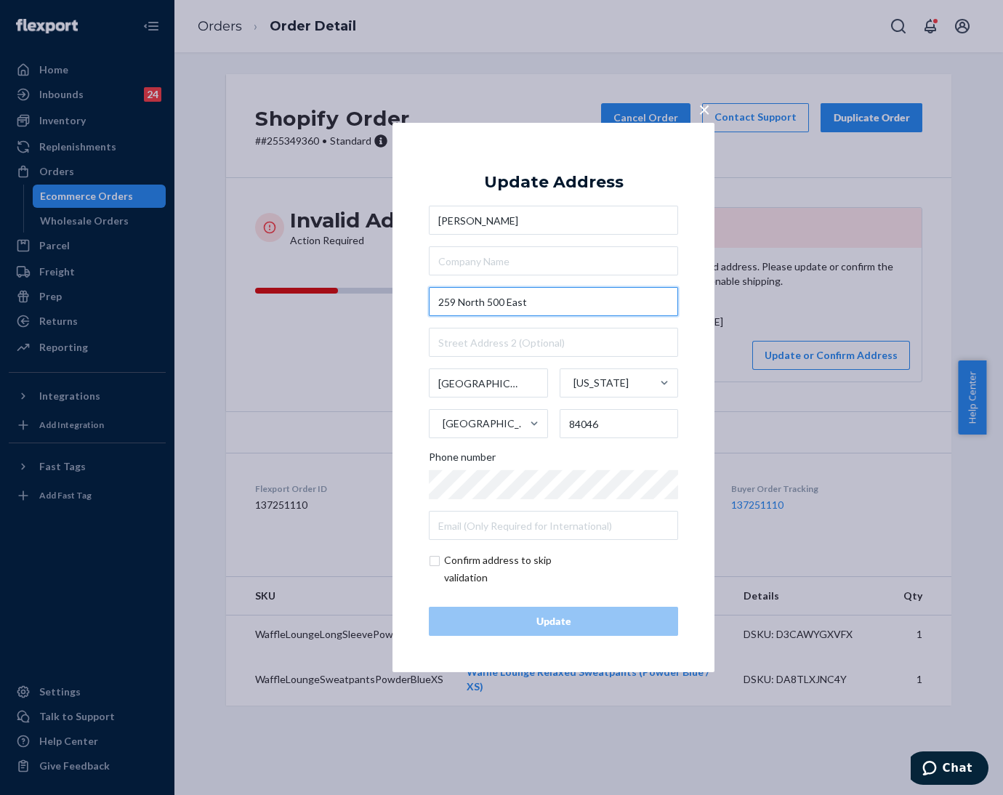
click at [559, 310] on input "259 North 500 East" at bounding box center [553, 301] width 249 height 29
paste input "500 E"
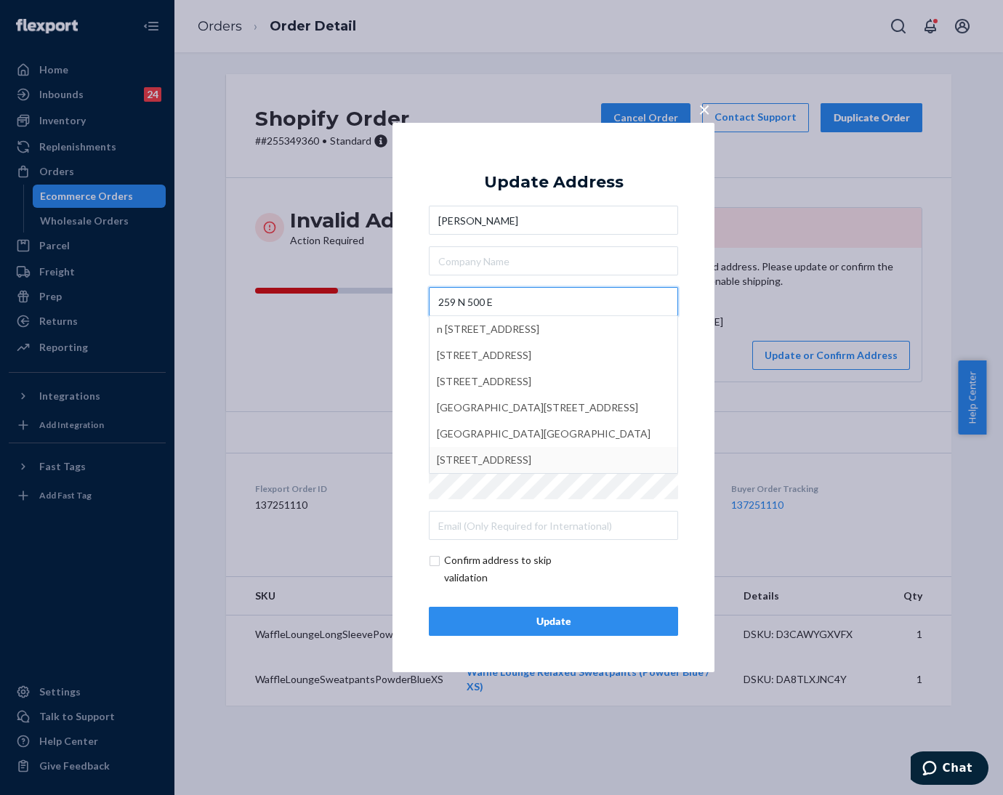
type input "259 N 500 E"
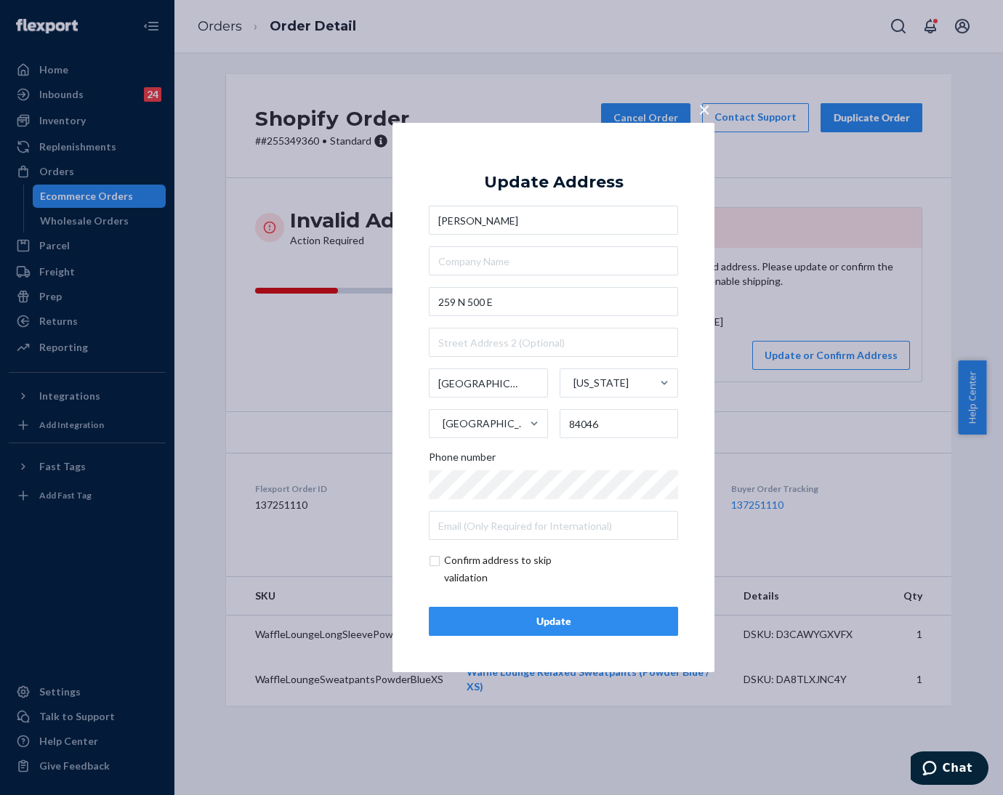
click at [590, 620] on div "Update" at bounding box center [553, 621] width 225 height 15
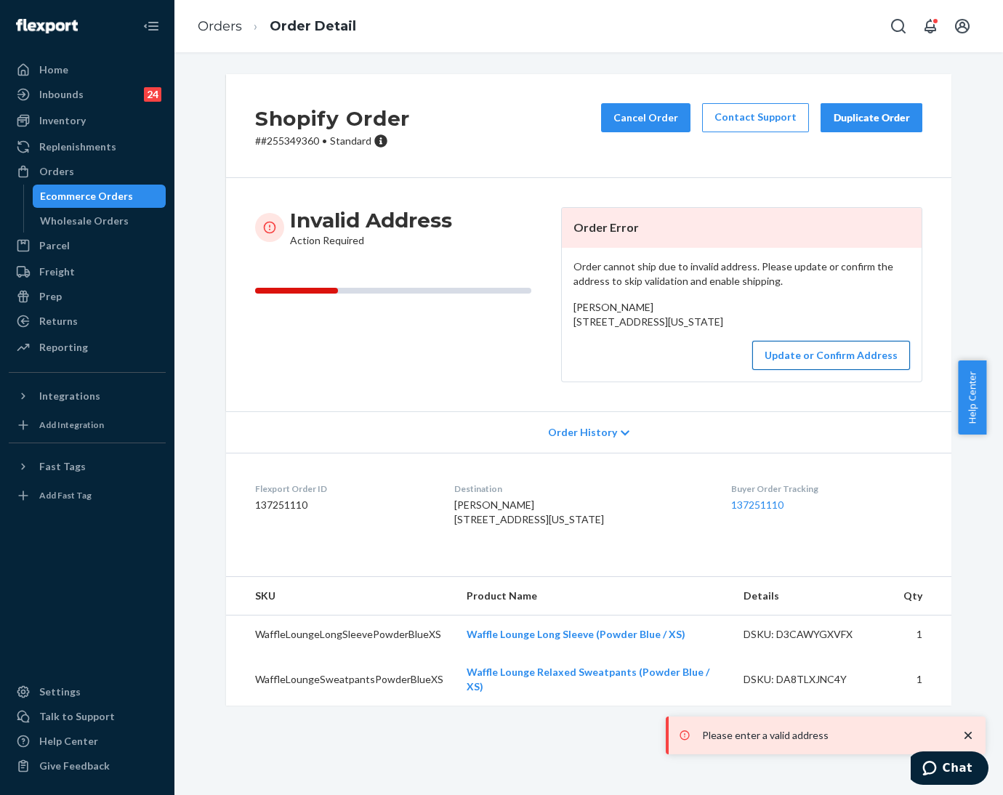
click at [787, 370] on button "Update or Confirm Address" at bounding box center [831, 355] width 158 height 29
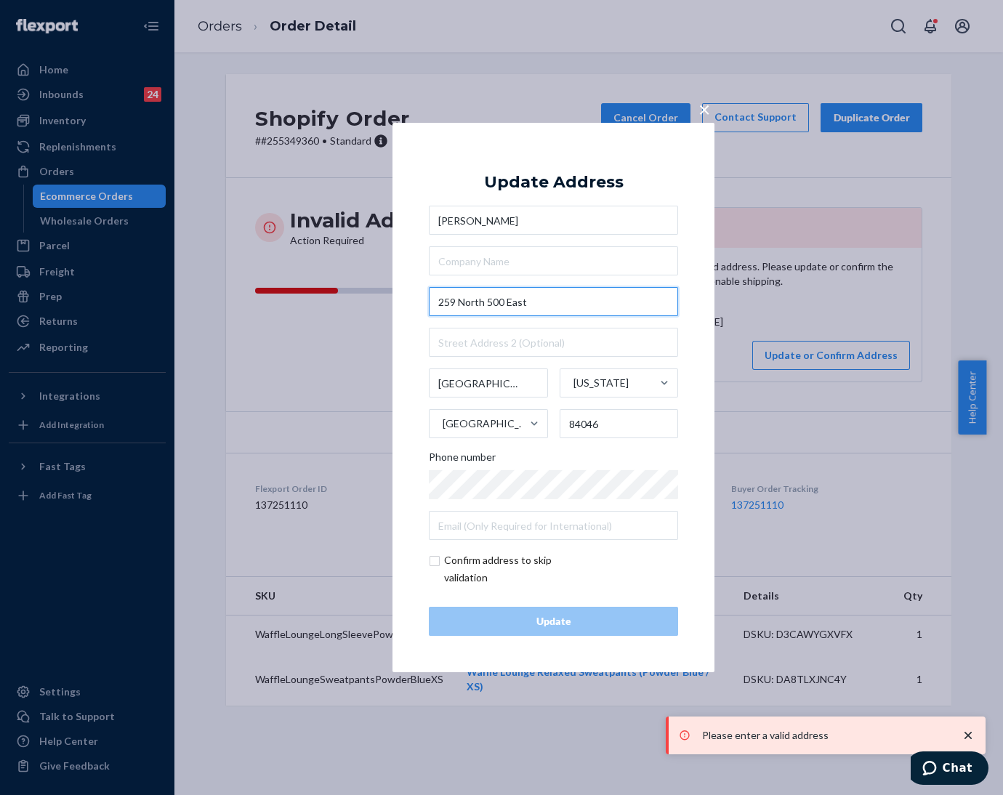
click at [537, 310] on input "259 North 500 East" at bounding box center [553, 301] width 249 height 29
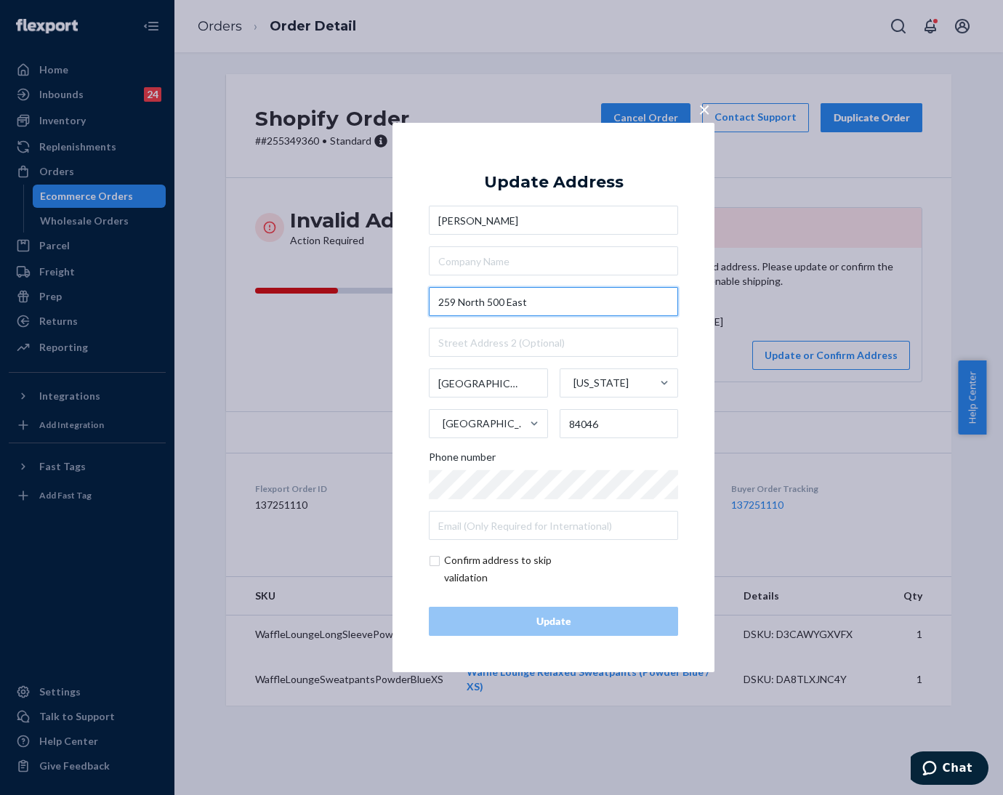
paste input "500 E"
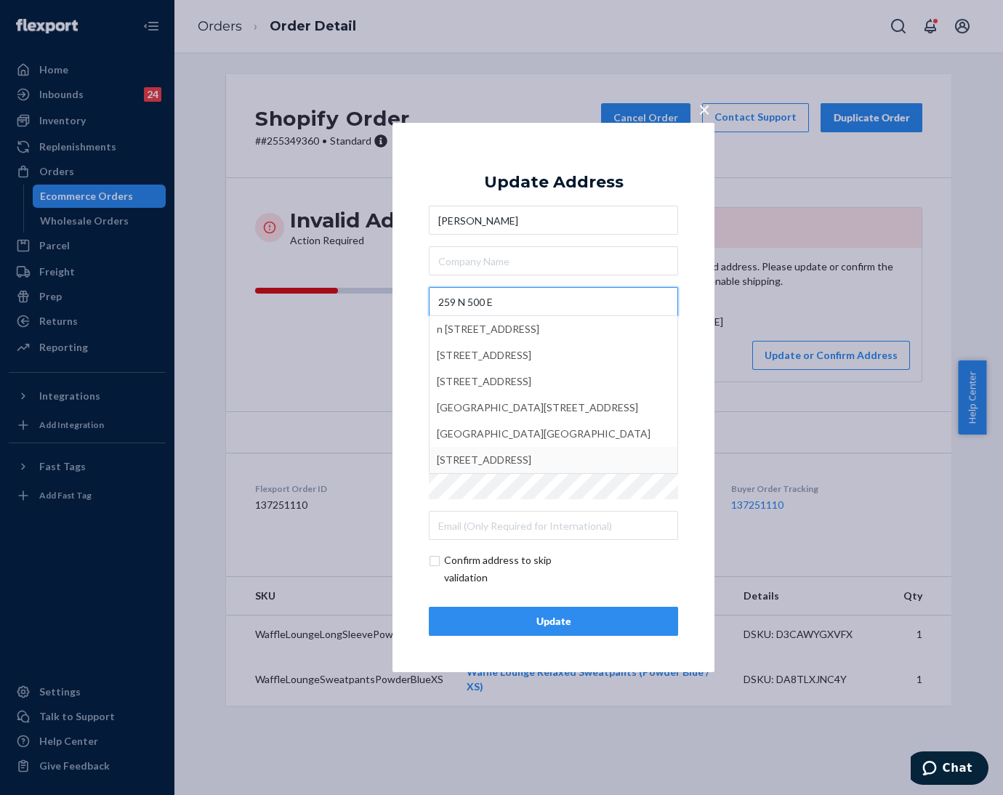
type input "259 N 500 E"
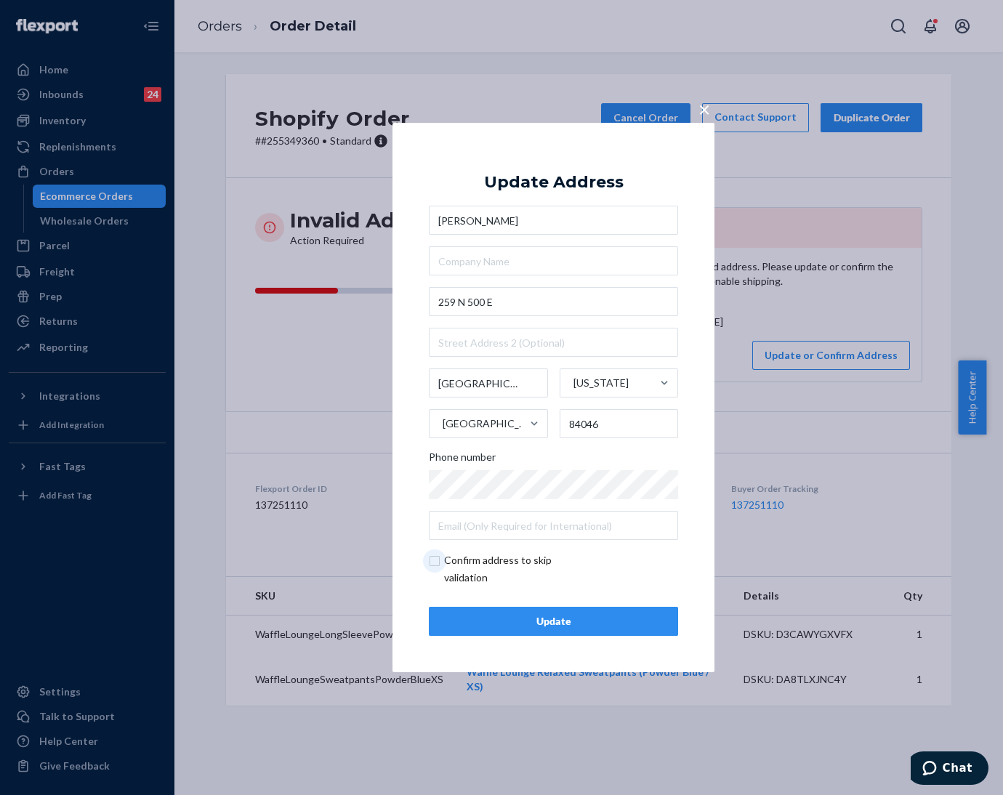
click at [435, 562] on input "checkbox" at bounding box center [513, 569] width 169 height 35
checkbox input "true"
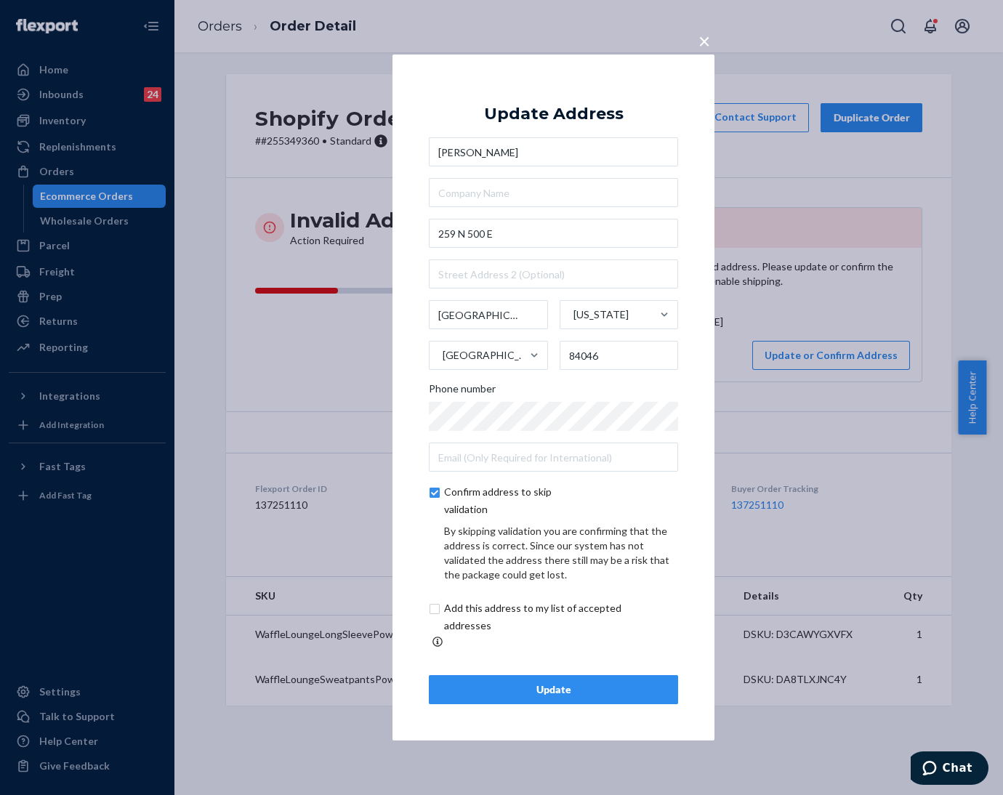
click at [516, 683] on div "Update" at bounding box center [553, 690] width 225 height 15
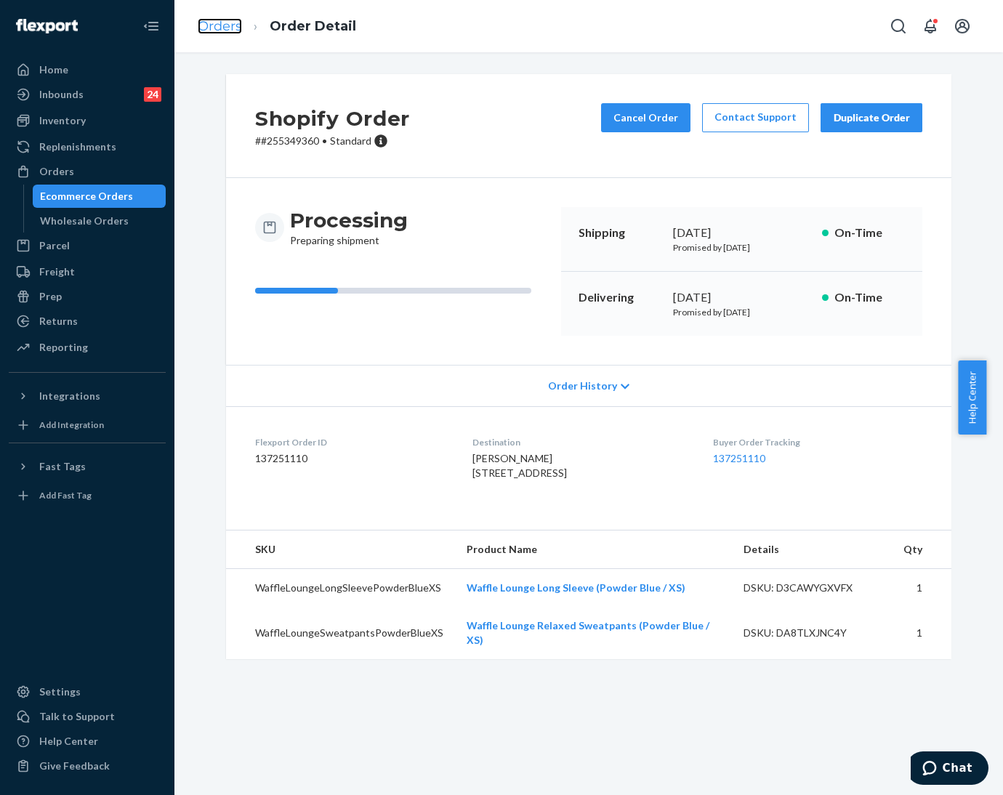
click at [216, 26] on link "Orders" at bounding box center [220, 26] width 44 height 16
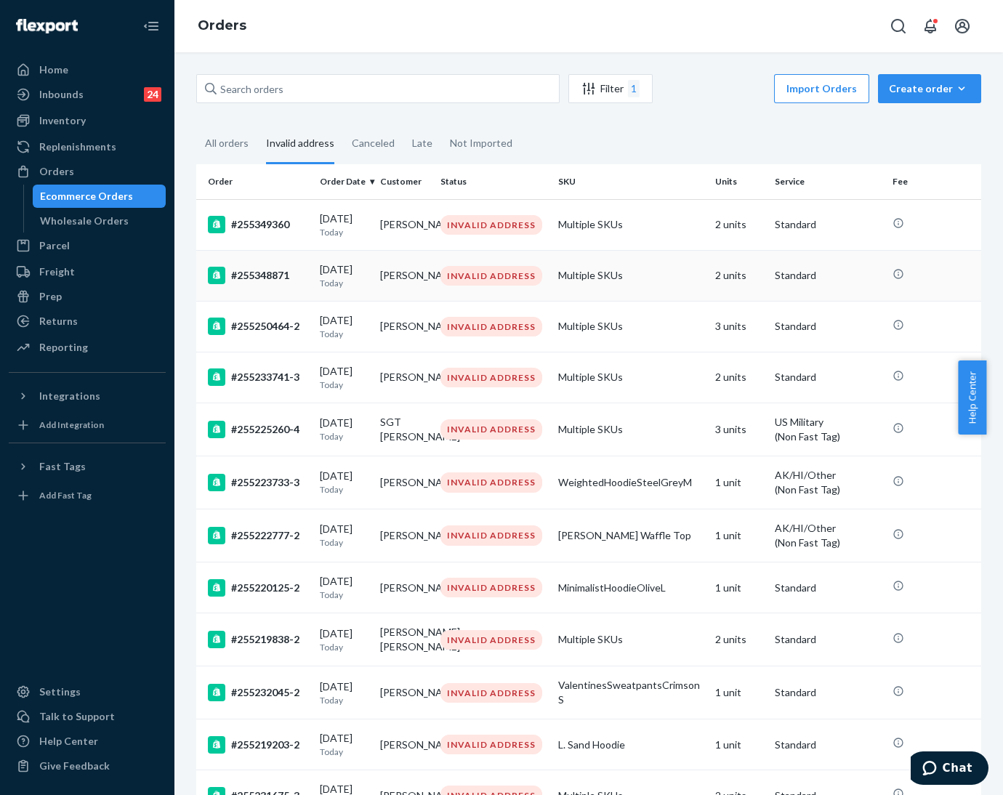
click at [374, 297] on td "[PERSON_NAME]" at bounding box center [404, 275] width 60 height 51
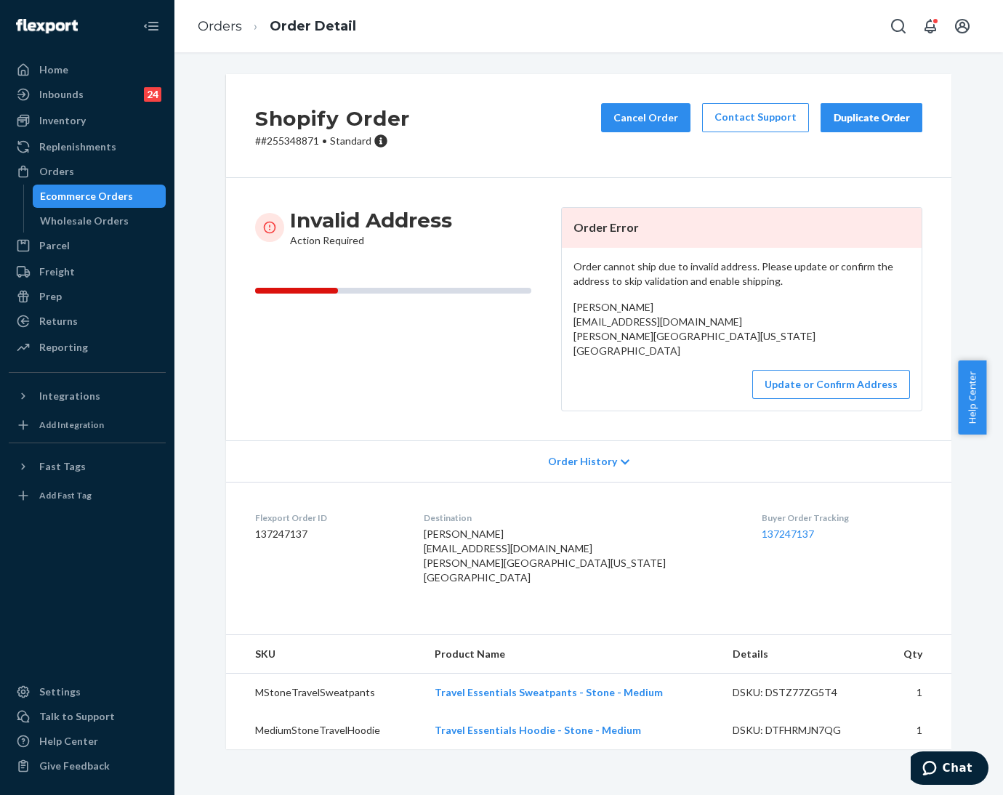
click at [289, 145] on p "# #255348871 • Standard" at bounding box center [332, 141] width 155 height 15
copy p "255348871"
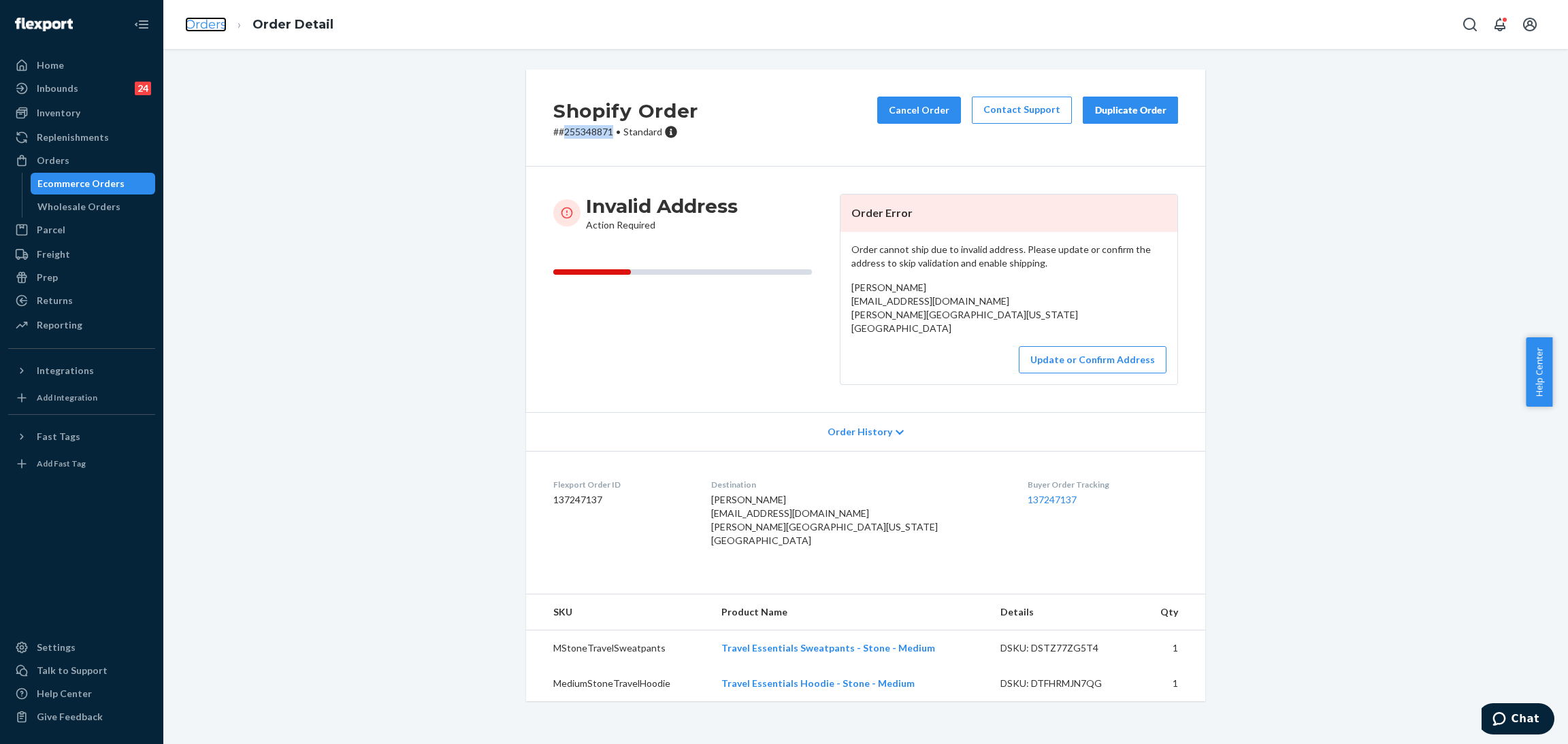
click at [201, 19] on link "Orders" at bounding box center [206, 24] width 41 height 15
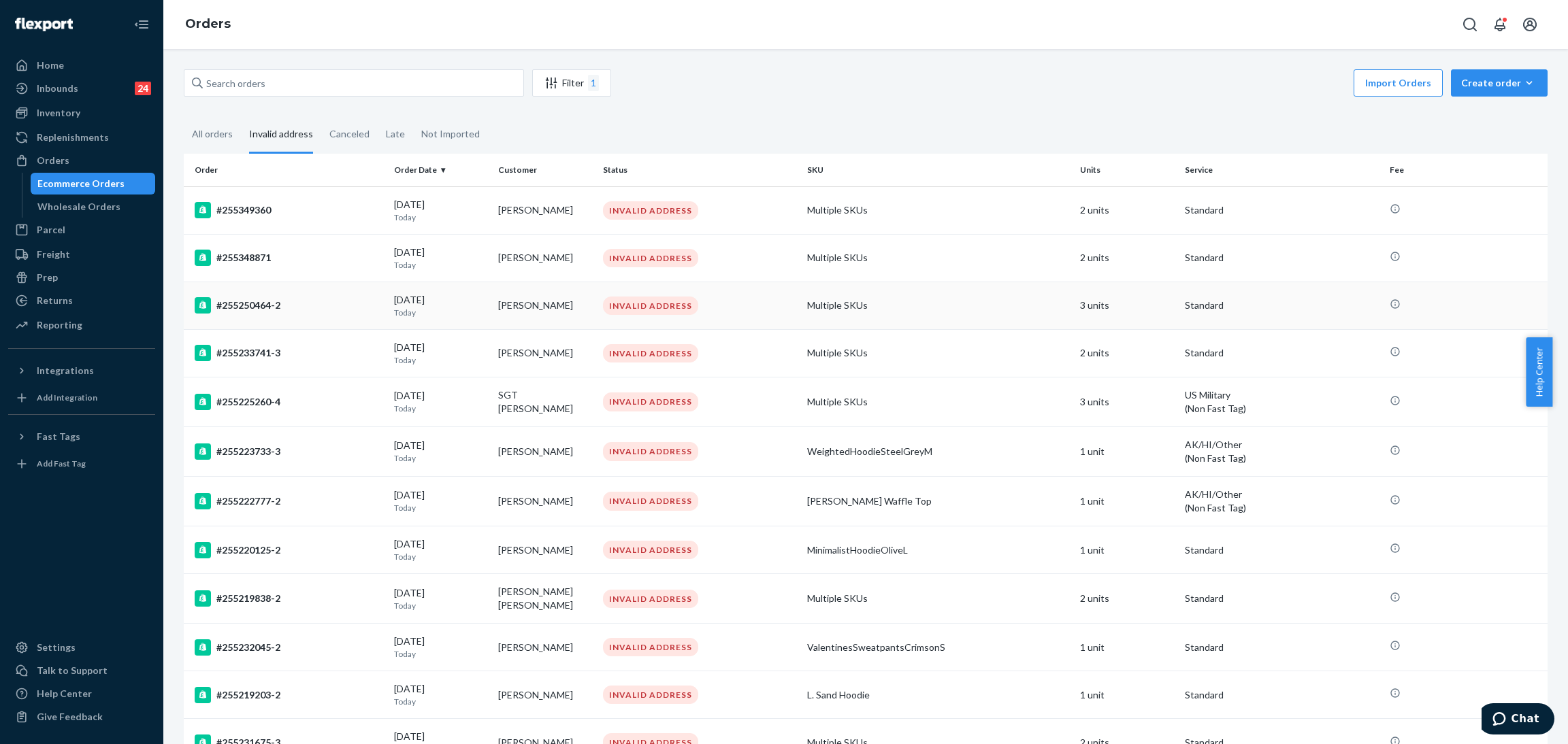
click at [462, 298] on div "[DATE] [DATE]" at bounding box center [441, 305] width 94 height 25
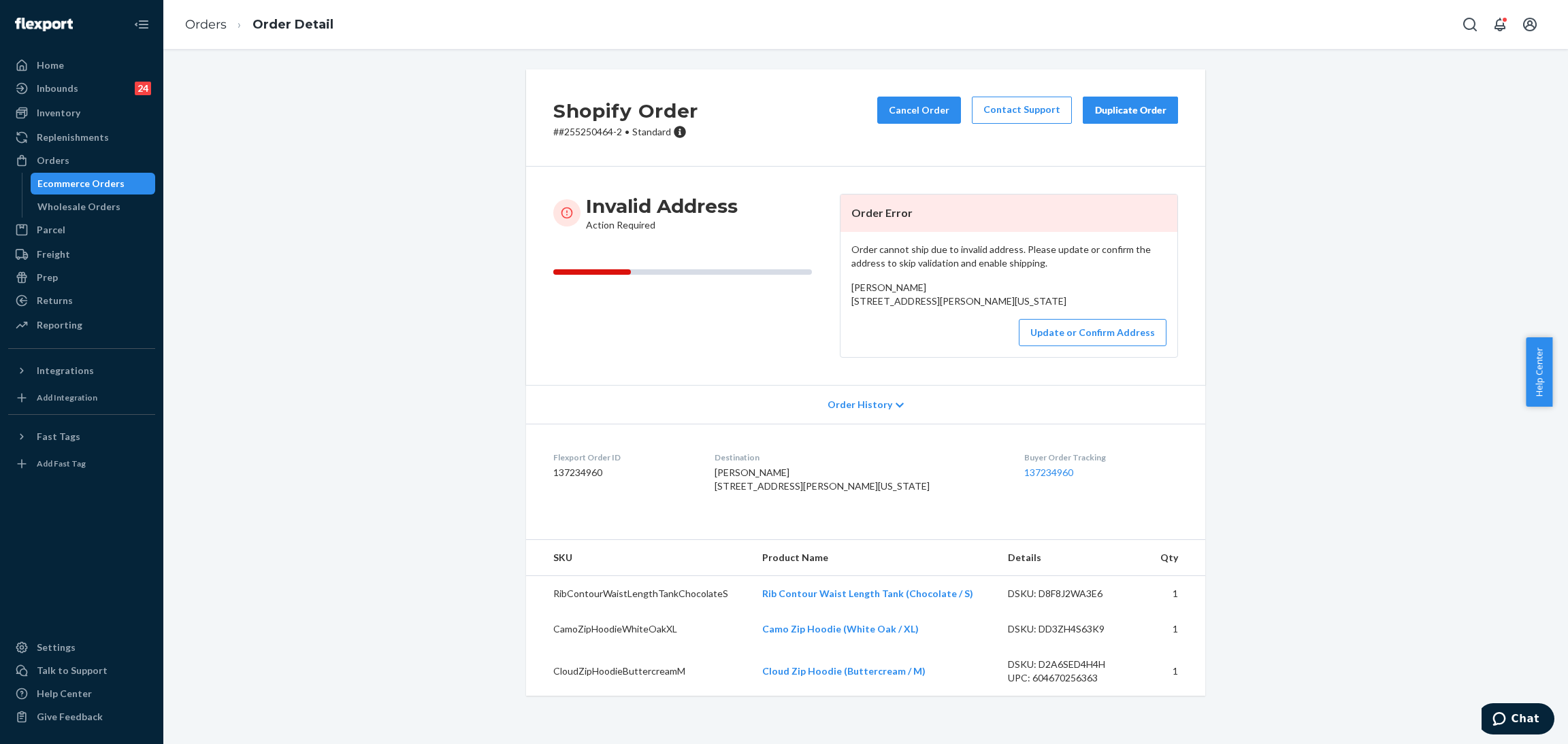
click at [574, 126] on p "# #255250464-2 • Standard" at bounding box center [625, 132] width 145 height 14
copy p "255250464"
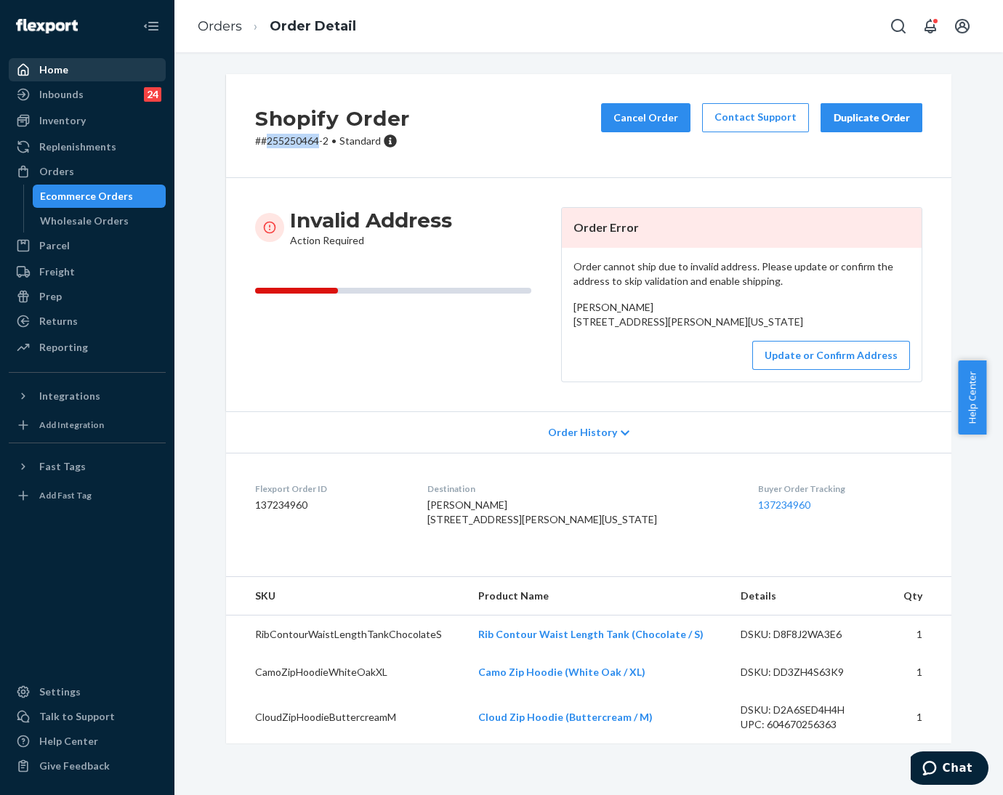
click at [41, 71] on div "Home" at bounding box center [53, 70] width 29 height 15
